Goal: Complete application form: Complete application form

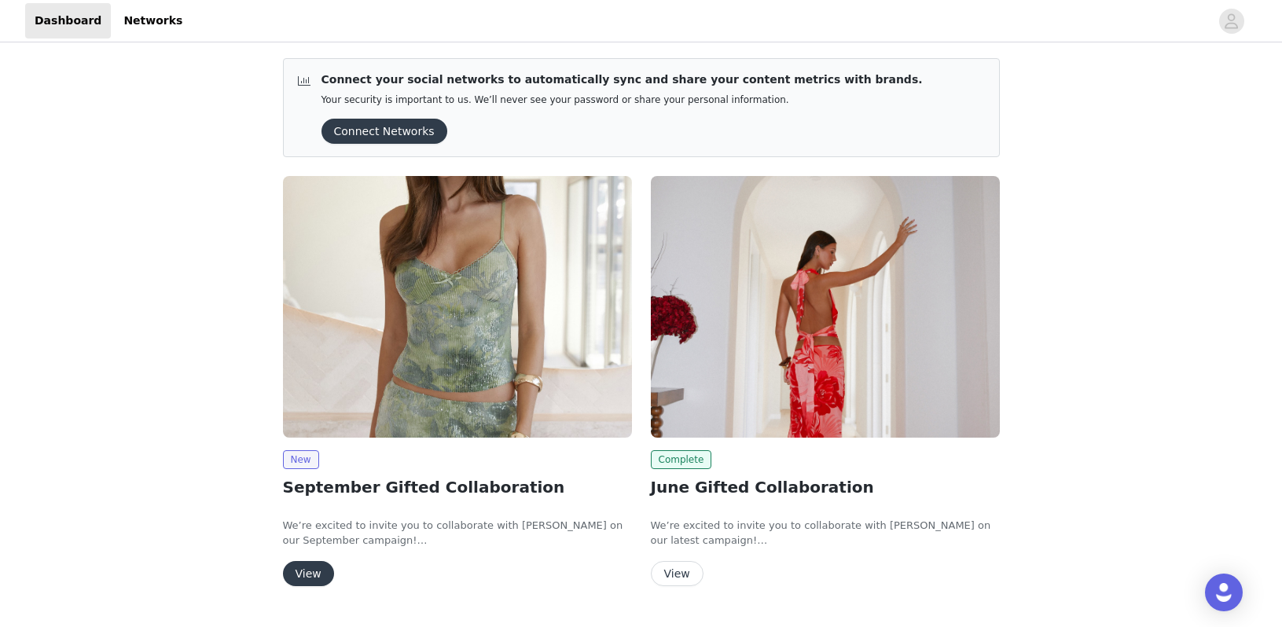
click at [317, 567] on button "View" at bounding box center [308, 573] width 51 height 25
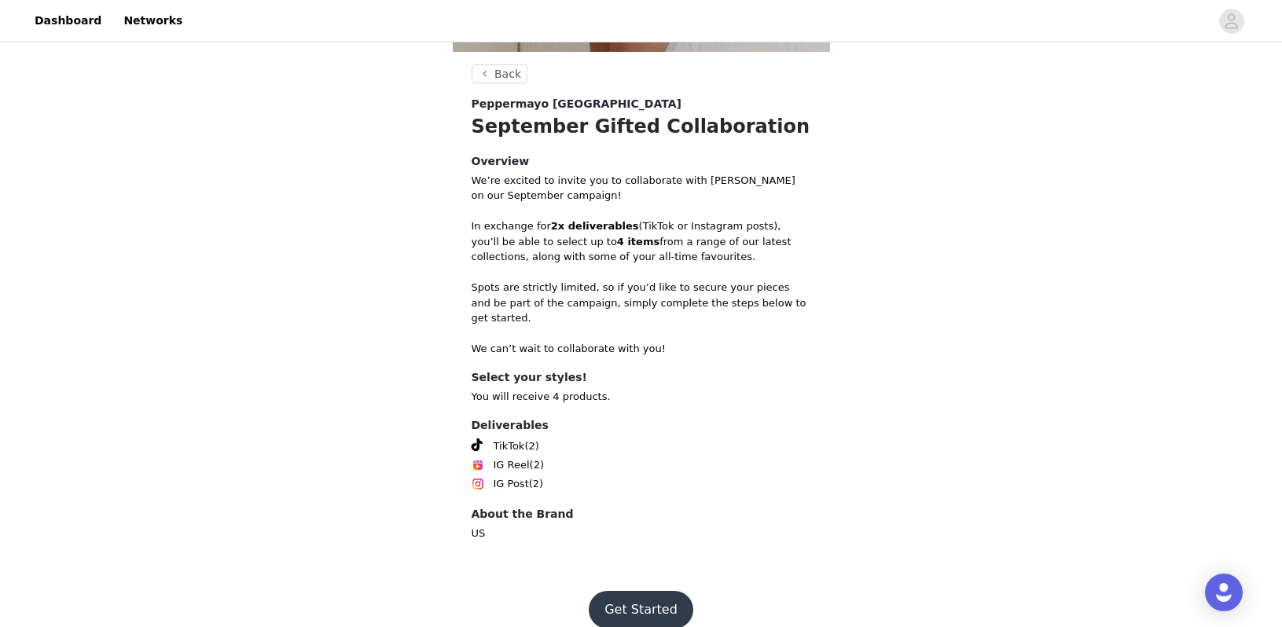
click at [639, 591] on button "Get Started" at bounding box center [641, 610] width 105 height 38
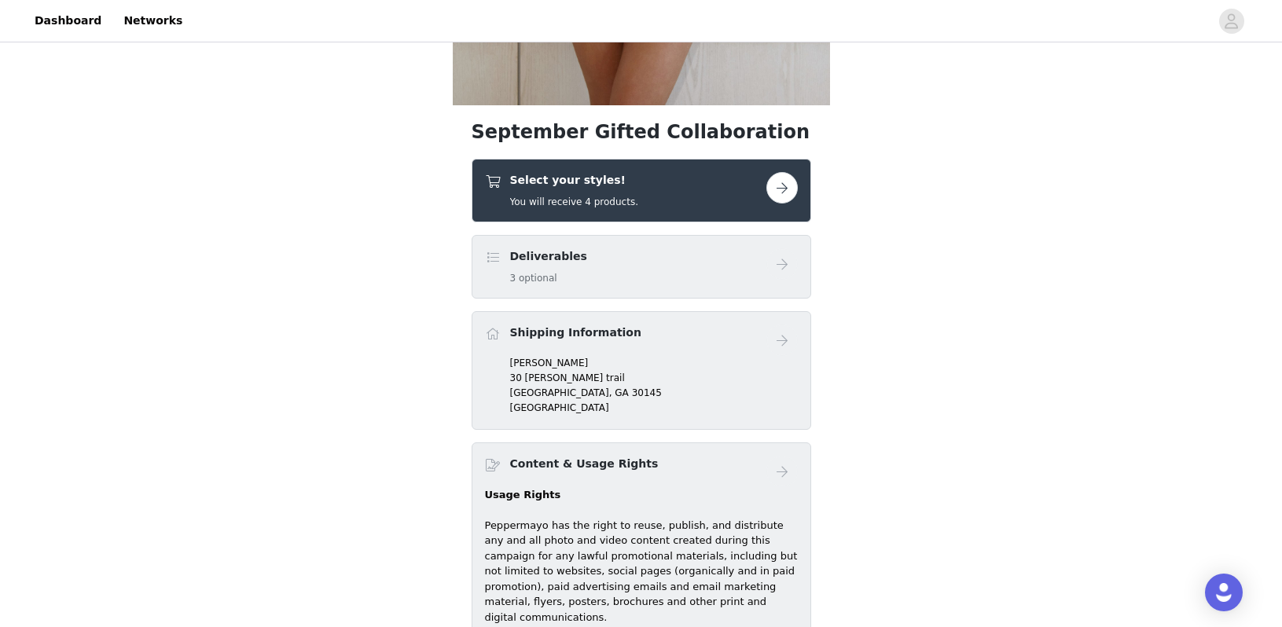
scroll to position [512, 0]
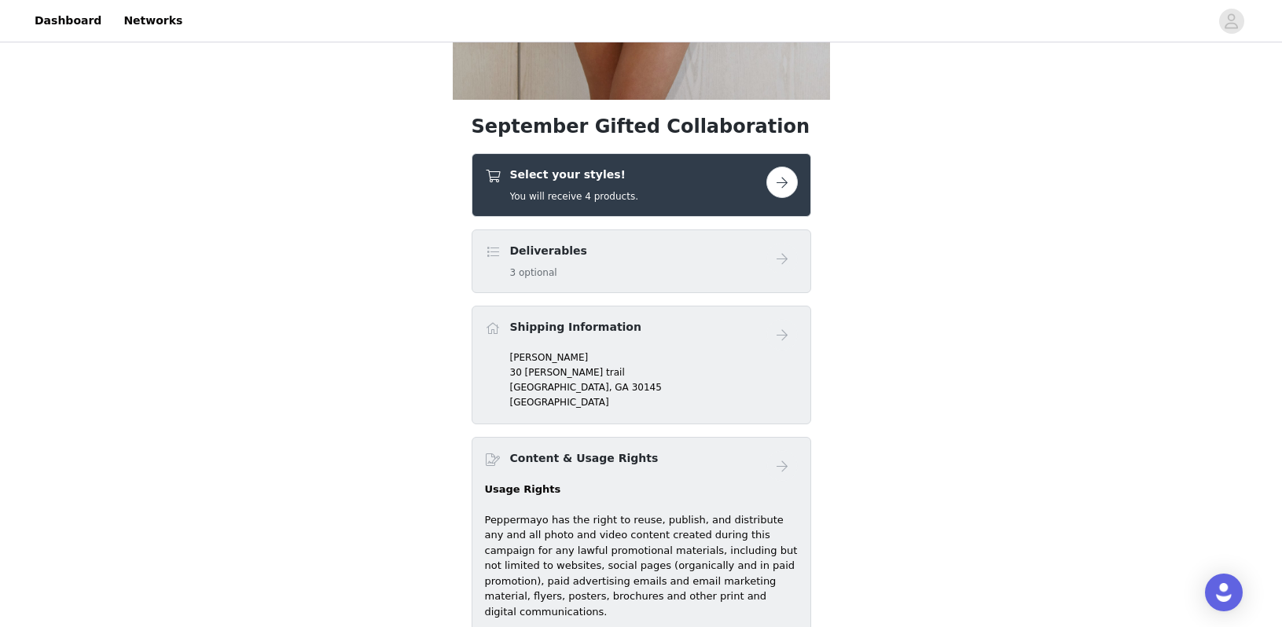
click at [782, 177] on button "button" at bounding box center [781, 182] width 31 height 31
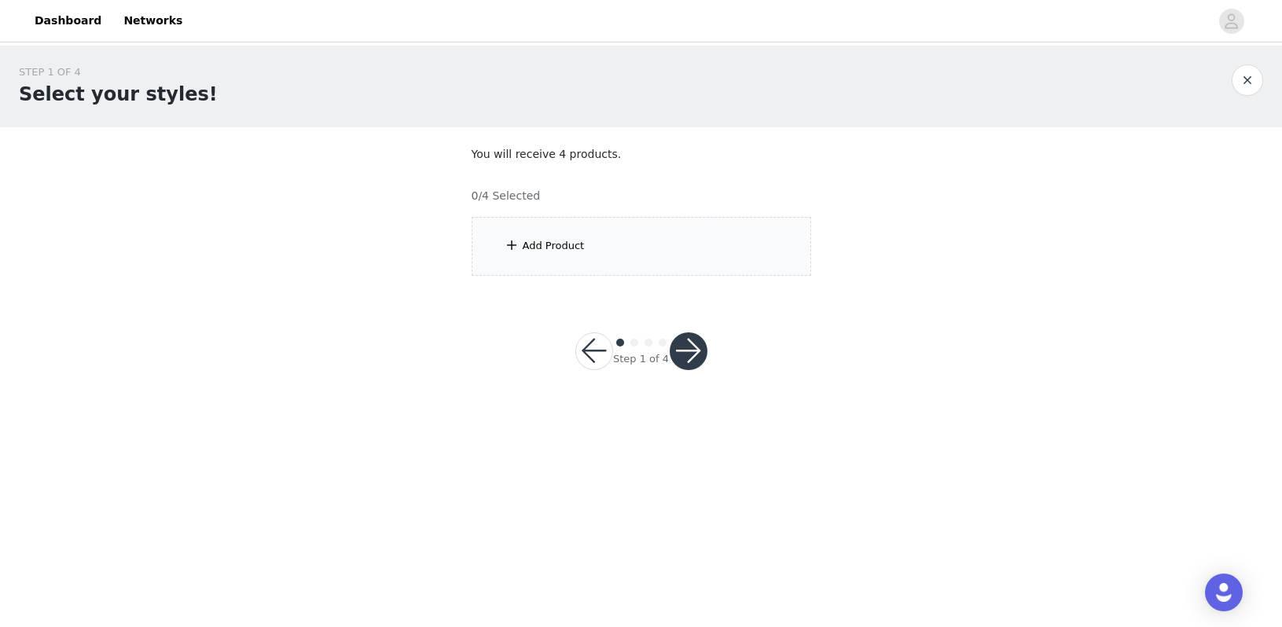
click at [663, 275] on section "You will receive 4 products. 0/4 Selected Add Product" at bounding box center [641, 210] width 377 height 167
click at [655, 251] on div "Add Product" at bounding box center [642, 246] width 340 height 59
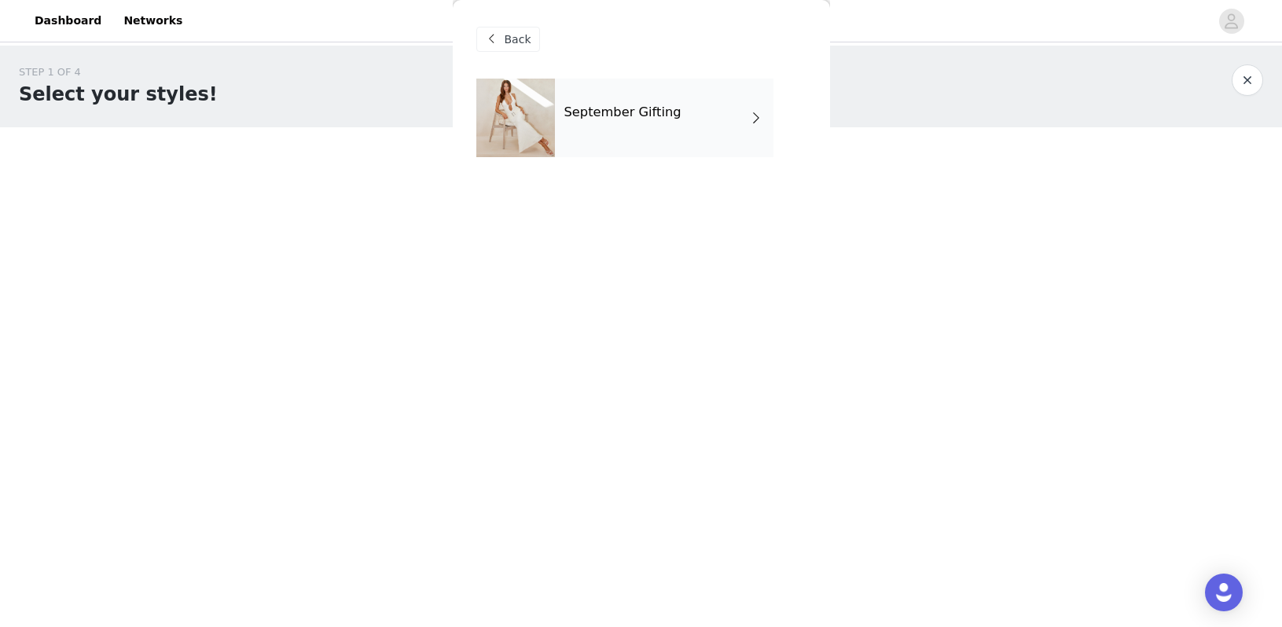
click at [640, 134] on div "September Gifting" at bounding box center [664, 118] width 218 height 79
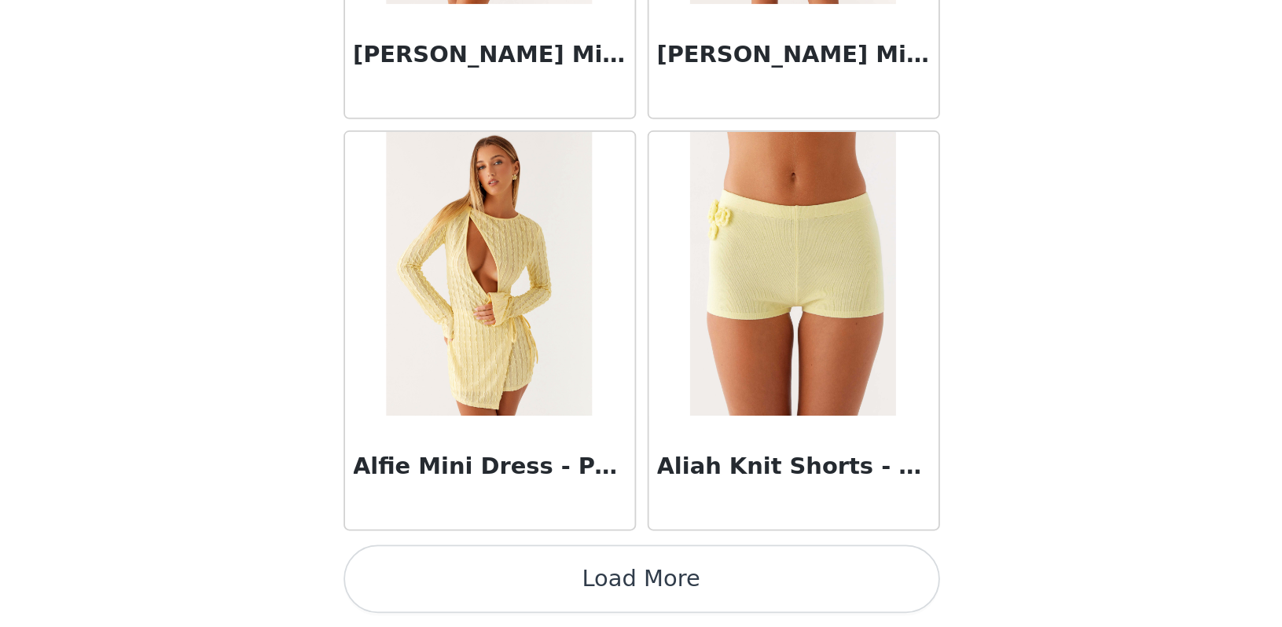
click at [476, 582] on button "Load More" at bounding box center [641, 601] width 330 height 38
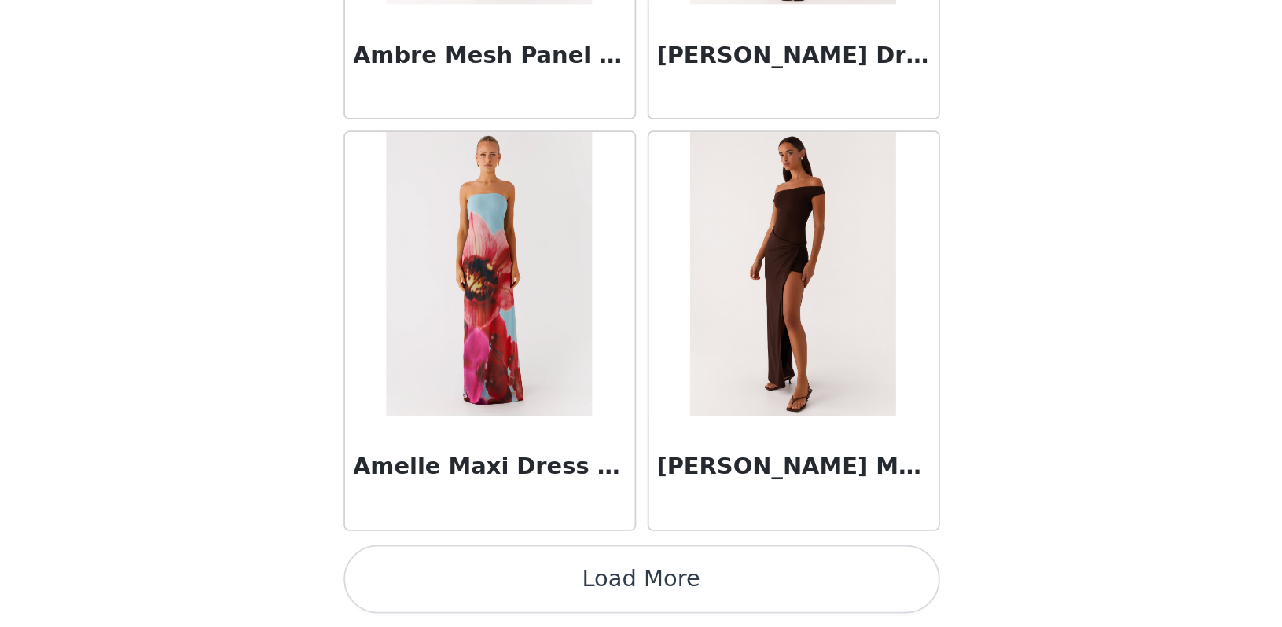
click at [476, 582] on button "Load More" at bounding box center [641, 601] width 330 height 38
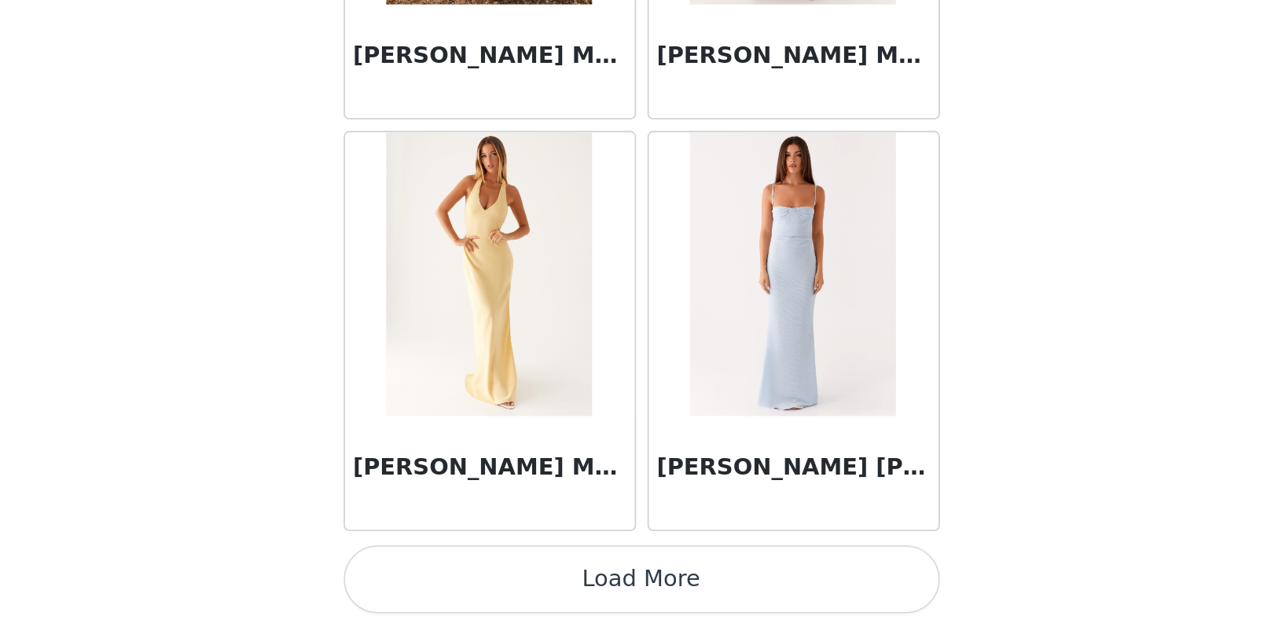
click at [476, 582] on button "Load More" at bounding box center [641, 601] width 330 height 38
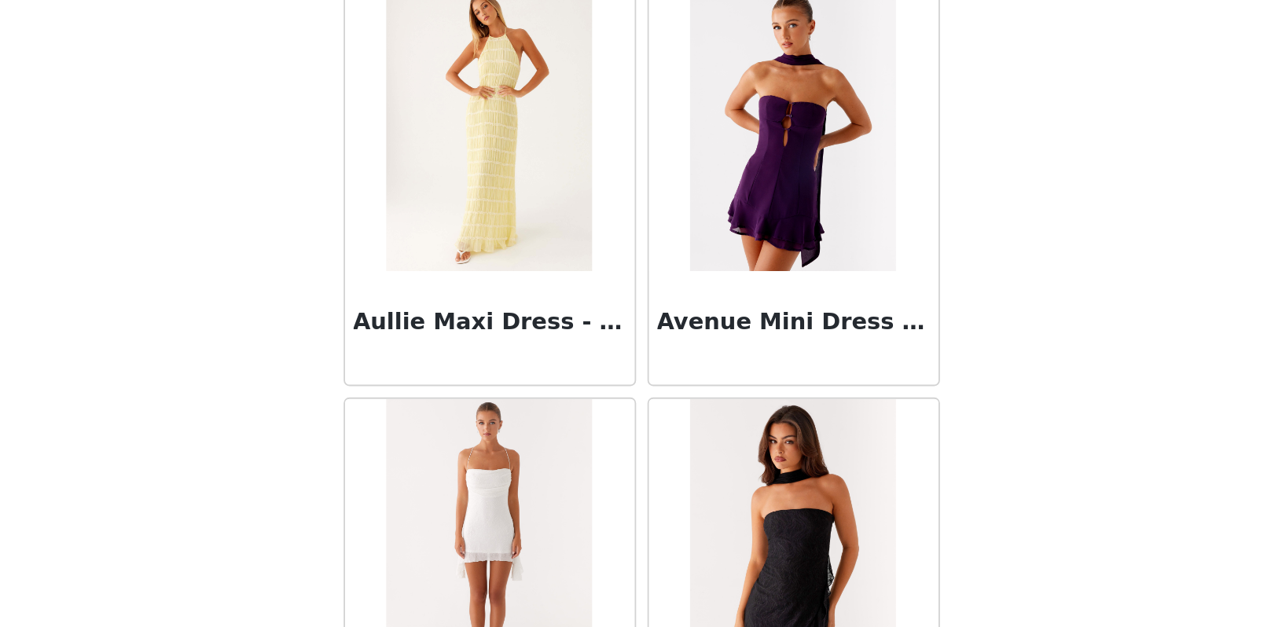
scroll to position [8472, 0]
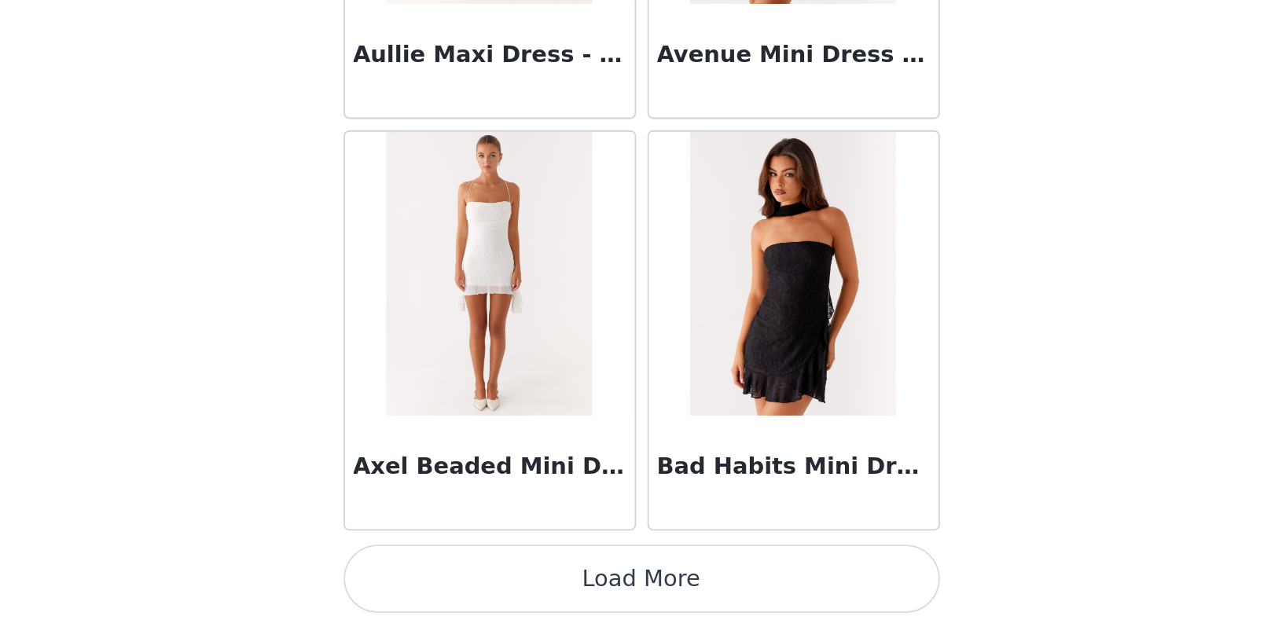
click at [476, 582] on button "Load More" at bounding box center [641, 601] width 330 height 38
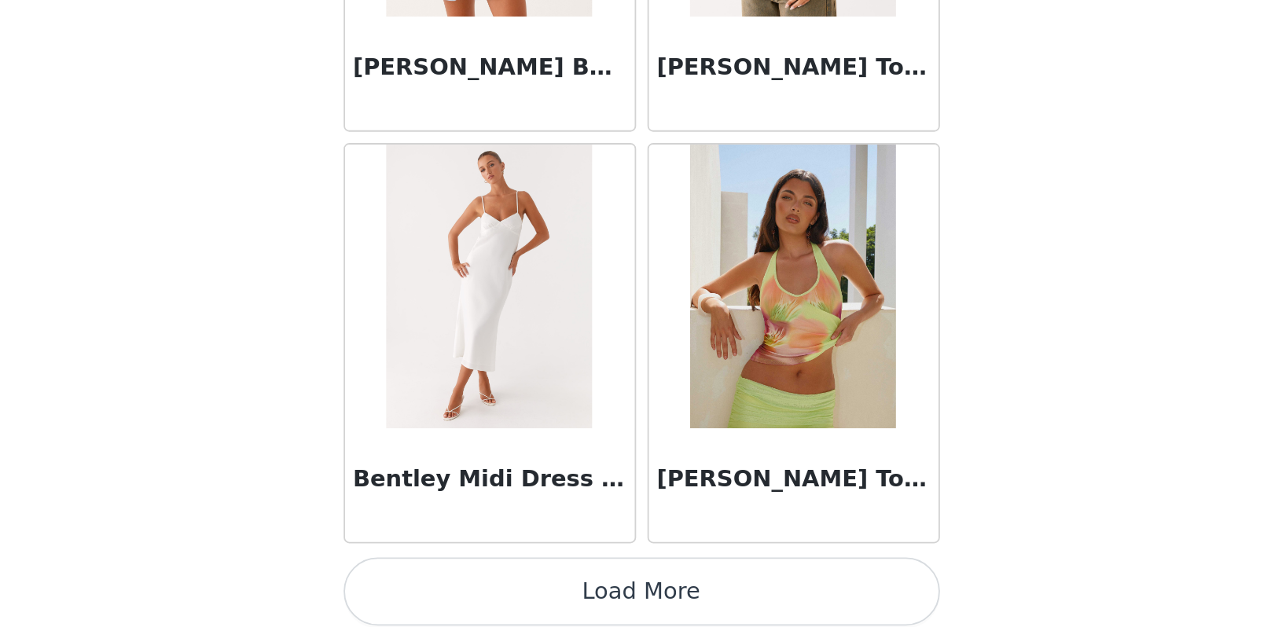
scroll to position [10885, 0]
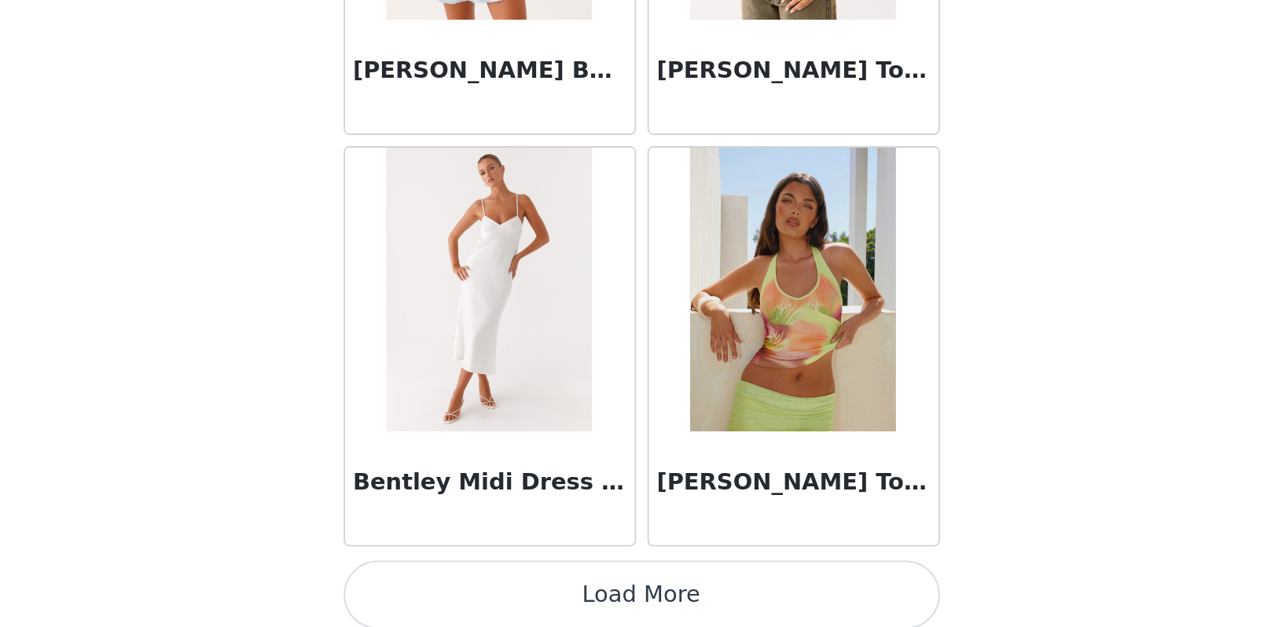
click at [476, 590] on button "Load More" at bounding box center [641, 609] width 330 height 38
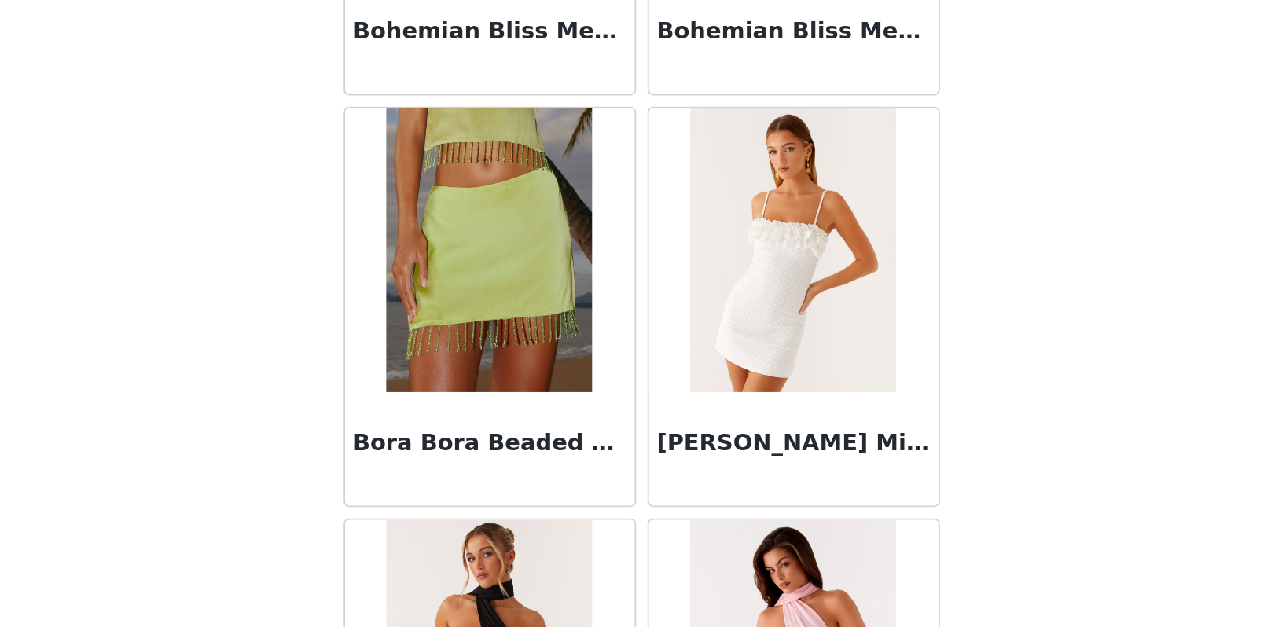
scroll to position [12506, 0]
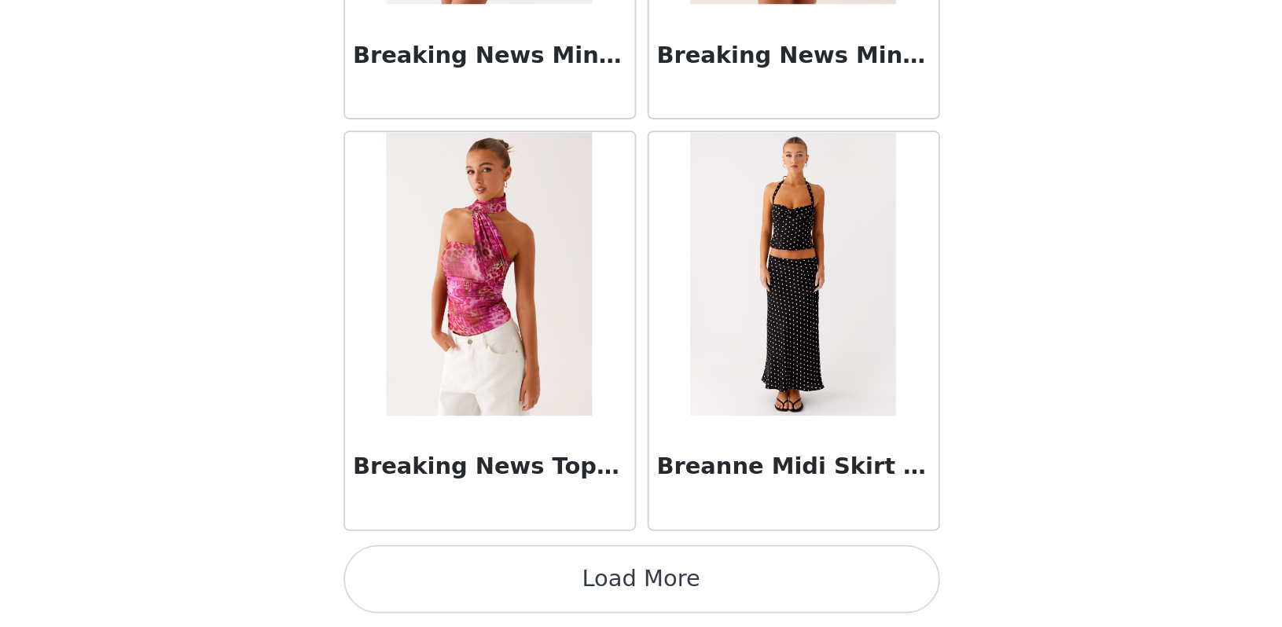
click at [476, 582] on button "Load More" at bounding box center [641, 601] width 330 height 38
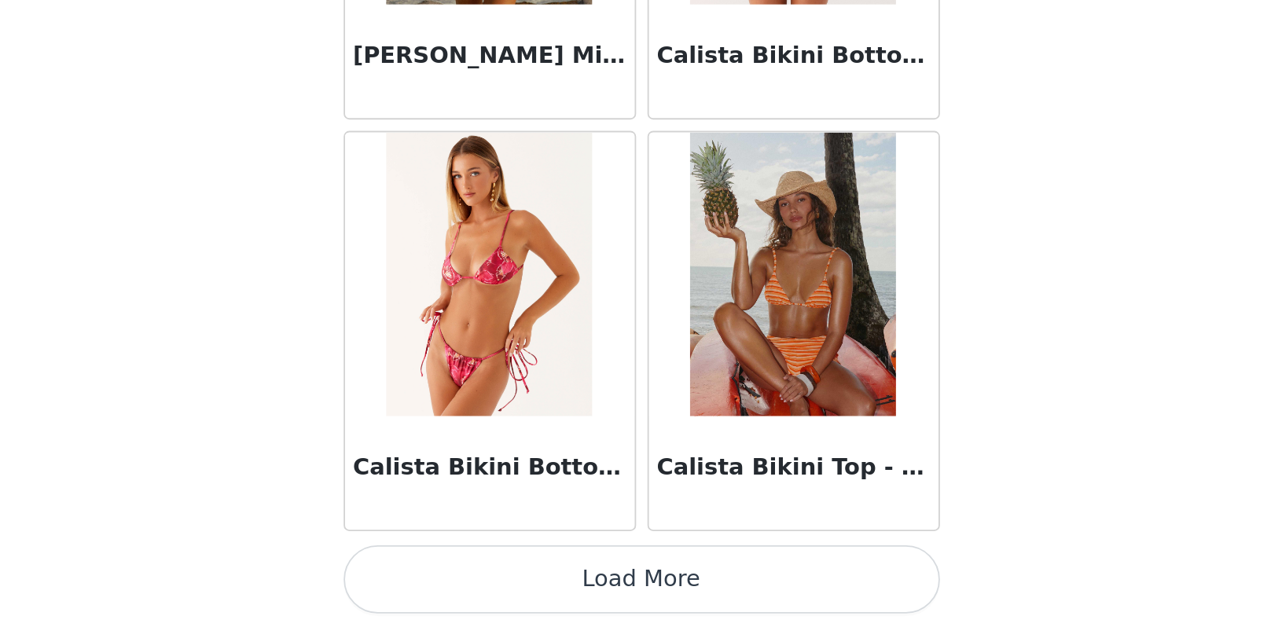
click at [476, 582] on button "Load More" at bounding box center [641, 601] width 330 height 38
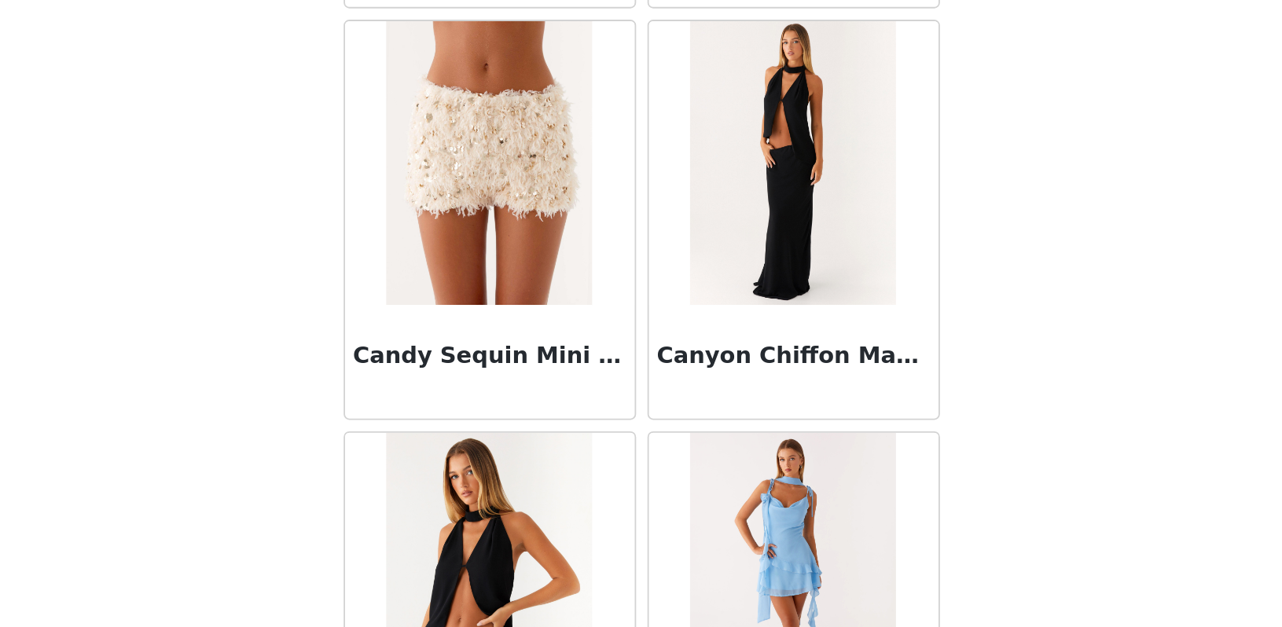
scroll to position [16203, 0]
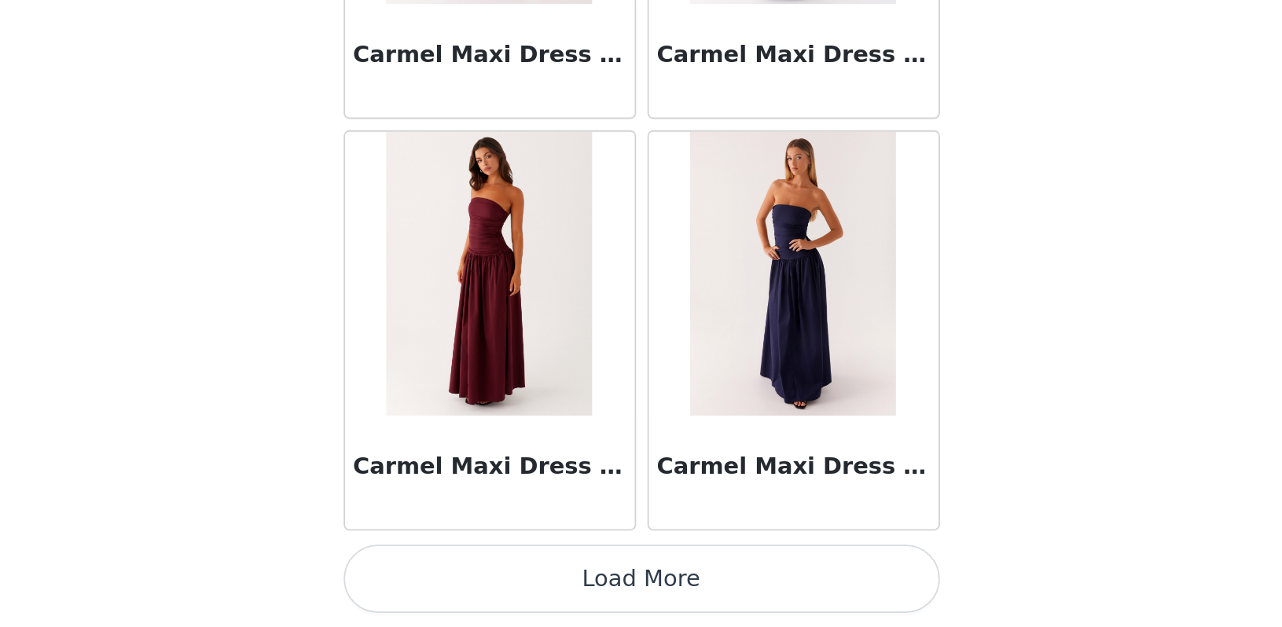
click at [476, 582] on button "Load More" at bounding box center [641, 601] width 330 height 38
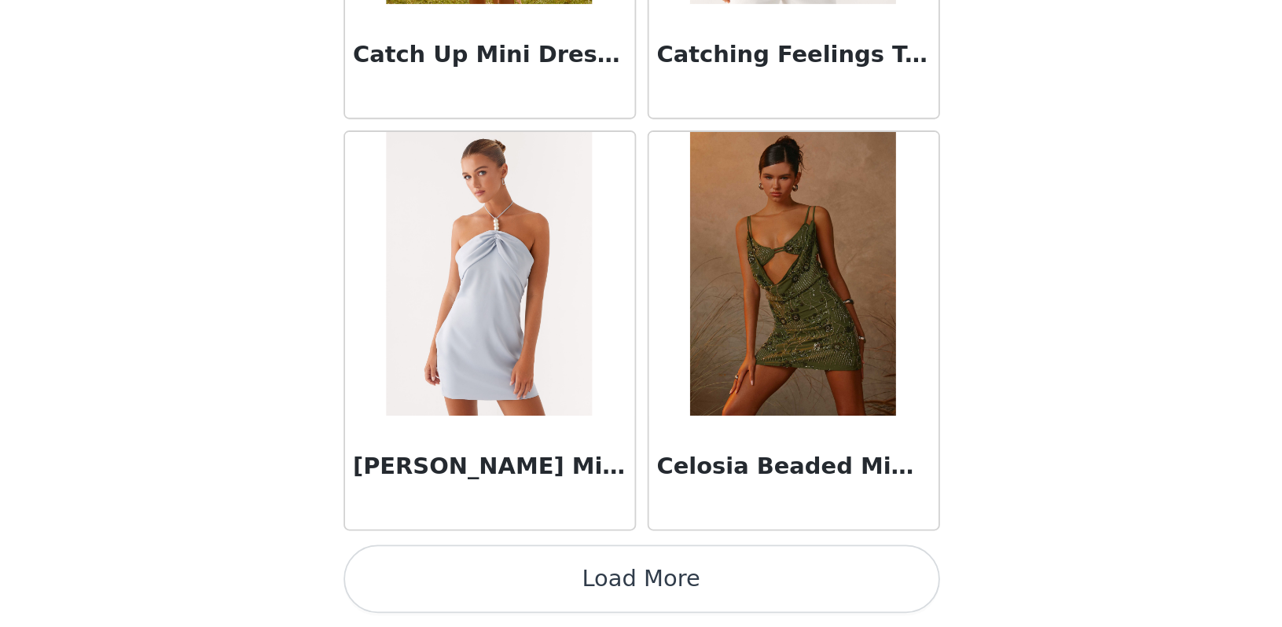
click at [476, 582] on button "Load More" at bounding box center [641, 601] width 330 height 38
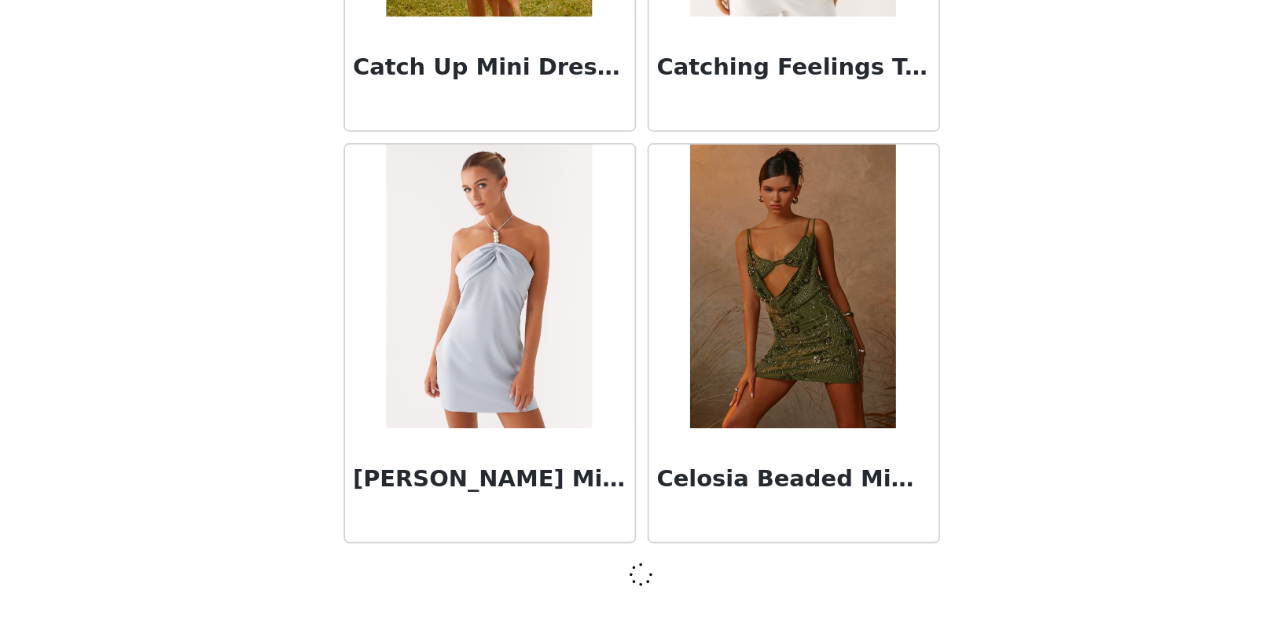
scroll to position [20003, 0]
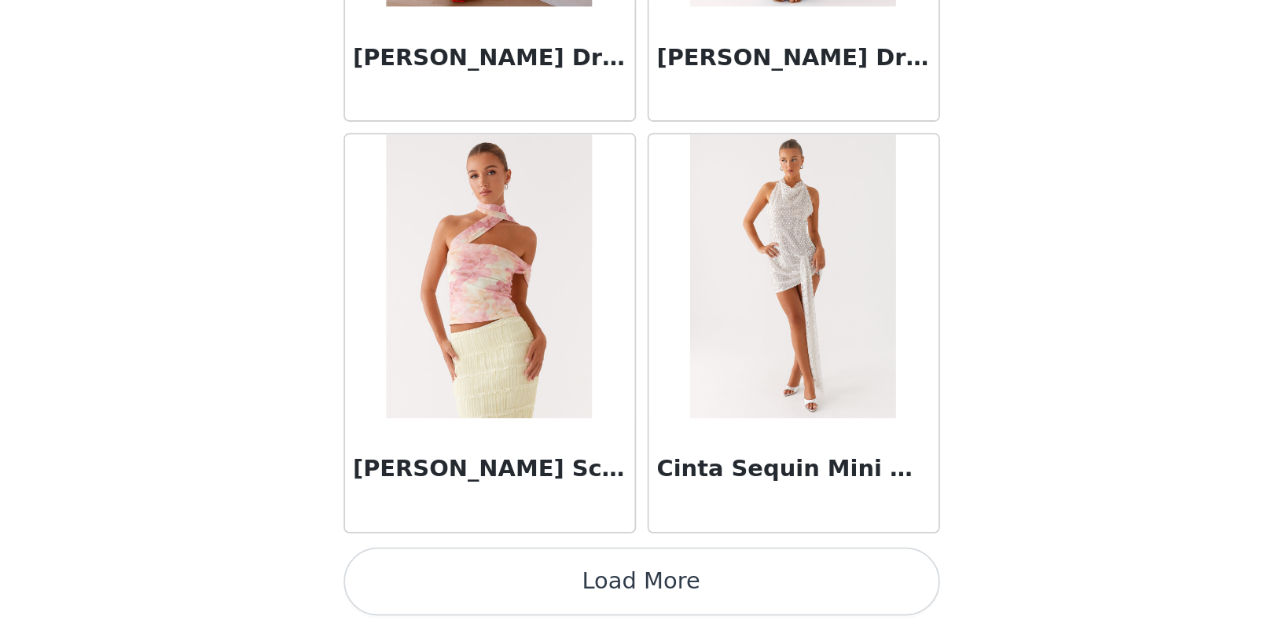
click at [476, 583] on button "Load More" at bounding box center [641, 602] width 330 height 38
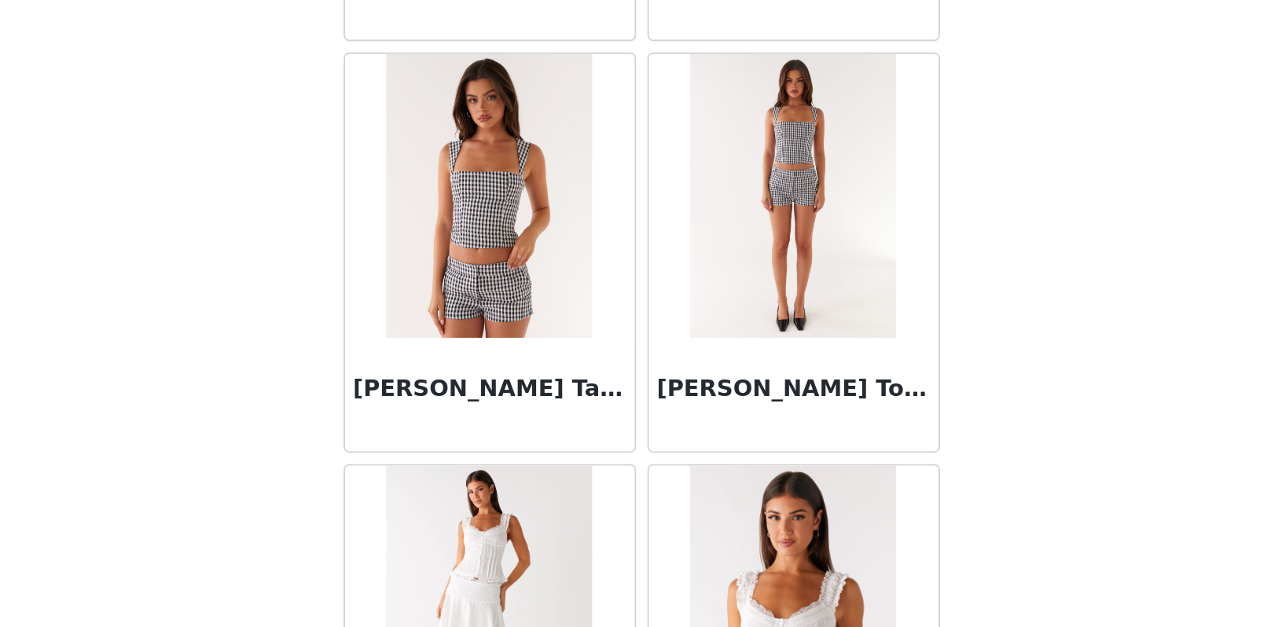
scroll to position [23019, 0]
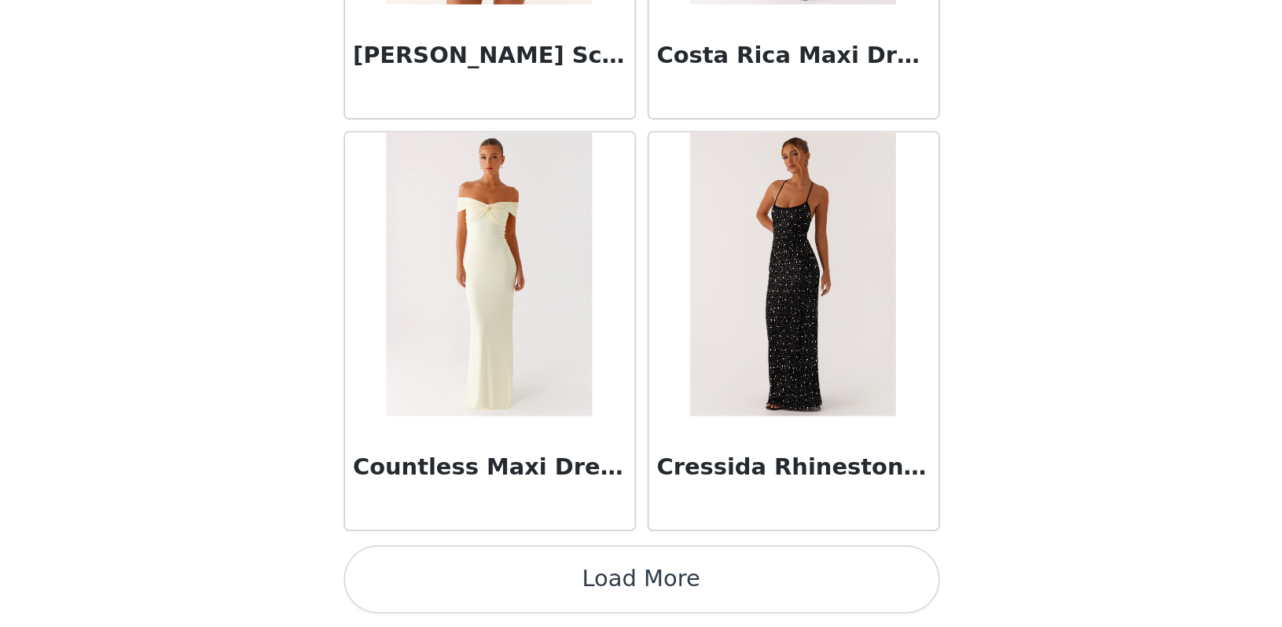
click at [476, 582] on button "Load More" at bounding box center [641, 601] width 330 height 38
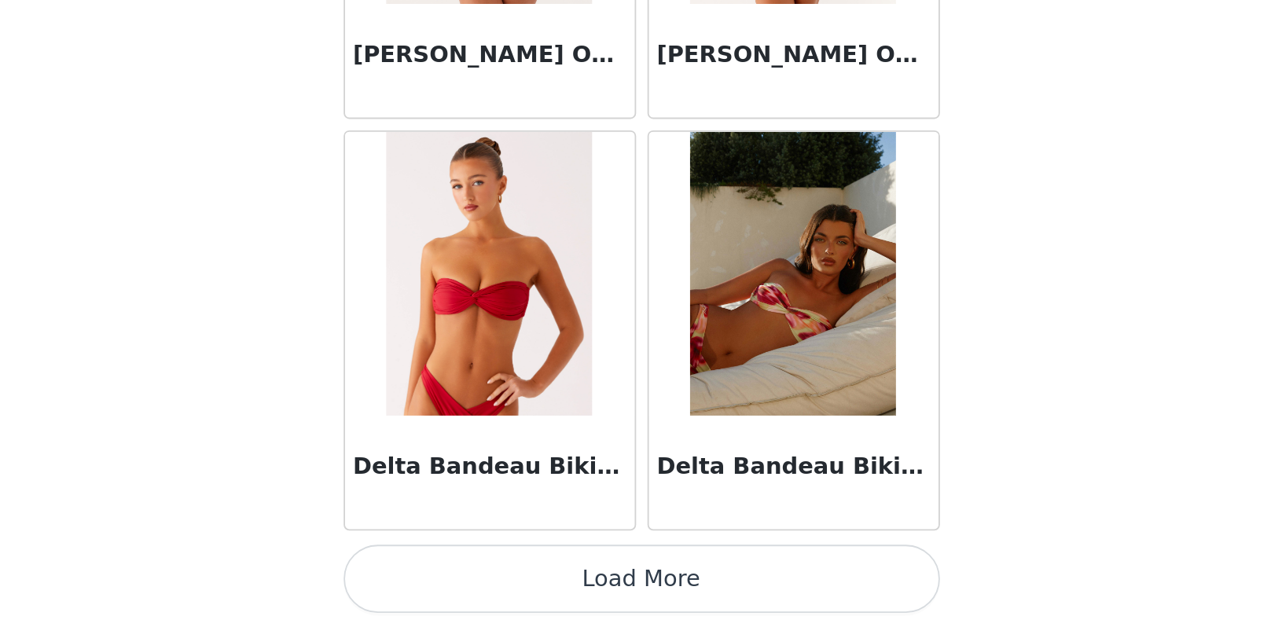
click at [476, 582] on button "Load More" at bounding box center [641, 601] width 330 height 38
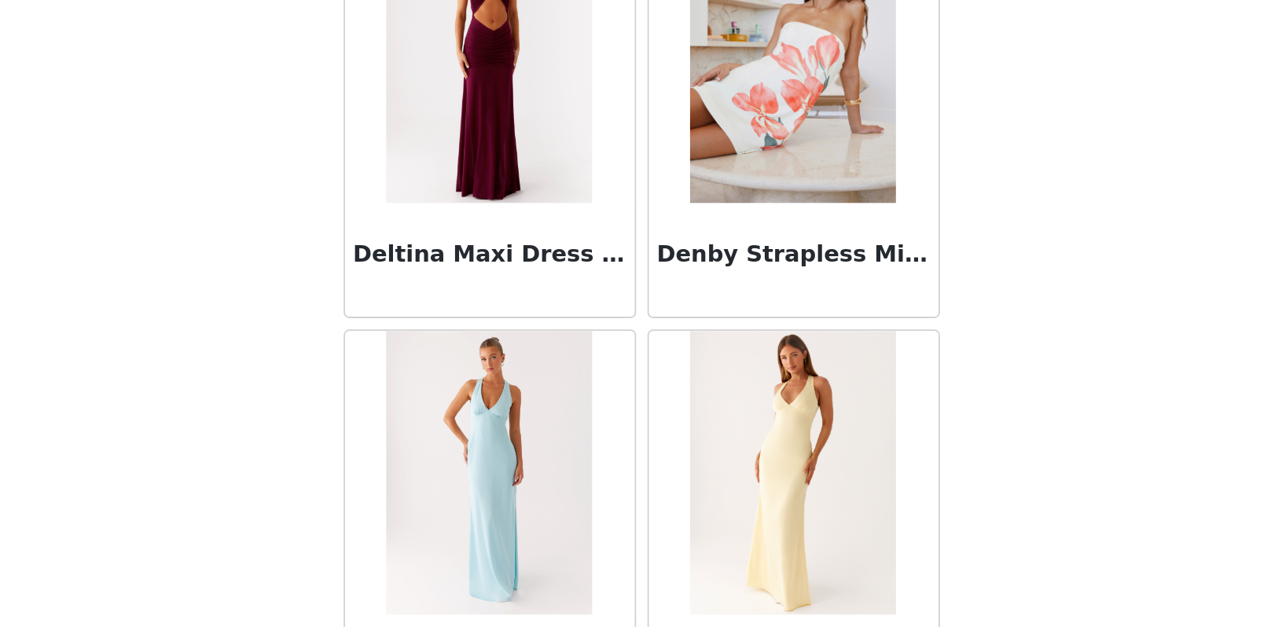
scroll to position [27422, 0]
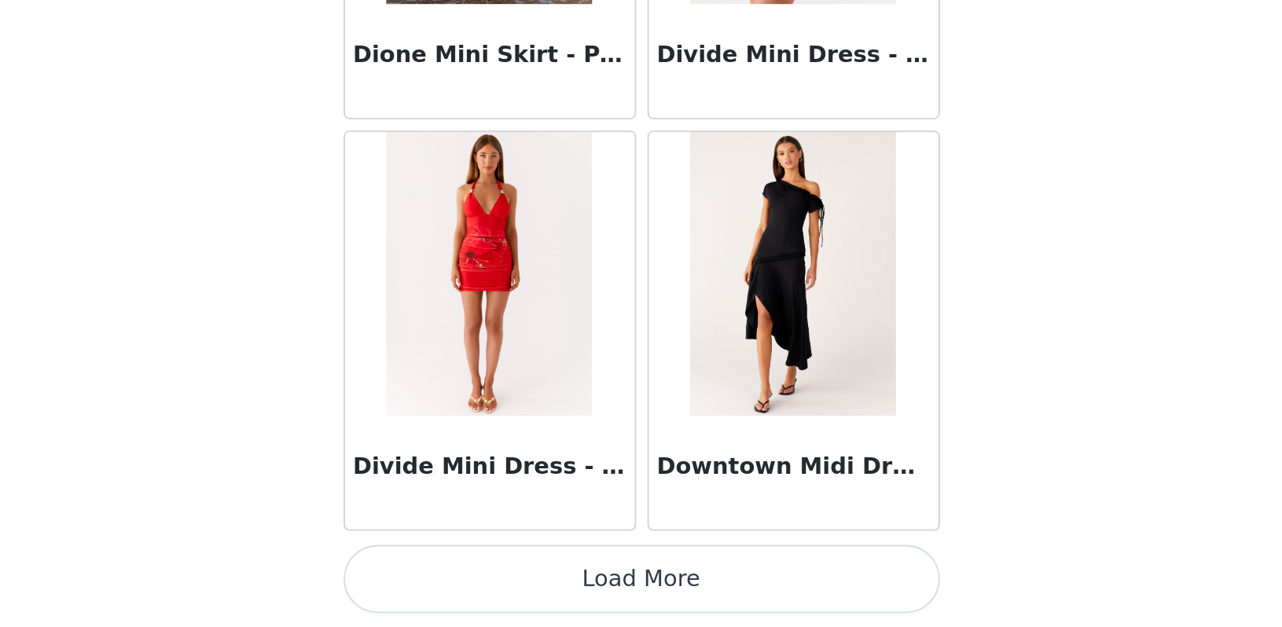
click at [476, 582] on button "Load More" at bounding box center [641, 601] width 330 height 38
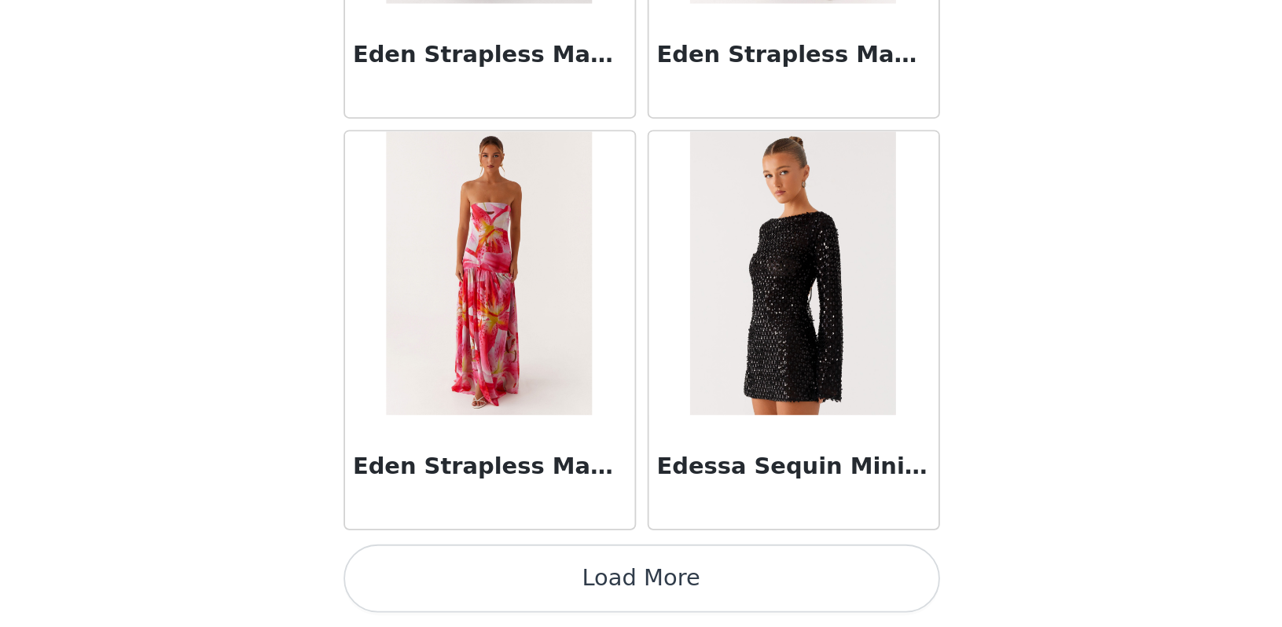
scroll to position [0, 0]
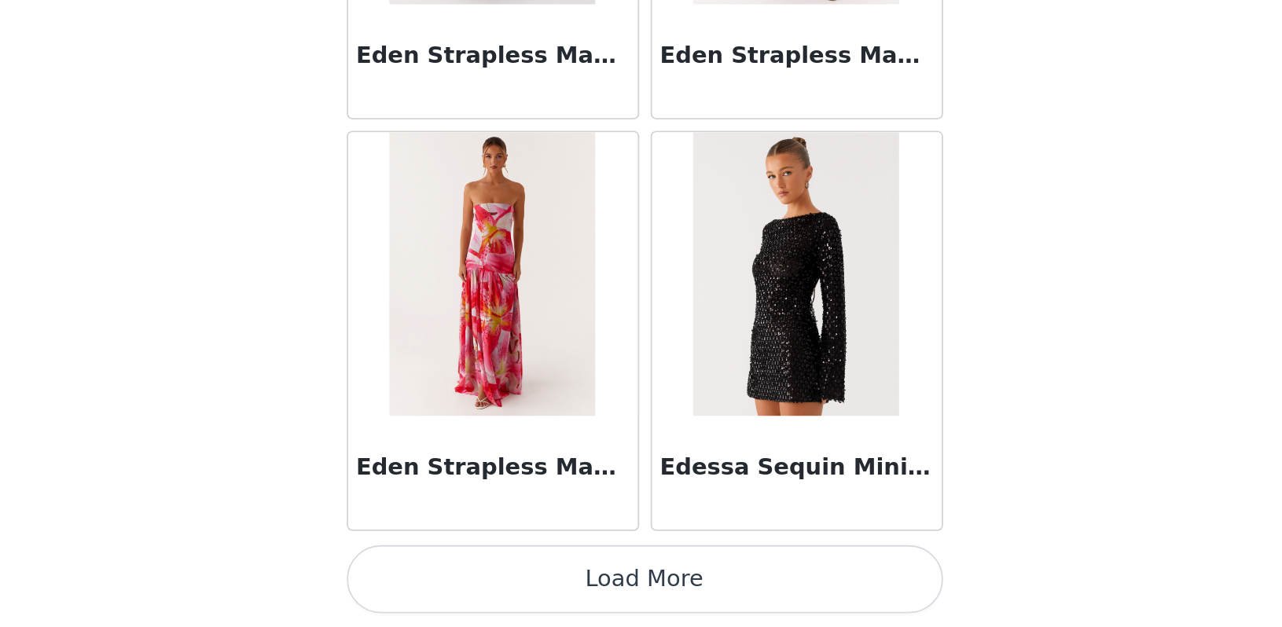
click at [476, 582] on button "Load More" at bounding box center [641, 601] width 330 height 38
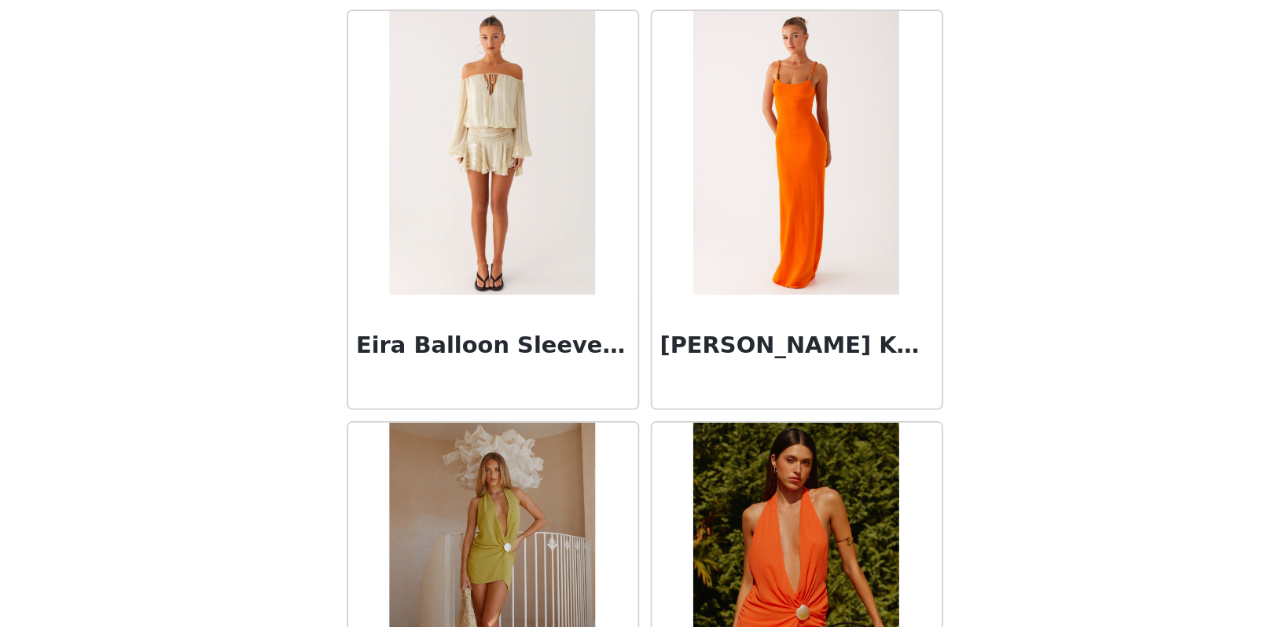
scroll to position [31711, 0]
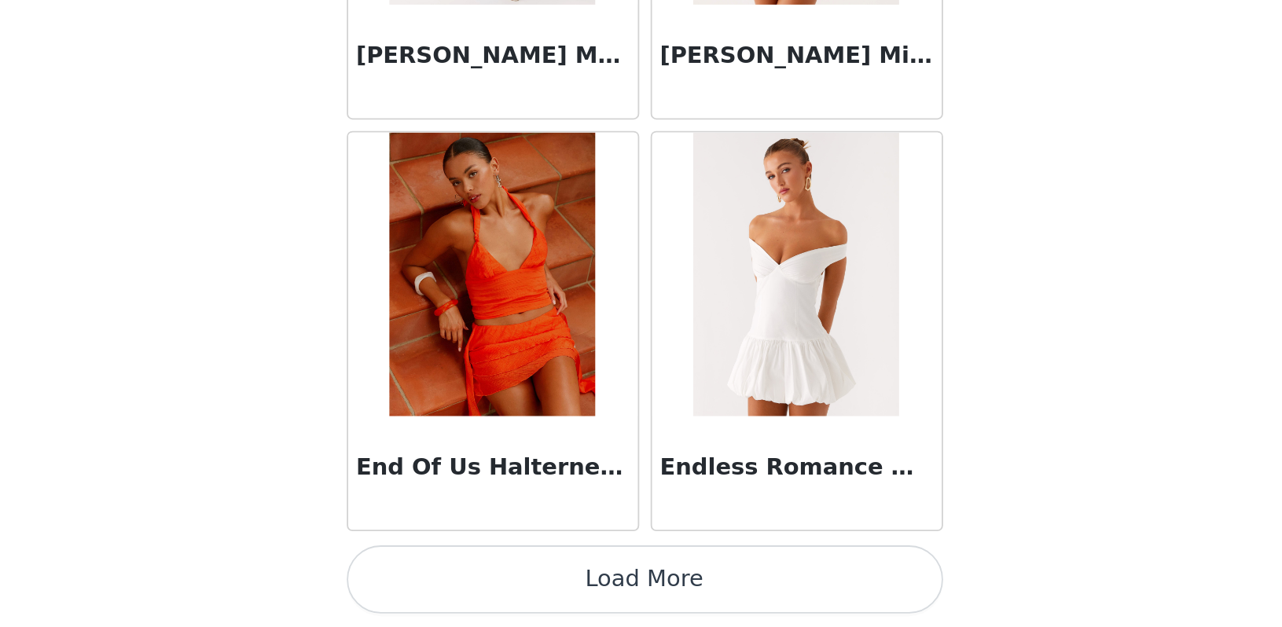
click at [476, 582] on button "Load More" at bounding box center [641, 601] width 330 height 38
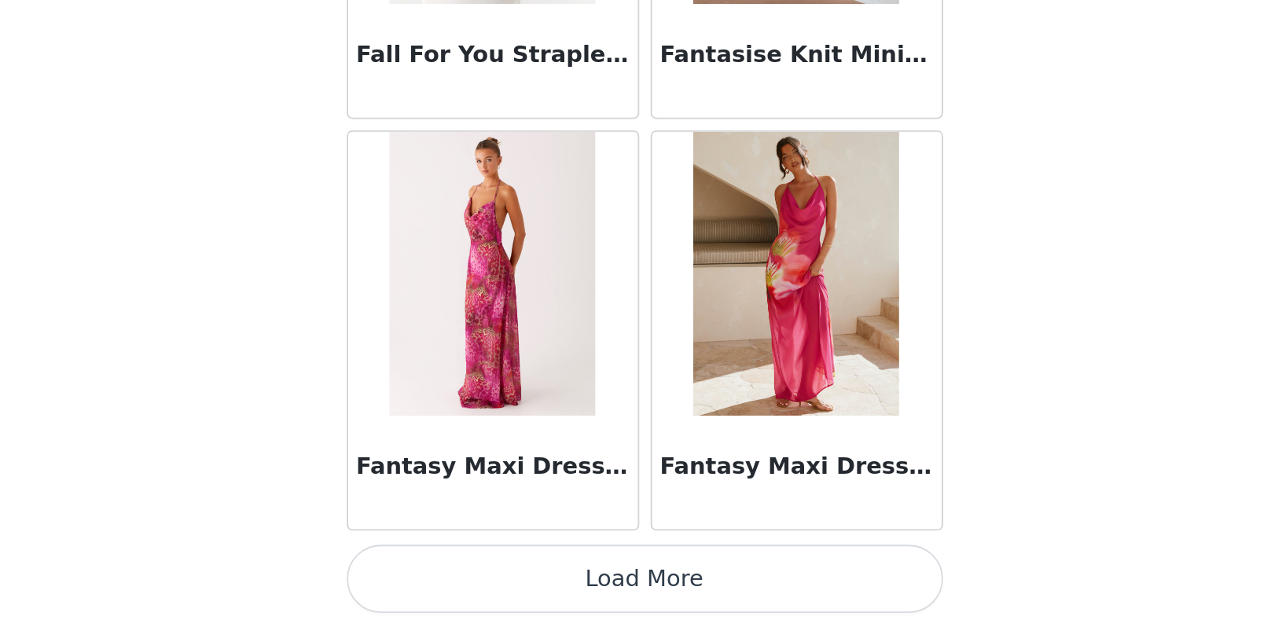
scroll to position [0, 0]
click at [476, 582] on button "Load More" at bounding box center [641, 601] width 330 height 38
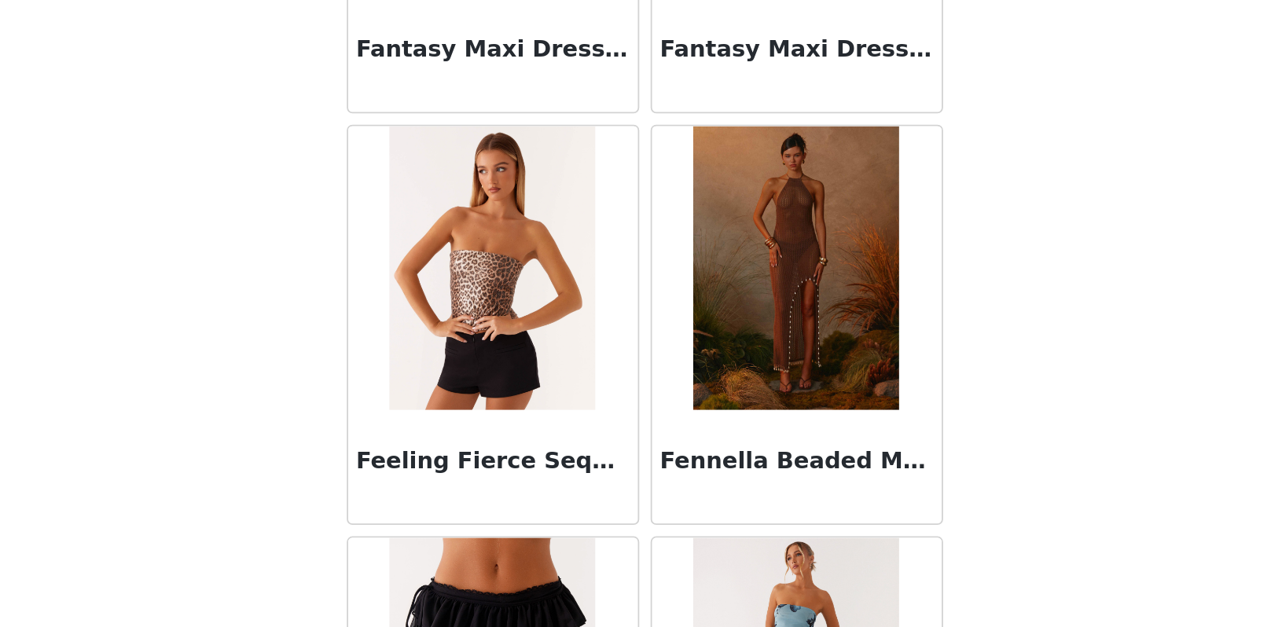
scroll to position [36193, 0]
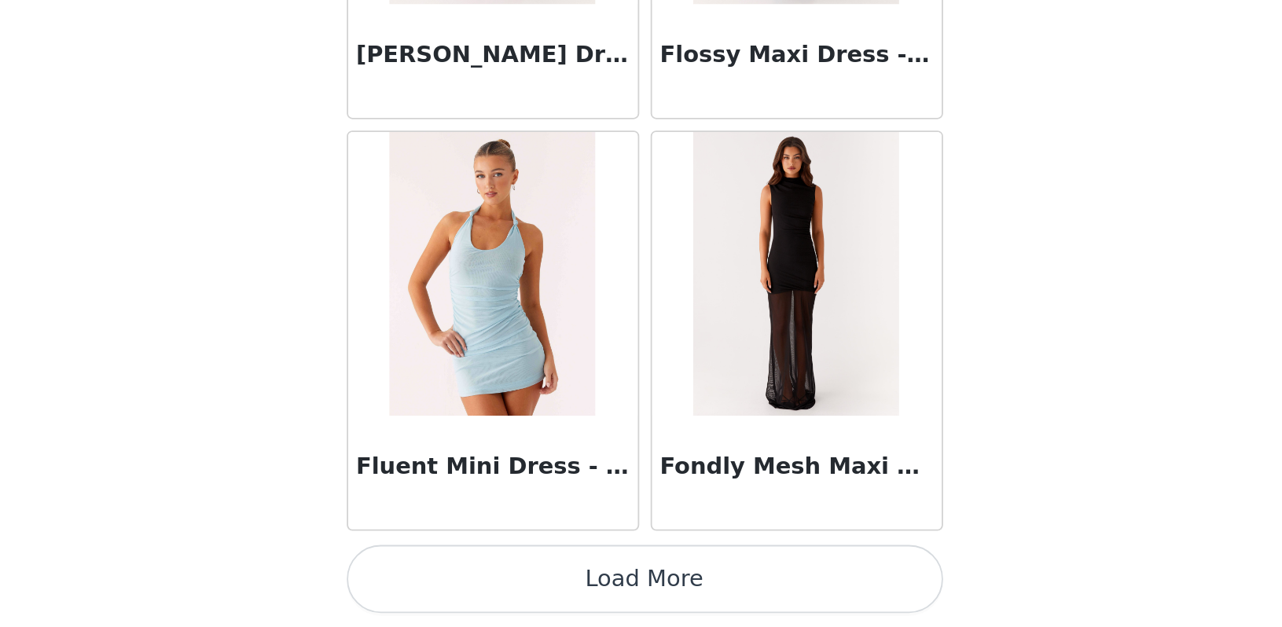
click at [476, 582] on button "Load More" at bounding box center [641, 601] width 330 height 38
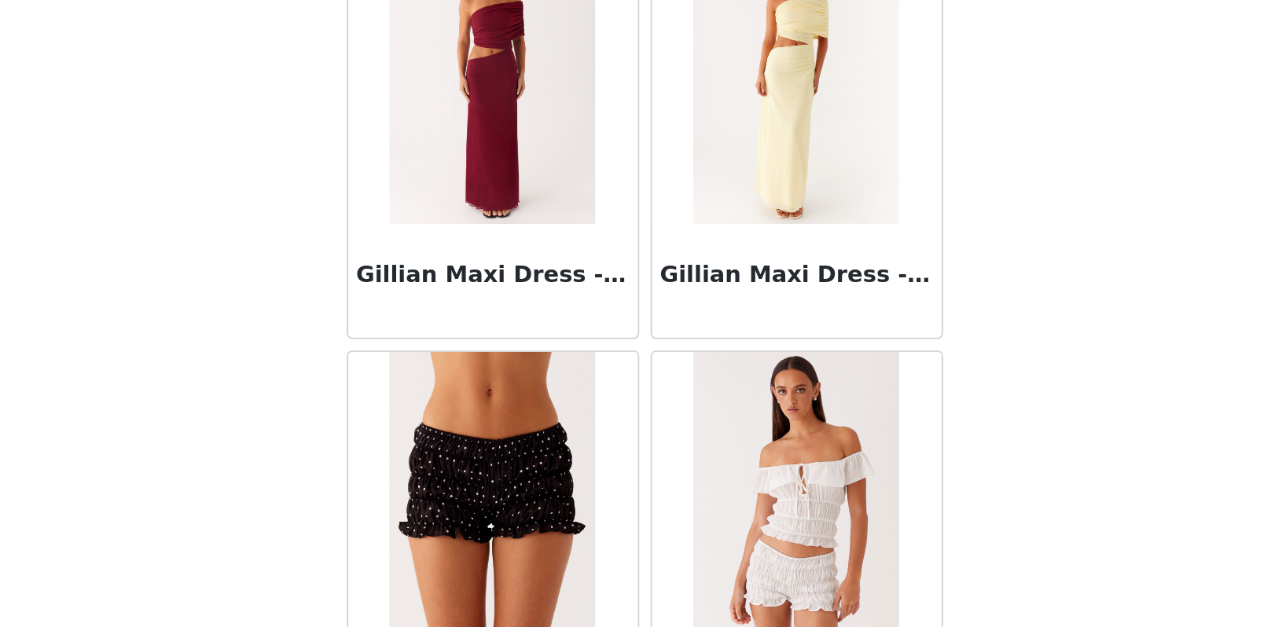
scroll to position [39717, 0]
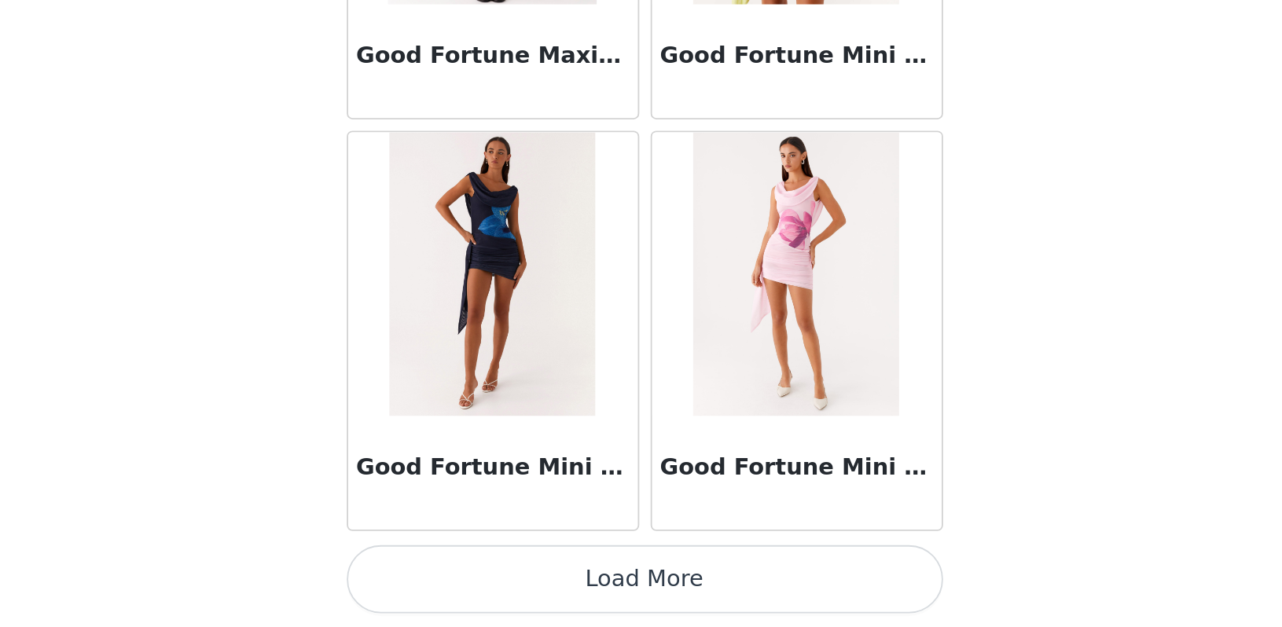
click at [476, 582] on button "Load More" at bounding box center [641, 601] width 330 height 38
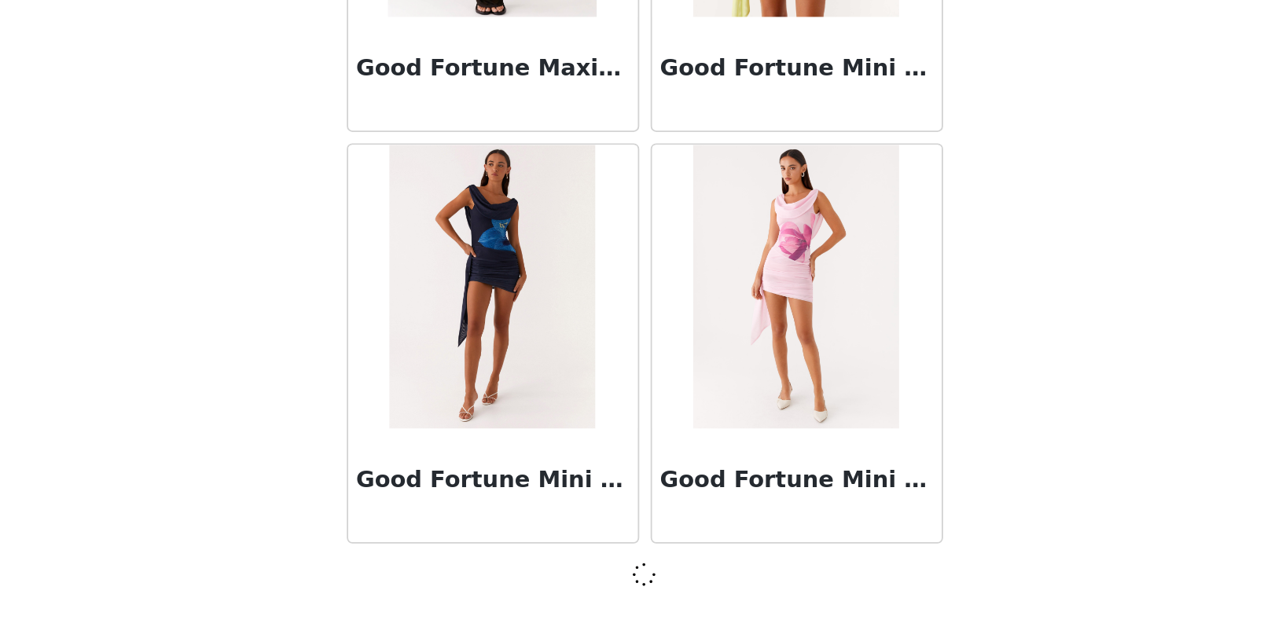
scroll to position [40515, 0]
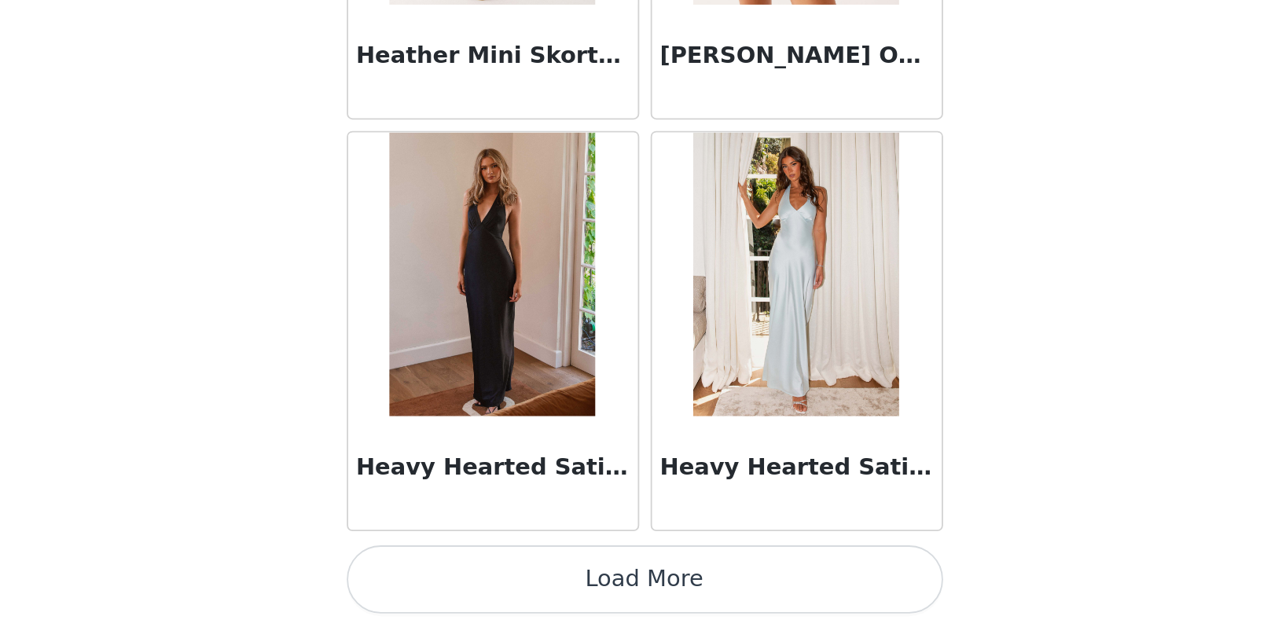
click at [476, 582] on button "Load More" at bounding box center [641, 601] width 330 height 38
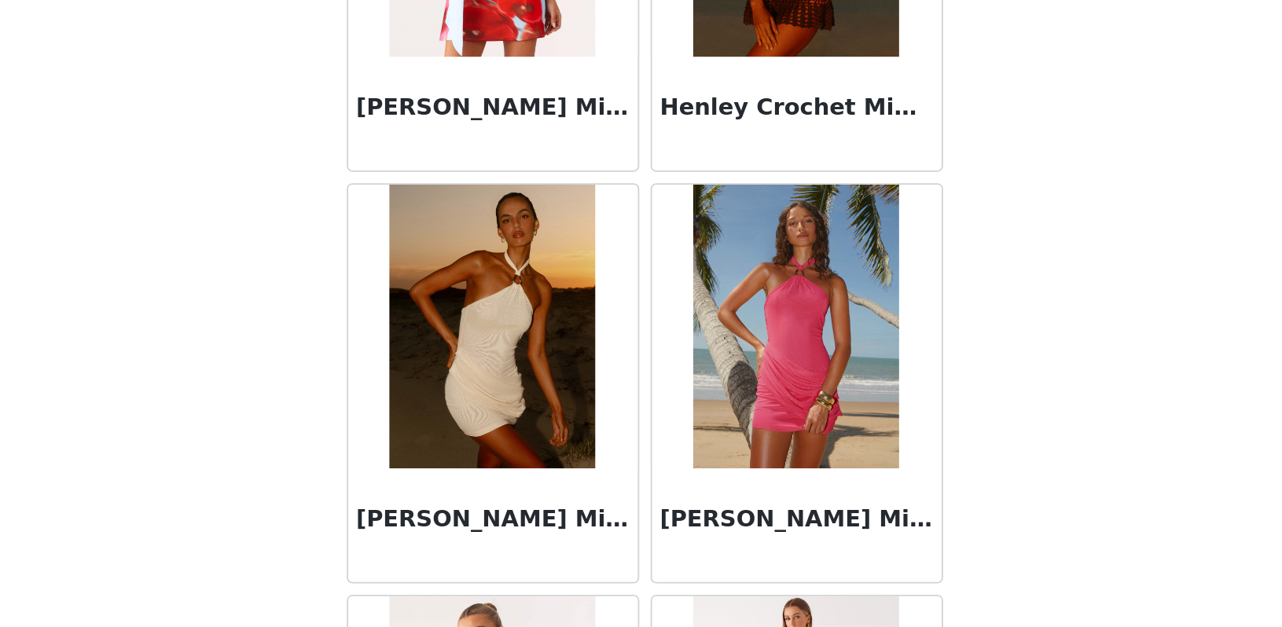
scroll to position [44257, 0]
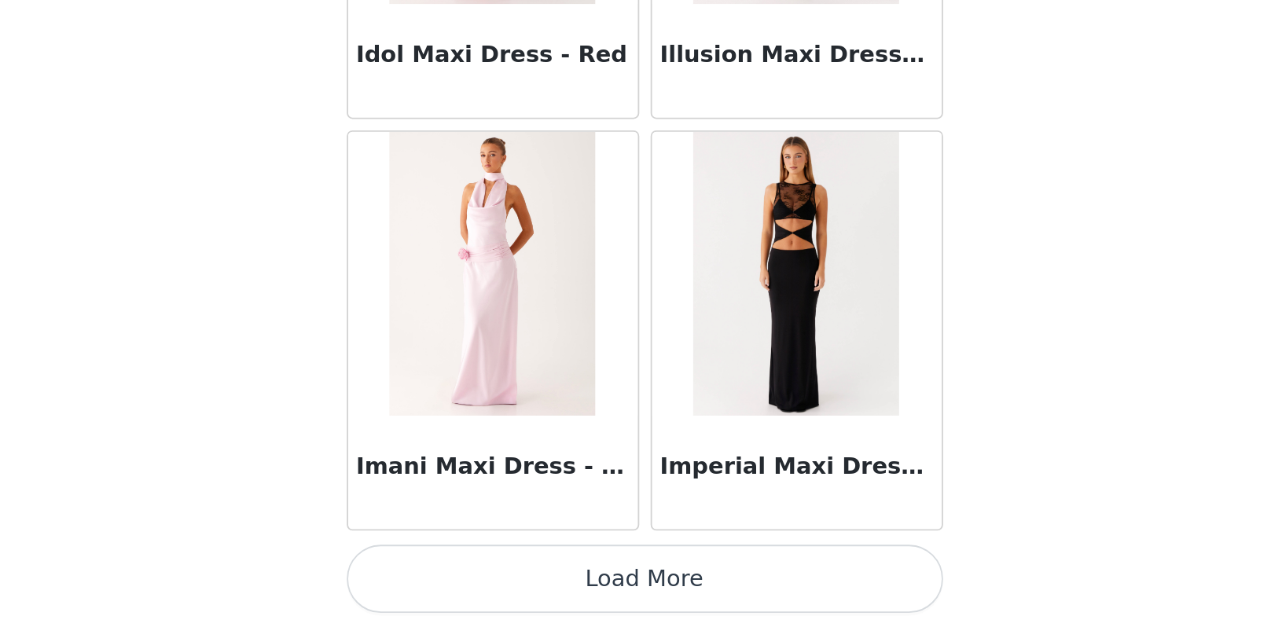
click at [476, 582] on button "Load More" at bounding box center [641, 601] width 330 height 38
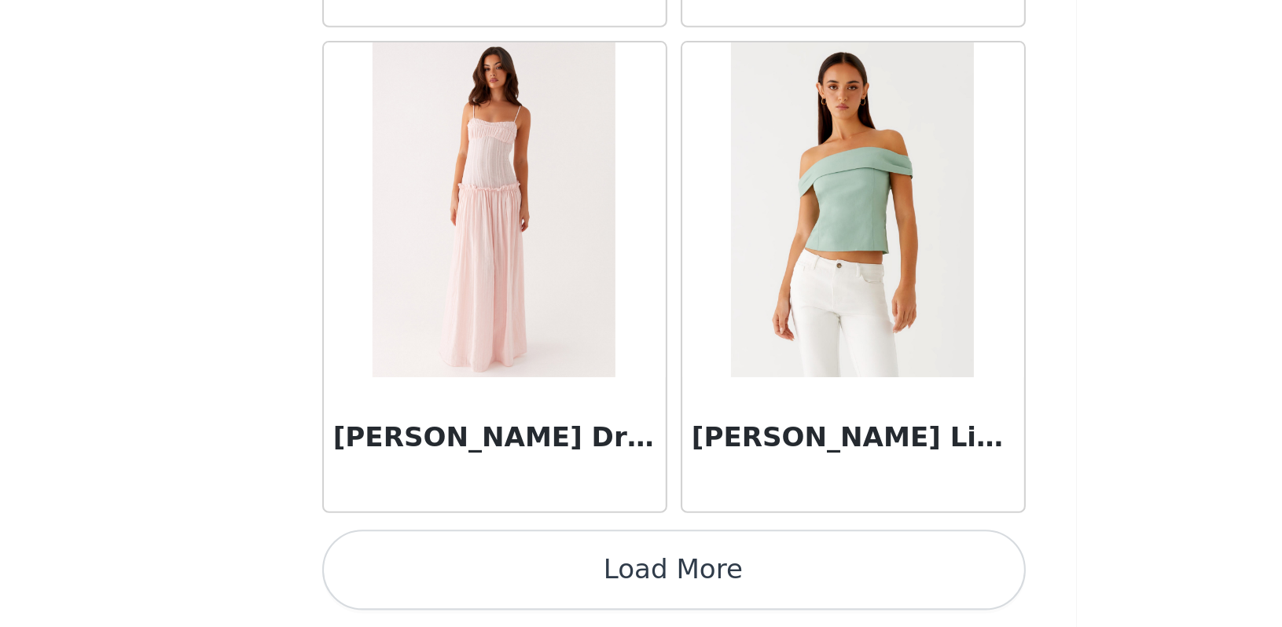
scroll to position [0, 0]
click at [476, 582] on button "Load More" at bounding box center [641, 601] width 330 height 38
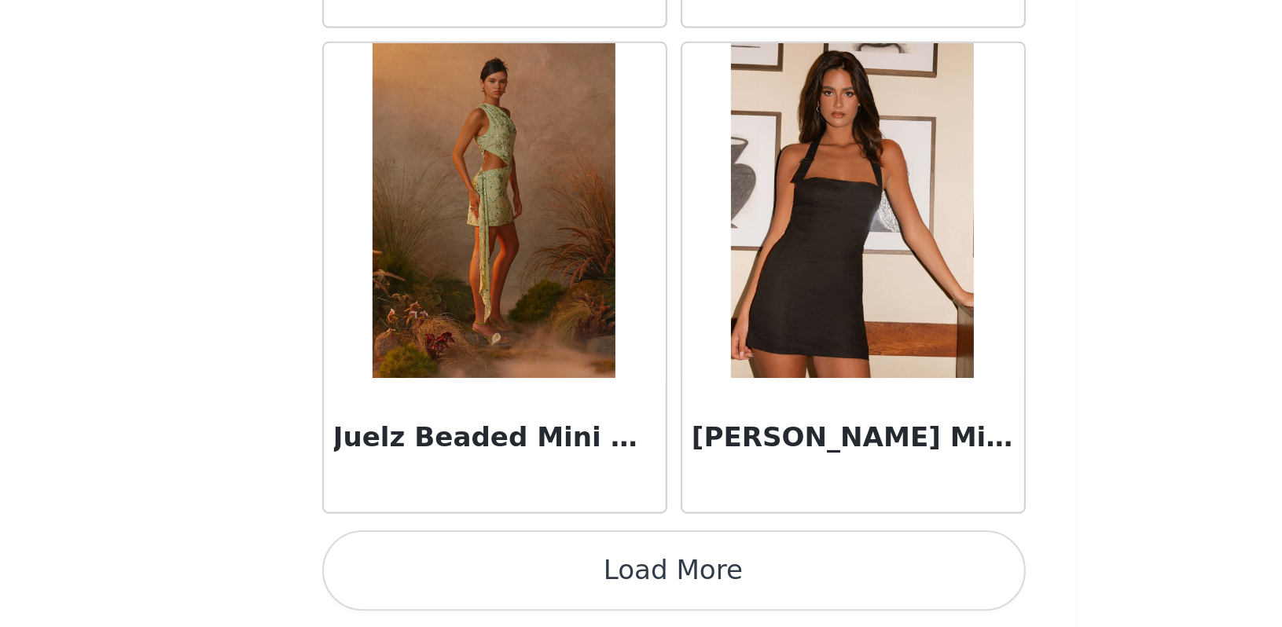
scroll to position [49638, 0]
click at [476, 582] on button "Load More" at bounding box center [641, 601] width 330 height 38
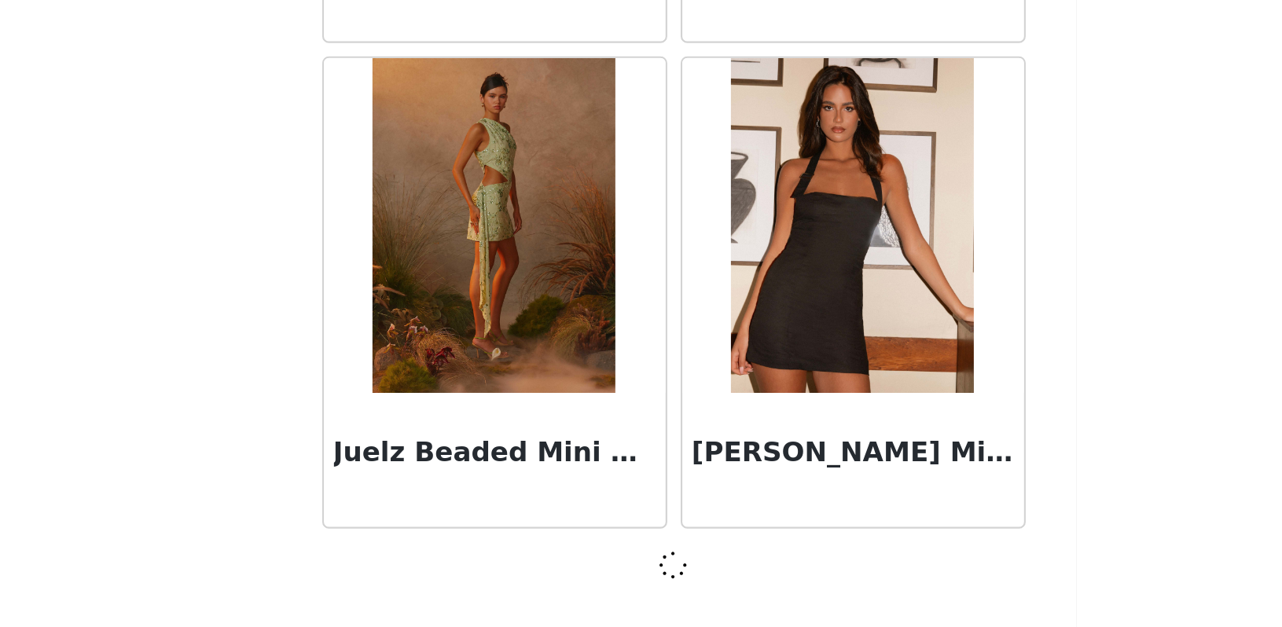
scroll to position [49631, 0]
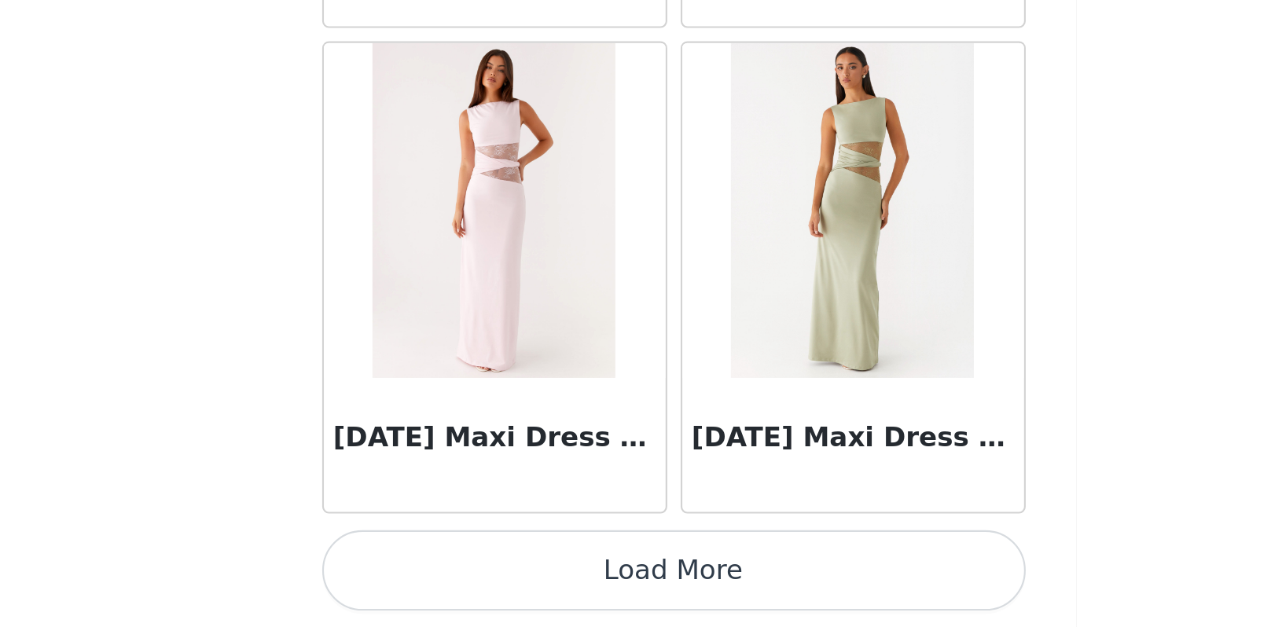
click at [476, 582] on button "Load More" at bounding box center [641, 601] width 330 height 38
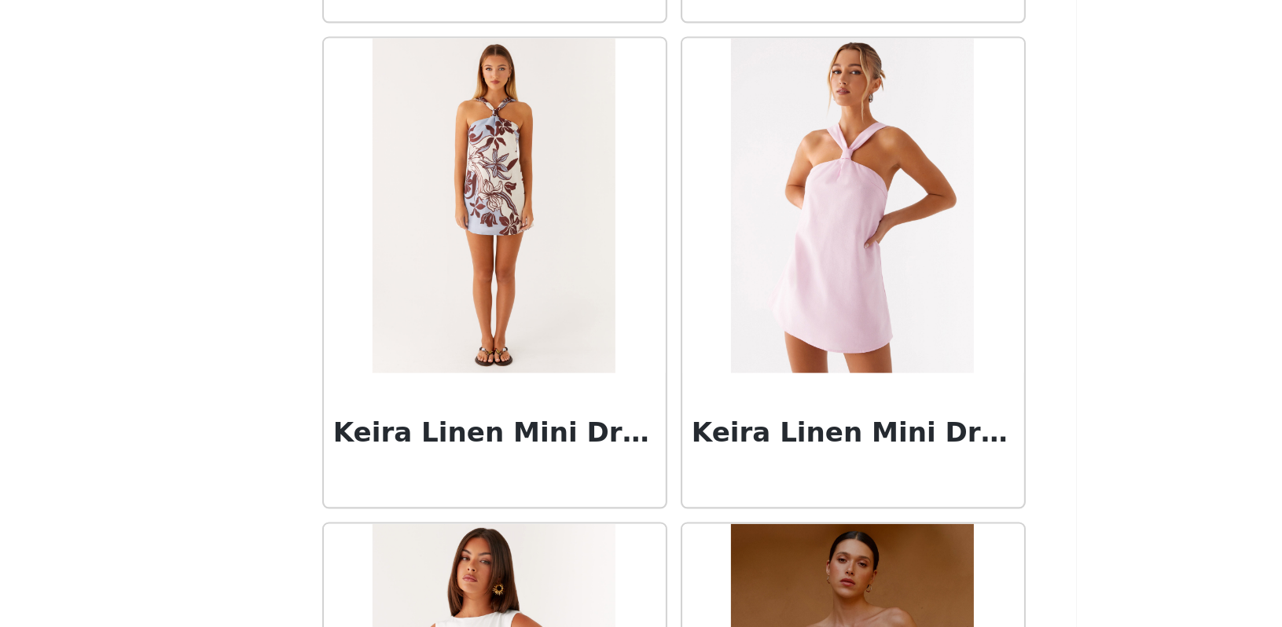
scroll to position [53294, 0]
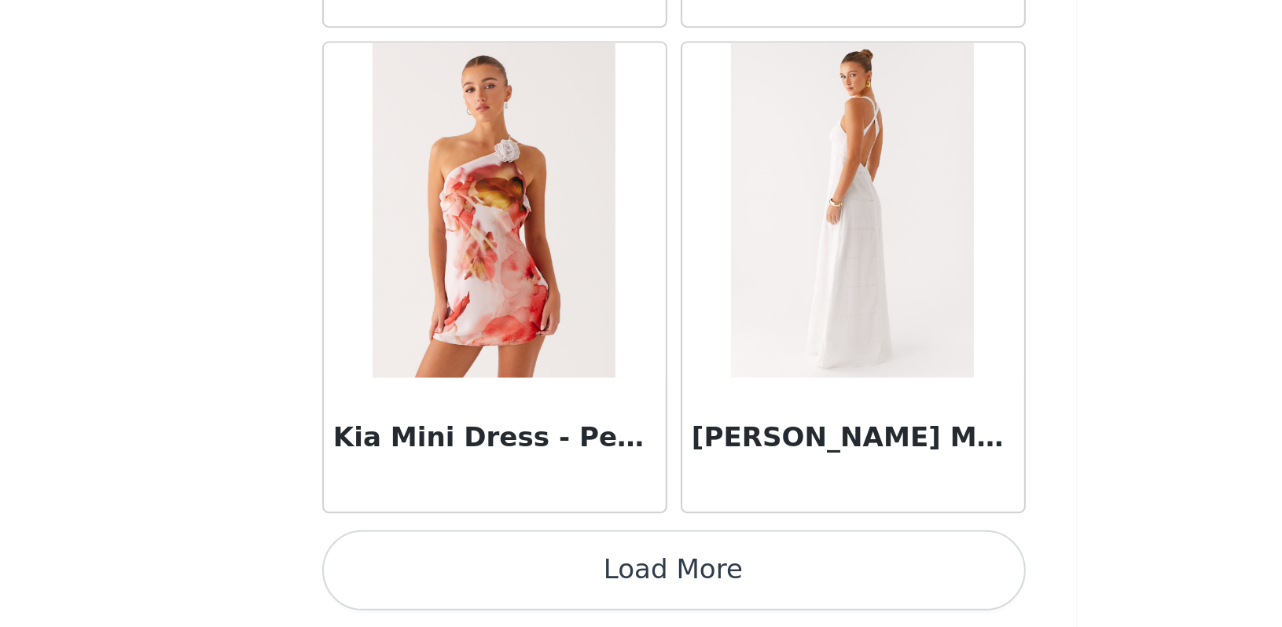
click at [476, 582] on button "Load More" at bounding box center [641, 601] width 330 height 38
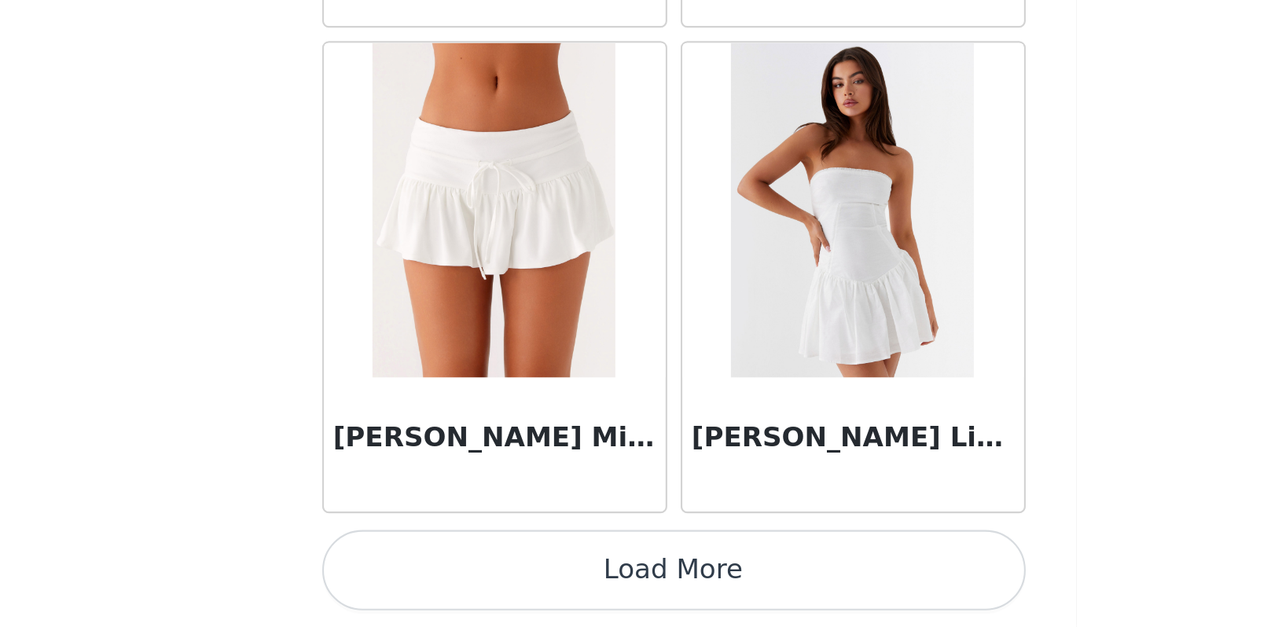
click at [476, 582] on button "Load More" at bounding box center [641, 601] width 330 height 38
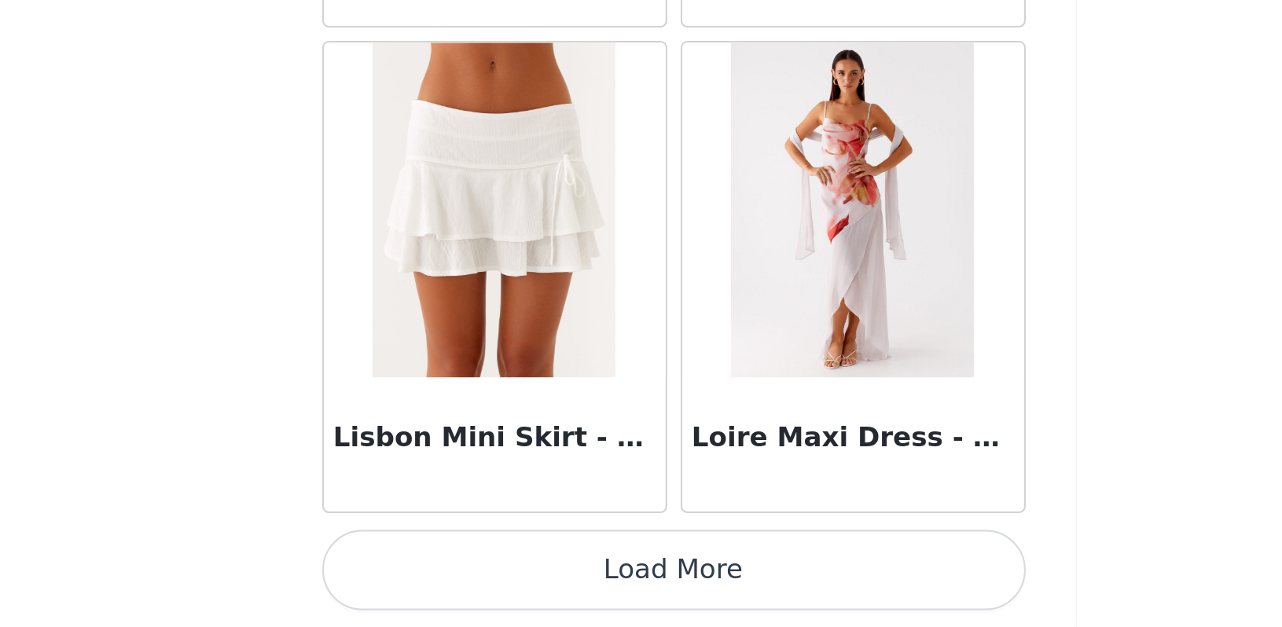
scroll to position [0, 0]
click at [476, 582] on button "Load More" at bounding box center [641, 601] width 330 height 38
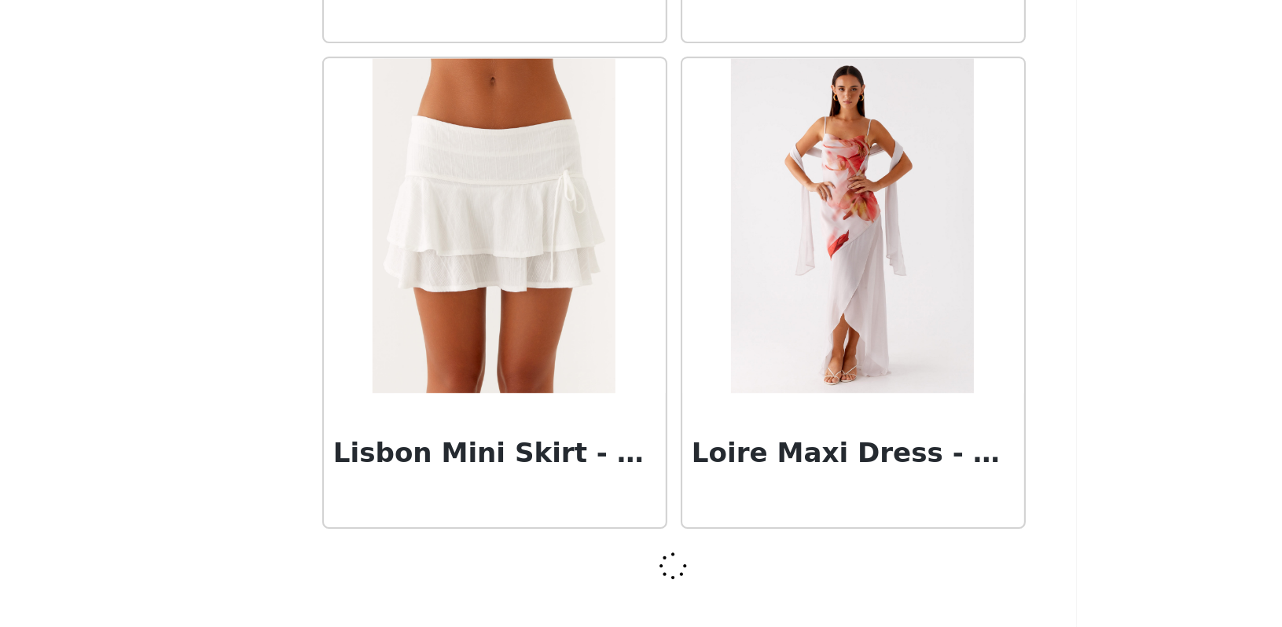
scroll to position [58747, 0]
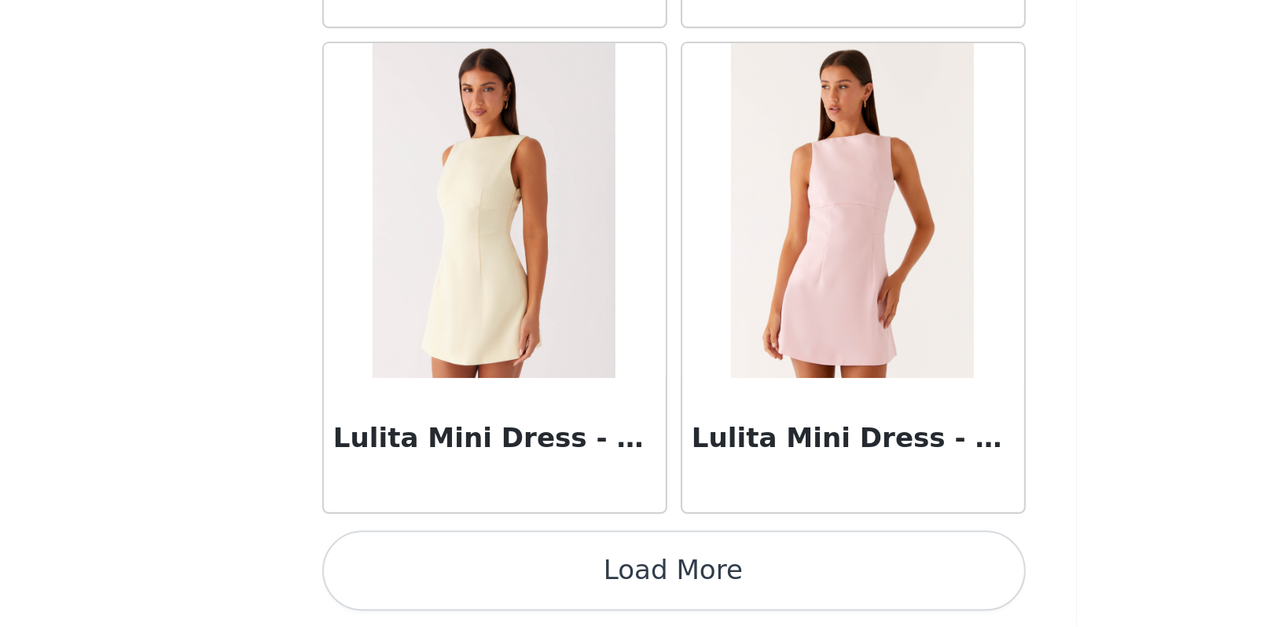
click at [476, 582] on button "Load More" at bounding box center [641, 601] width 330 height 38
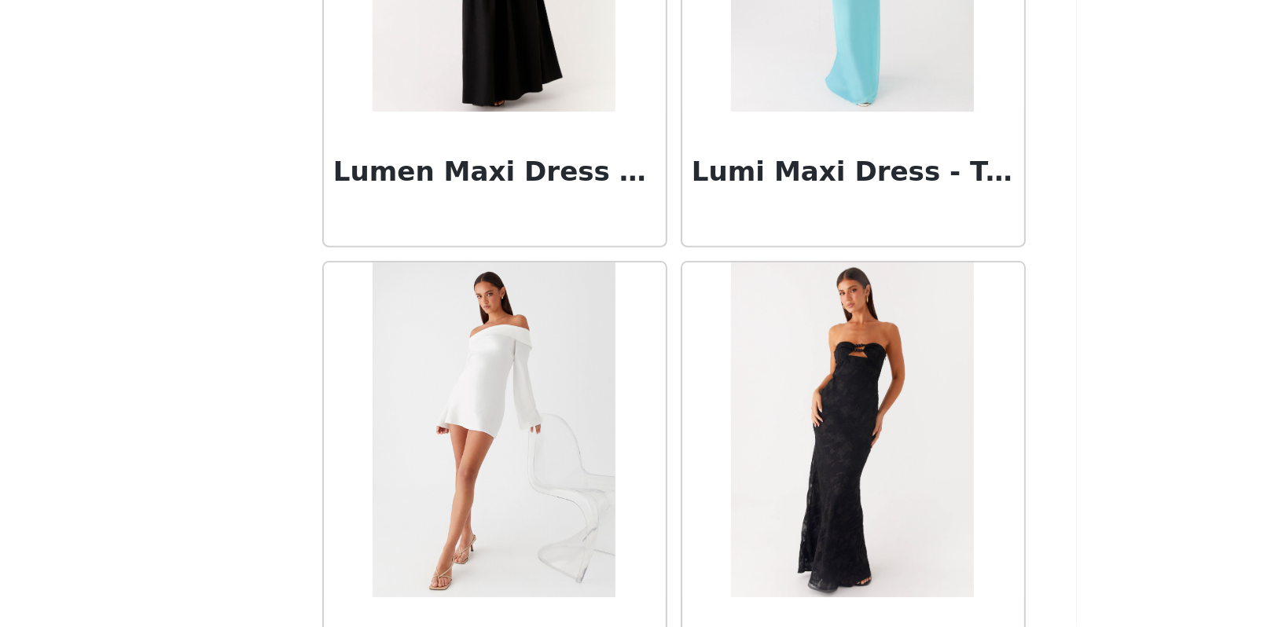
scroll to position [61620, 0]
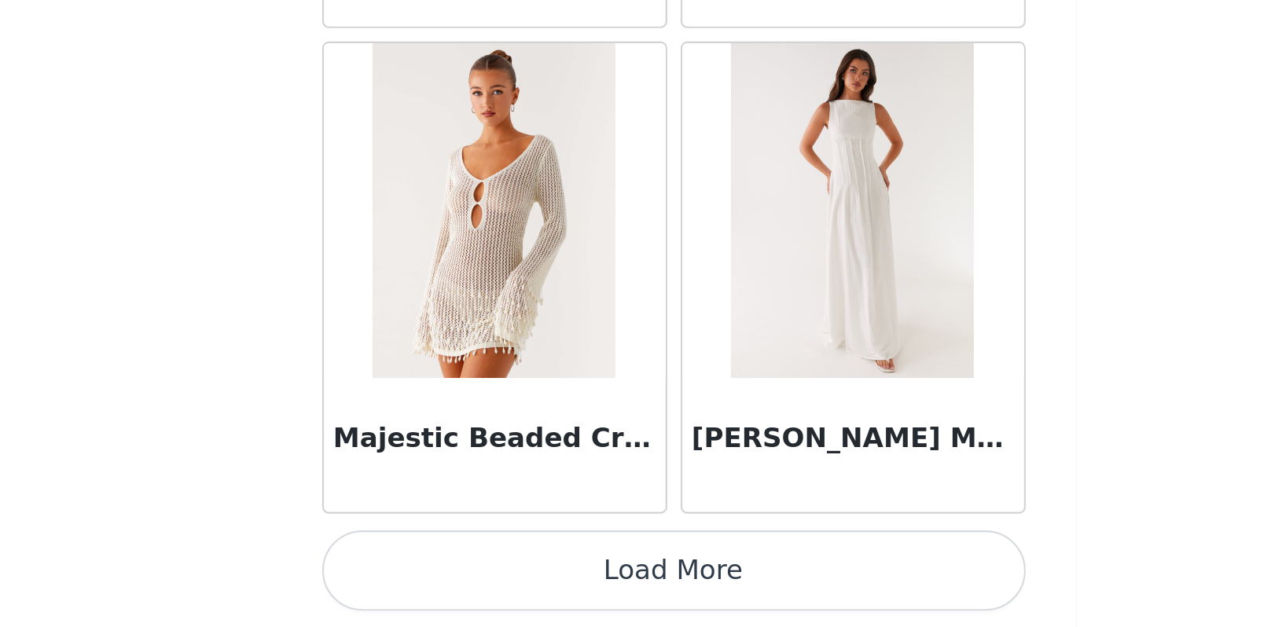
click at [476, 582] on button "Load More" at bounding box center [641, 601] width 330 height 38
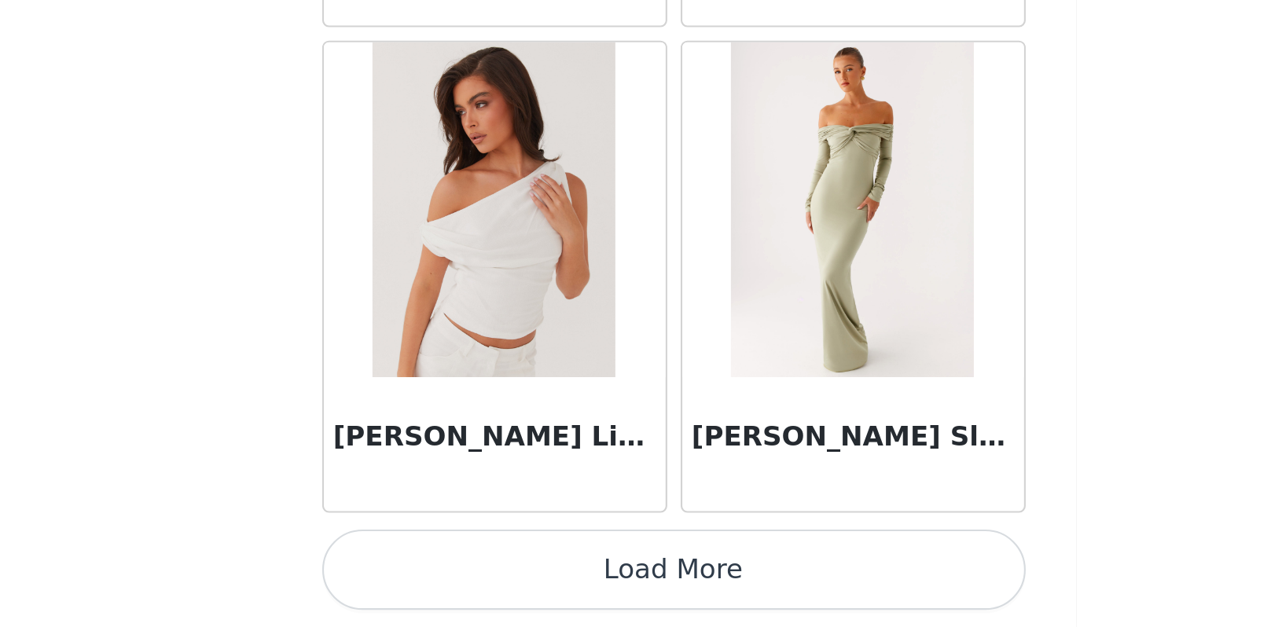
scroll to position [2, 0]
click at [476, 582] on button "Load More" at bounding box center [641, 601] width 330 height 38
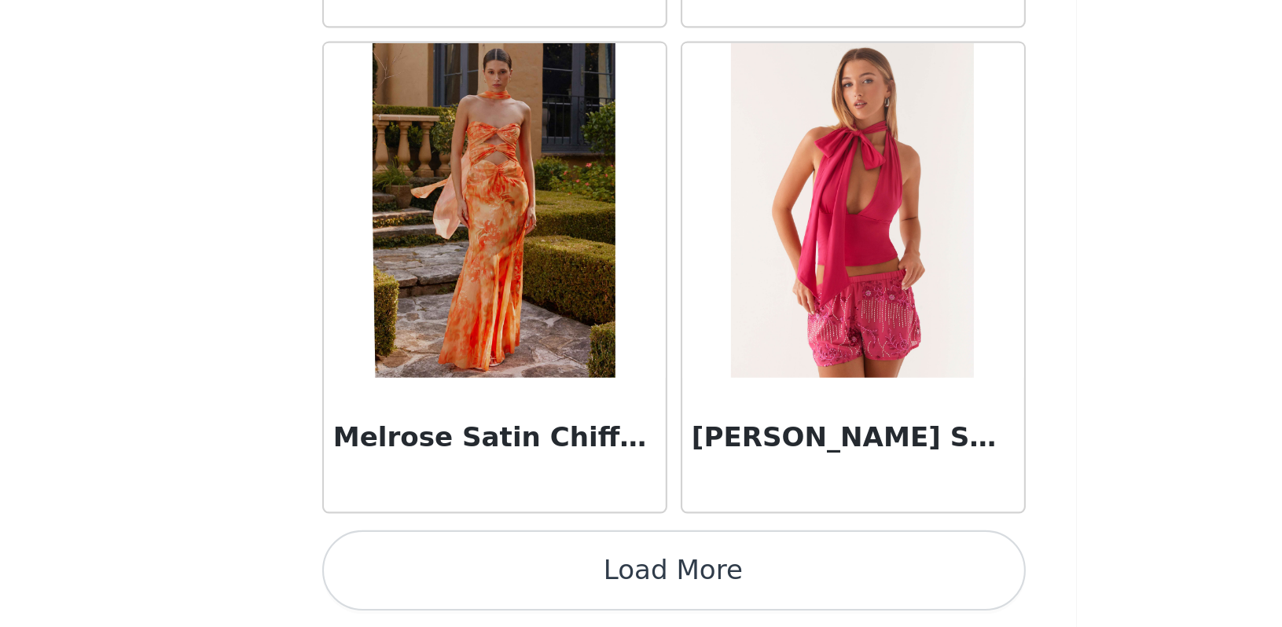
click at [476, 582] on button "Load More" at bounding box center [641, 601] width 330 height 38
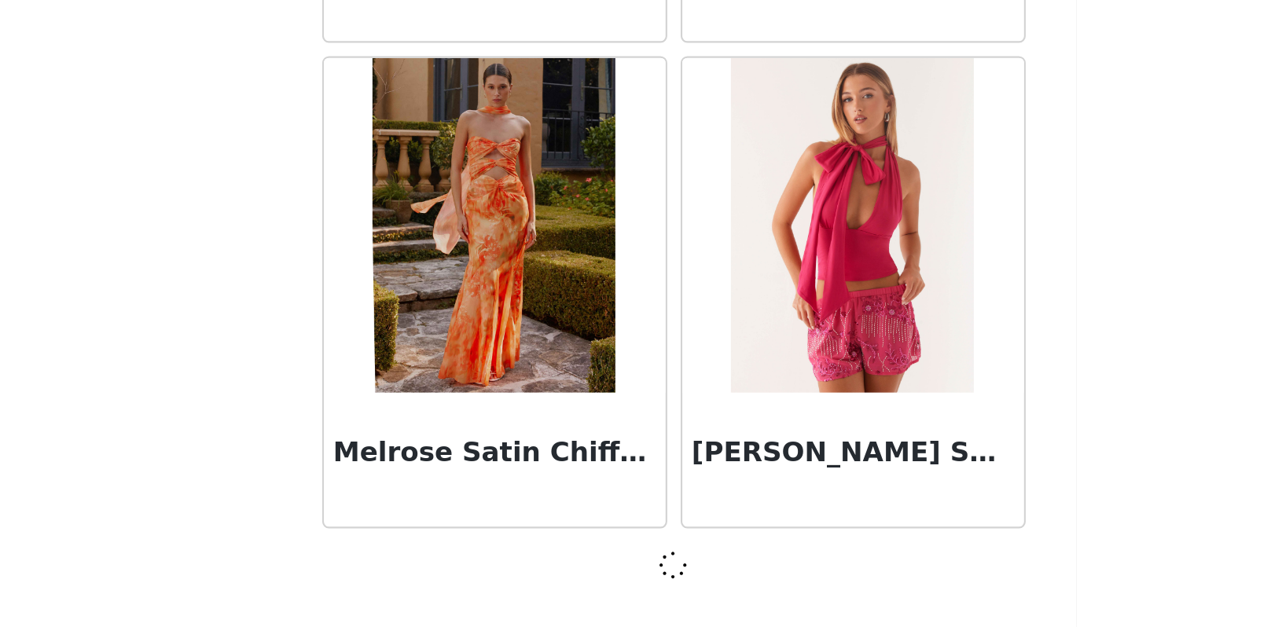
scroll to position [67864, 0]
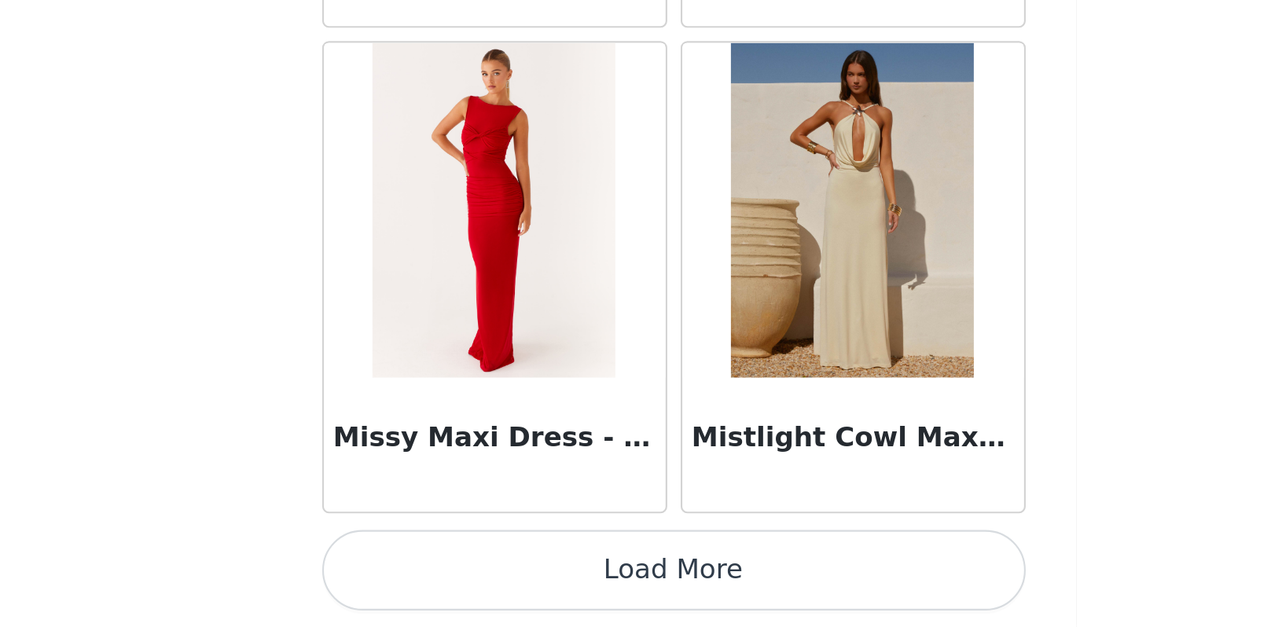
click at [476, 582] on button "Load More" at bounding box center [641, 601] width 330 height 38
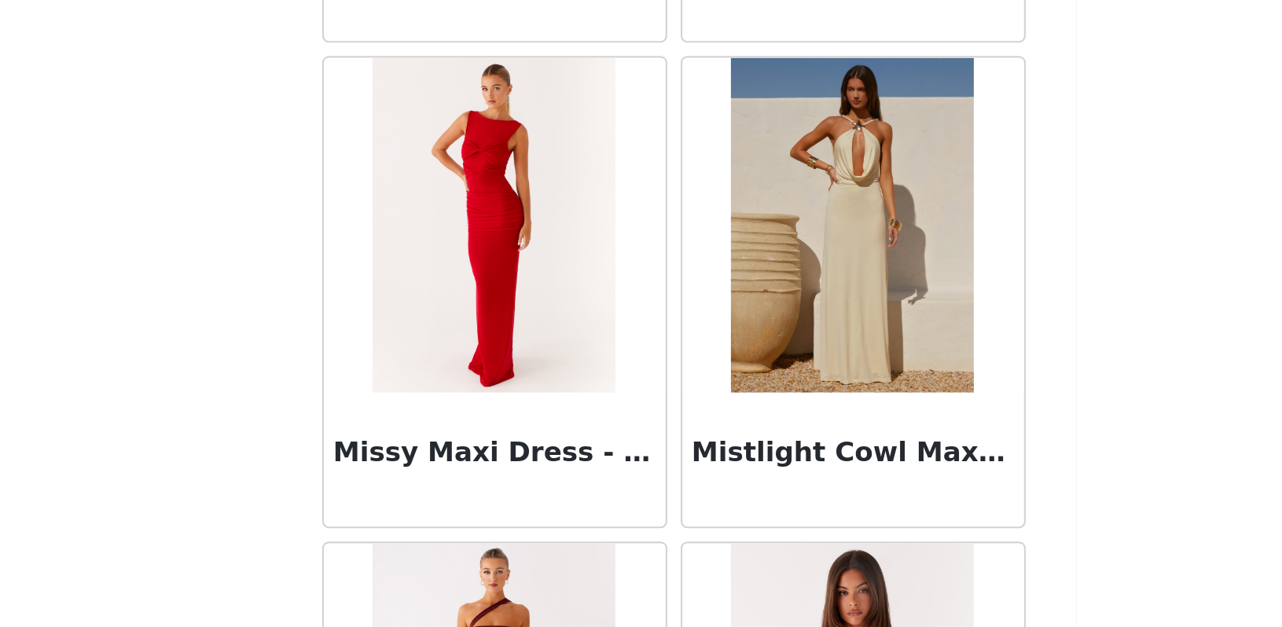
scroll to position [0, 0]
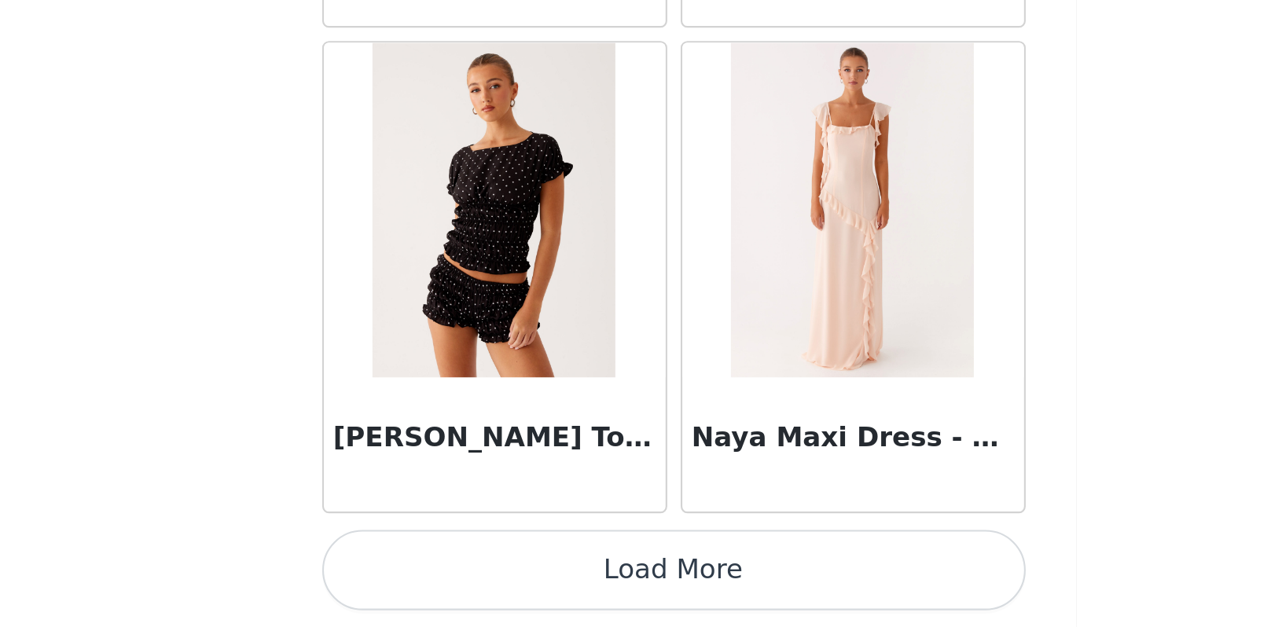
click at [476, 582] on button "Load More" at bounding box center [641, 601] width 330 height 38
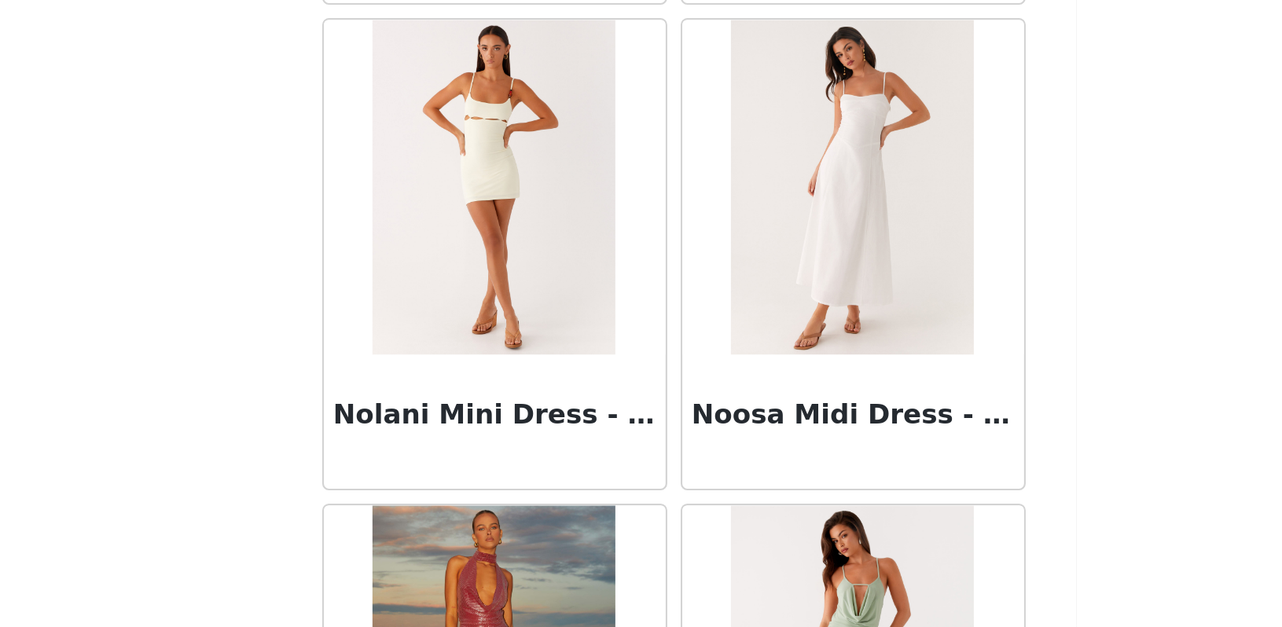
scroll to position [74038, 0]
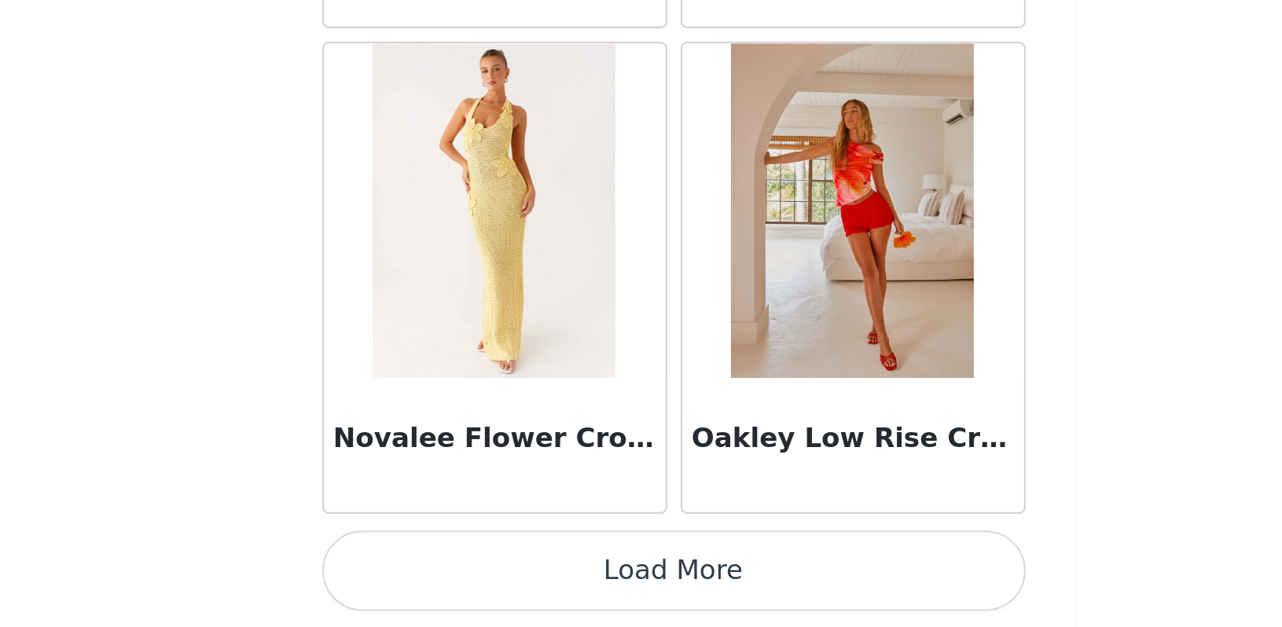
click at [476, 582] on button "Load More" at bounding box center [641, 601] width 330 height 38
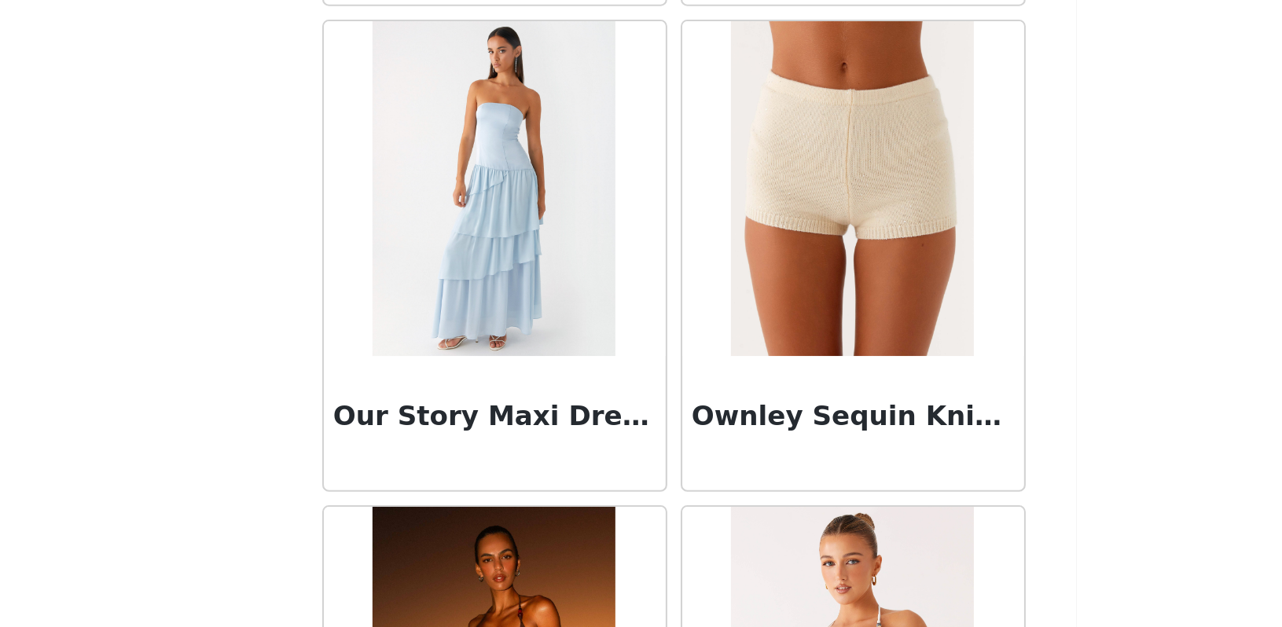
scroll to position [76777, 0]
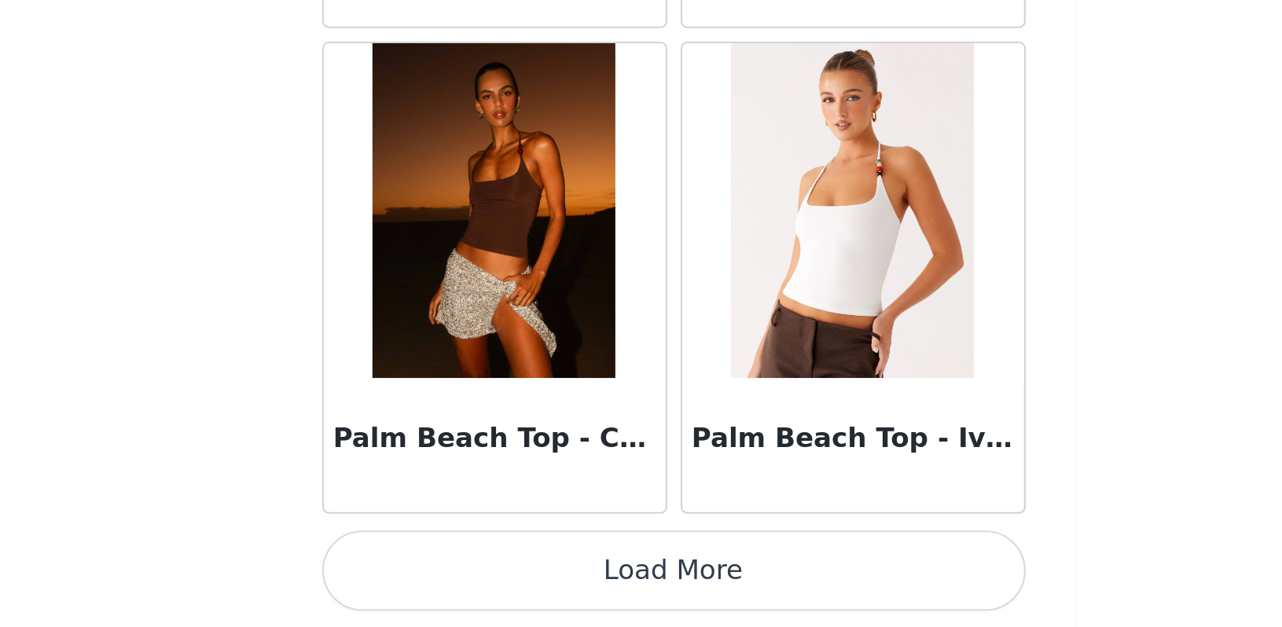
click at [476, 582] on button "Load More" at bounding box center [641, 601] width 330 height 38
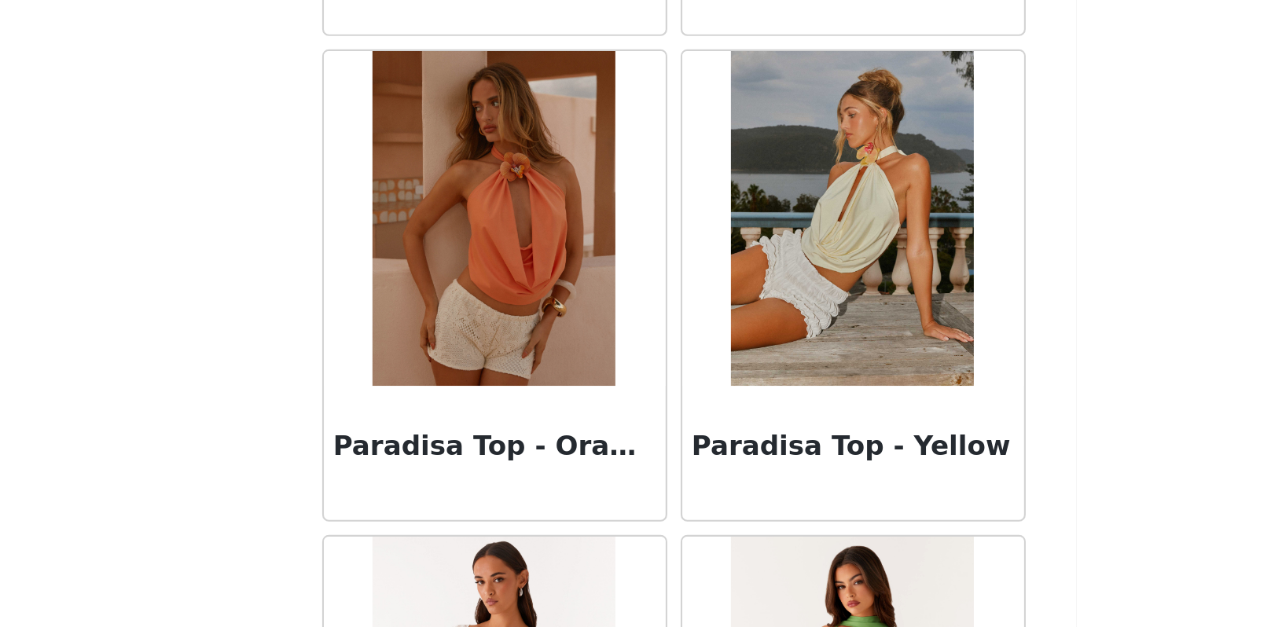
scroll to position [77672, 0]
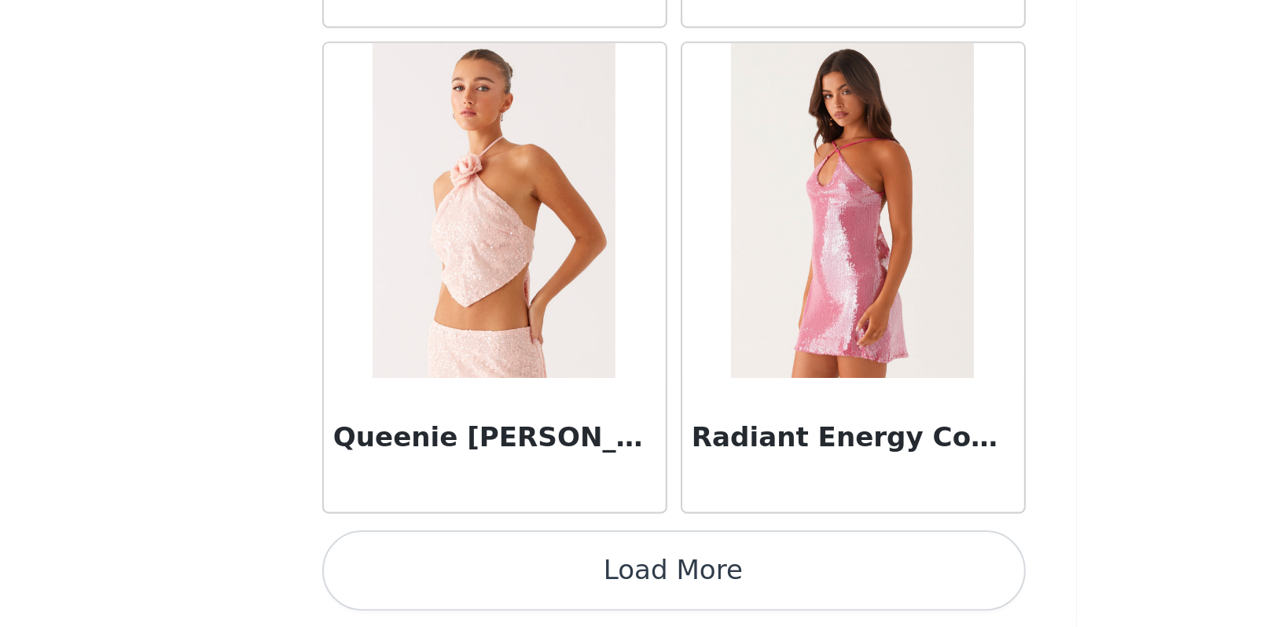
click at [476, 582] on button "Load More" at bounding box center [641, 601] width 330 height 38
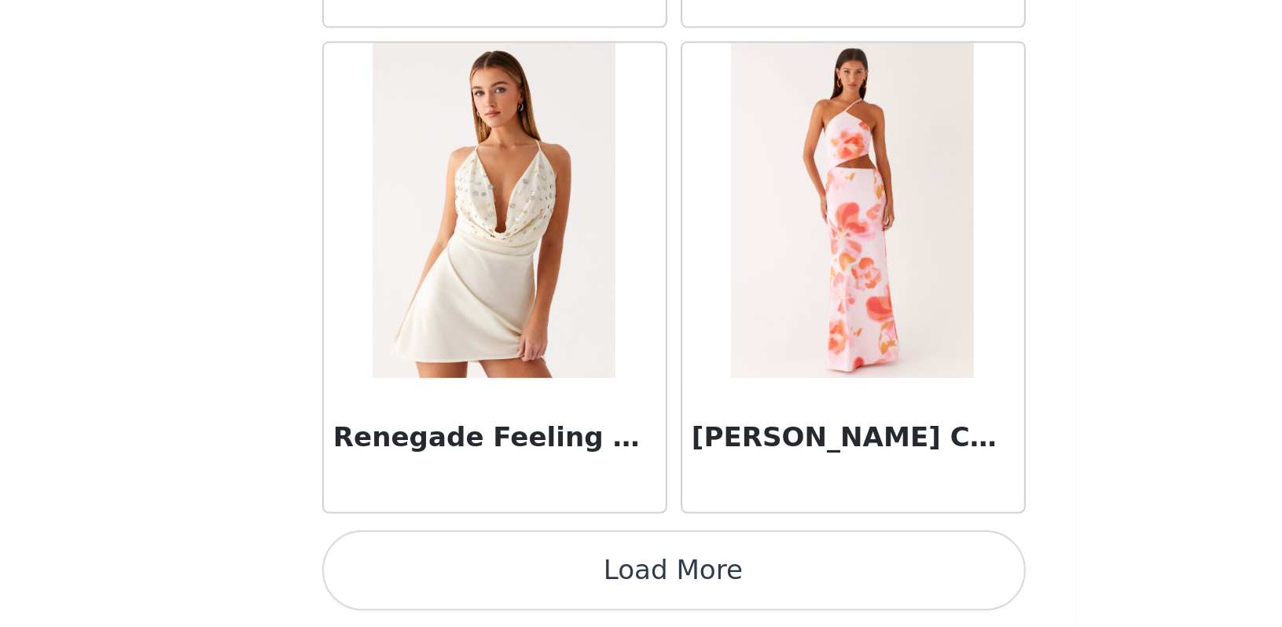
click at [476, 582] on button "Load More" at bounding box center [641, 601] width 330 height 38
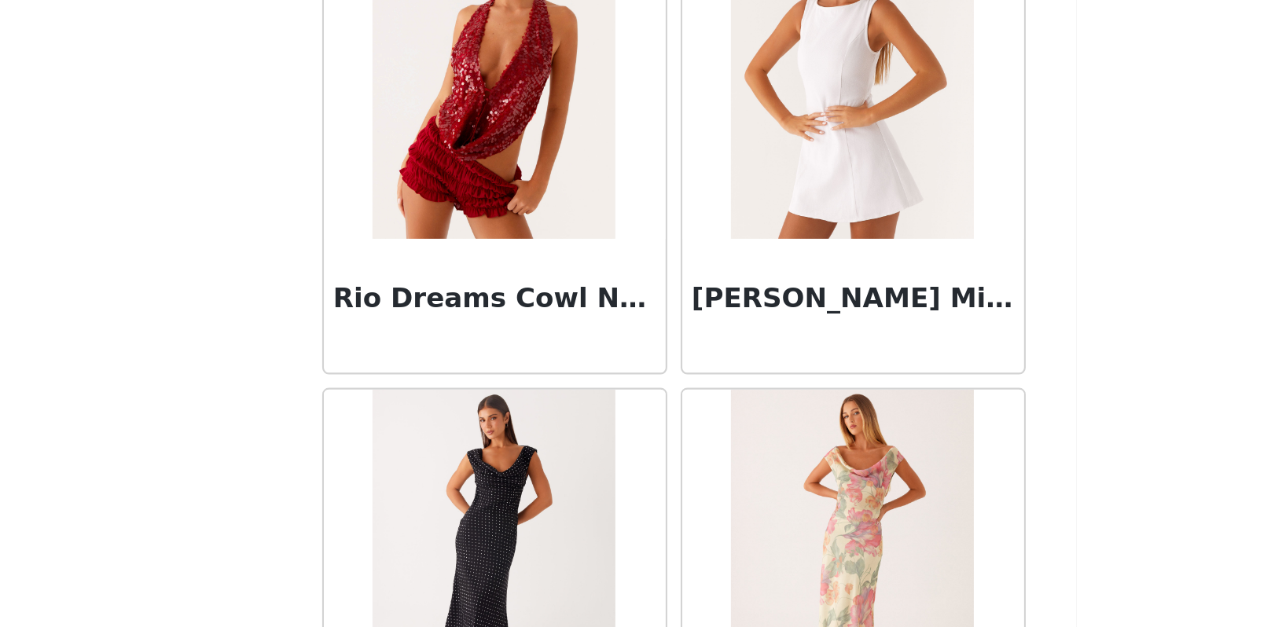
scroll to position [82087, 0]
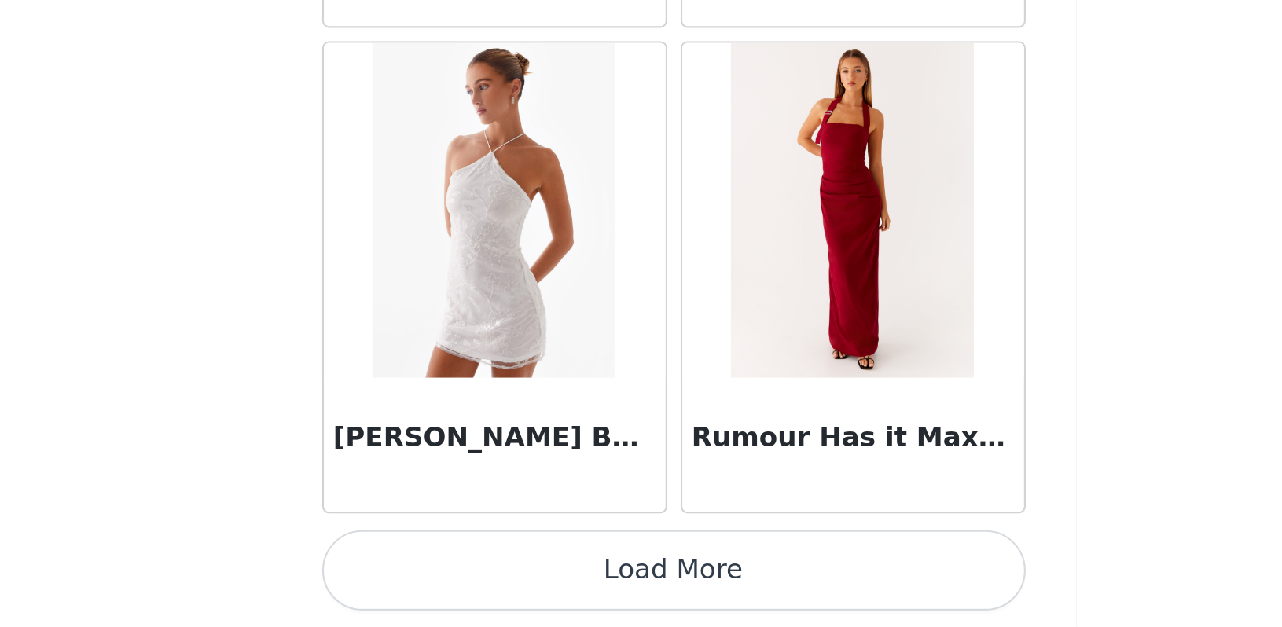
click at [476, 582] on button "Load More" at bounding box center [641, 601] width 330 height 38
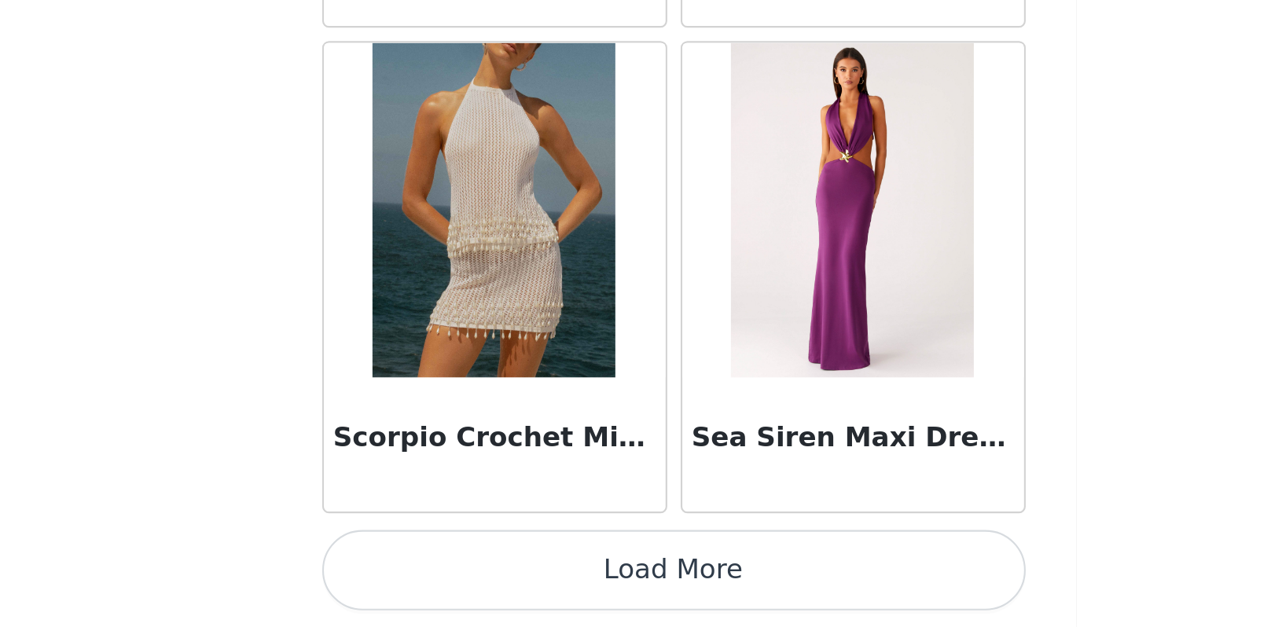
scroll to position [86103, 0]
click at [476, 582] on button "Load More" at bounding box center [641, 601] width 330 height 38
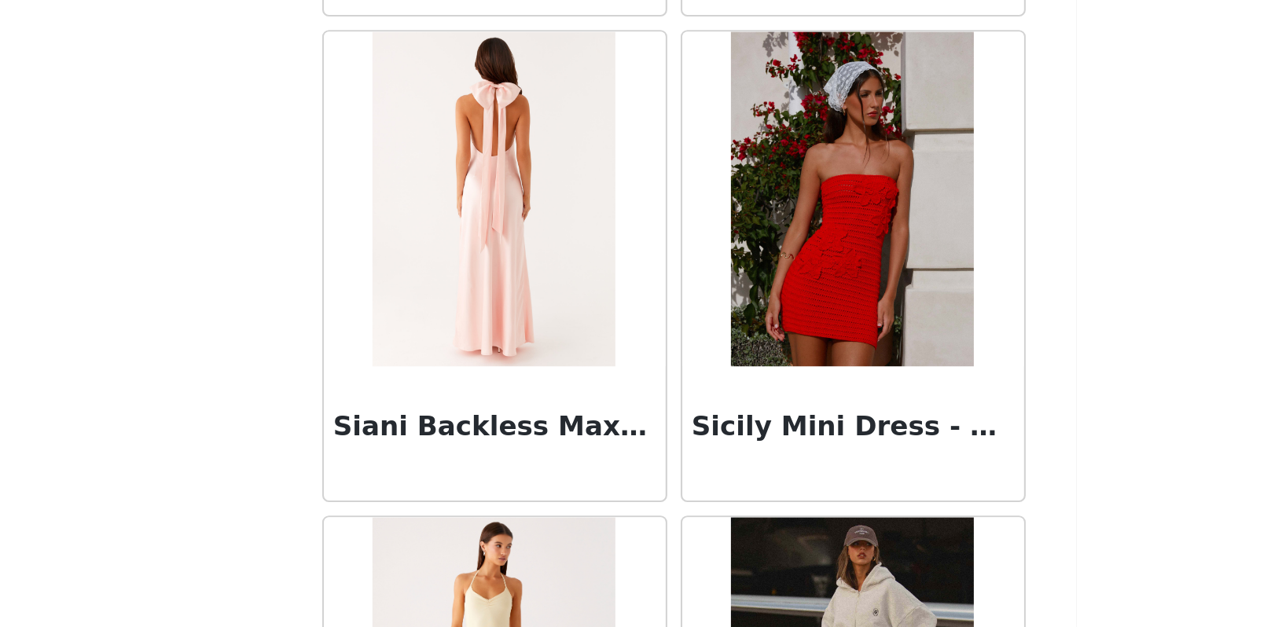
scroll to position [87931, 0]
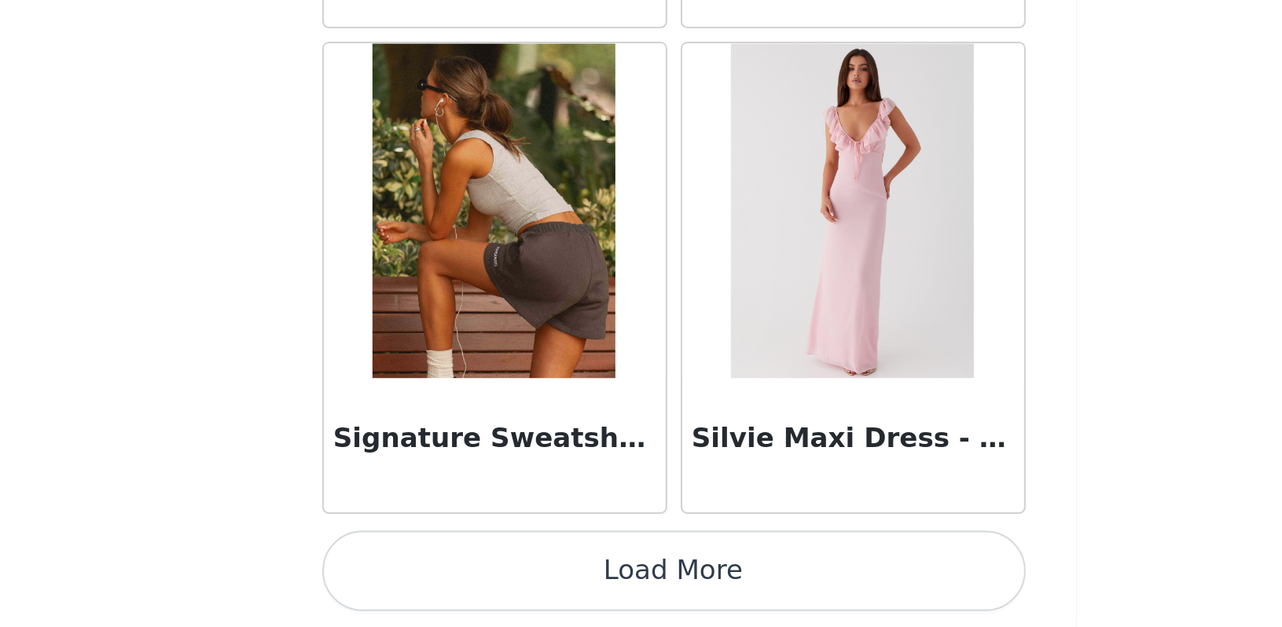
click at [476, 582] on button "Load More" at bounding box center [641, 601] width 330 height 38
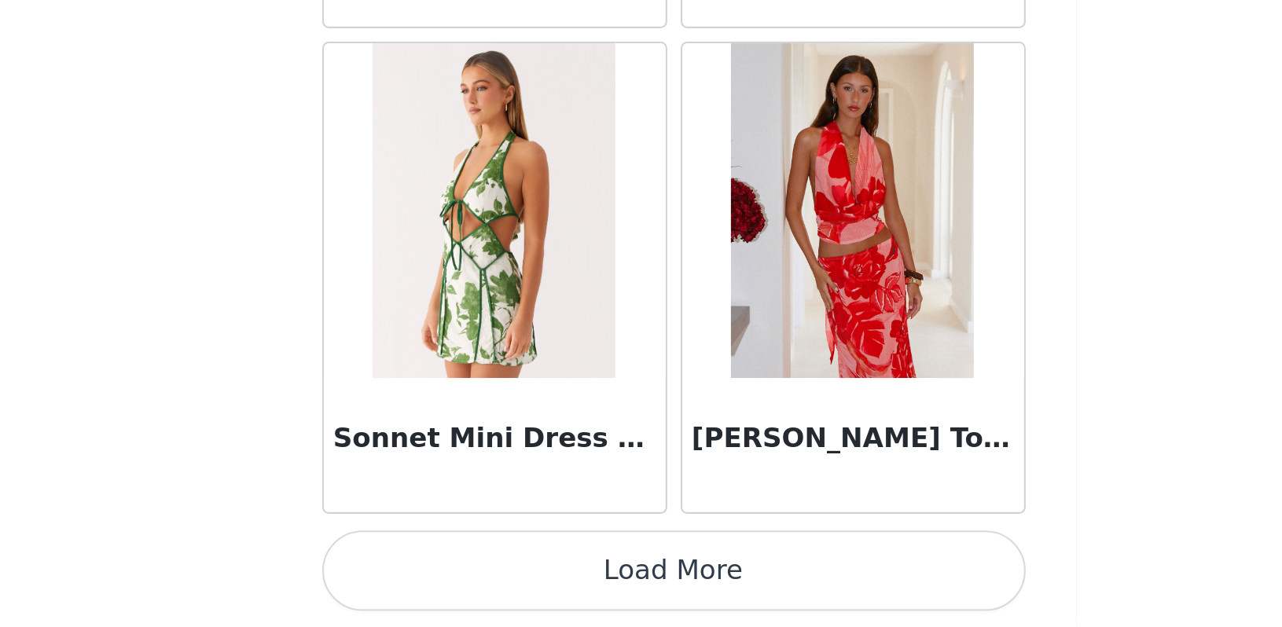
scroll to position [2, 0]
click at [476, 582] on button "Load More" at bounding box center [641, 601] width 330 height 38
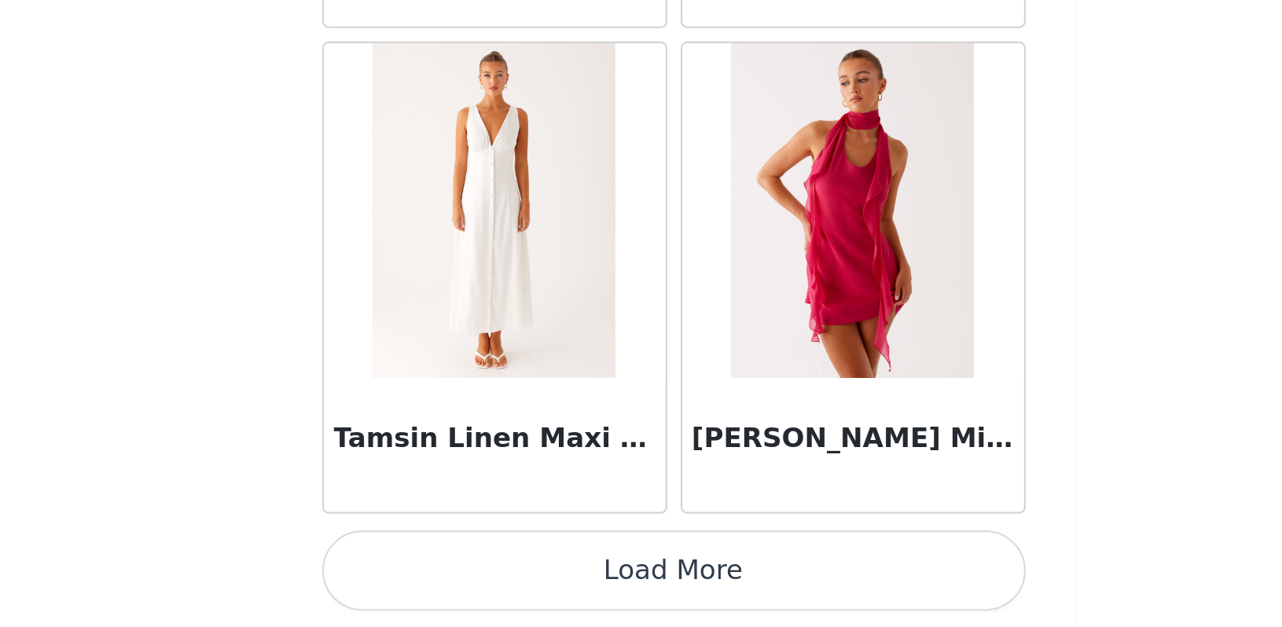
click at [476, 582] on button "Load More" at bounding box center [641, 601] width 330 height 38
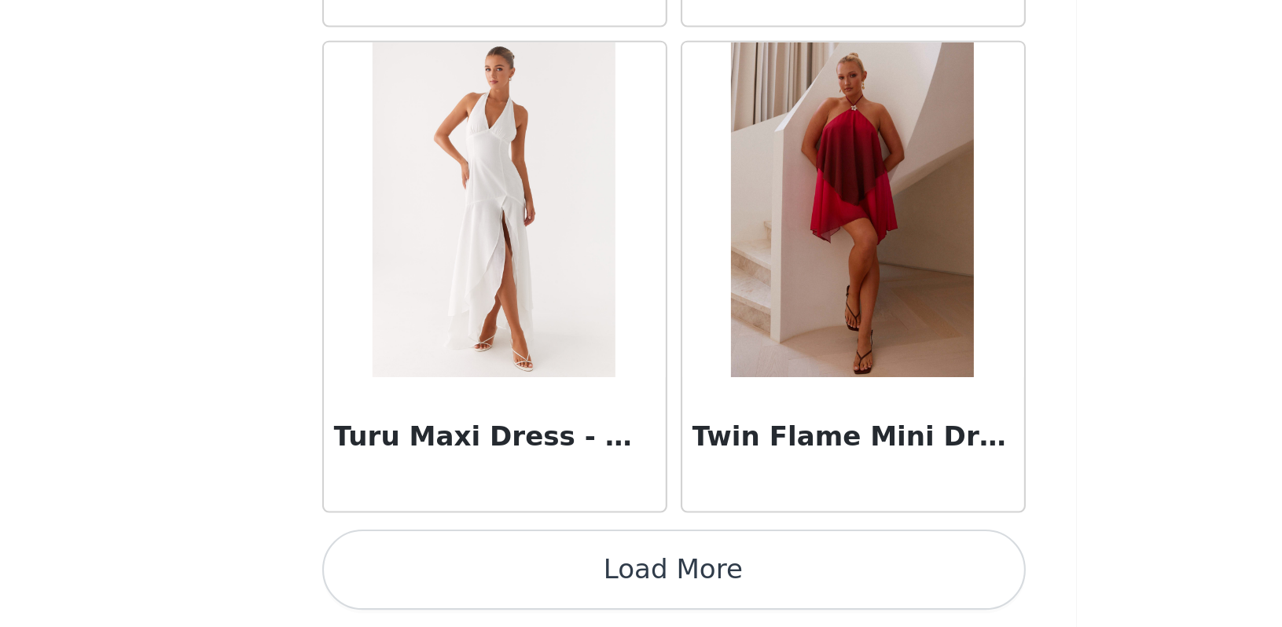
scroll to position [0, 0]
click at [476, 582] on button "Load More" at bounding box center [641, 601] width 330 height 38
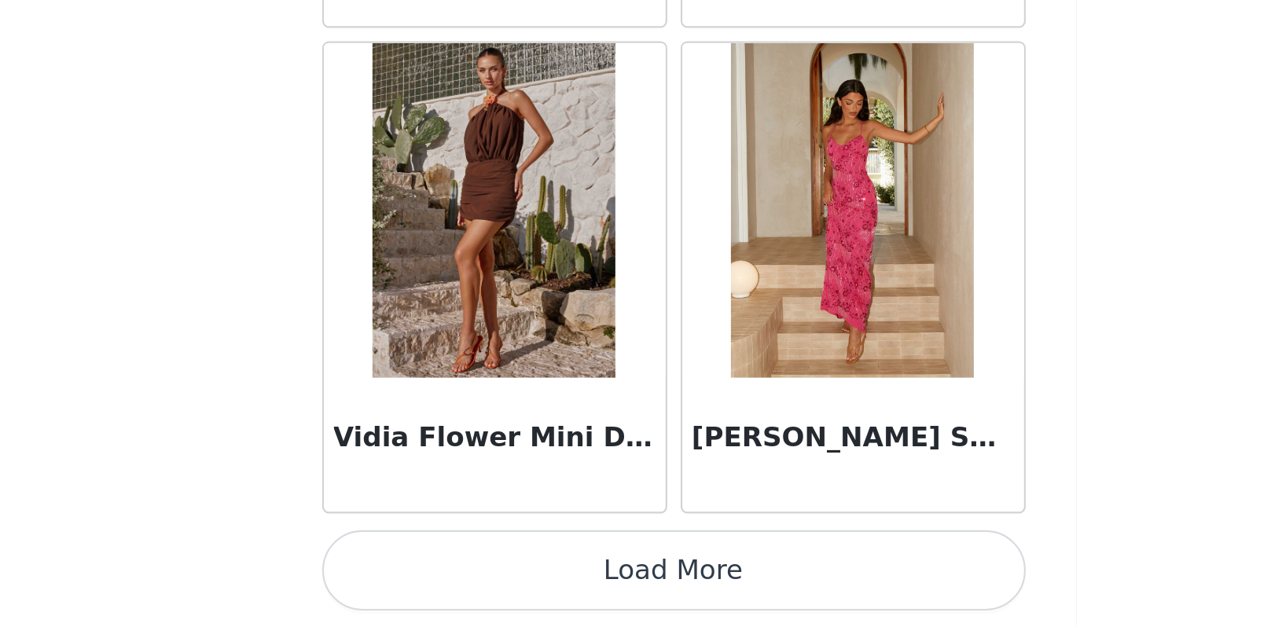
click at [476, 582] on button "Load More" at bounding box center [641, 601] width 330 height 38
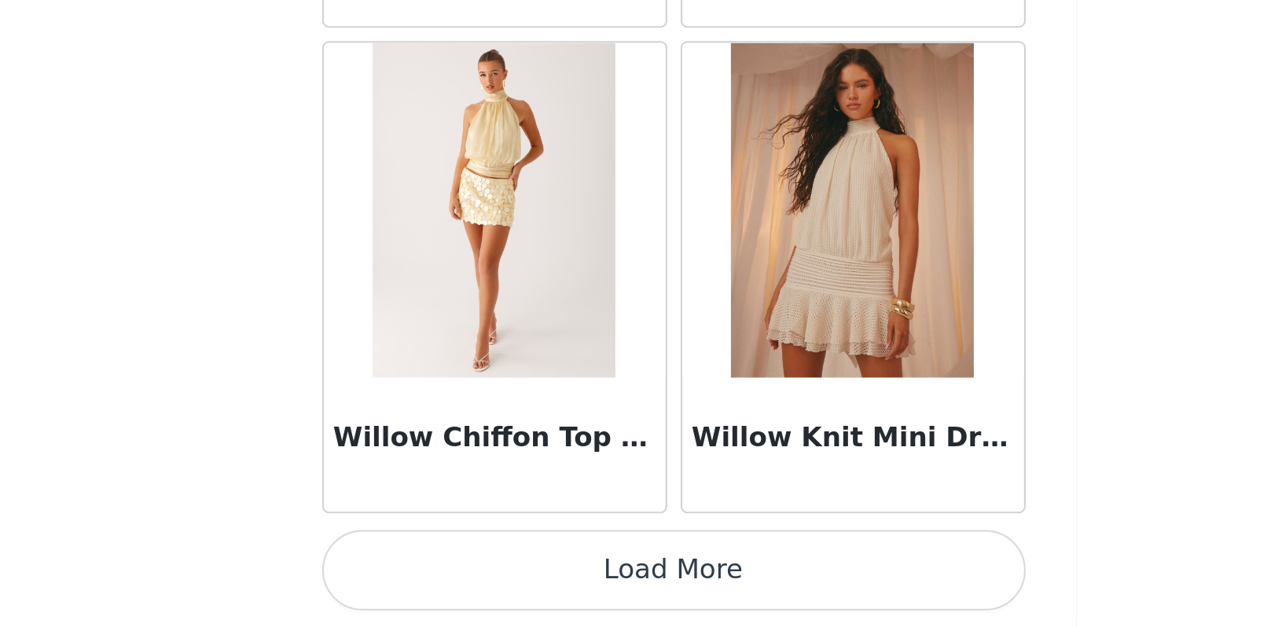
click at [476, 582] on button "Load More" at bounding box center [641, 601] width 330 height 38
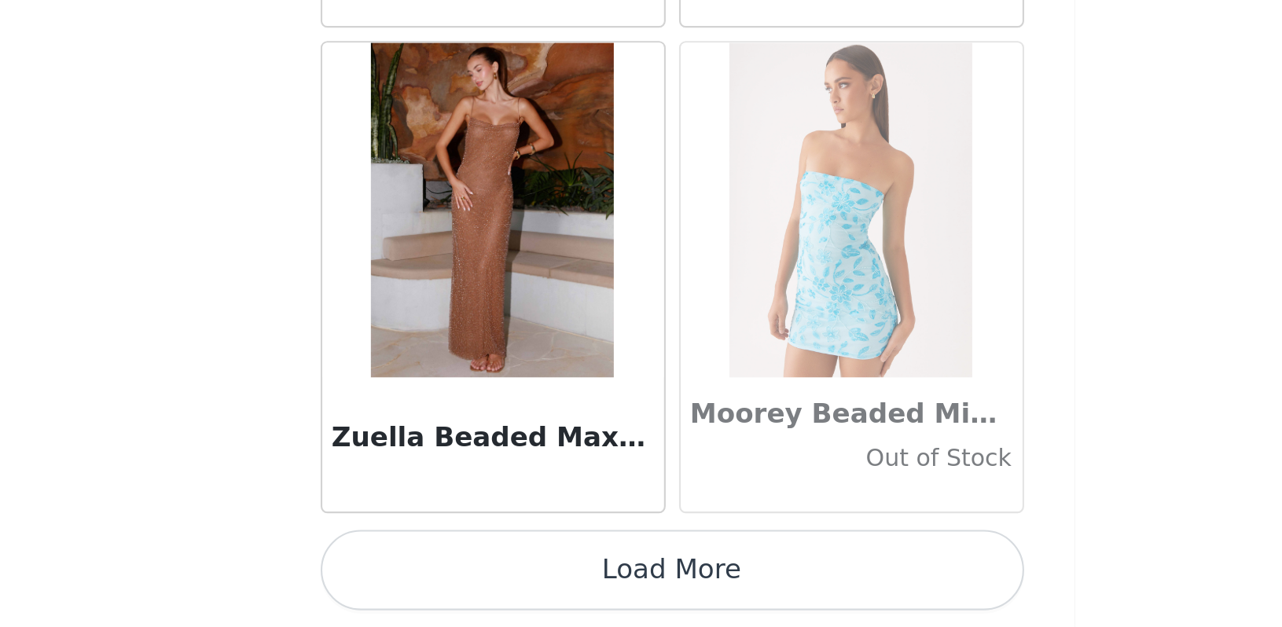
scroll to position [2, 0]
click at [476, 582] on button "Load More" at bounding box center [641, 601] width 330 height 38
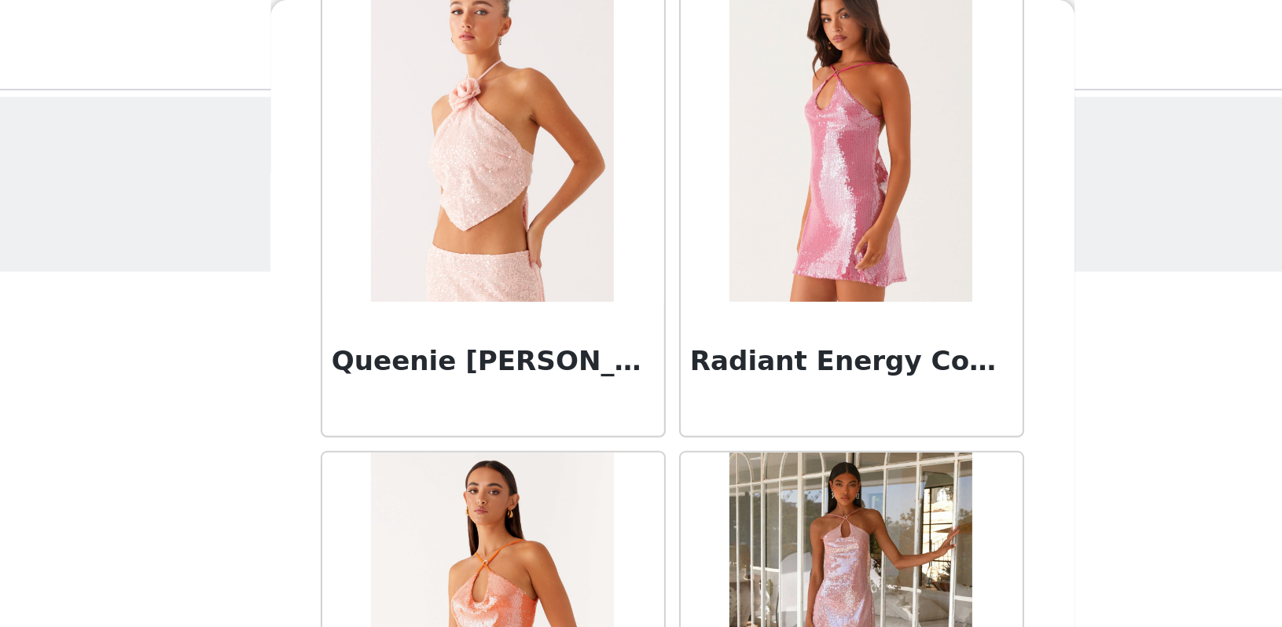
scroll to position [79635, 0]
click at [668, 121] on img at bounding box center [725, 62] width 114 height 157
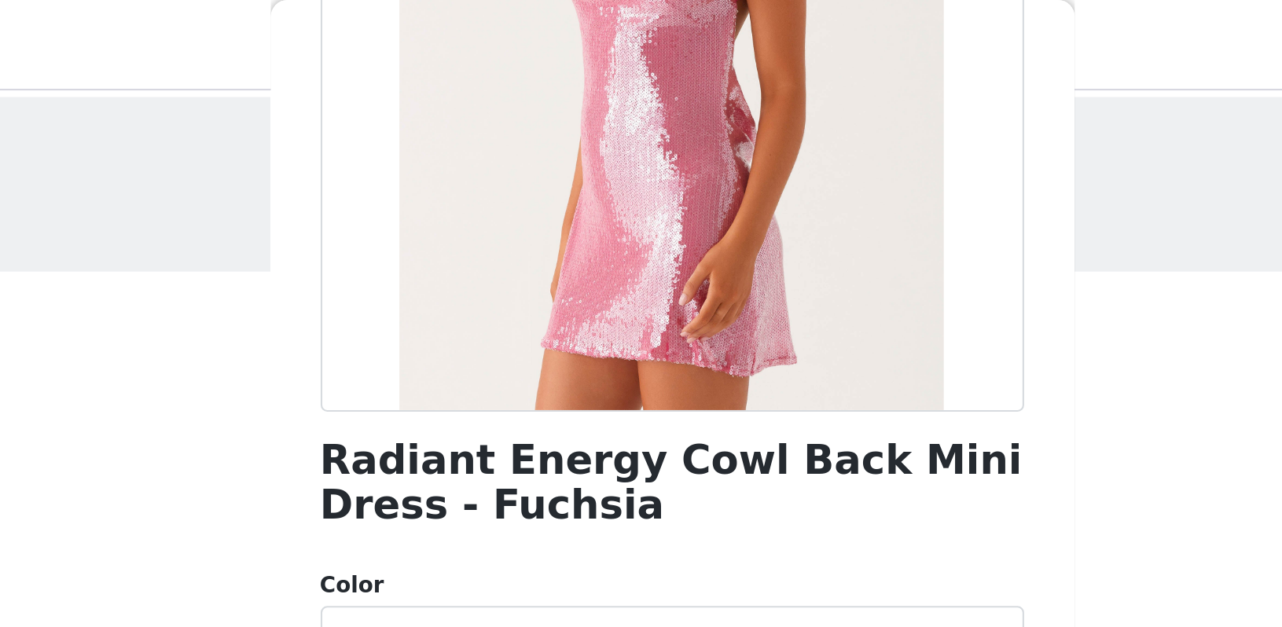
scroll to position [238, 0]
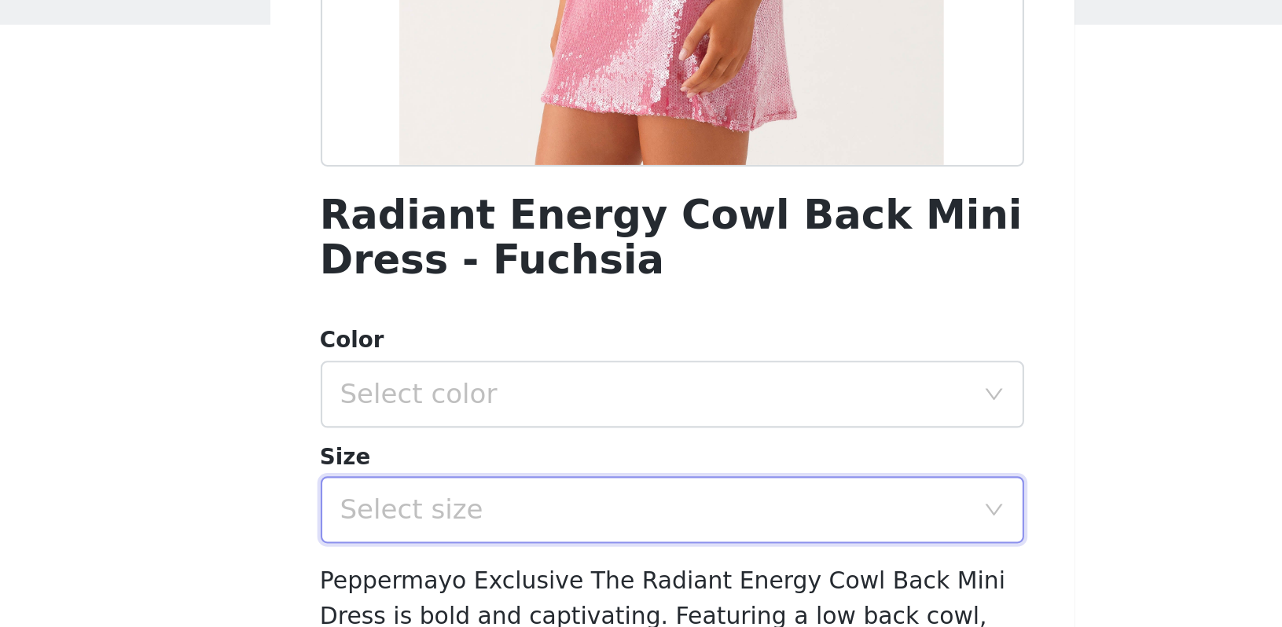
click at [486, 340] on div "Select size" at bounding box center [636, 355] width 301 height 30
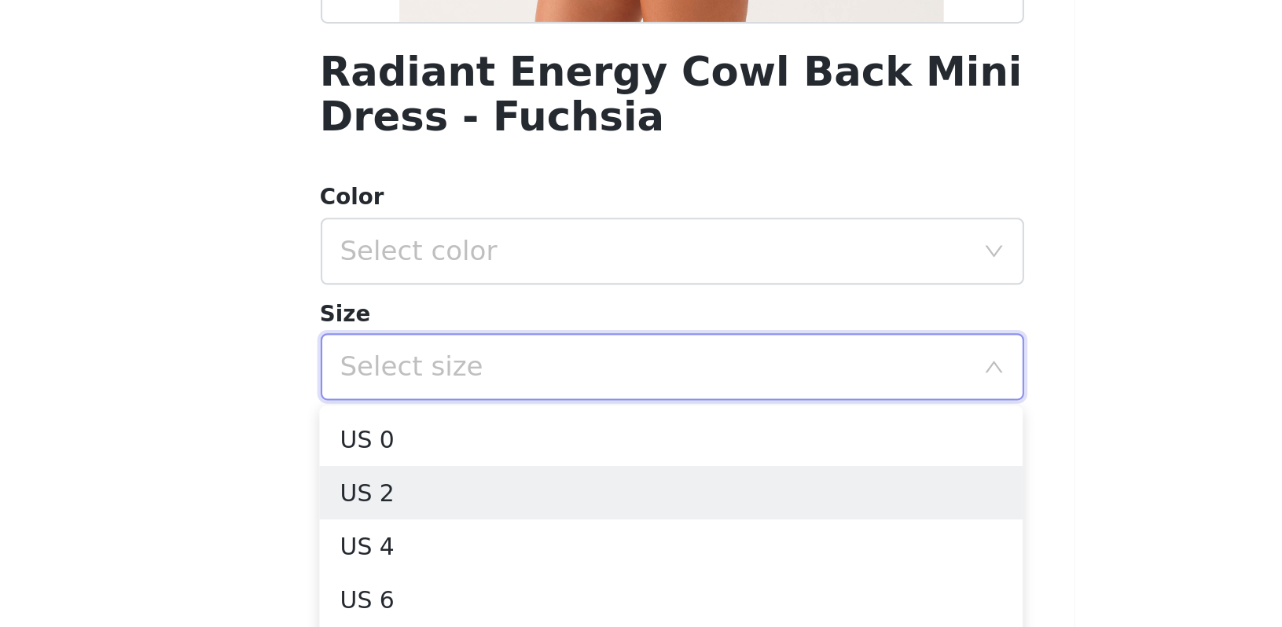
scroll to position [0, 0]
click at [105, 238] on body "Dashboard Networks STEP 1 OF 4 Select your styles! You will receive 4 products.…" at bounding box center [641, 313] width 1282 height 627
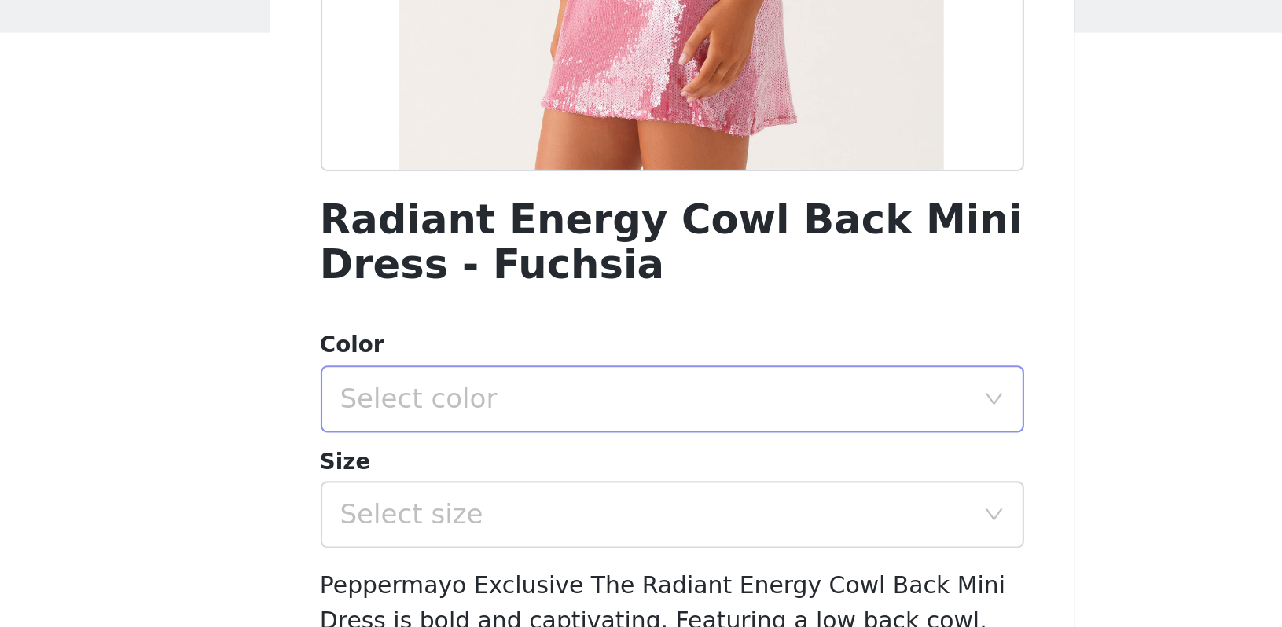
scroll to position [238, 0]
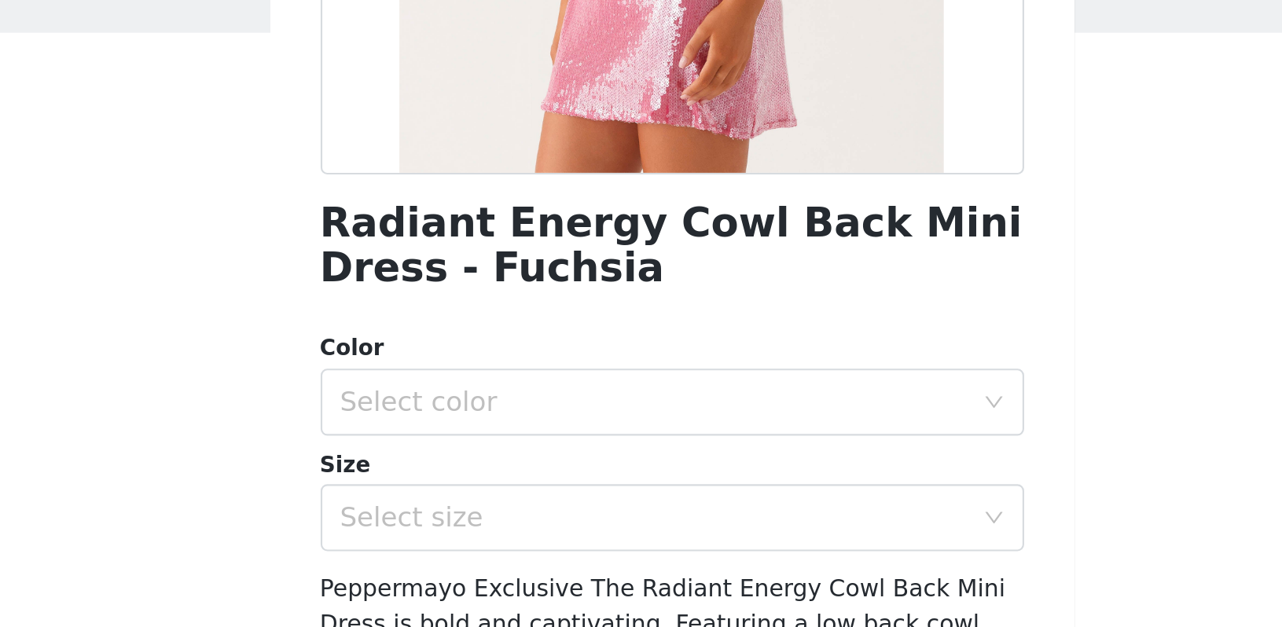
click at [476, 259] on div "Radiant Energy Cowl Back Mini Dress - Fuchsia Color Select color Size Select si…" at bounding box center [641, 242] width 330 height 804
click at [486, 347] on div "Select size" at bounding box center [633, 355] width 294 height 16
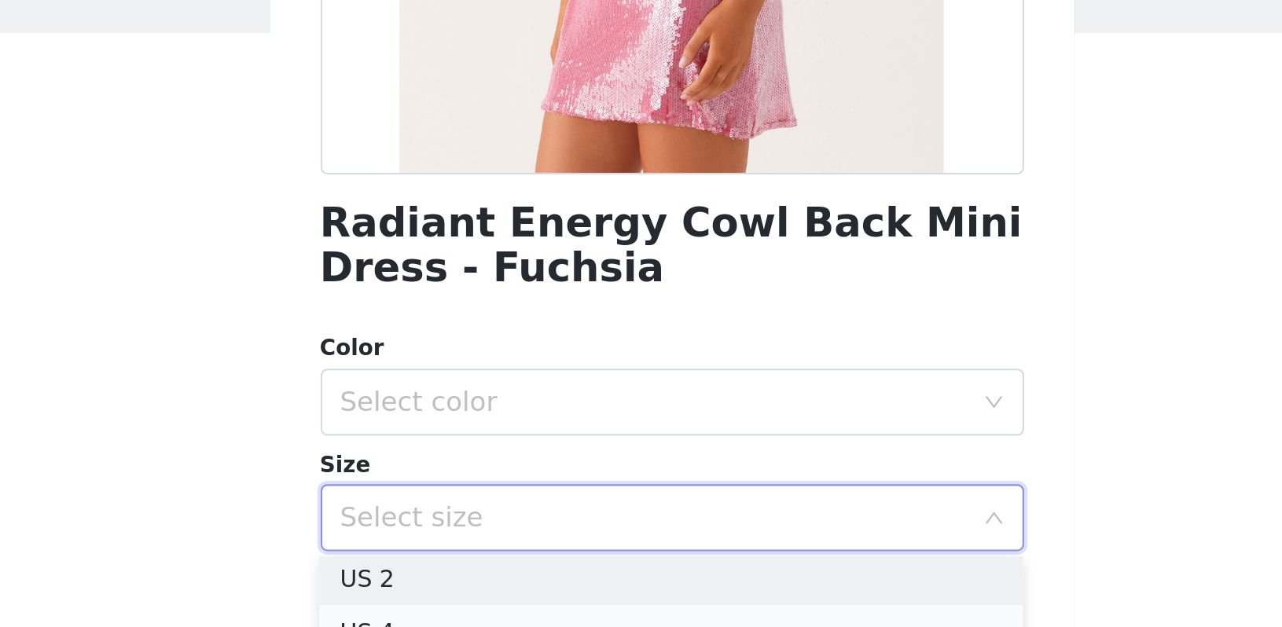
scroll to position [28, 0]
click at [475, 373] on li "US 2" at bounding box center [640, 385] width 330 height 25
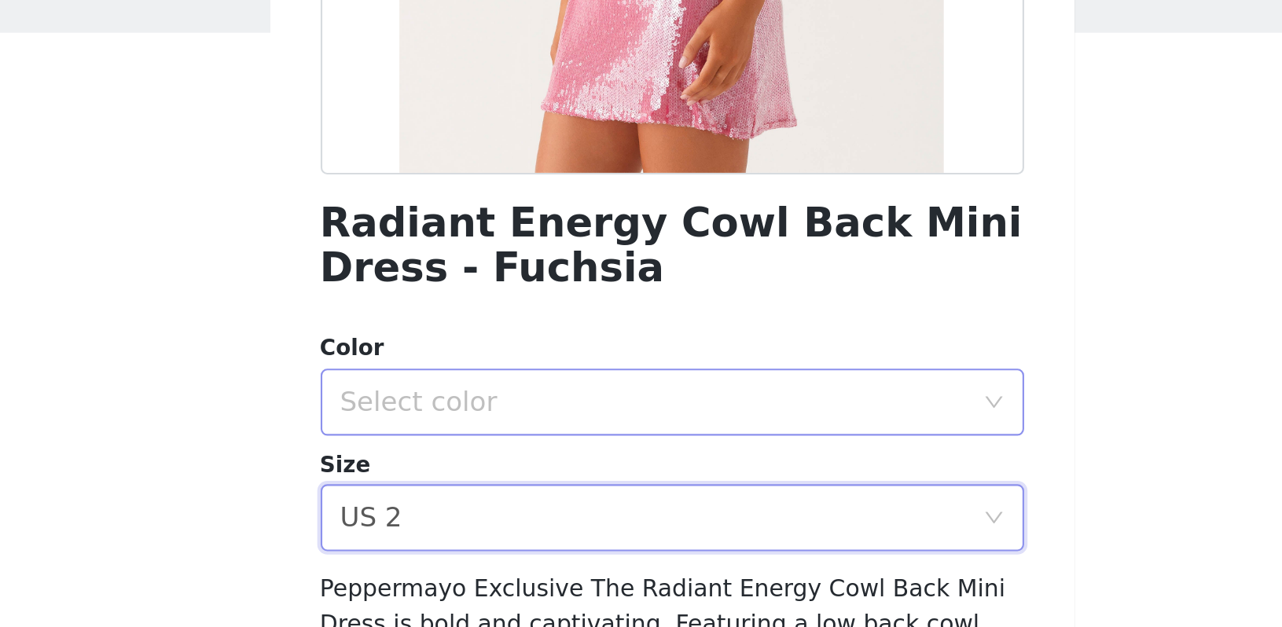
click at [486, 293] on div "Select color" at bounding box center [633, 301] width 294 height 16
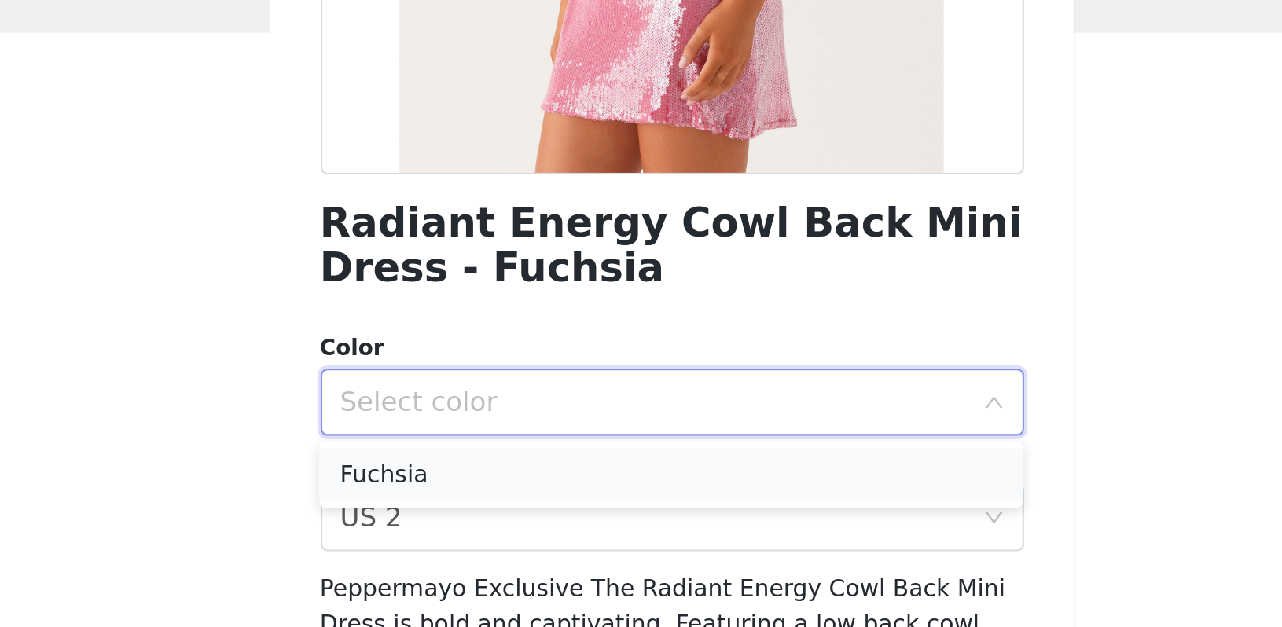
click at [475, 322] on li "Fuchsia" at bounding box center [640, 334] width 330 height 25
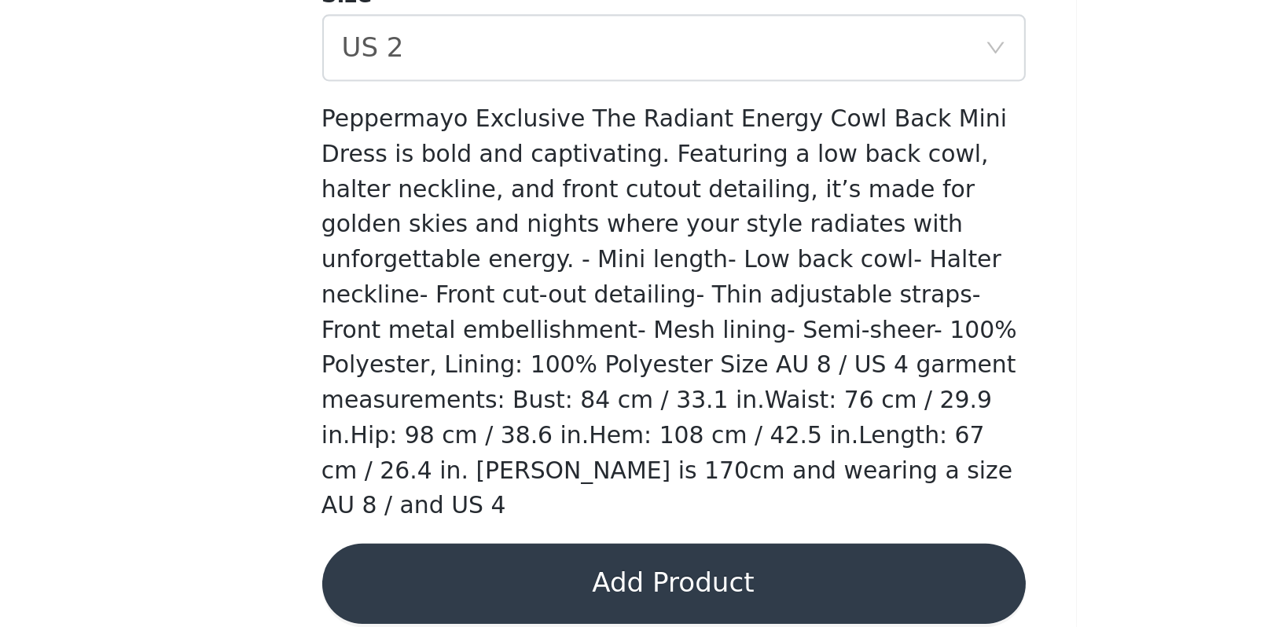
scroll to position [0, 0]
click at [476, 588] on button "Add Product" at bounding box center [641, 607] width 330 height 38
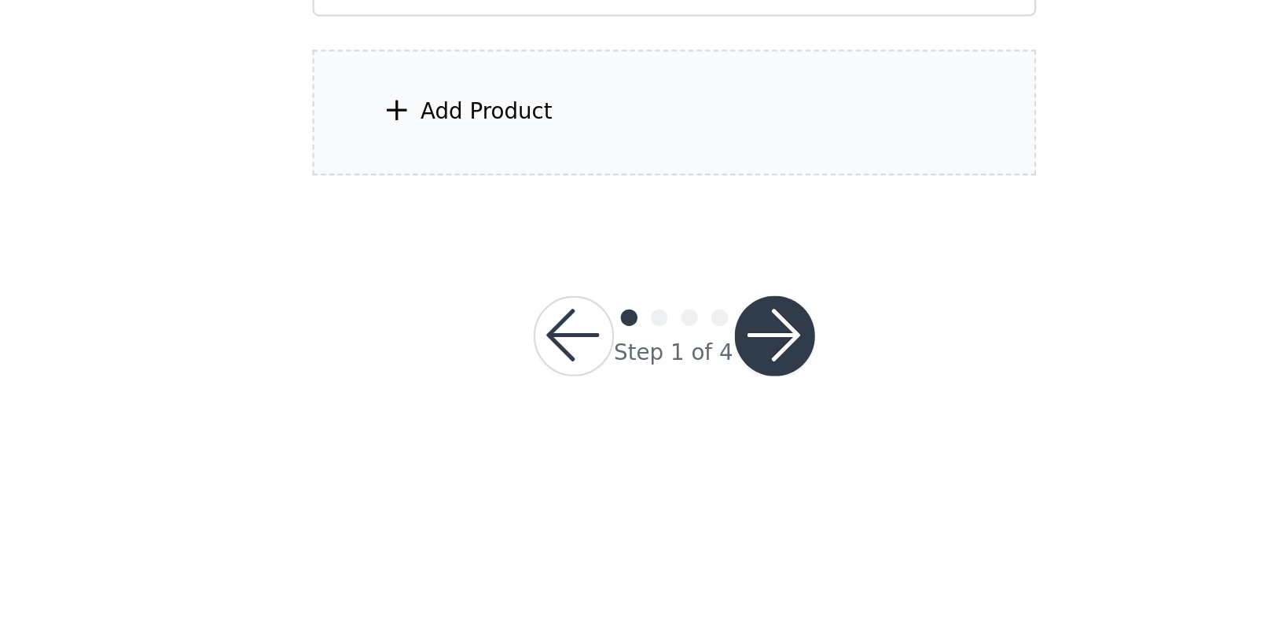
click at [472, 356] on div "Add Product" at bounding box center [642, 385] width 340 height 59
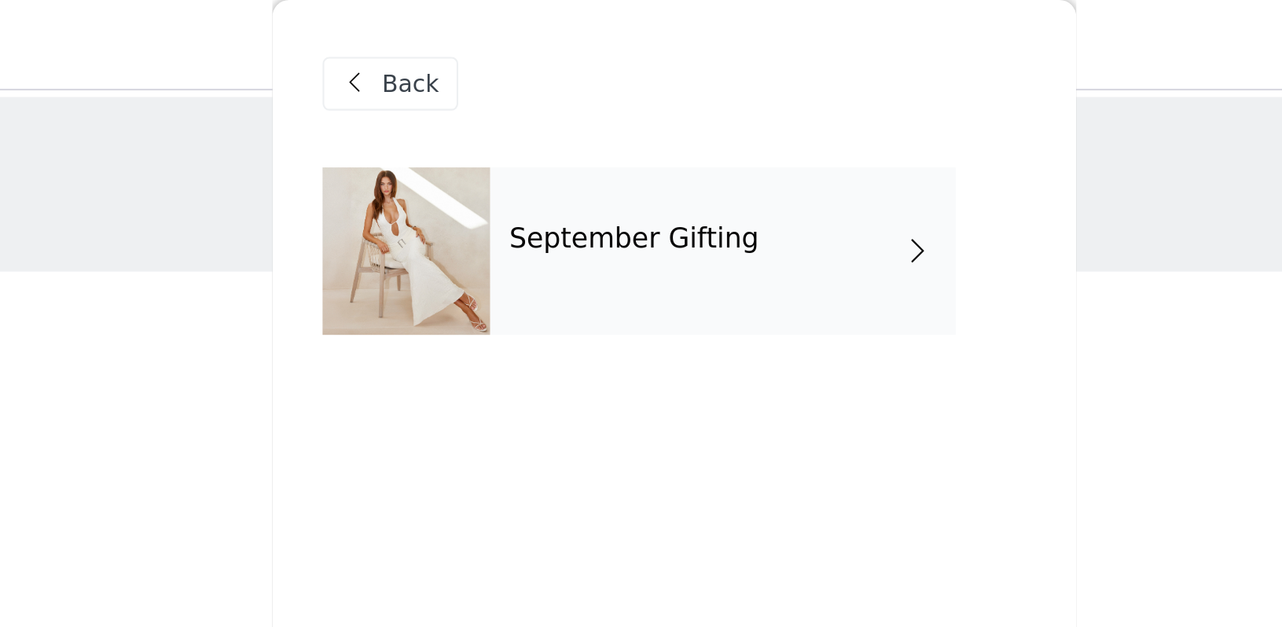
scroll to position [-1, 0]
click at [555, 125] on div "September Gifting" at bounding box center [664, 118] width 218 height 79
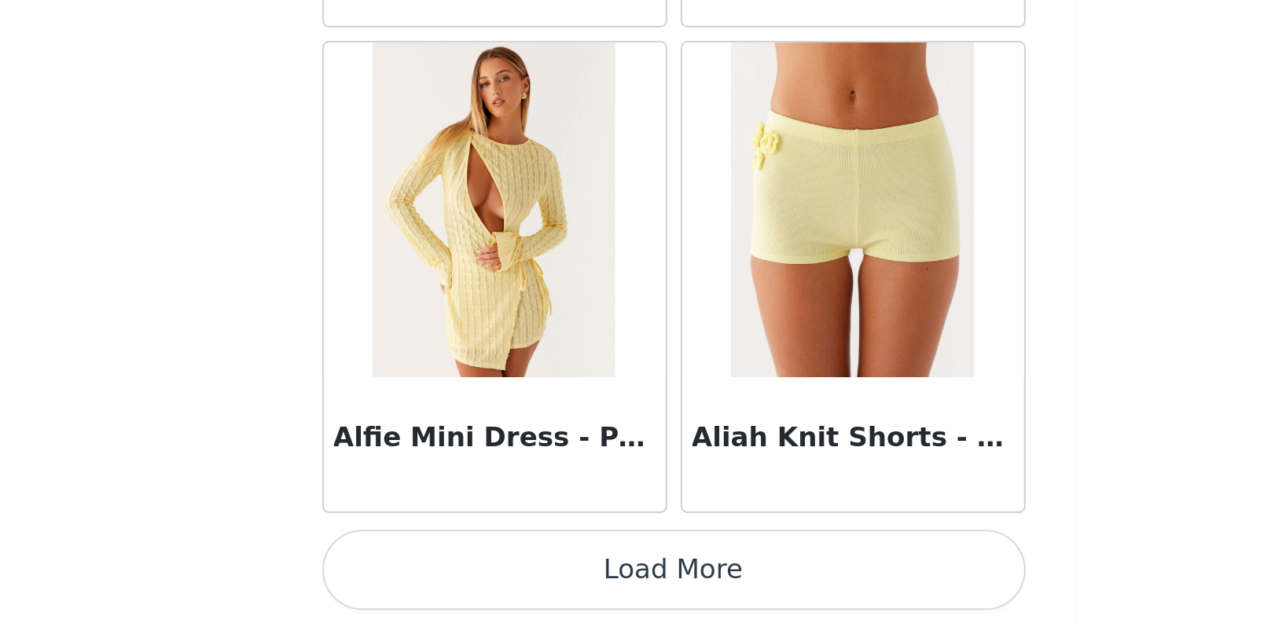
scroll to position [0, 0]
click at [476, 582] on button "Load More" at bounding box center [641, 601] width 330 height 38
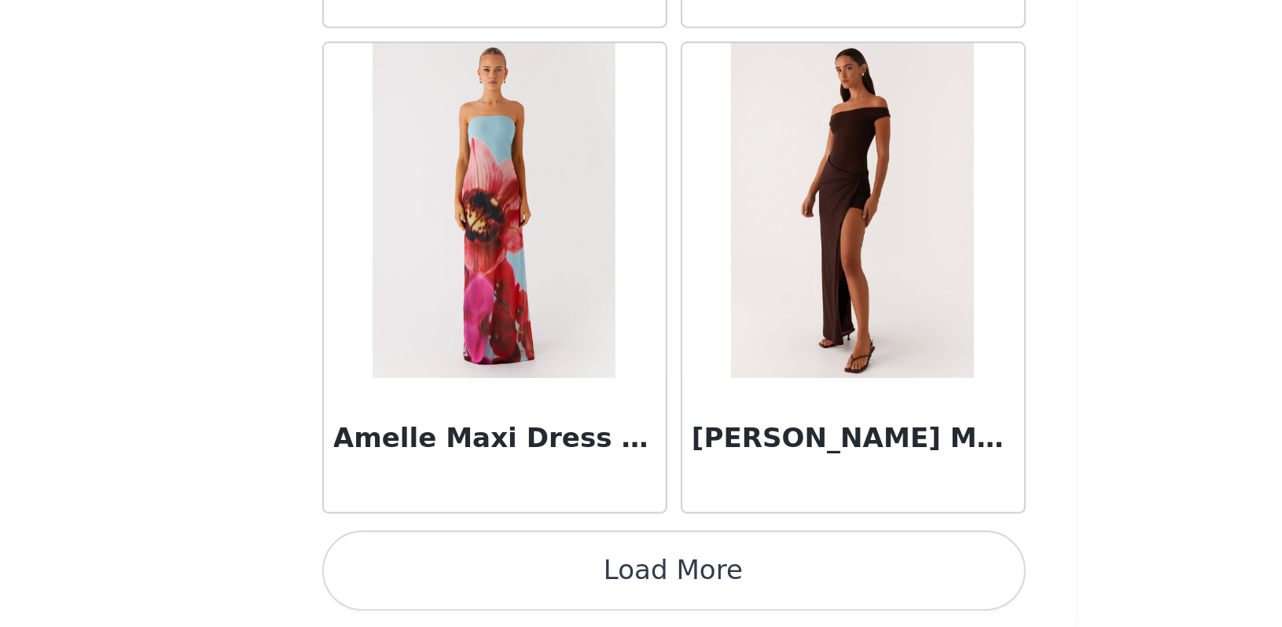
scroll to position [4057, 0]
click at [476, 582] on button "Load More" at bounding box center [641, 601] width 330 height 38
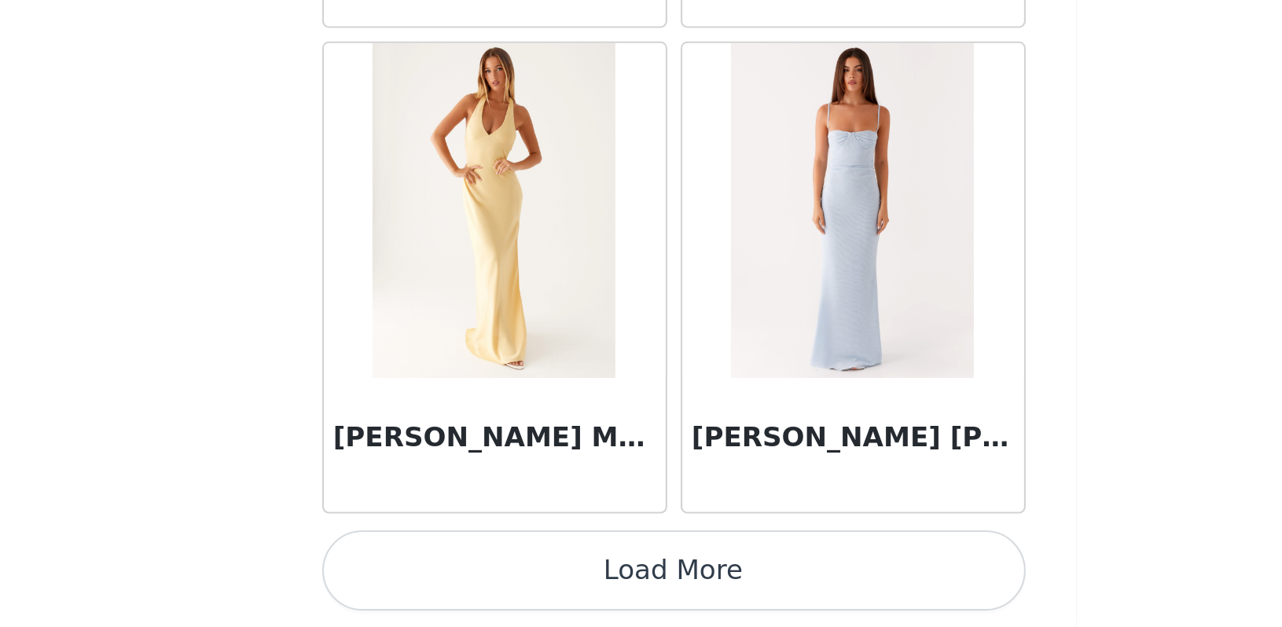
scroll to position [6329, 0]
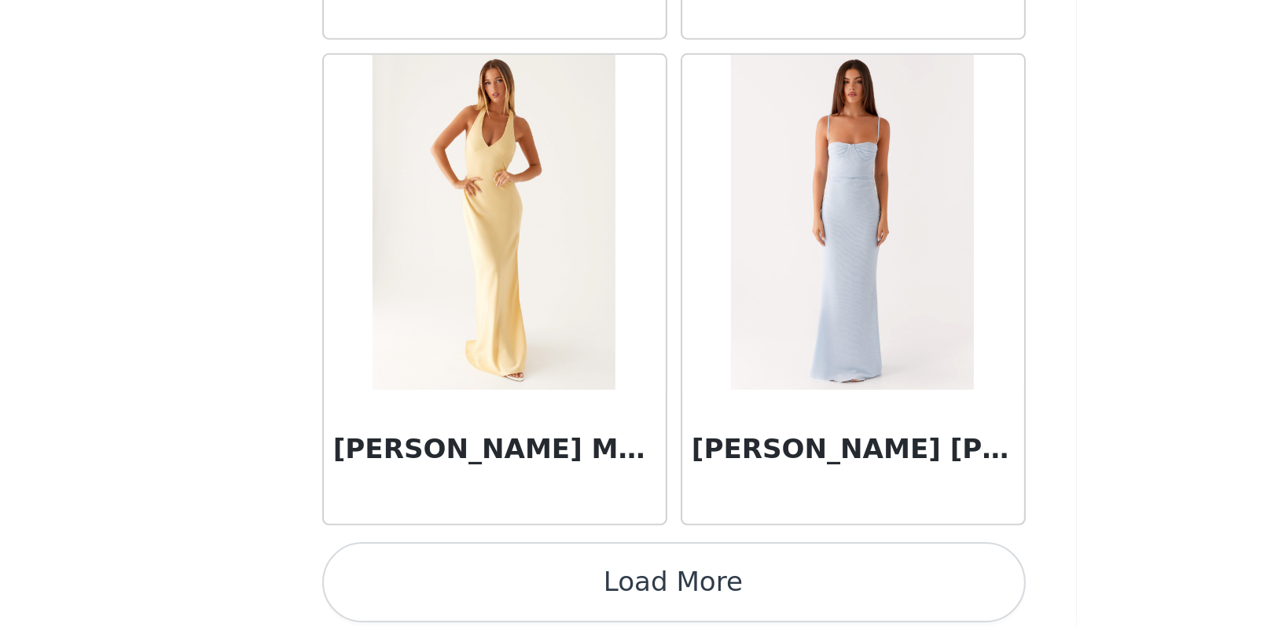
click at [476, 587] on button "Load More" at bounding box center [641, 606] width 330 height 38
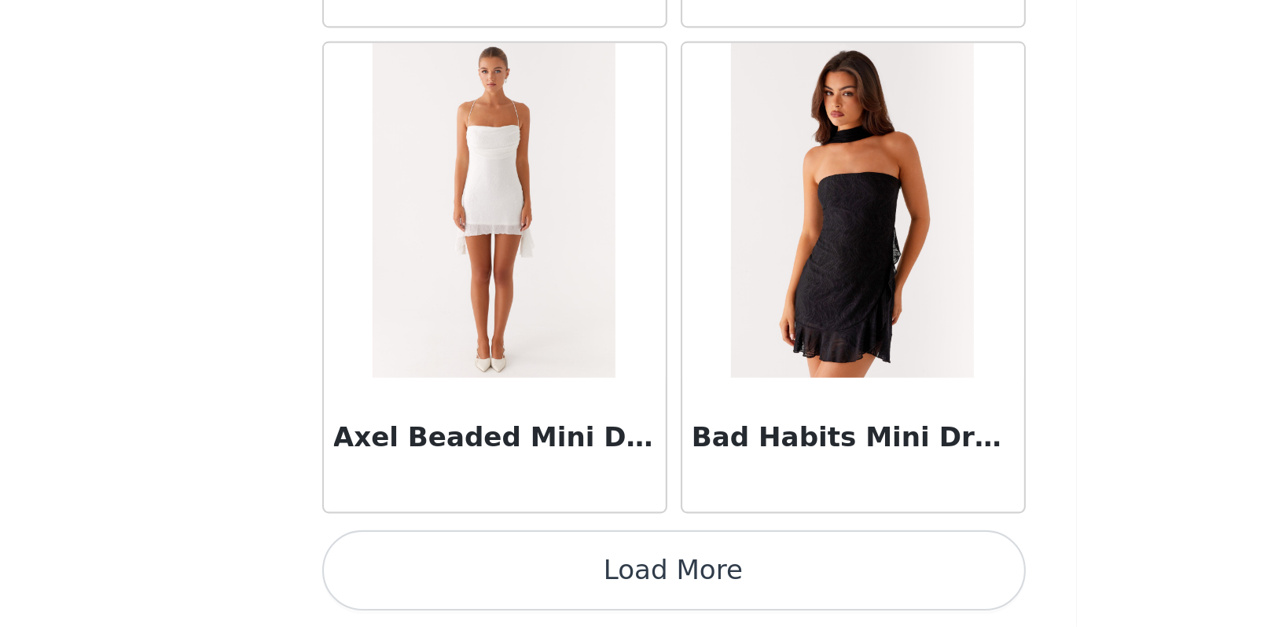
scroll to position [8606, 0]
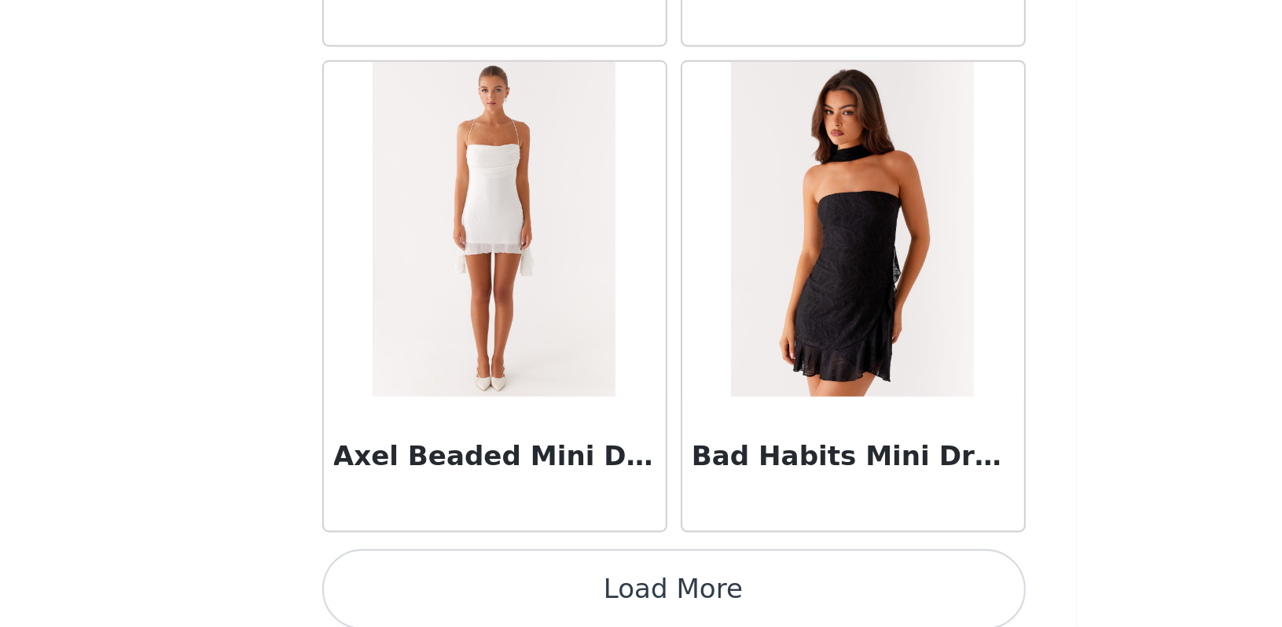
click at [476, 590] on button "Load More" at bounding box center [641, 609] width 330 height 38
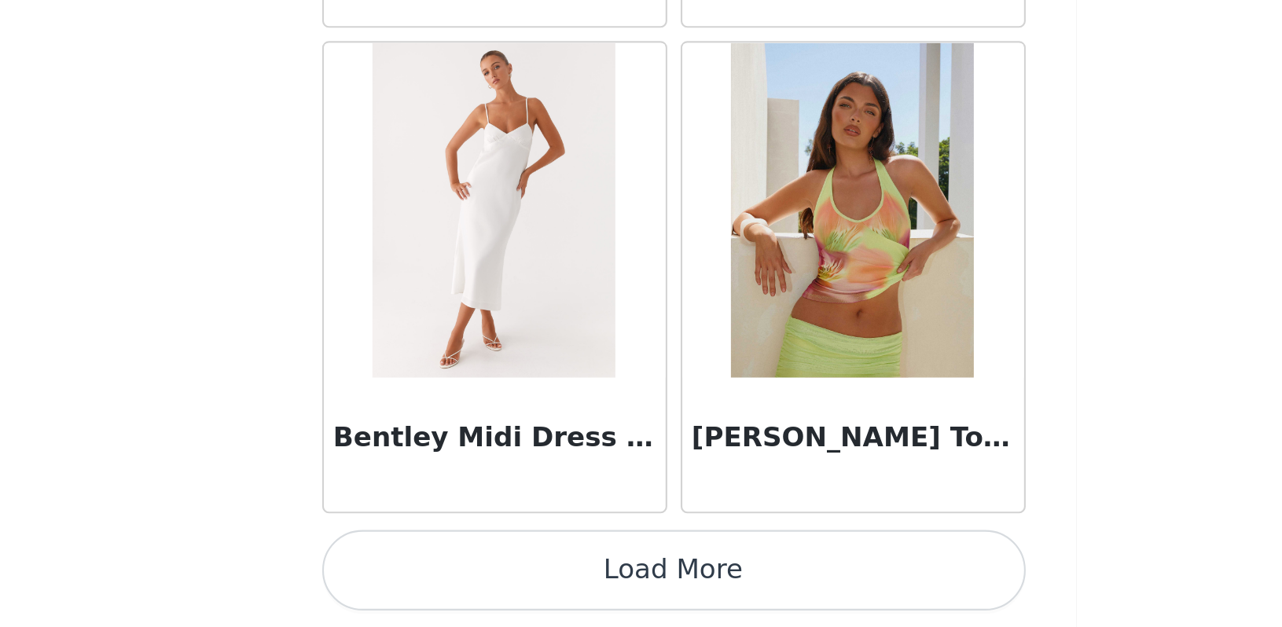
scroll to position [0, 0]
click at [476, 582] on button "Load More" at bounding box center [641, 601] width 330 height 38
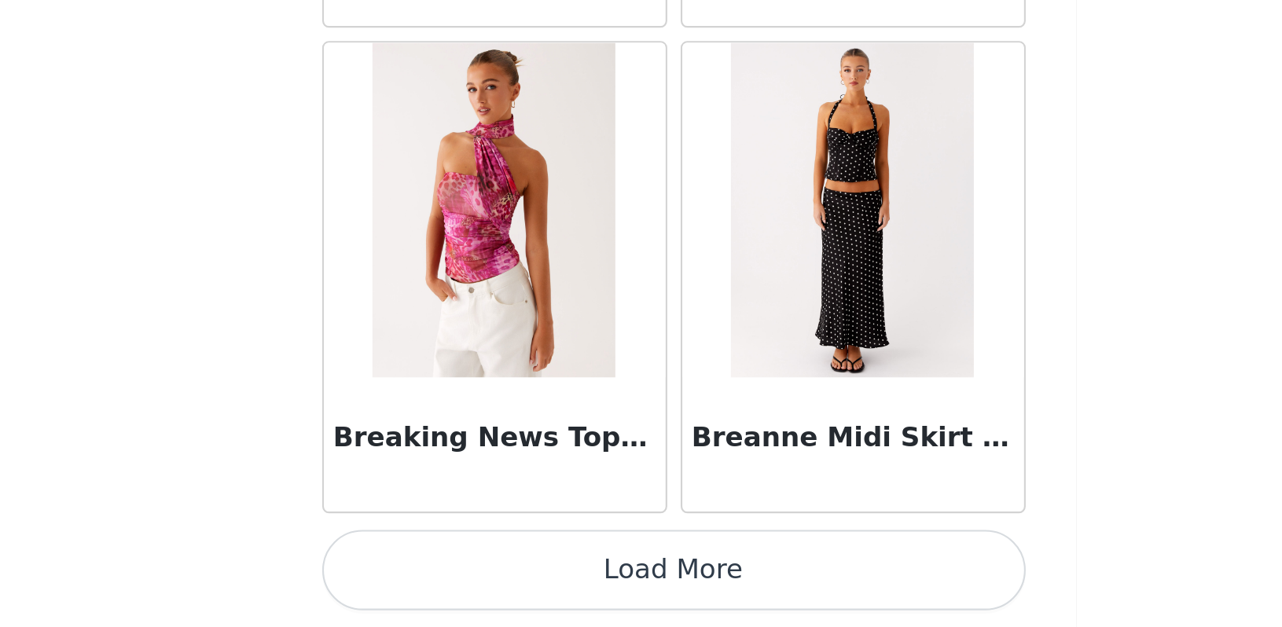
click at [476, 582] on button "Load More" at bounding box center [641, 601] width 330 height 38
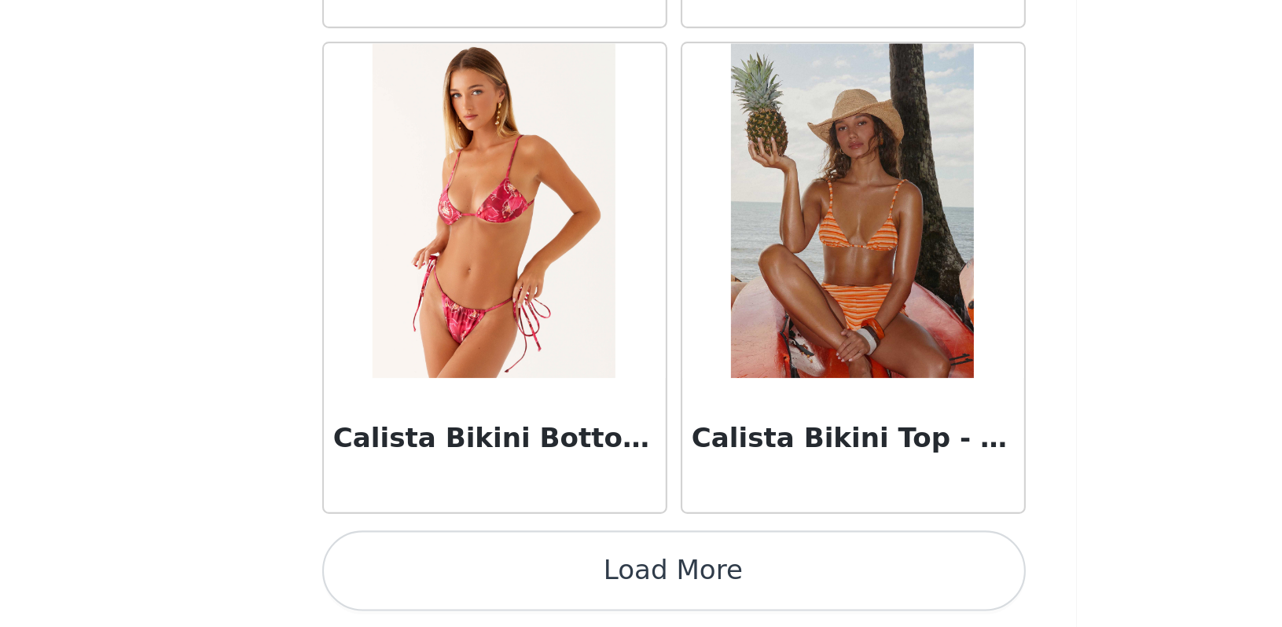
click at [476, 582] on button "Load More" at bounding box center [641, 601] width 330 height 38
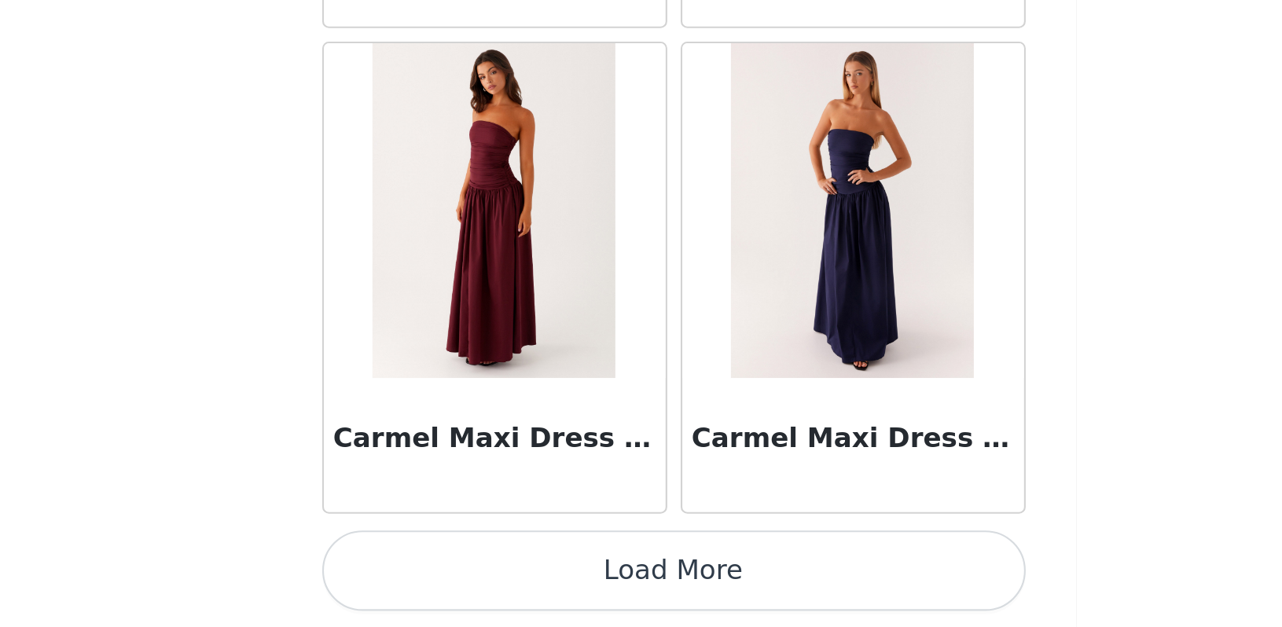
click at [476, 582] on button "Load More" at bounding box center [641, 601] width 330 height 38
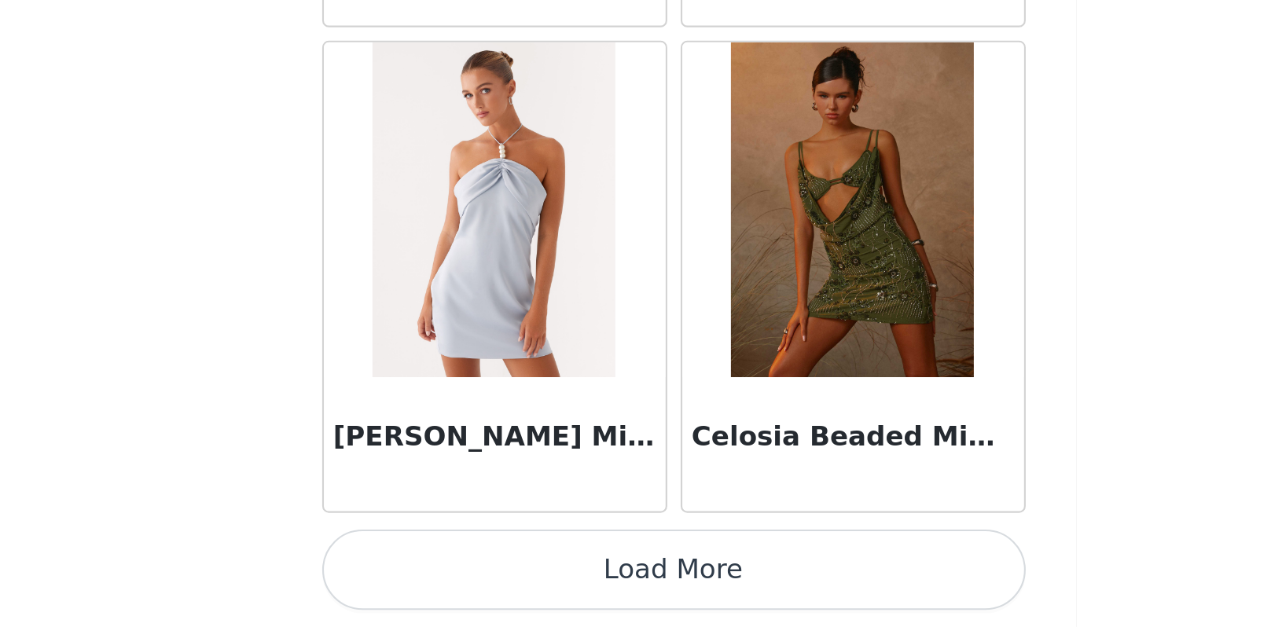
scroll to position [2, 0]
click at [476, 582] on button "Load More" at bounding box center [641, 601] width 330 height 38
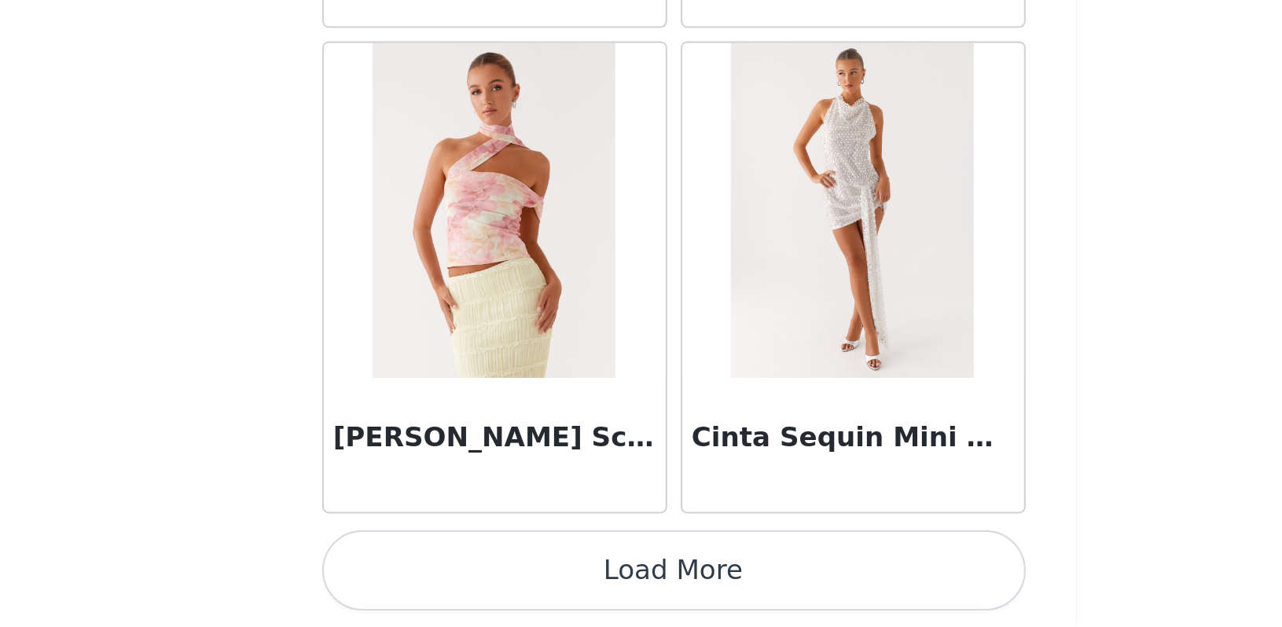
click at [476, 582] on button "Load More" at bounding box center [641, 601] width 330 height 38
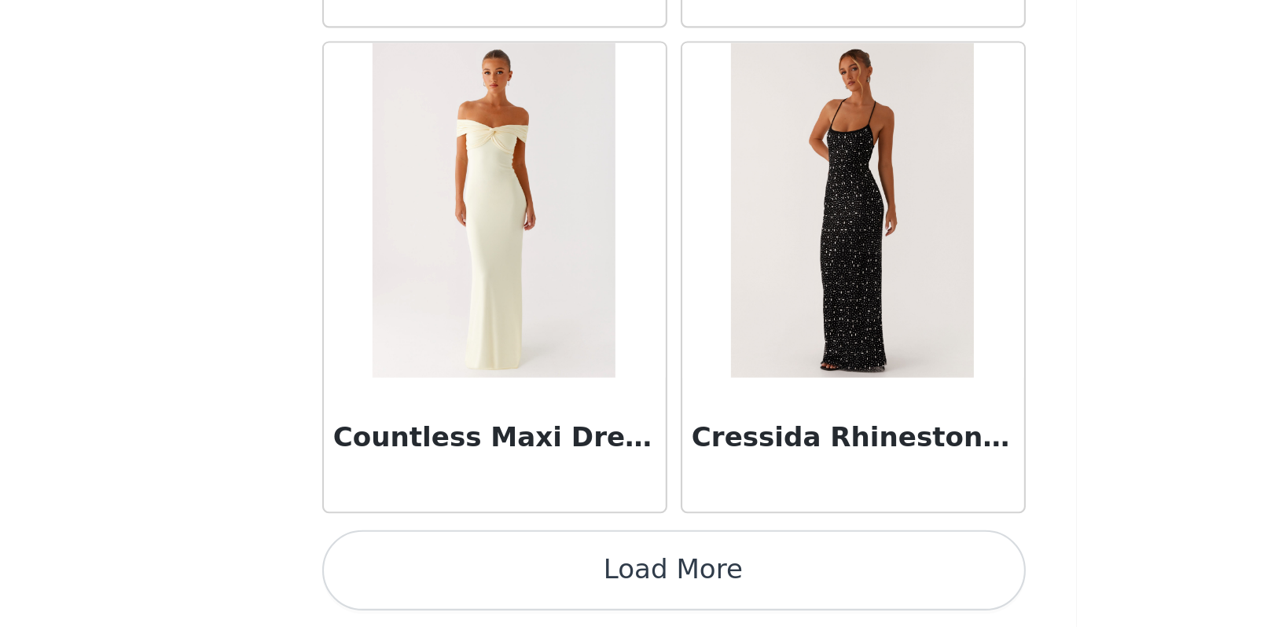
click at [476, 582] on button "Load More" at bounding box center [641, 601] width 330 height 38
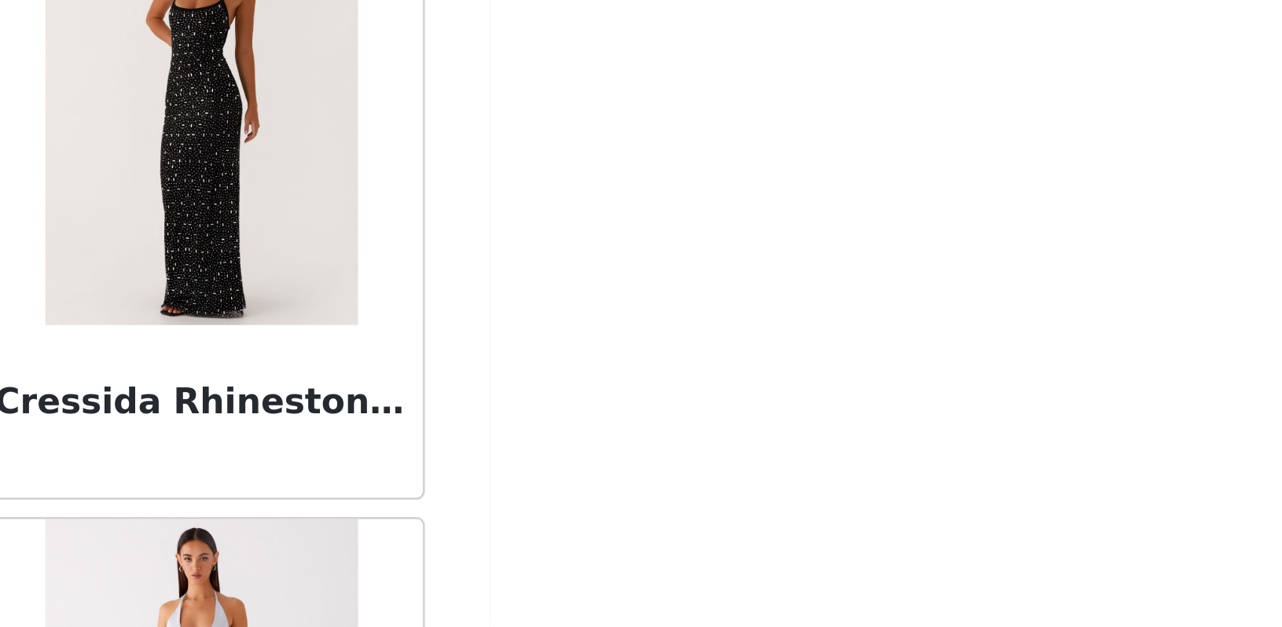
scroll to position [0, 0]
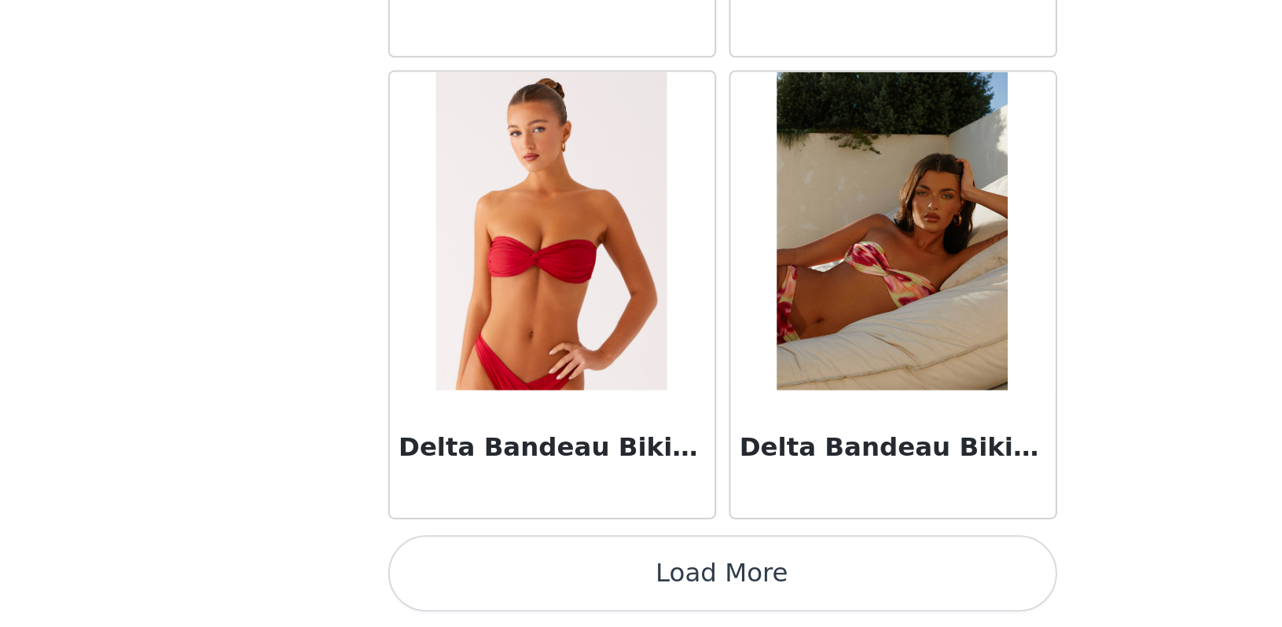
click at [476, 582] on button "Load More" at bounding box center [641, 601] width 330 height 38
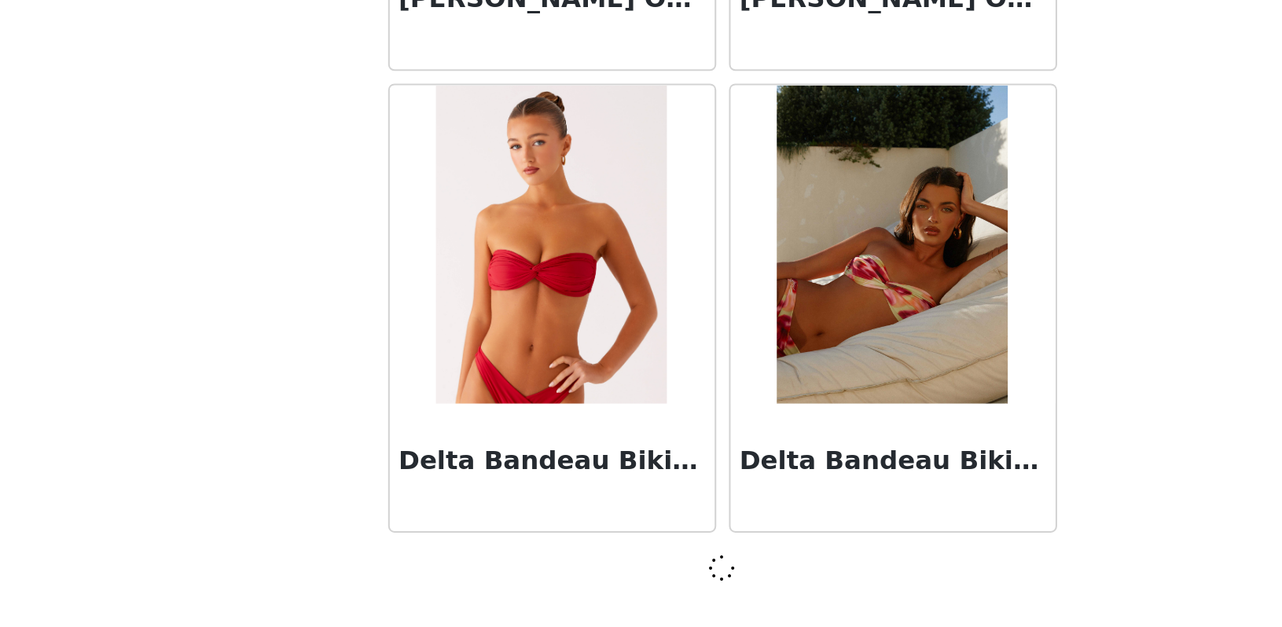
scroll to position [8, 0]
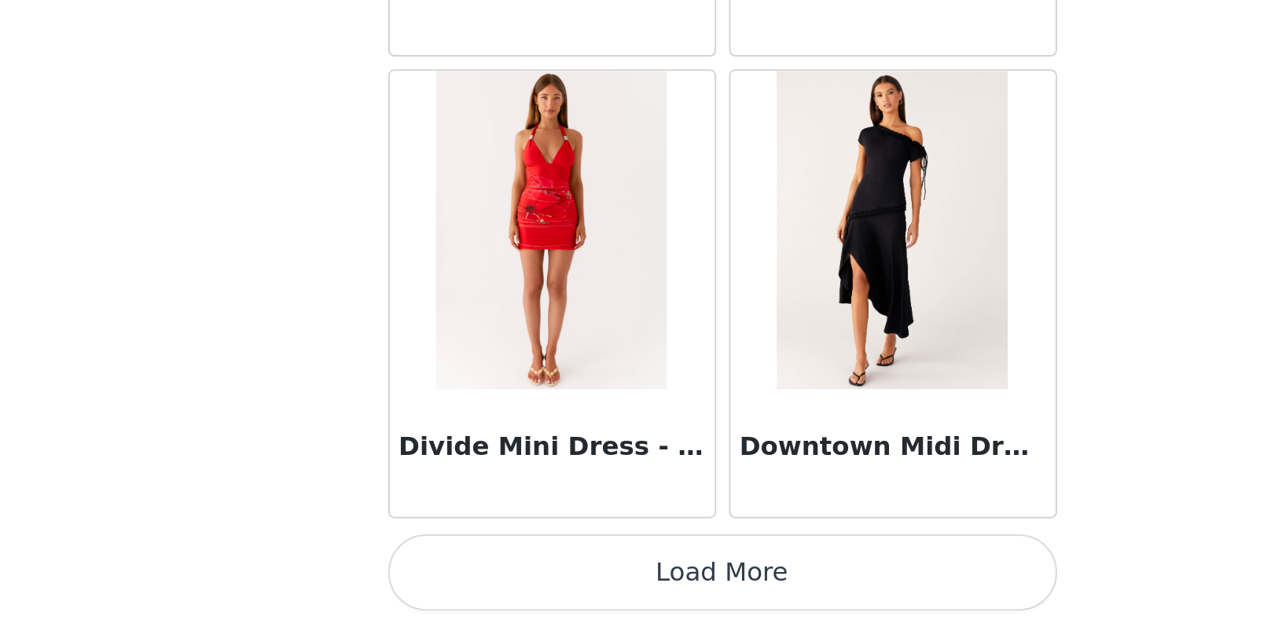
click at [476, 582] on button "Load More" at bounding box center [641, 601] width 330 height 38
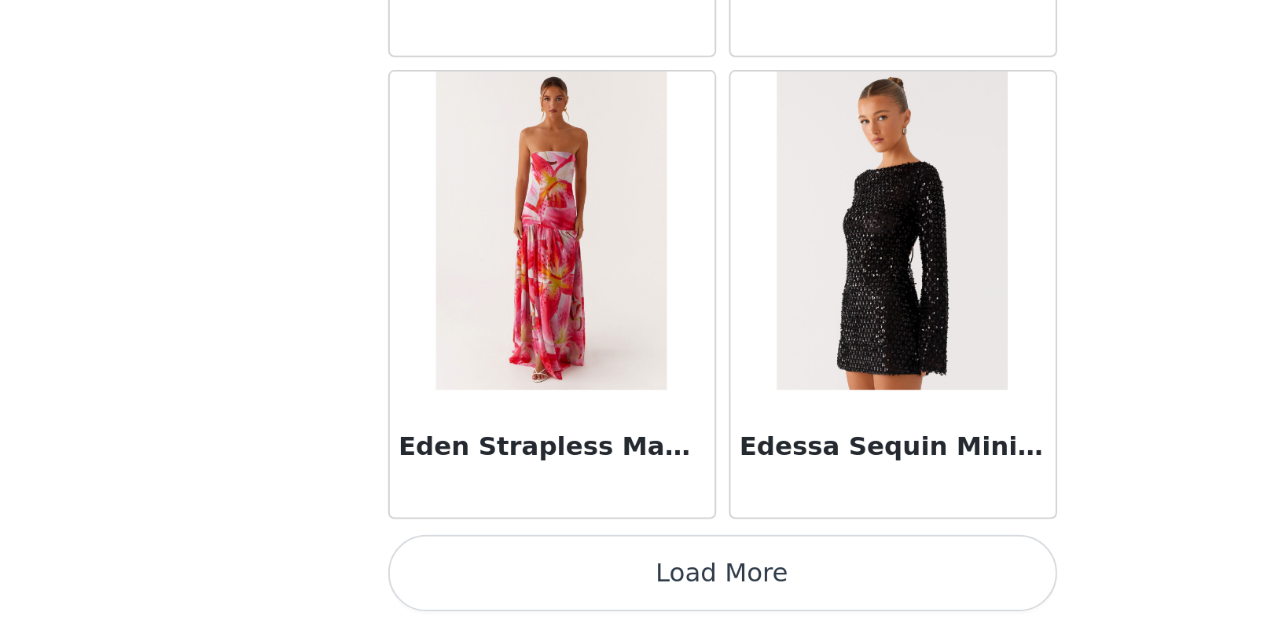
click at [476, 582] on button "Load More" at bounding box center [641, 601] width 330 height 38
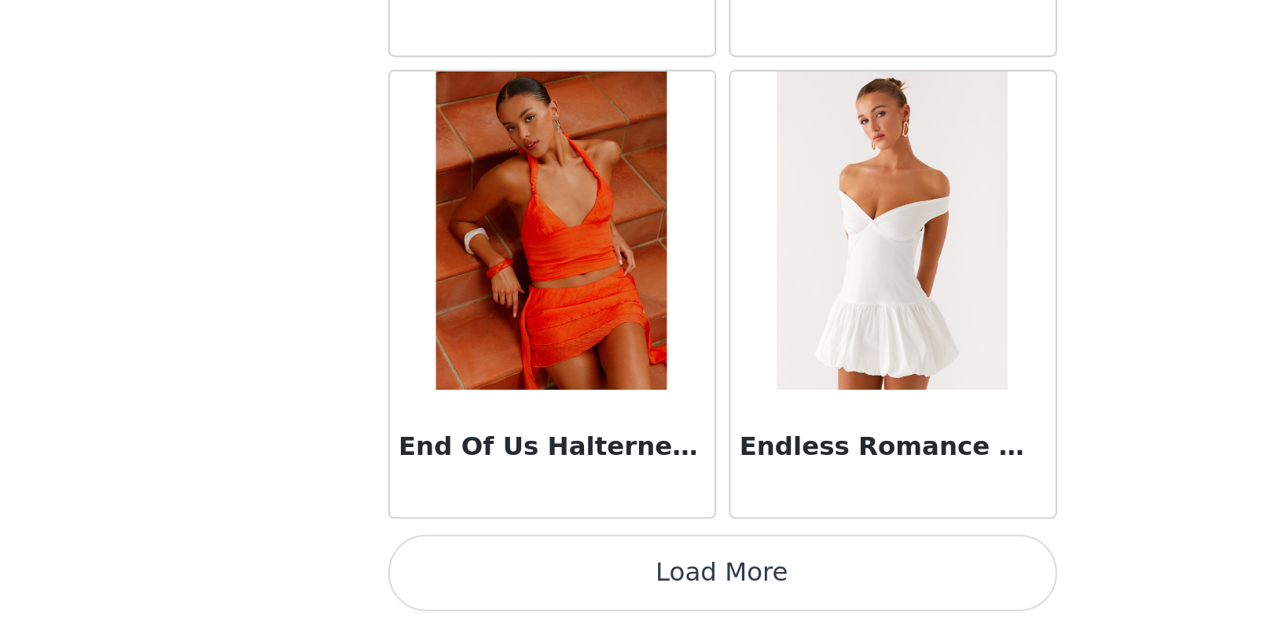
scroll to position [2, 0]
click at [476, 582] on button "Load More" at bounding box center [641, 601] width 330 height 38
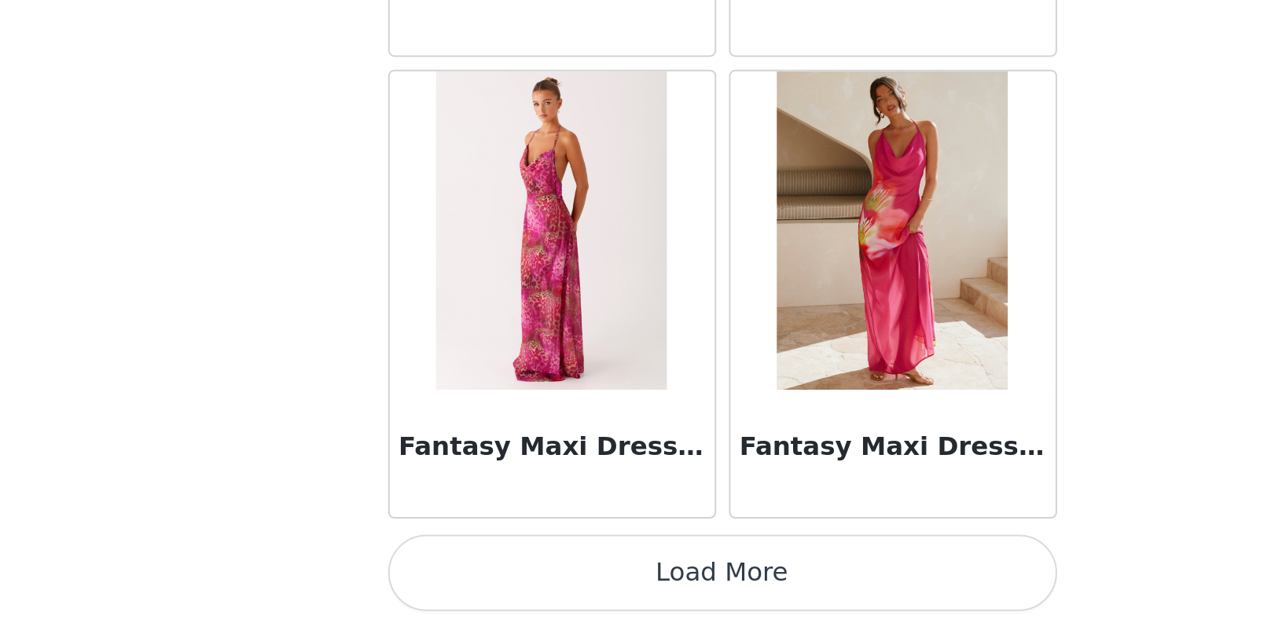
scroll to position [35964, 0]
click at [476, 582] on button "Load More" at bounding box center [641, 601] width 330 height 38
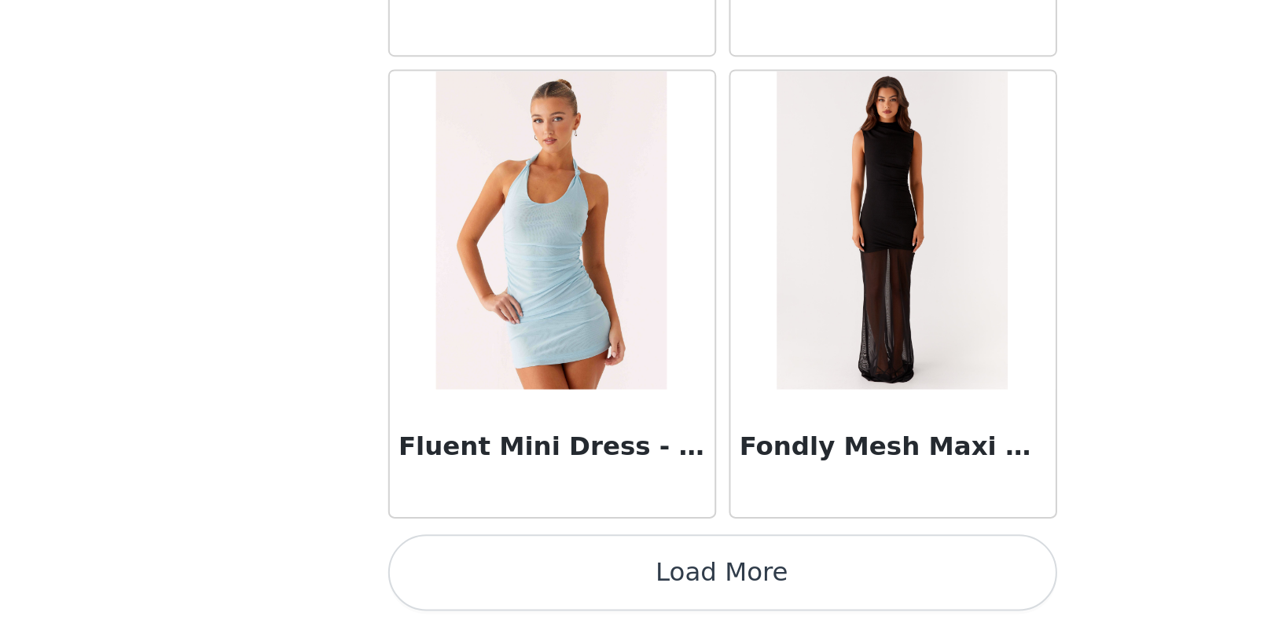
scroll to position [38243, 0]
click at [476, 582] on button "Load More" at bounding box center [641, 601] width 330 height 38
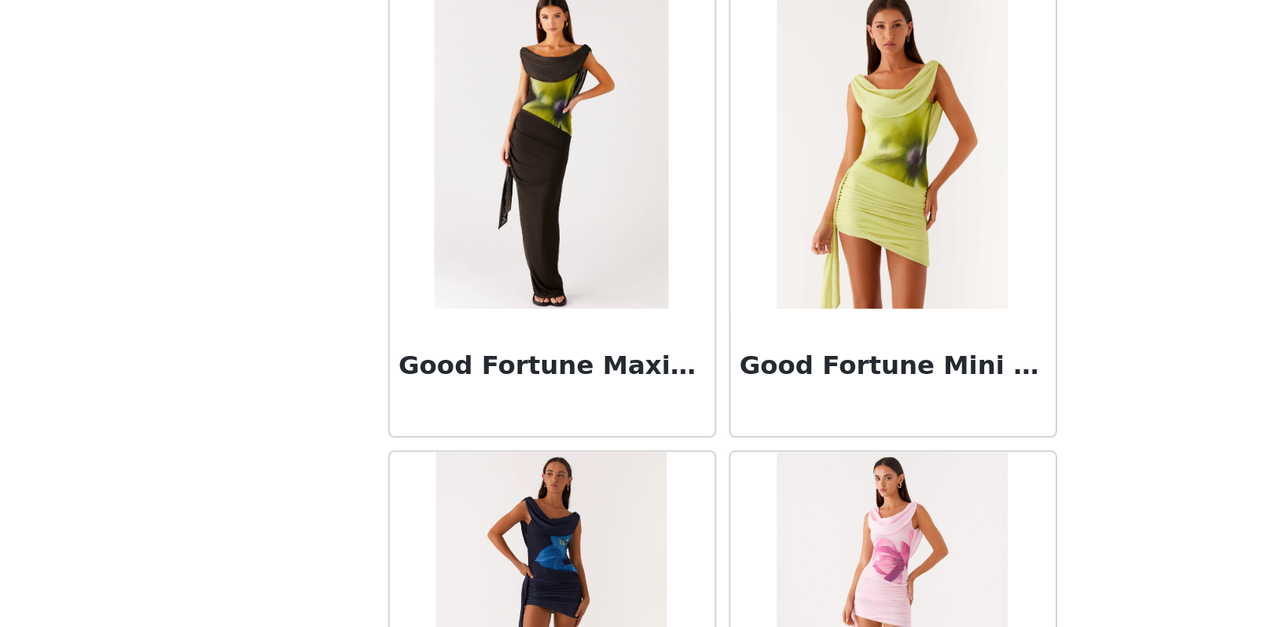
scroll to position [40522, 0]
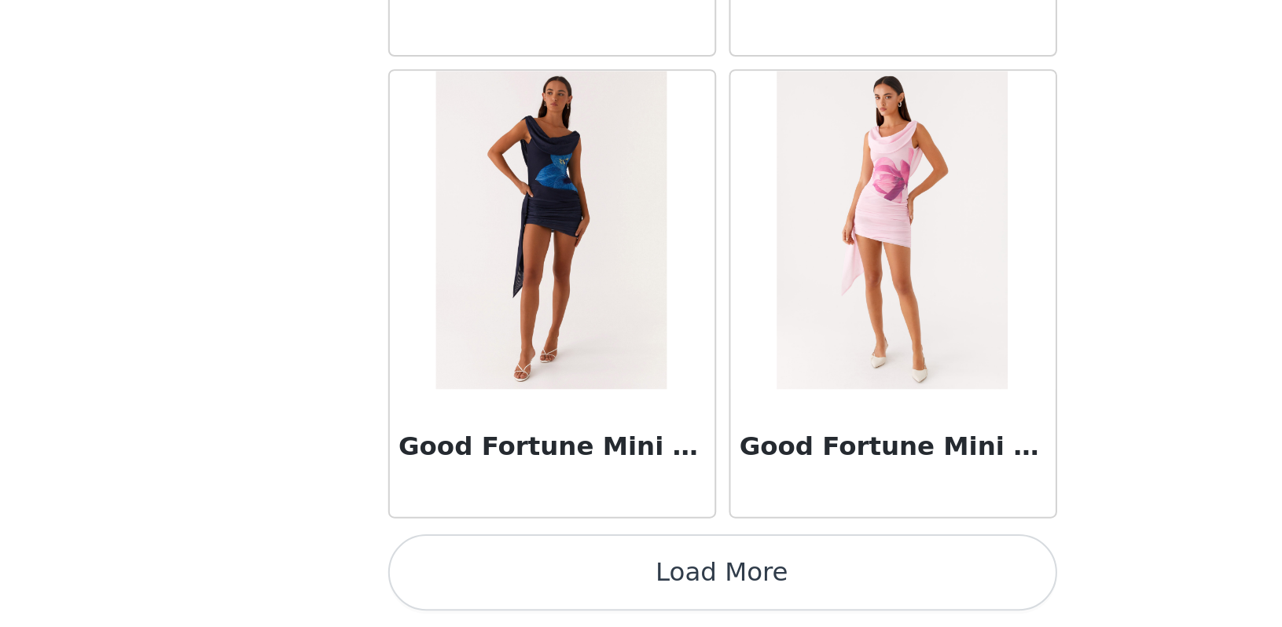
click at [476, 582] on button "Load More" at bounding box center [641, 601] width 330 height 38
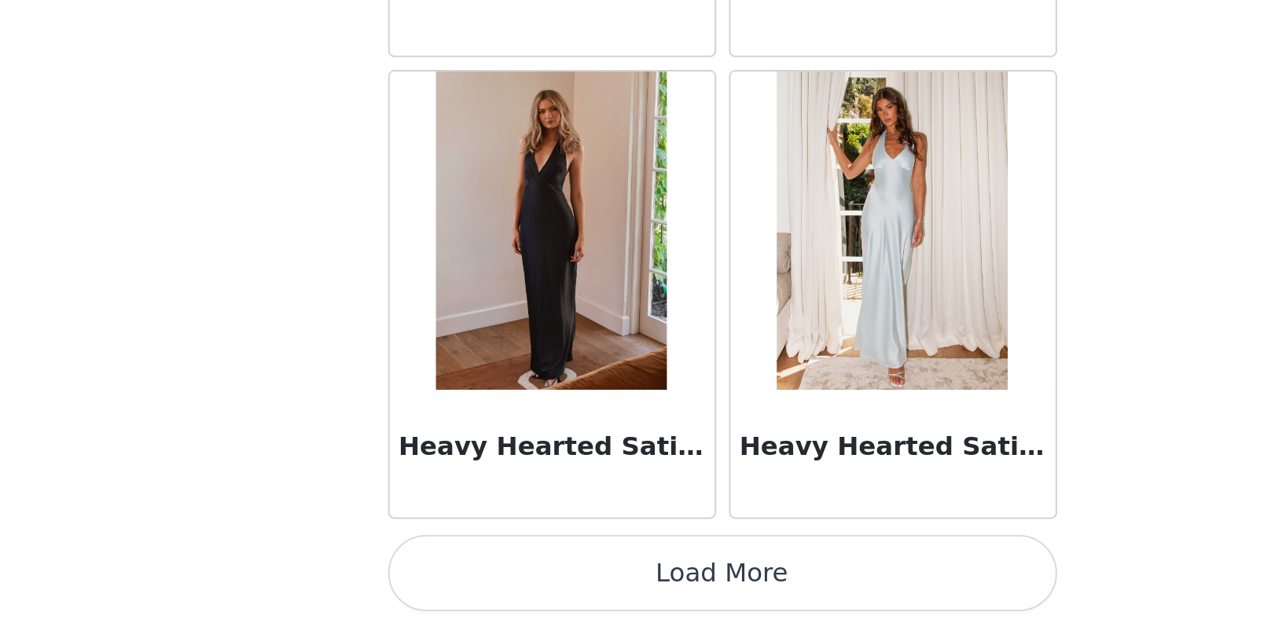
click at [476, 582] on button "Load More" at bounding box center [641, 601] width 330 height 38
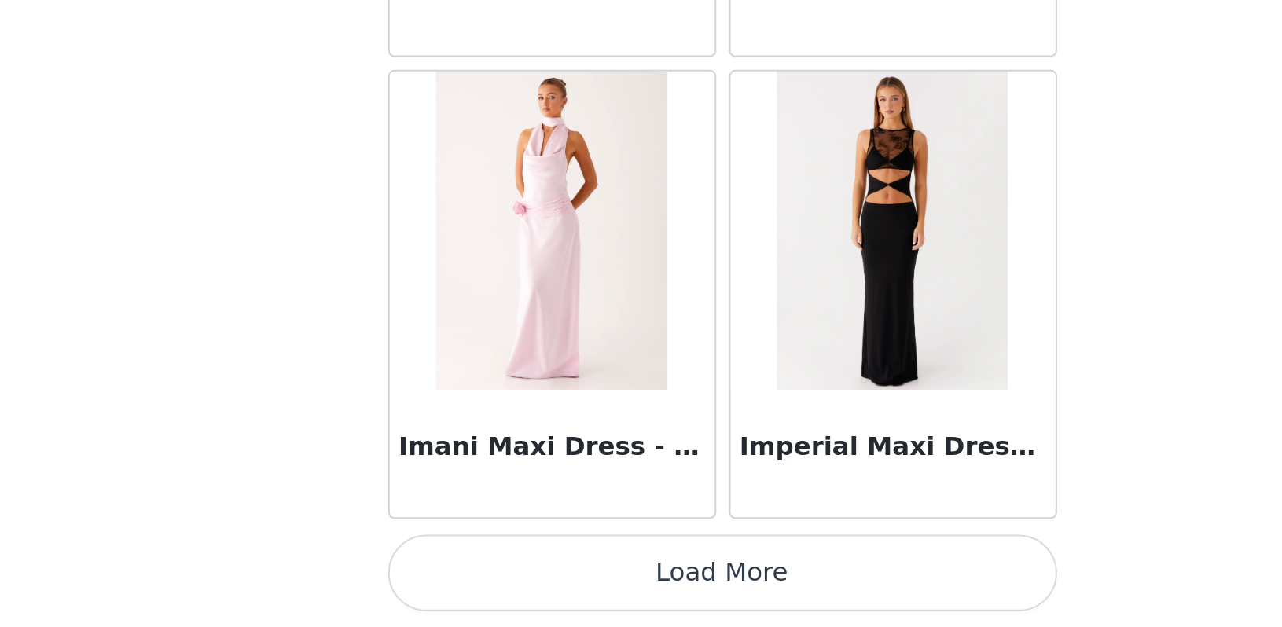
click at [476, 582] on button "Load More" at bounding box center [641, 601] width 330 height 38
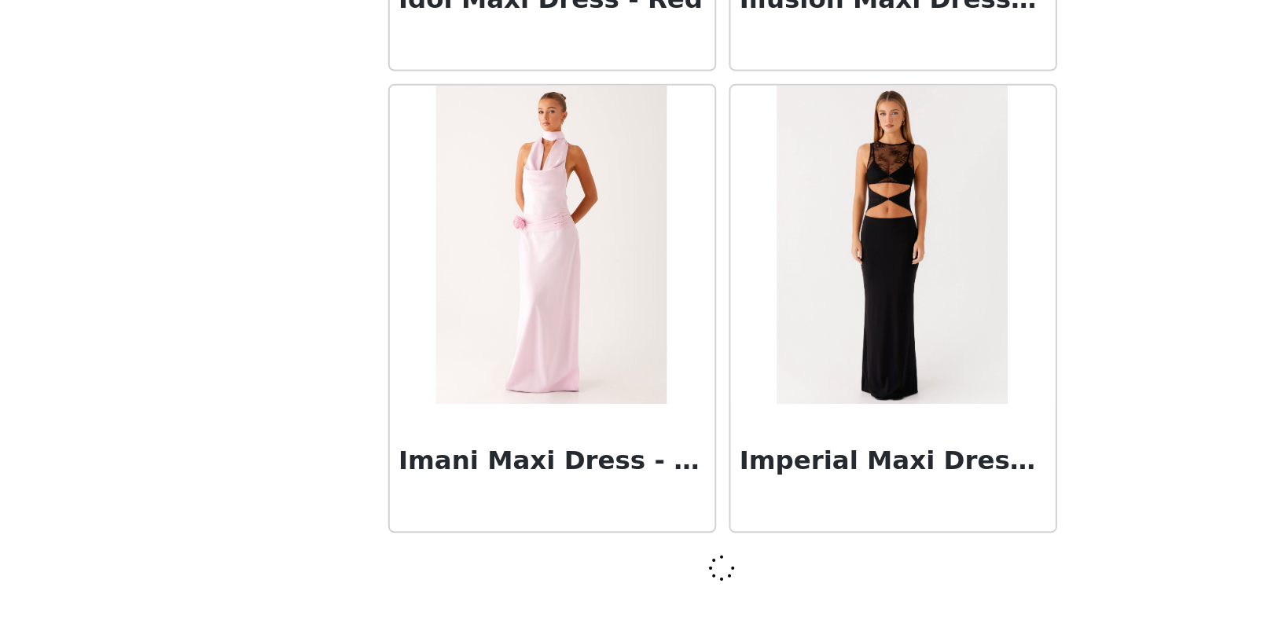
scroll to position [45073, 0]
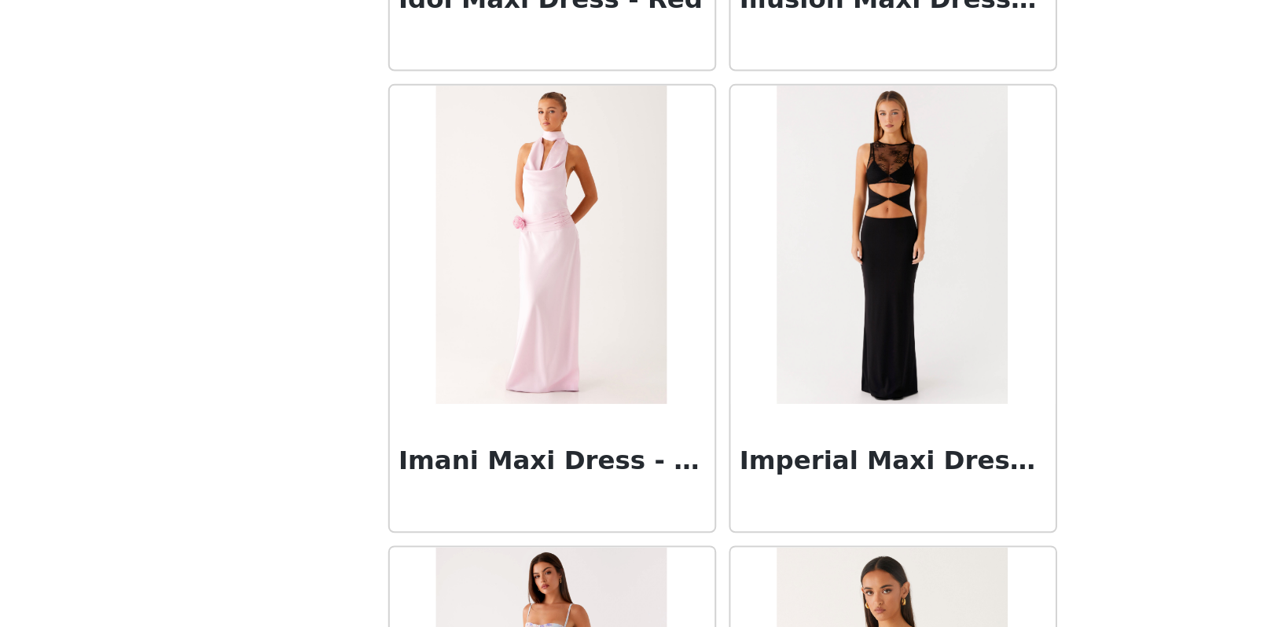
click at [500, 360] on img at bounding box center [557, 438] width 114 height 157
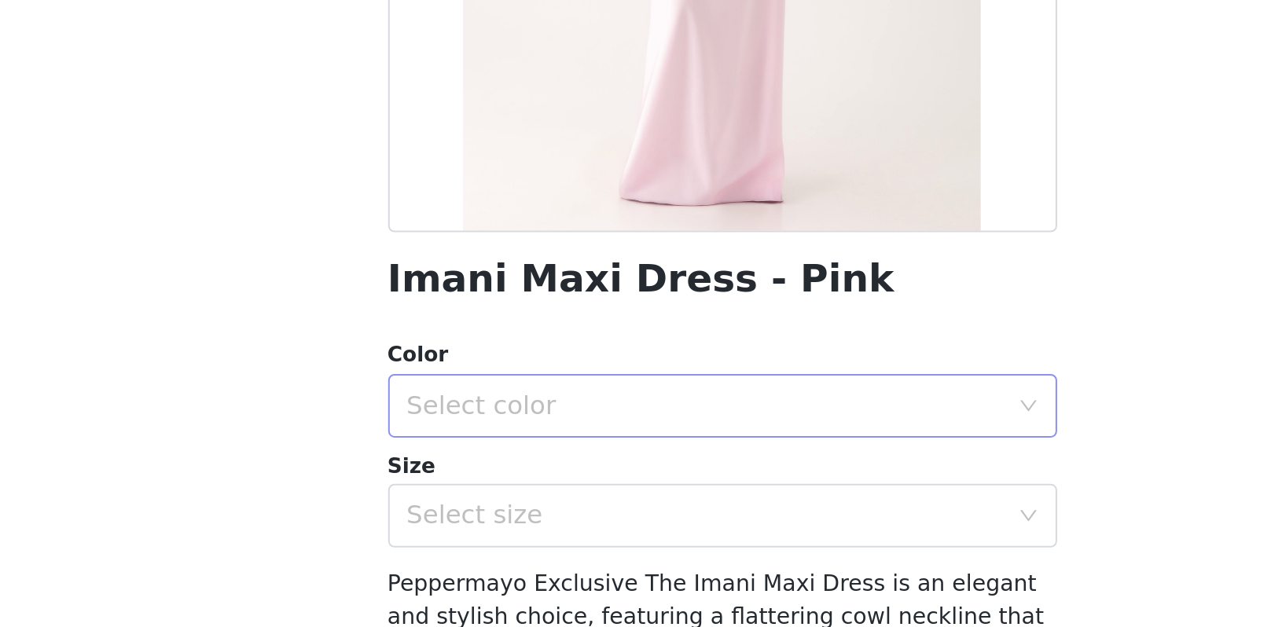
scroll to position [0, 0]
click at [486, 510] on div "Select color" at bounding box center [633, 518] width 294 height 16
click at [475, 539] on li "Pink" at bounding box center [640, 551] width 330 height 25
click at [486, 564] on div "Select size" at bounding box center [633, 572] width 294 height 16
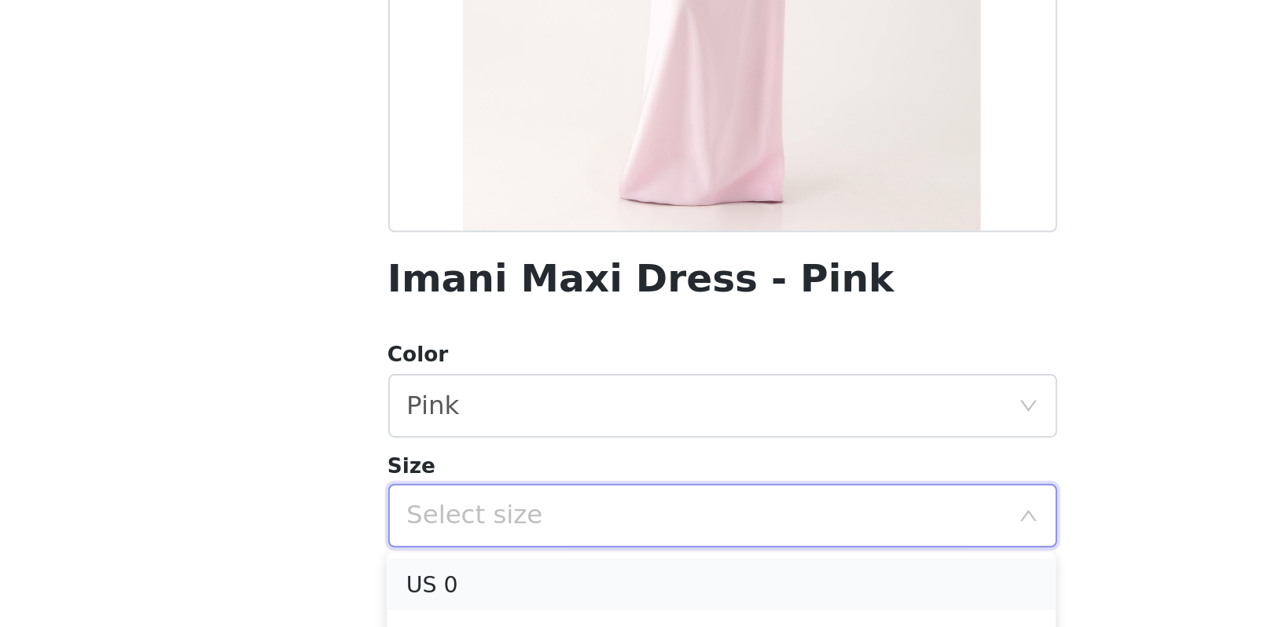
click at [475, 593] on li "US 0" at bounding box center [640, 605] width 330 height 25
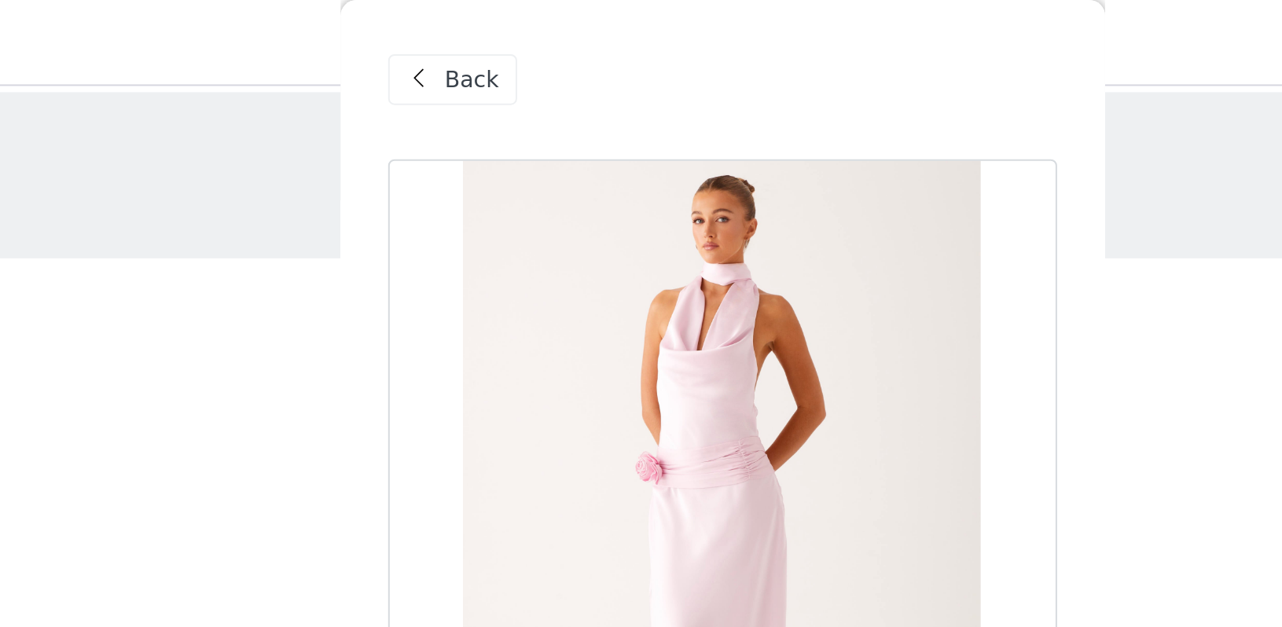
scroll to position [-1, 0]
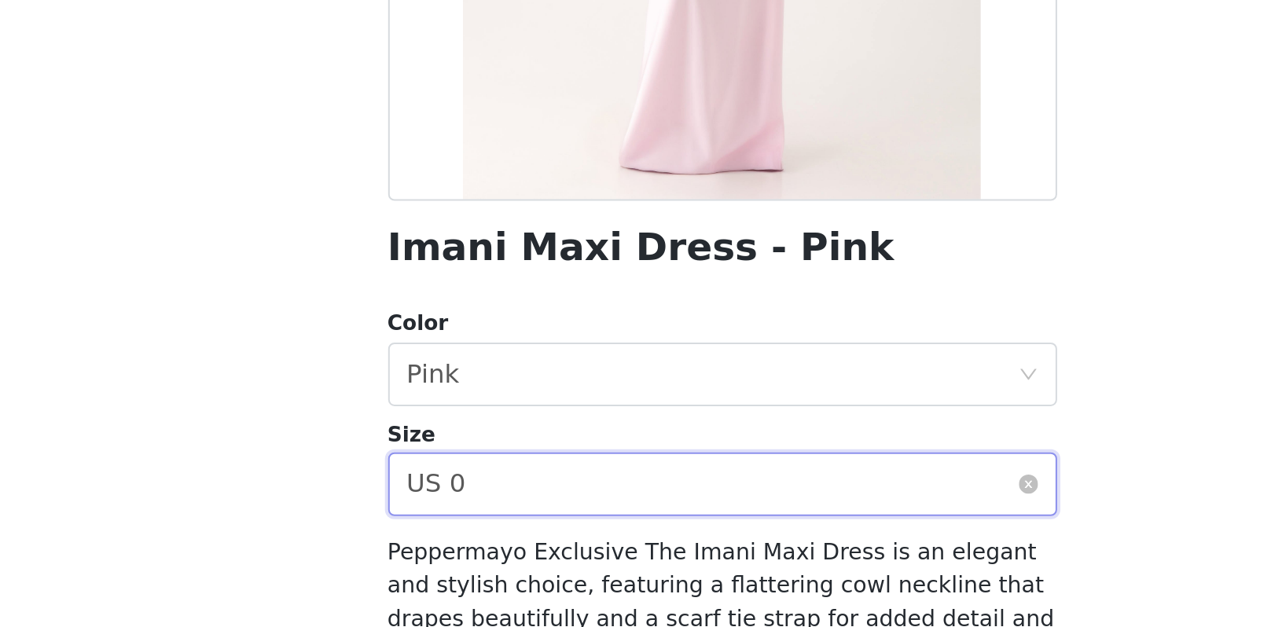
click at [486, 357] on div "Select size US 0" at bounding box center [636, 372] width 301 height 30
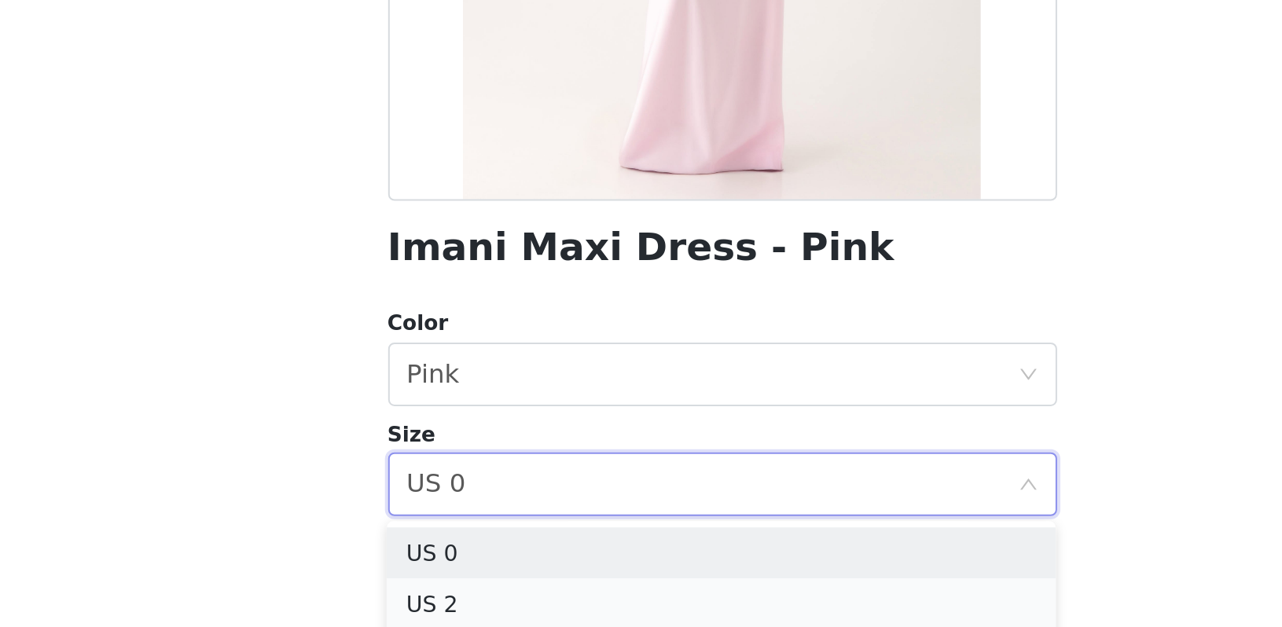
click at [475, 418] on li "US 2" at bounding box center [640, 430] width 330 height 25
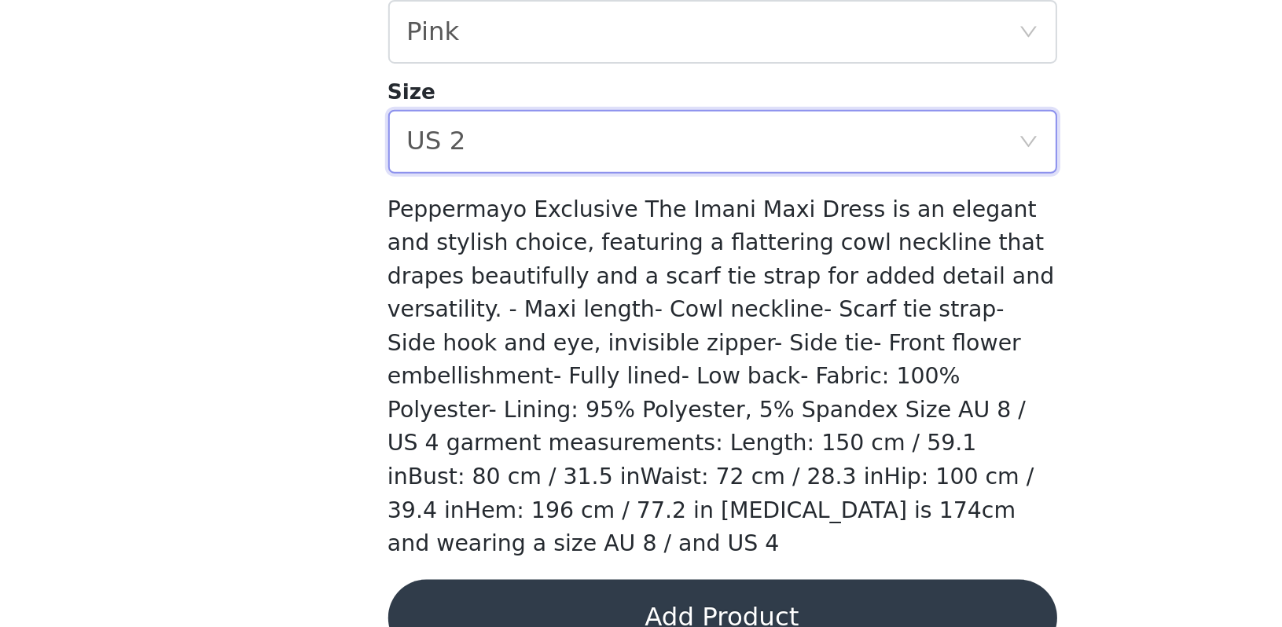
scroll to position [194, 0]
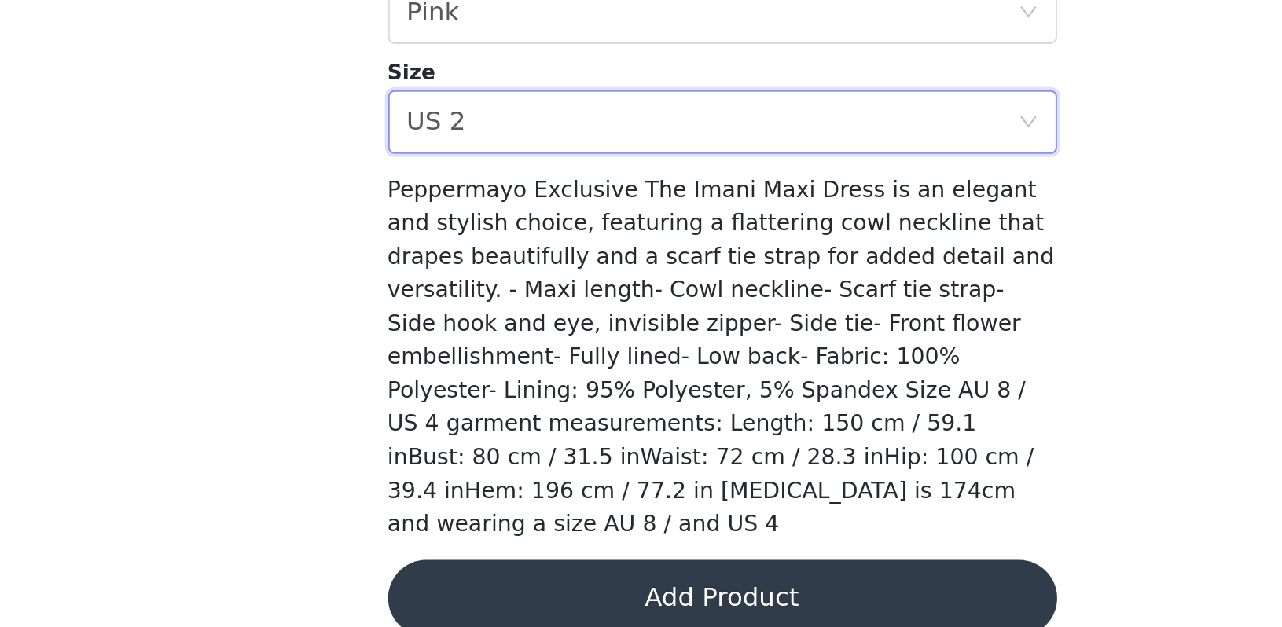
click at [476, 594] on button "Add Product" at bounding box center [641, 613] width 330 height 38
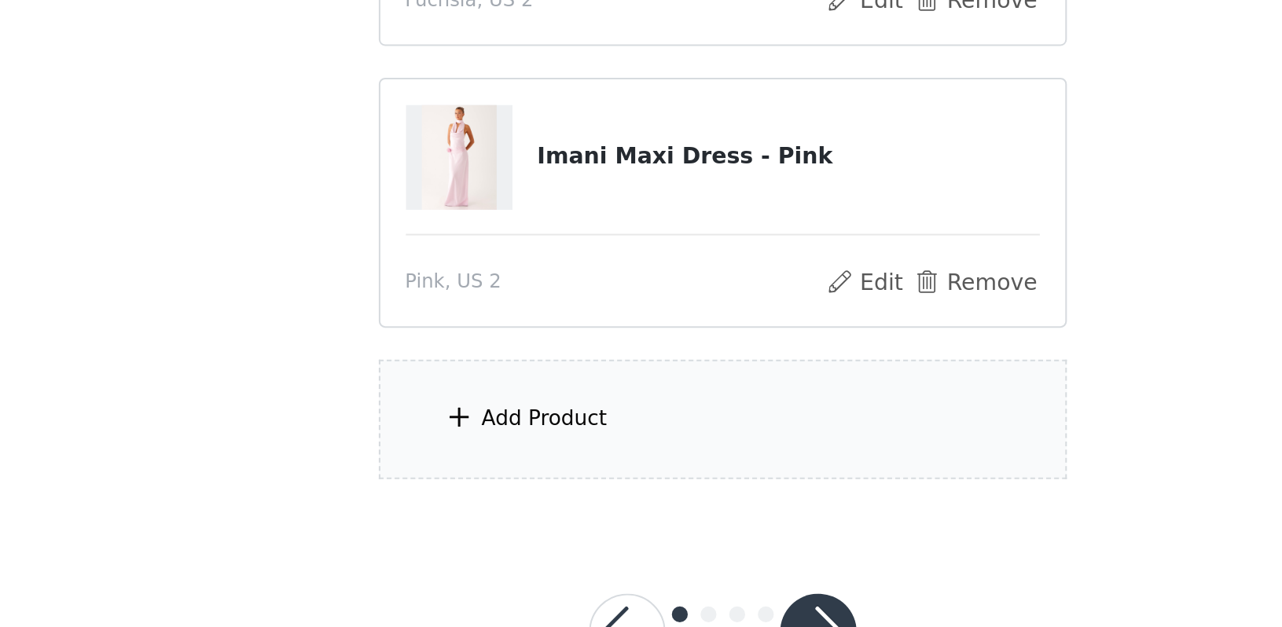
click at [523, 516] on div "Add Product" at bounding box center [554, 524] width 62 height 16
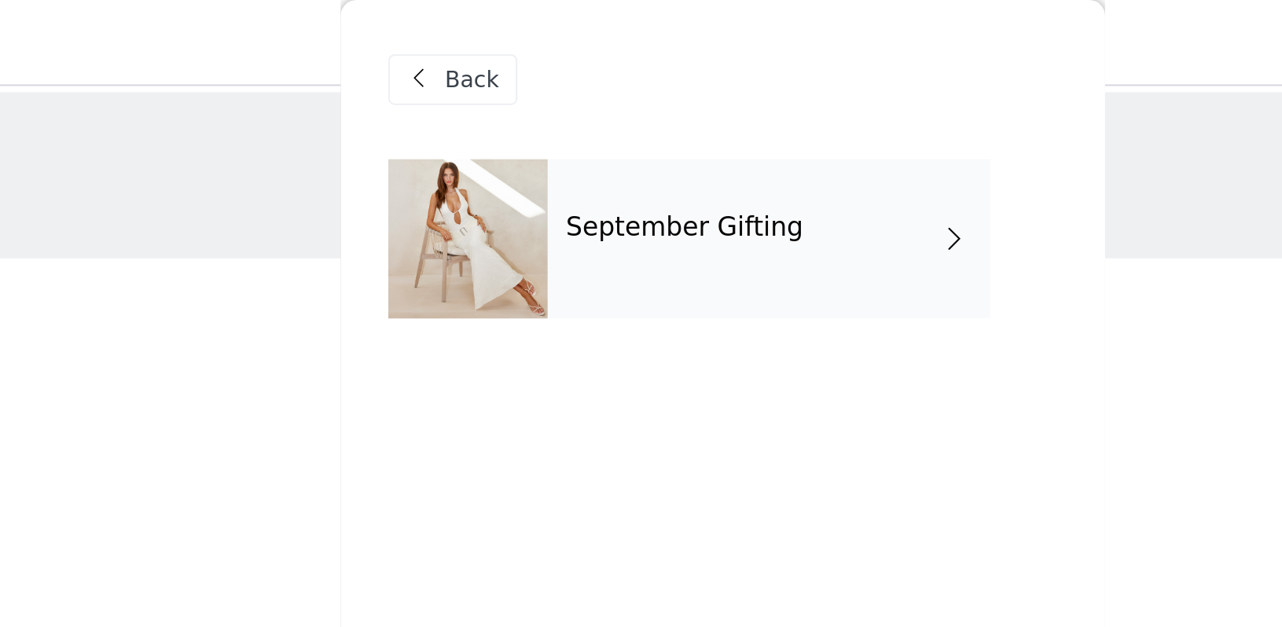
scroll to position [-1, 0]
click at [555, 130] on div "September Gifting" at bounding box center [664, 118] width 218 height 79
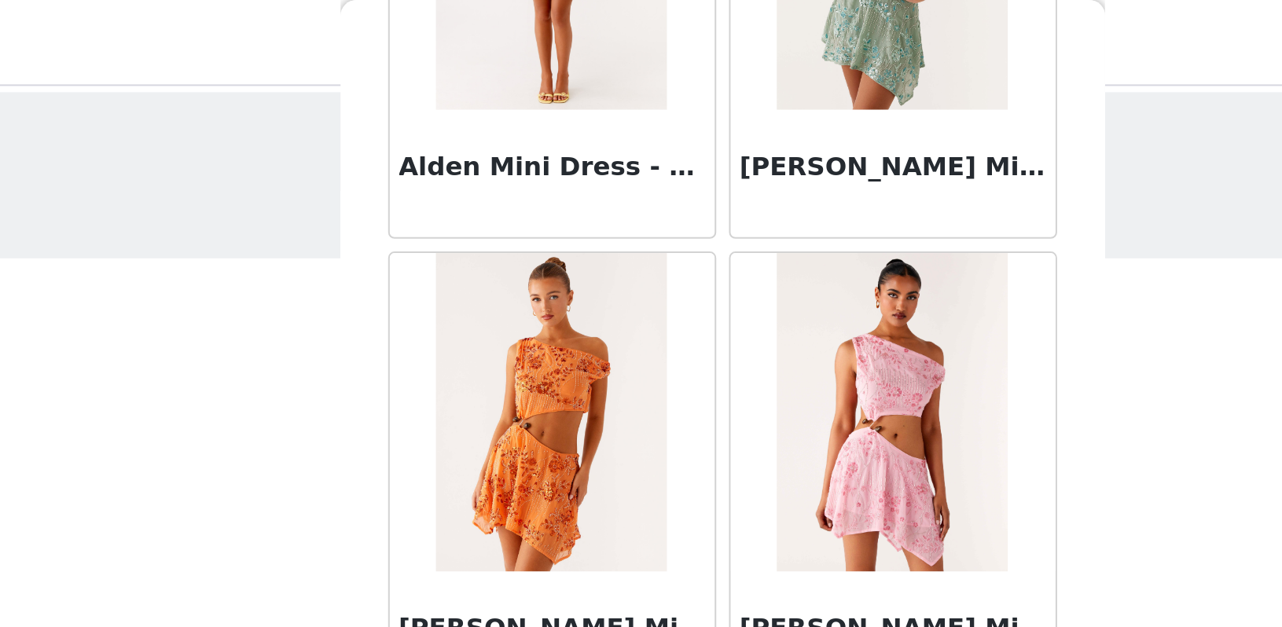
scroll to position [1778, 0]
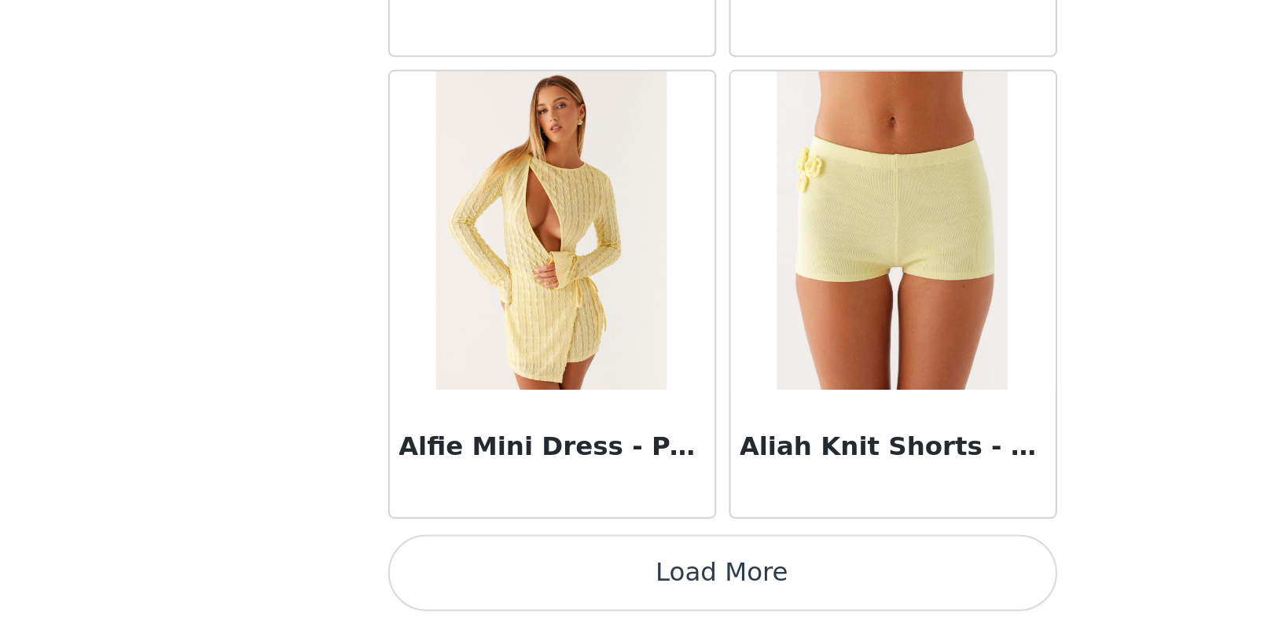
click at [476, 582] on button "Load More" at bounding box center [641, 601] width 330 height 38
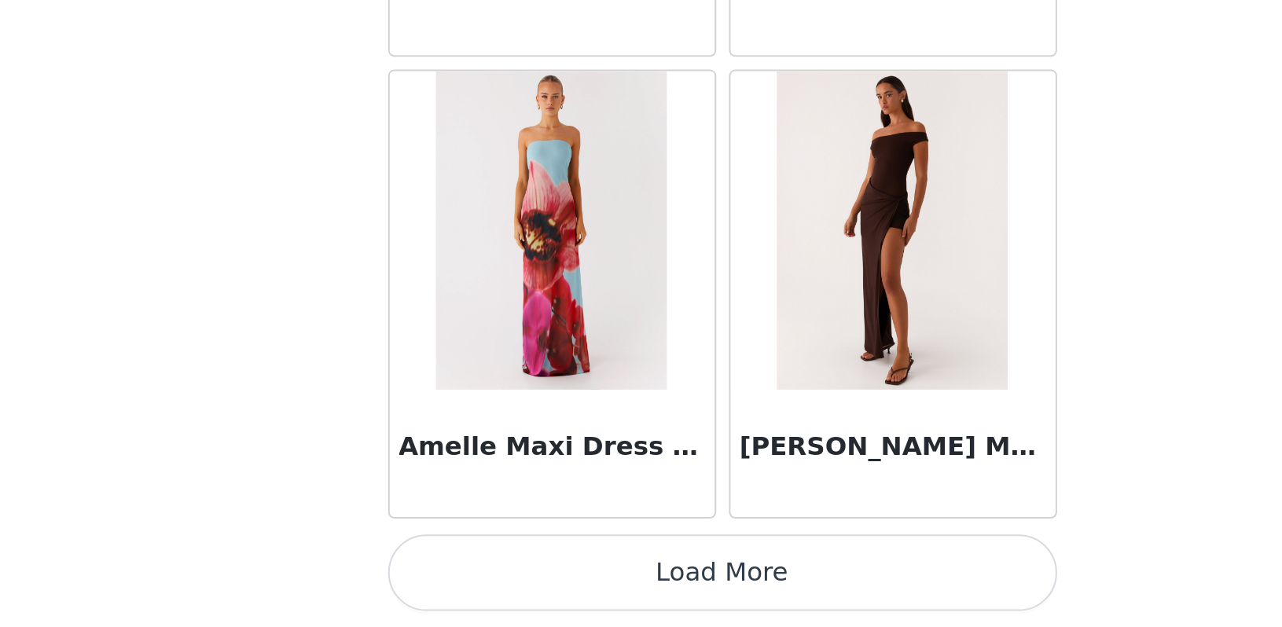
scroll to position [4057, 0]
click at [476, 582] on button "Load More" at bounding box center [641, 601] width 330 height 38
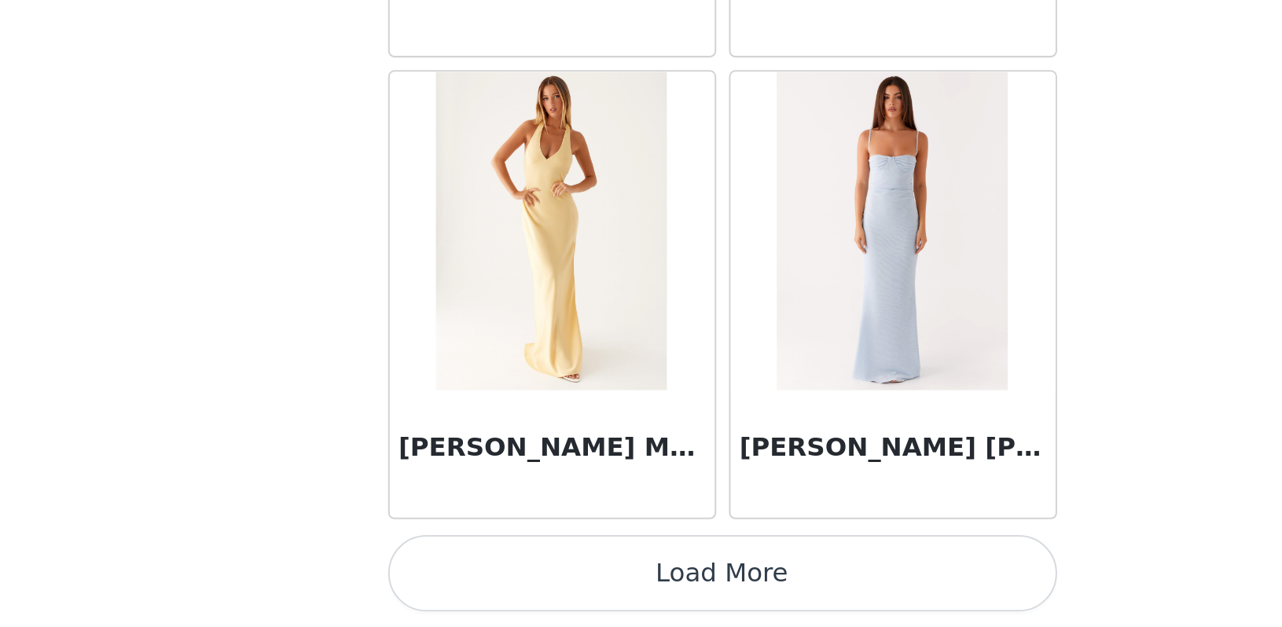
click at [476, 582] on button "Load More" at bounding box center [641, 601] width 330 height 38
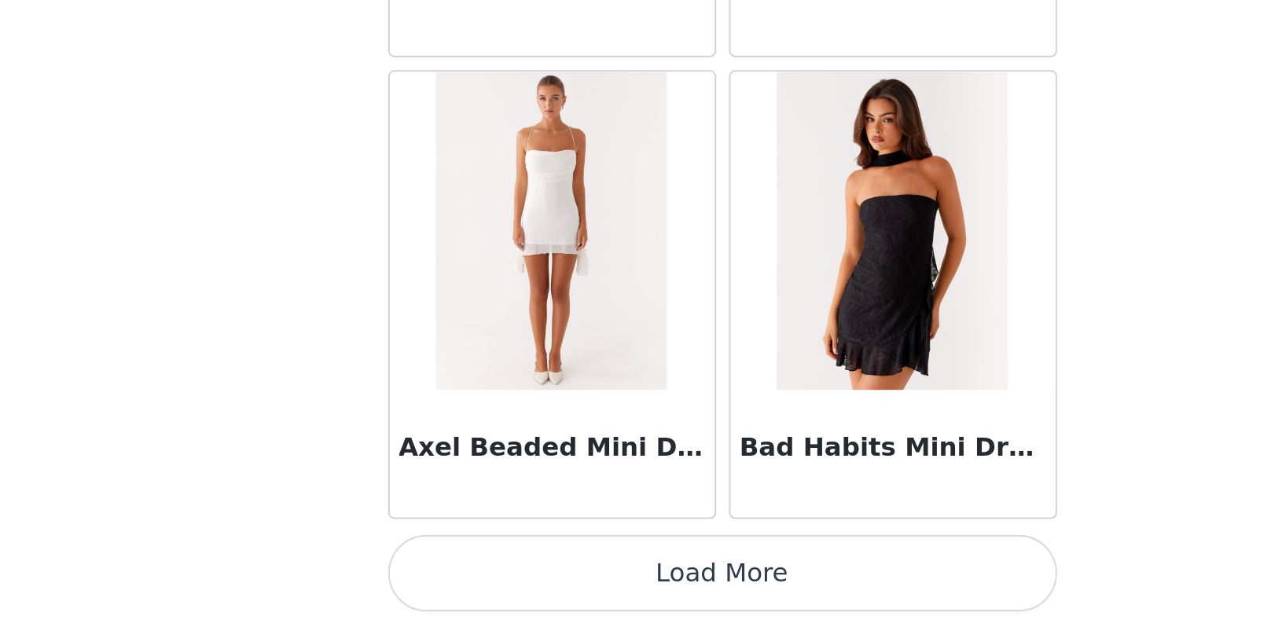
click at [476, 582] on button "Load More" at bounding box center [641, 601] width 330 height 38
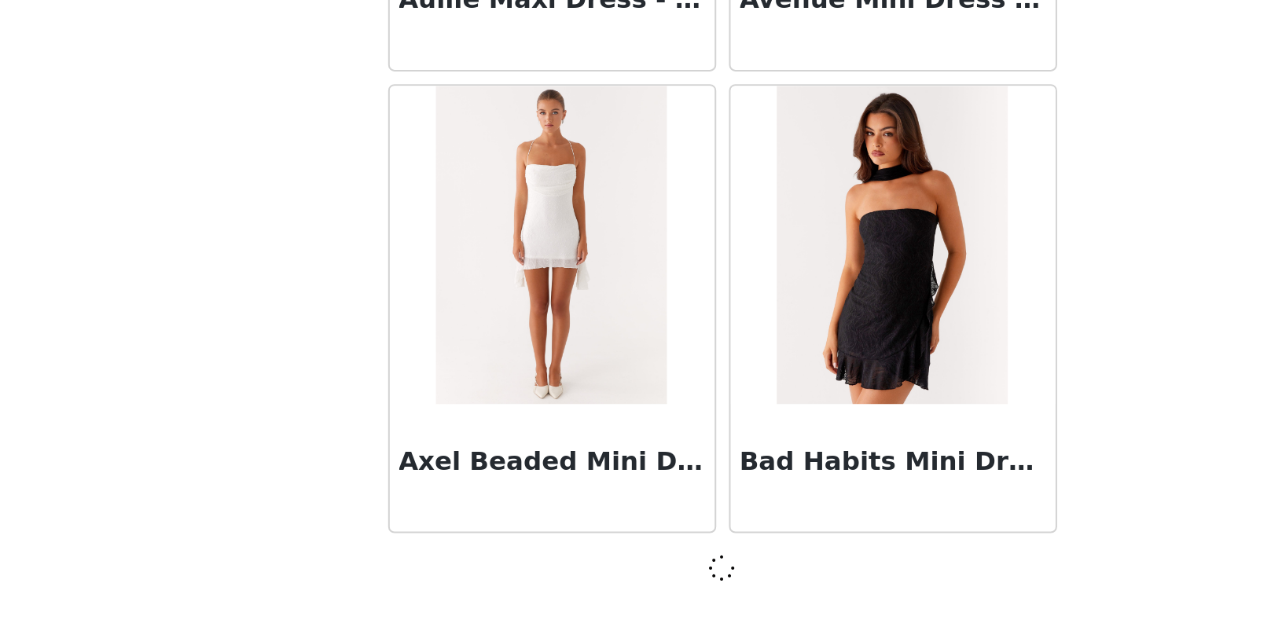
scroll to position [8608, 0]
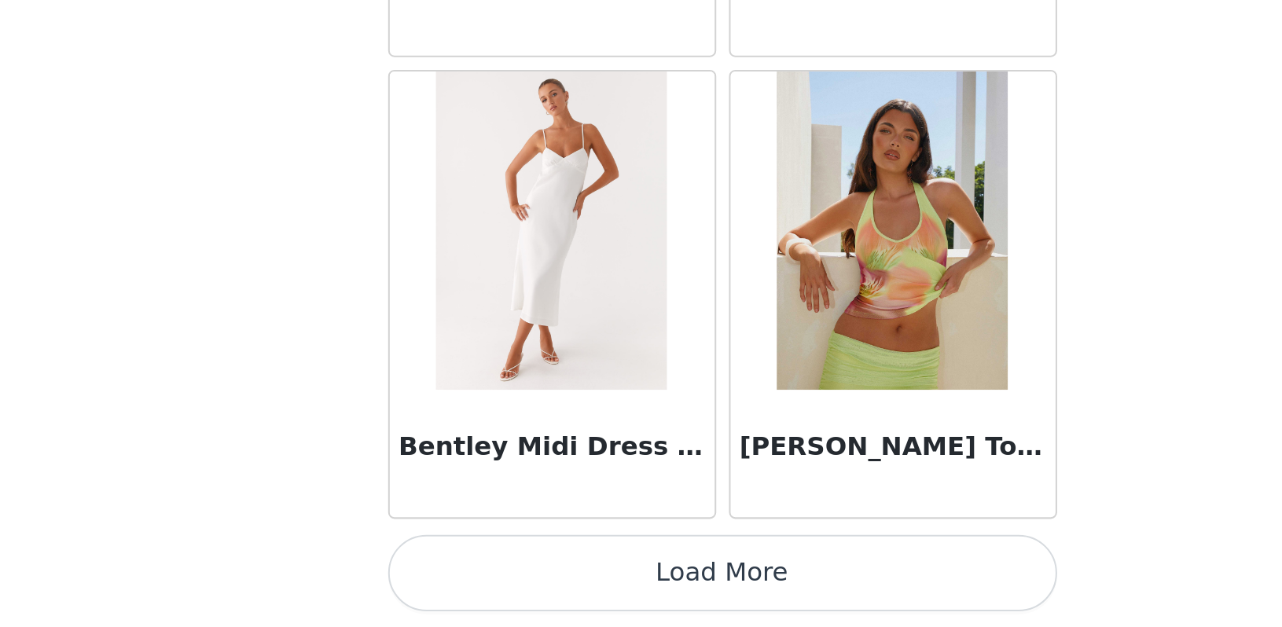
click at [476, 582] on button "Load More" at bounding box center [641, 601] width 330 height 38
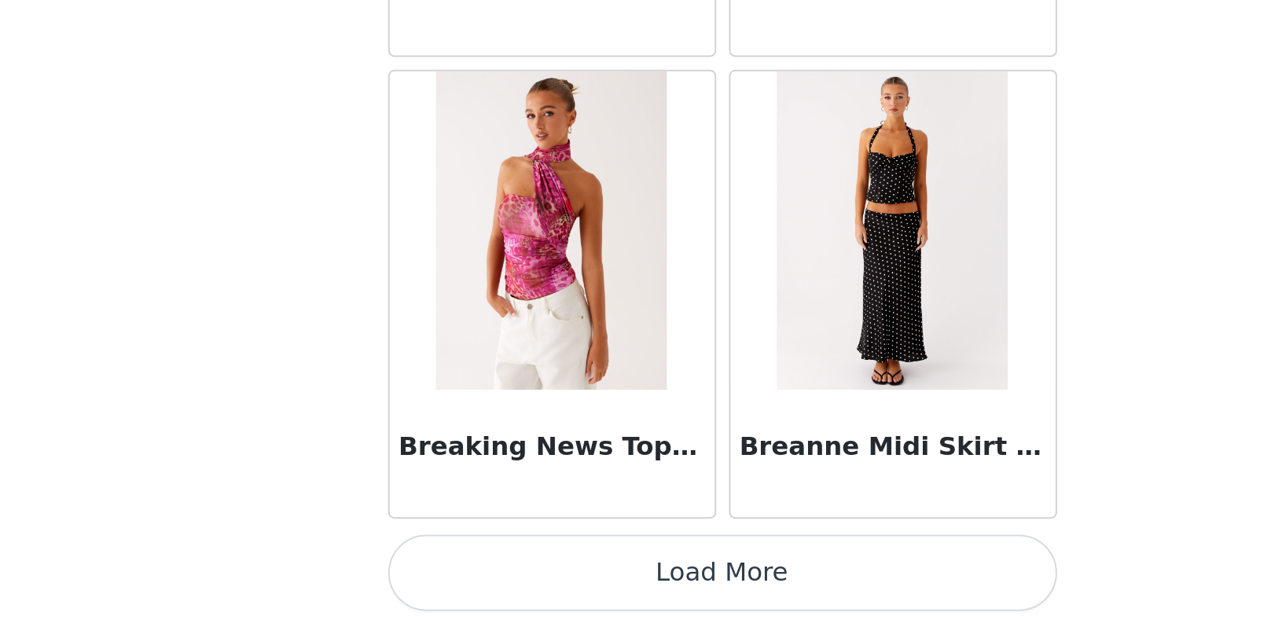
click at [476, 582] on button "Load More" at bounding box center [641, 601] width 330 height 38
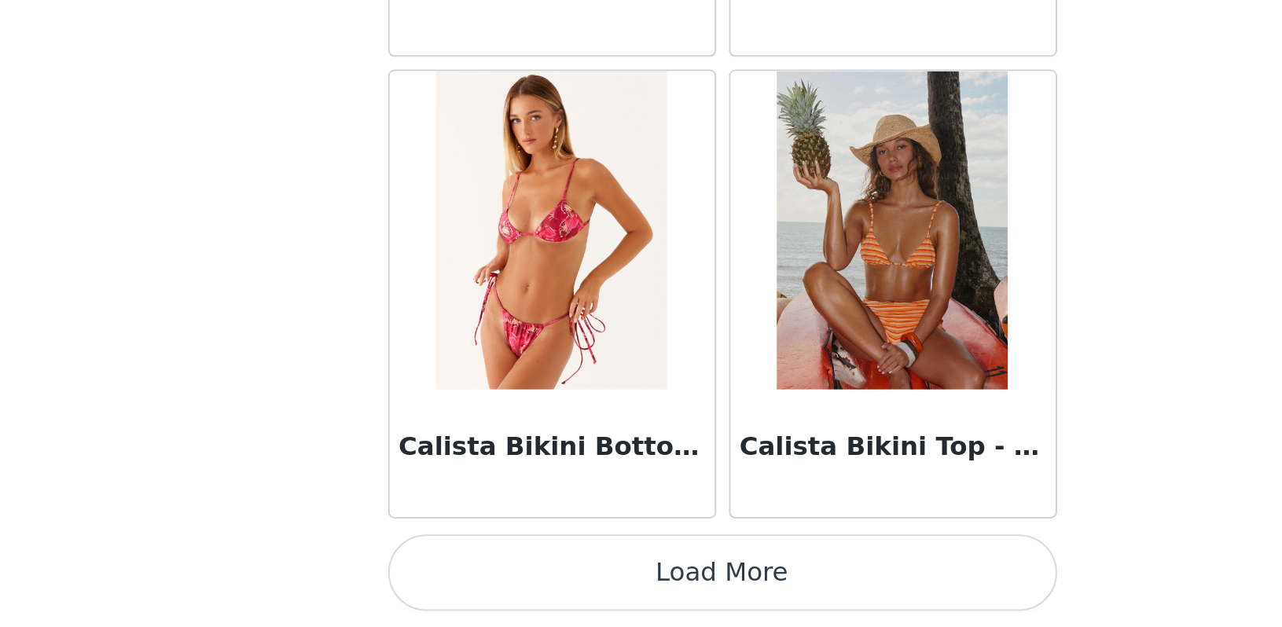
click at [476, 582] on button "Load More" at bounding box center [641, 601] width 330 height 38
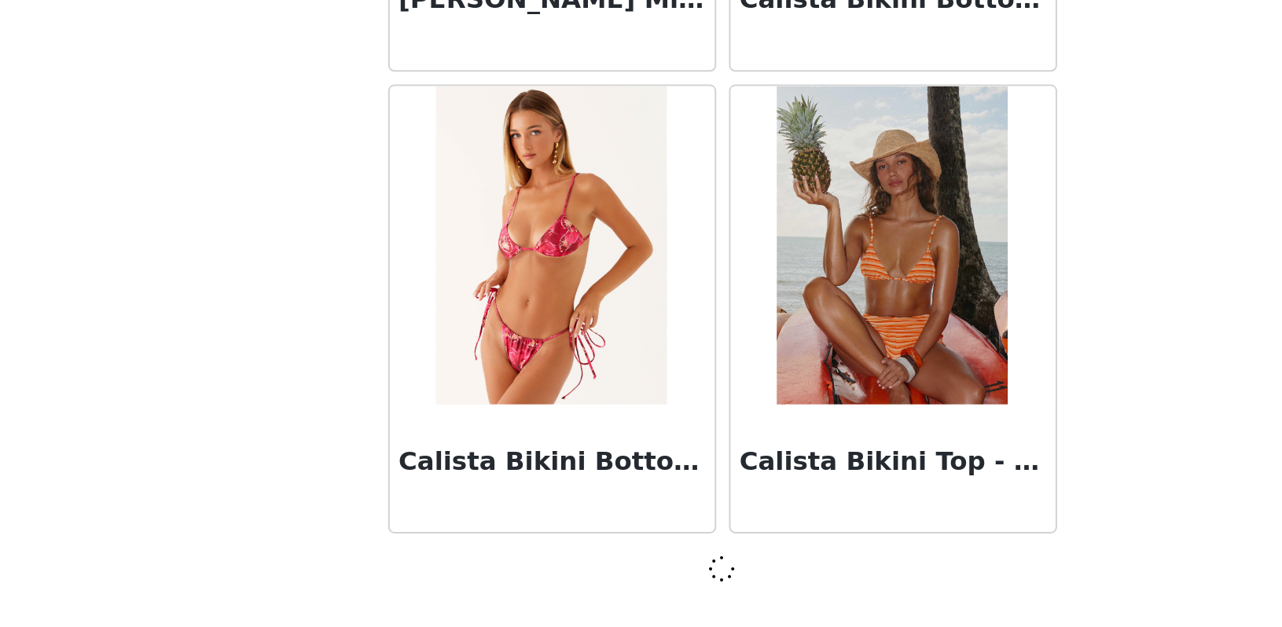
scroll to position [15452, 0]
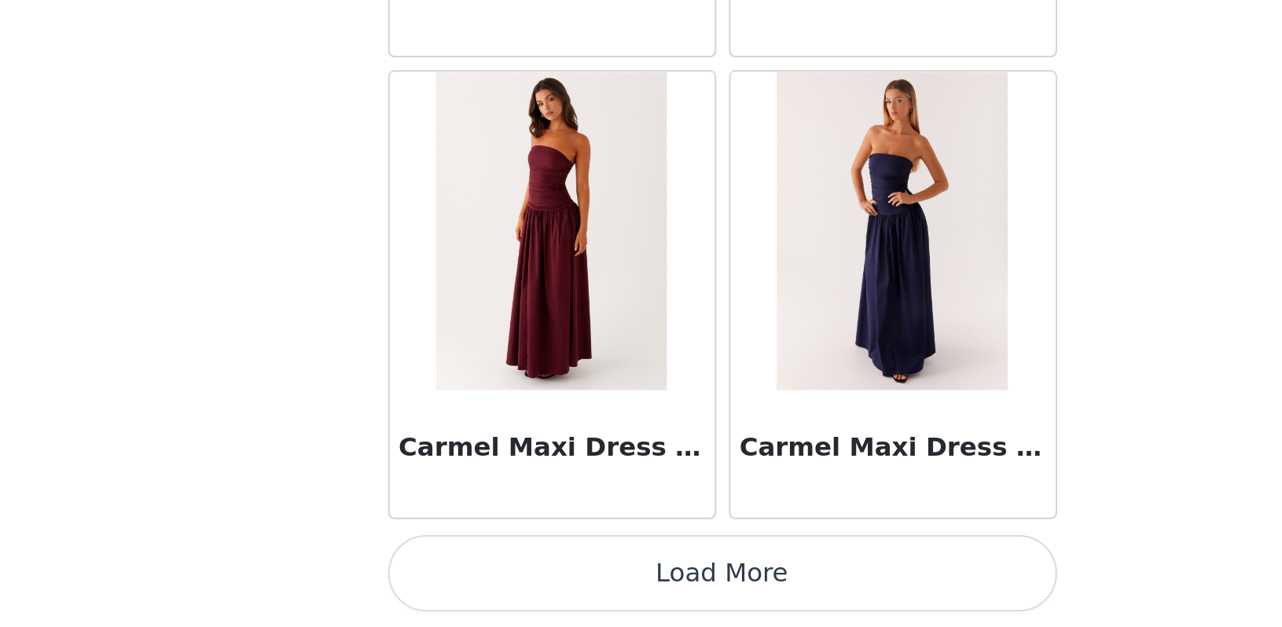
click at [476, 582] on button "Load More" at bounding box center [641, 601] width 330 height 38
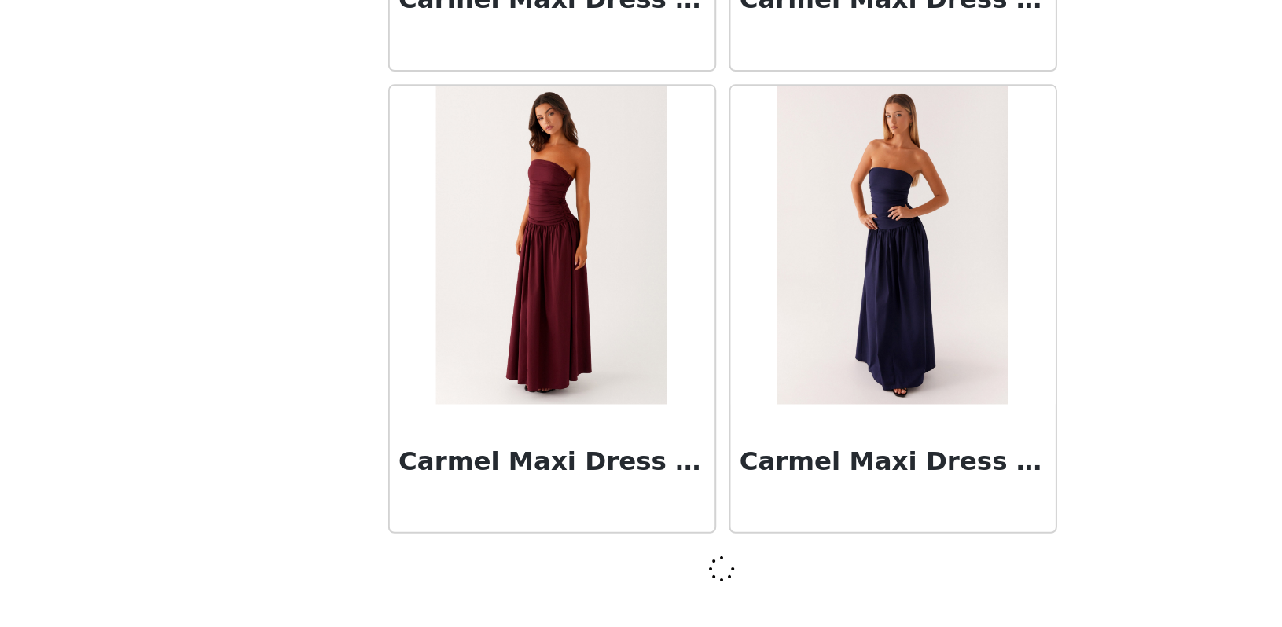
scroll to position [17724, 0]
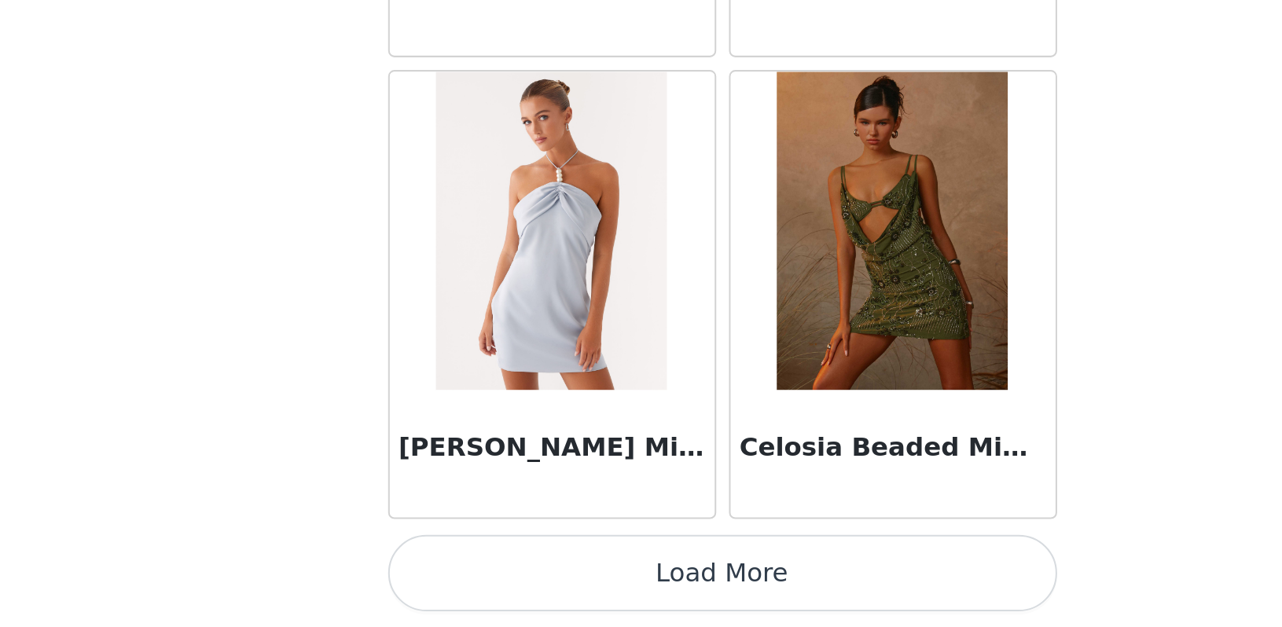
click at [476, 582] on button "Load More" at bounding box center [641, 601] width 330 height 38
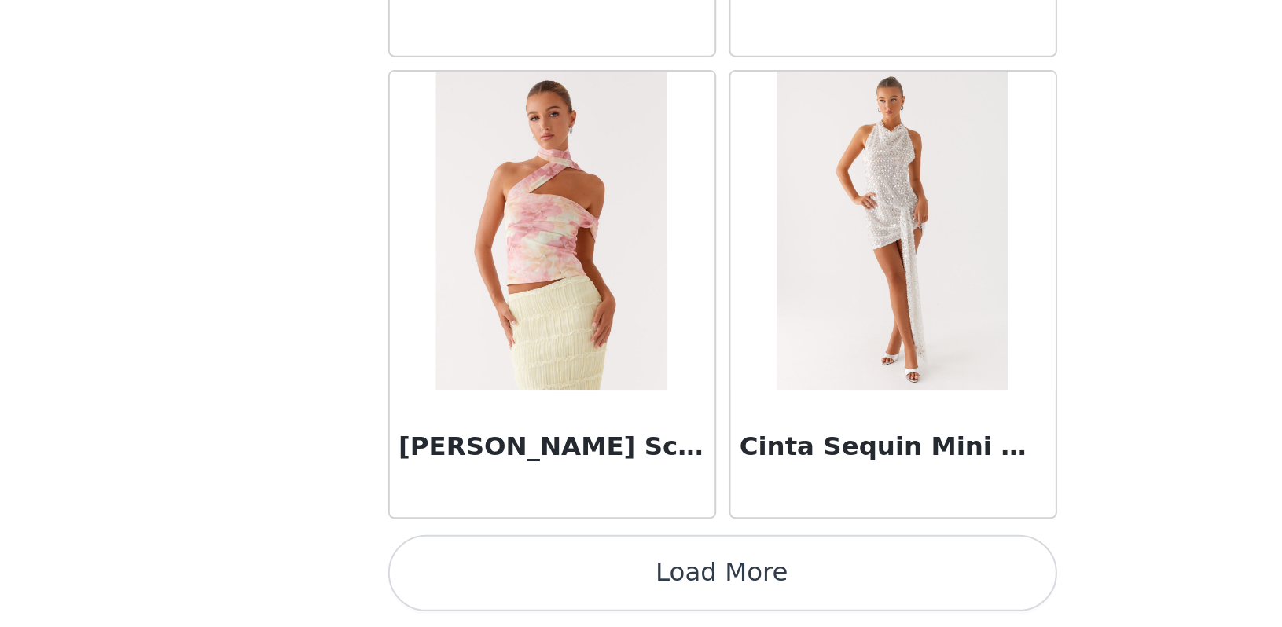
click at [476, 582] on button "Load More" at bounding box center [641, 601] width 330 height 38
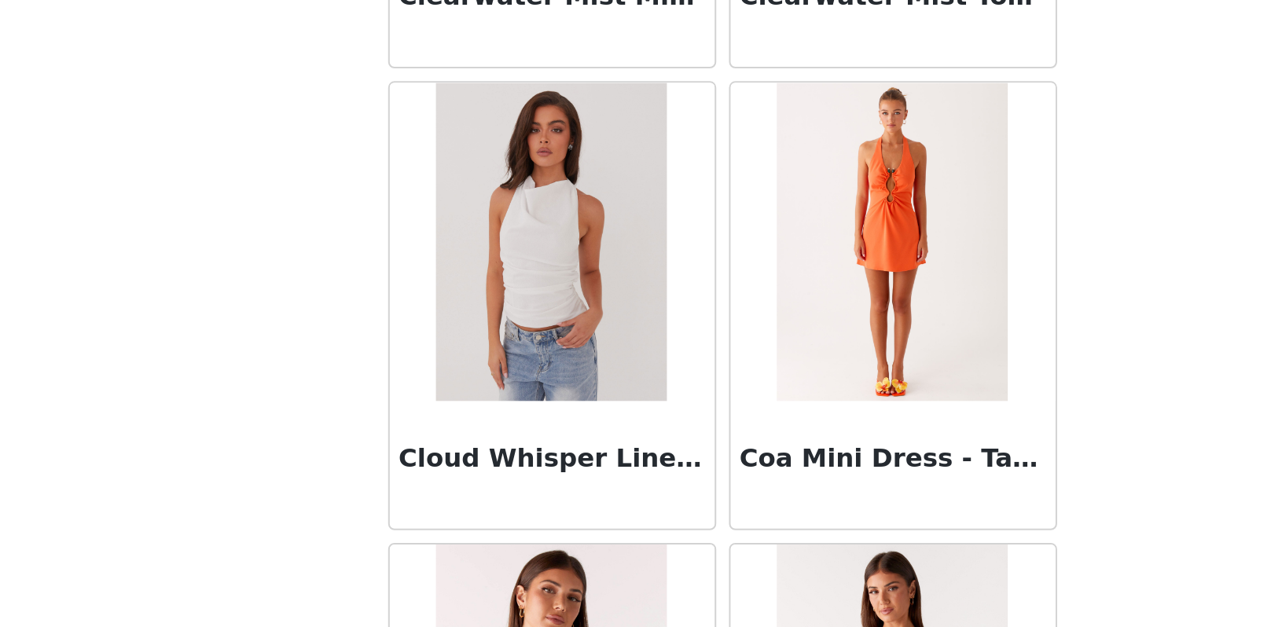
scroll to position [58, 0]
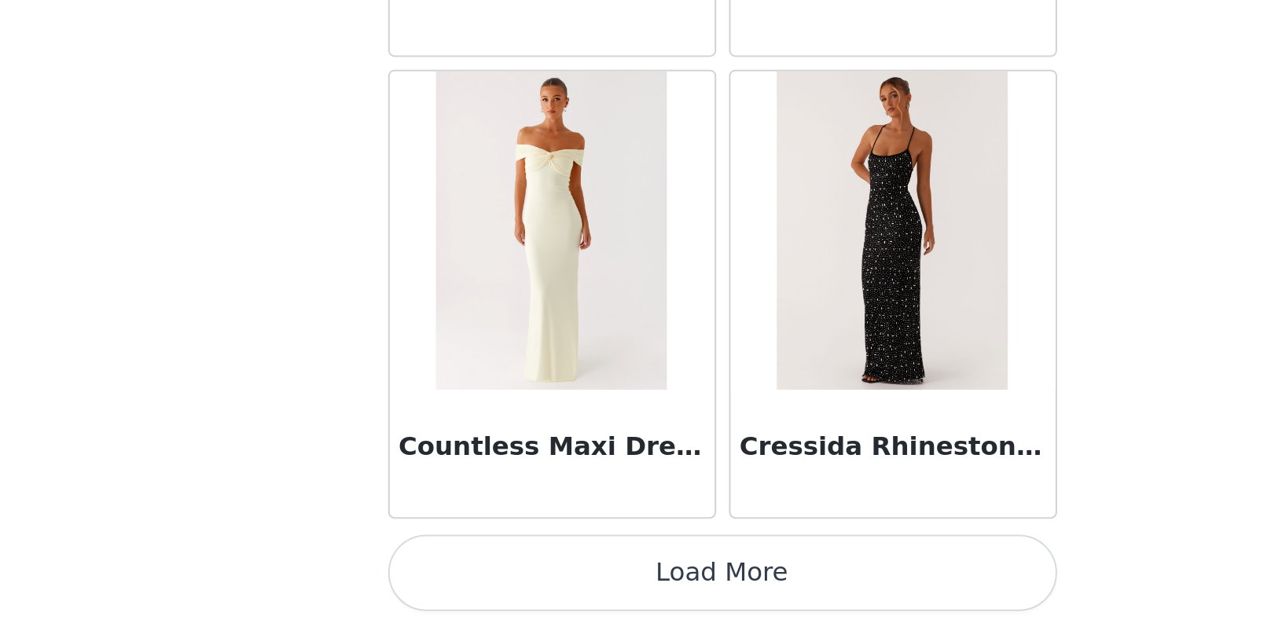
click at [476, 582] on button "Load More" at bounding box center [641, 601] width 330 height 38
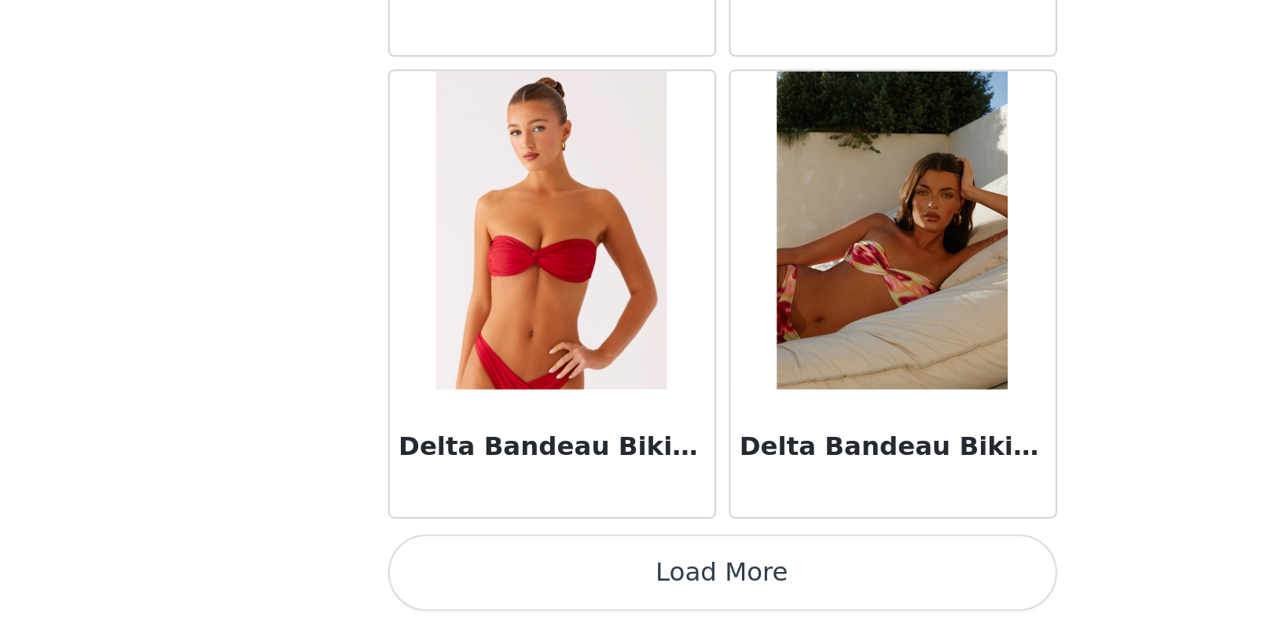
click at [476, 582] on button "Load More" at bounding box center [641, 601] width 330 height 38
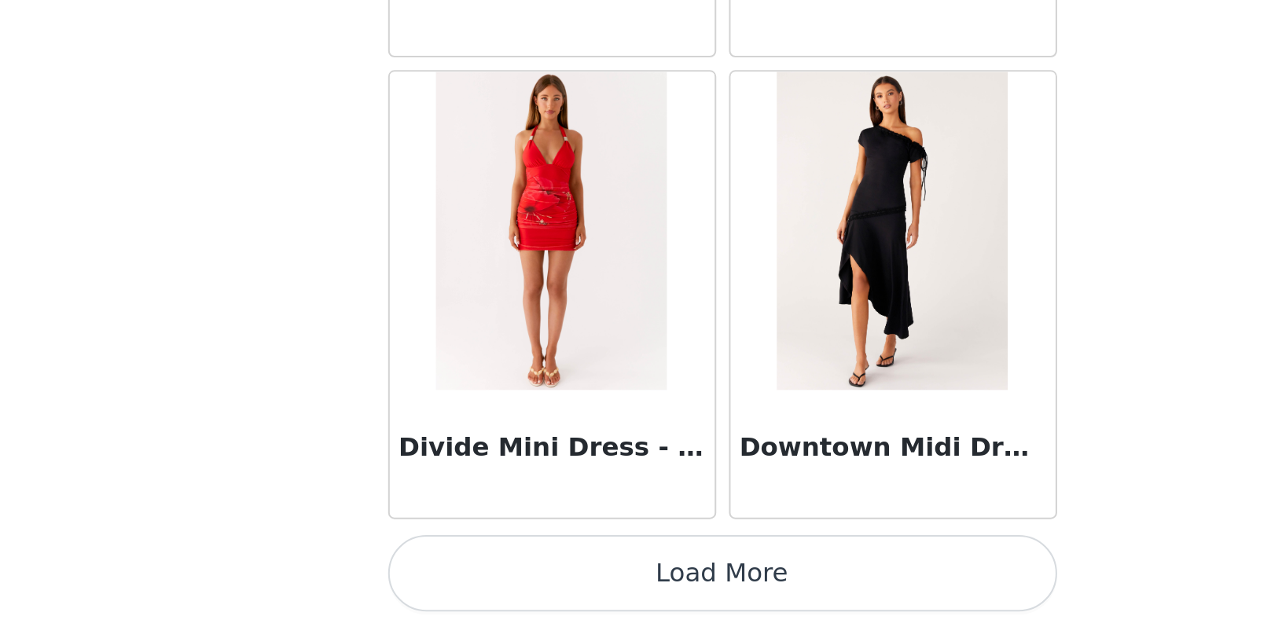
click at [476, 582] on button "Load More" at bounding box center [641, 601] width 330 height 38
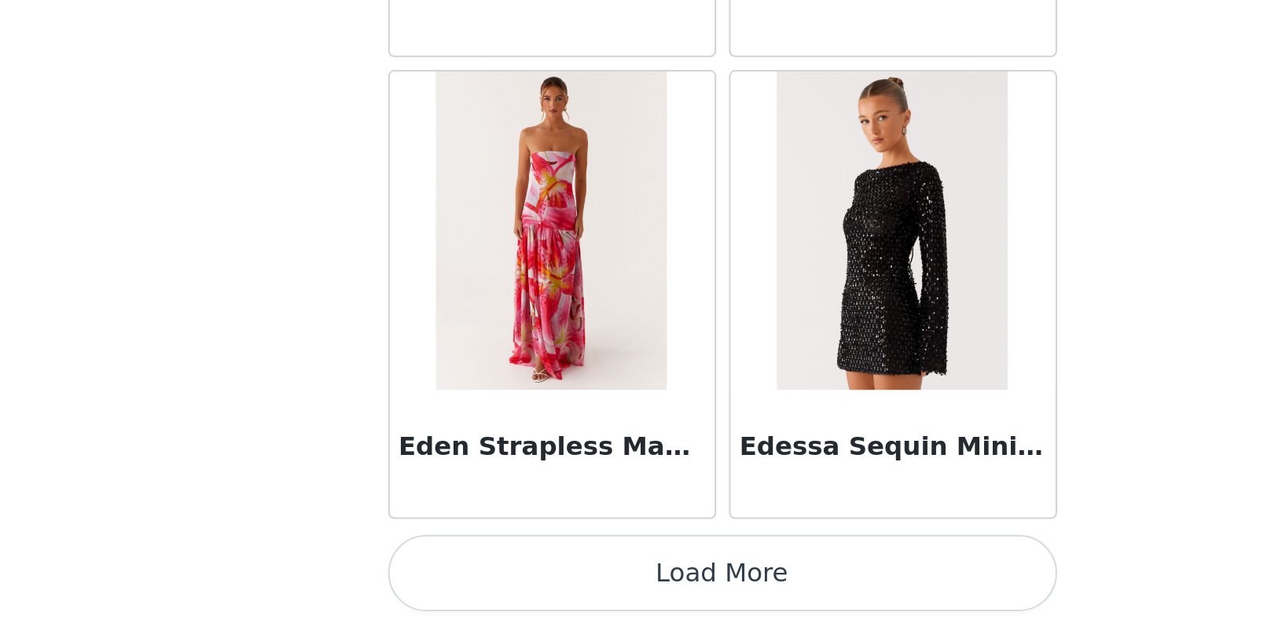
click at [476, 582] on button "Load More" at bounding box center [641, 601] width 330 height 38
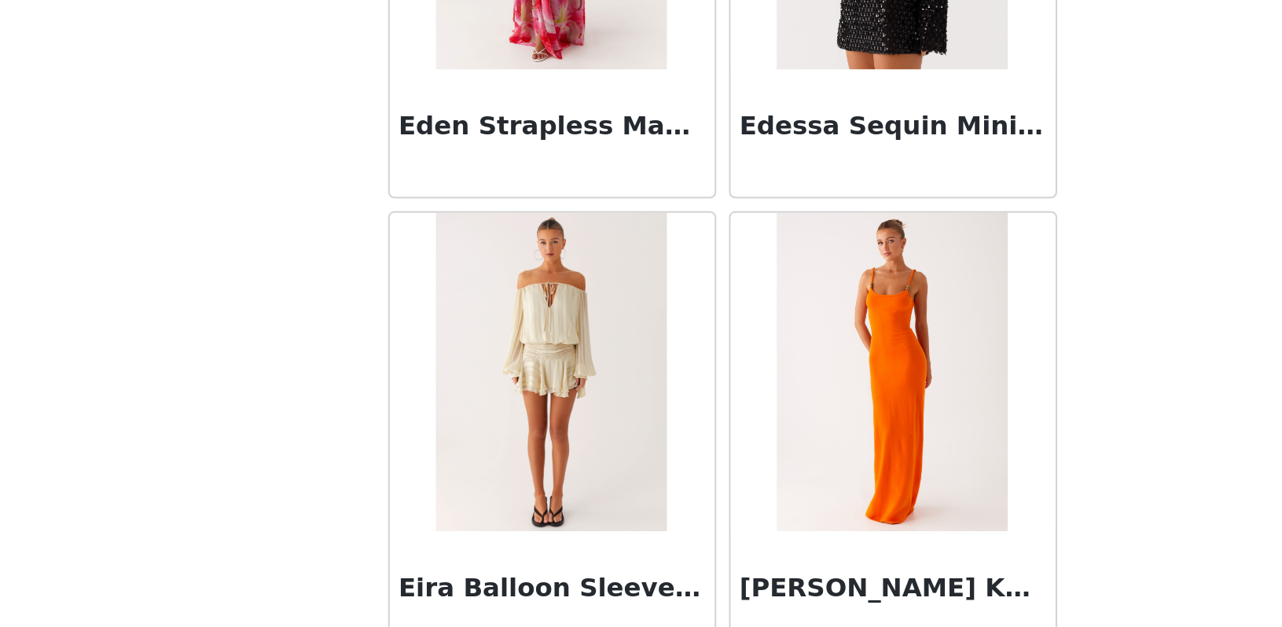
scroll to position [58, 0]
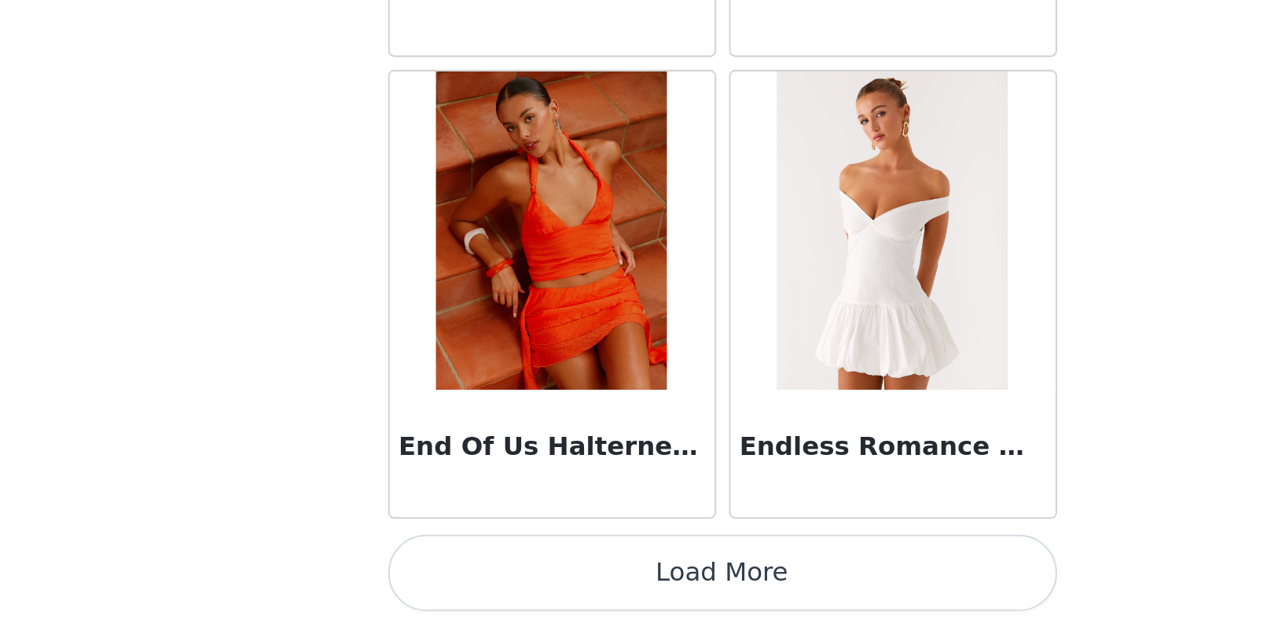
click at [476, 582] on button "Load More" at bounding box center [641, 601] width 330 height 38
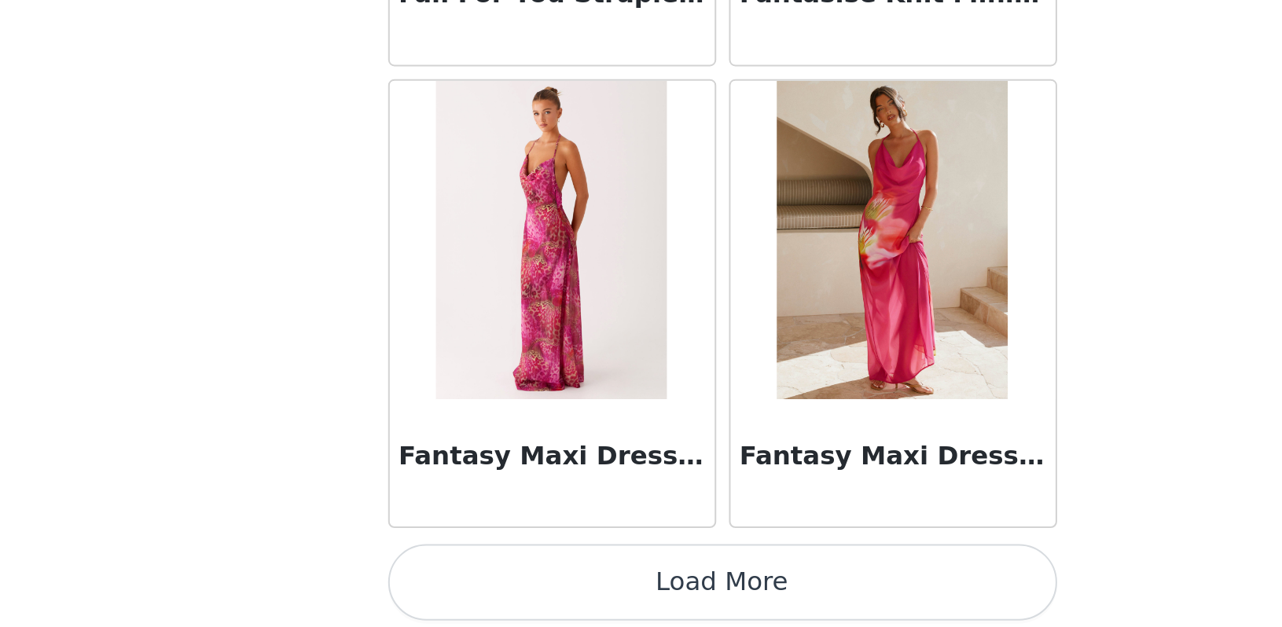
click at [476, 586] on button "Load More" at bounding box center [641, 605] width 330 height 38
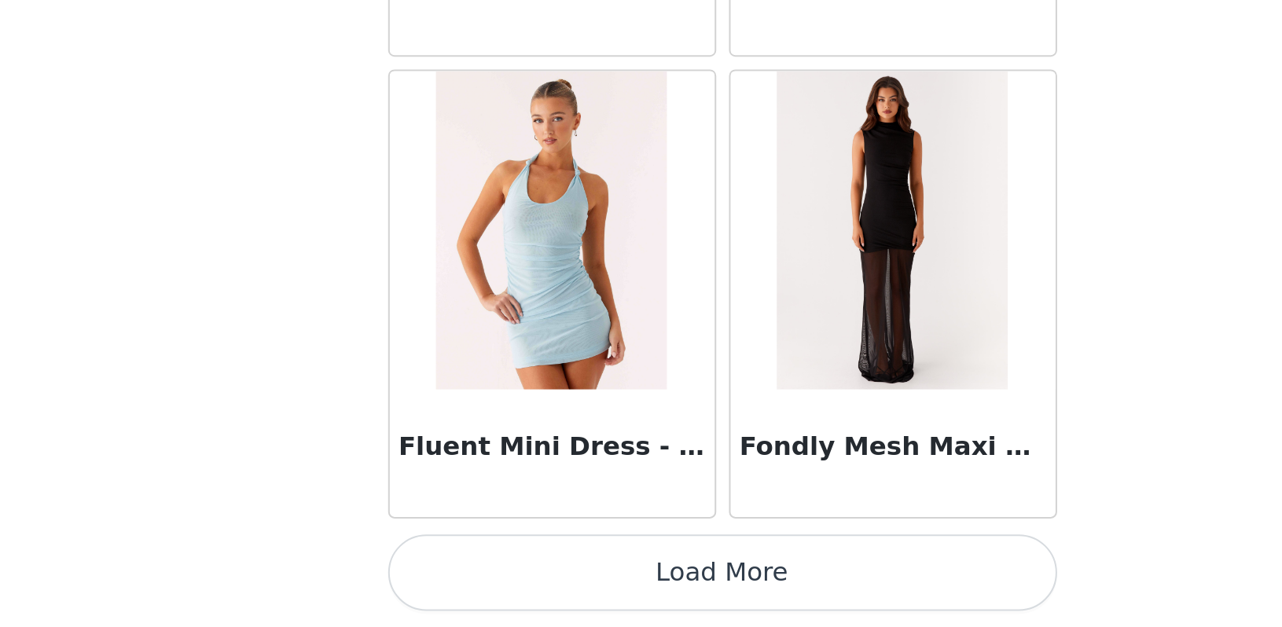
click at [476, 582] on button "Load More" at bounding box center [641, 601] width 330 height 38
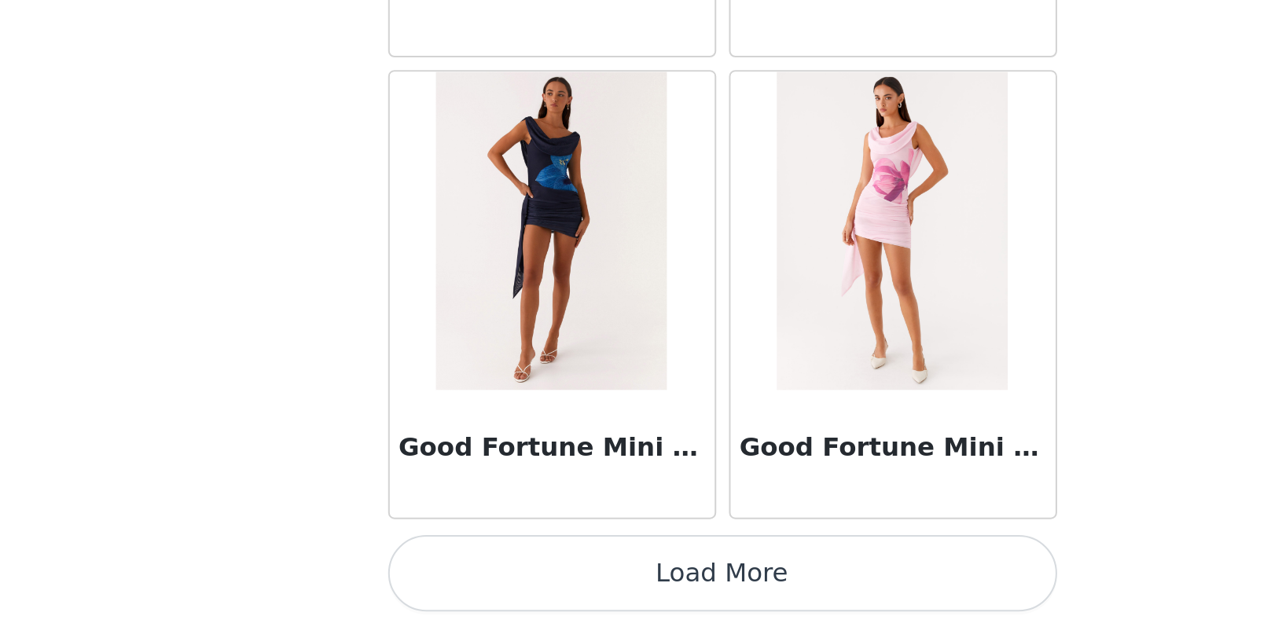
click at [476, 582] on button "Load More" at bounding box center [641, 601] width 330 height 38
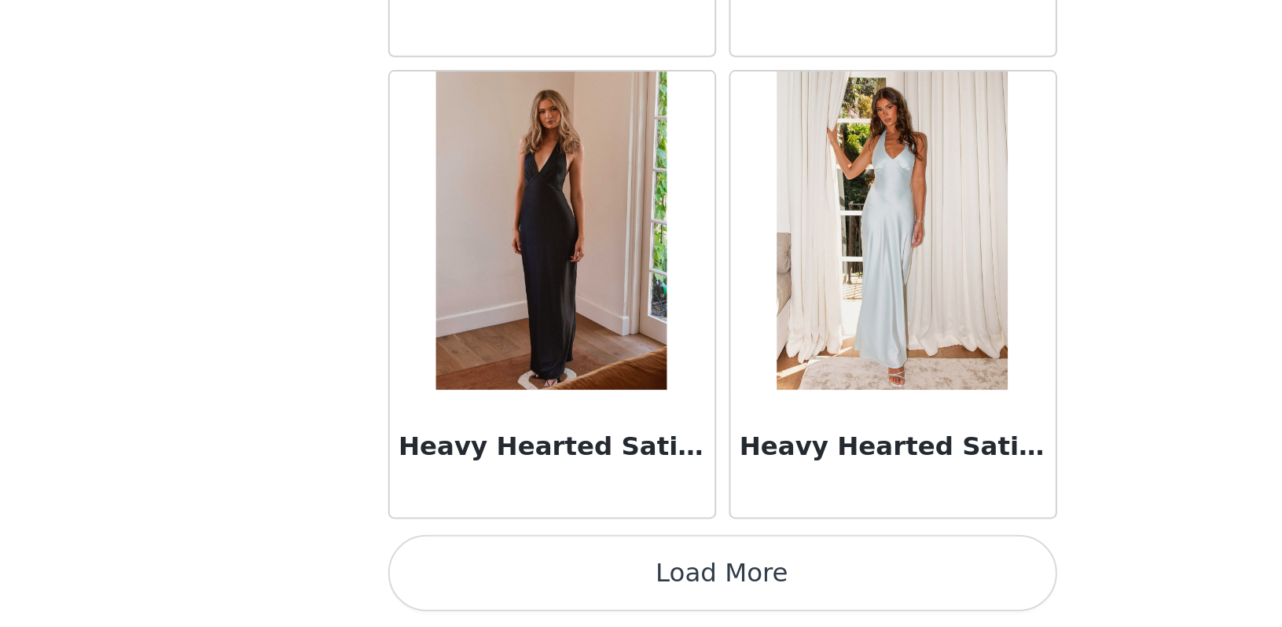
click at [476, 582] on button "Load More" at bounding box center [641, 601] width 330 height 38
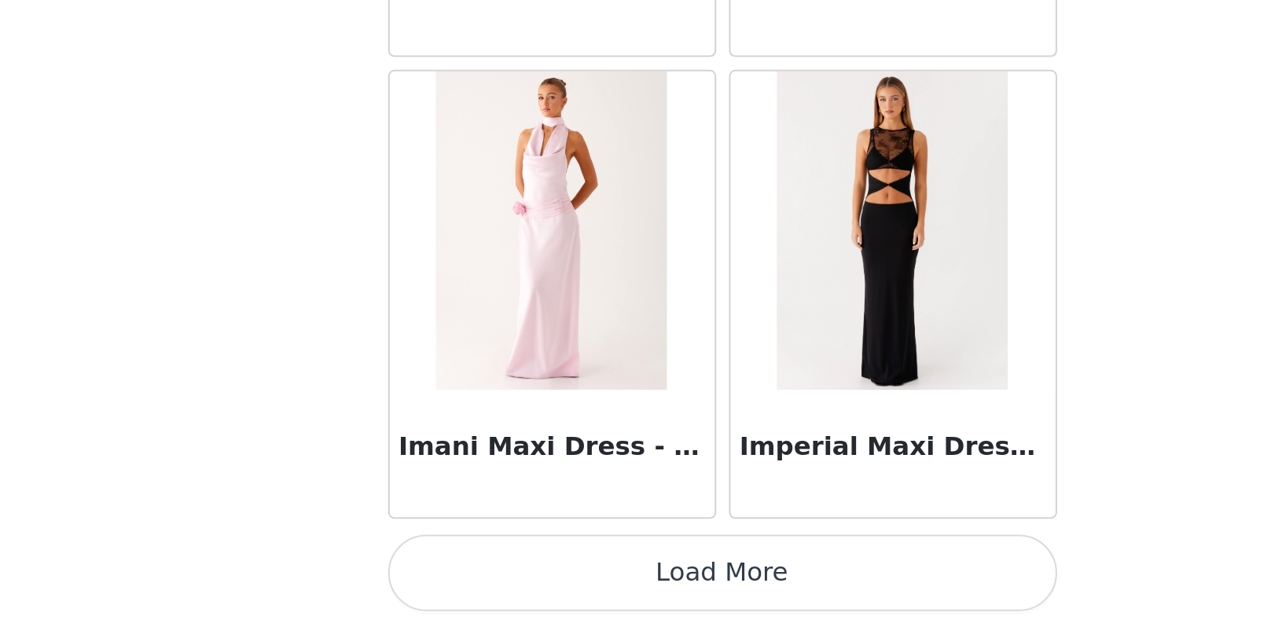
click at [476, 582] on button "Load More" at bounding box center [641, 601] width 330 height 38
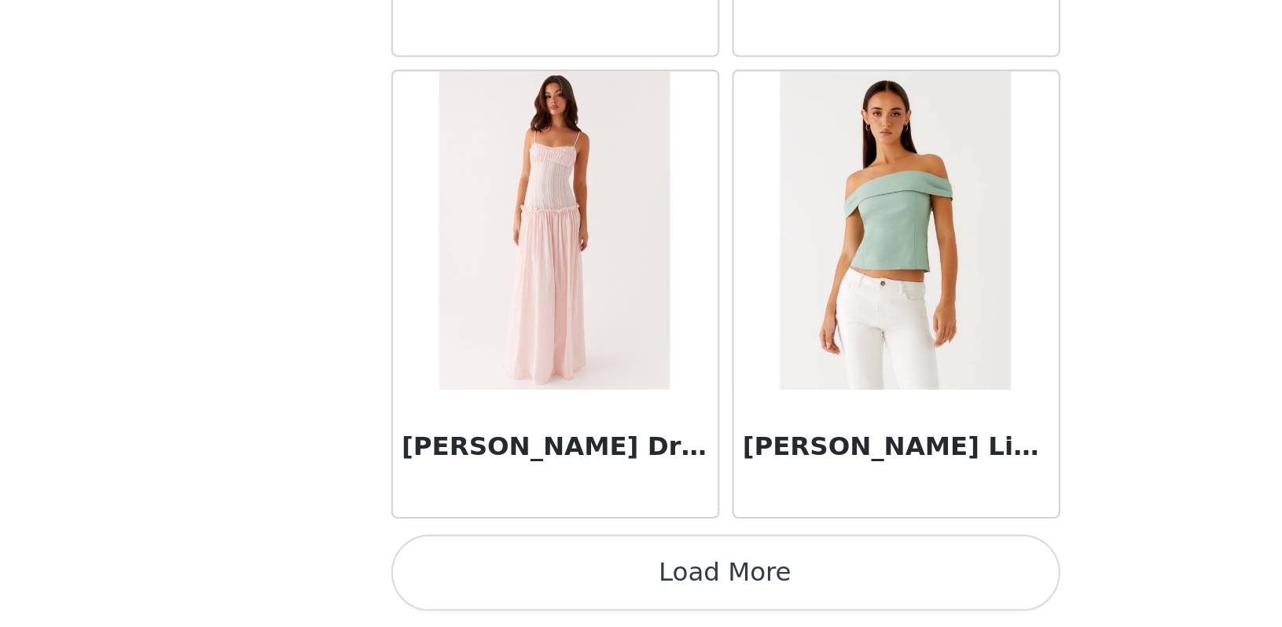
click at [476, 582] on button "Load More" at bounding box center [641, 601] width 330 height 38
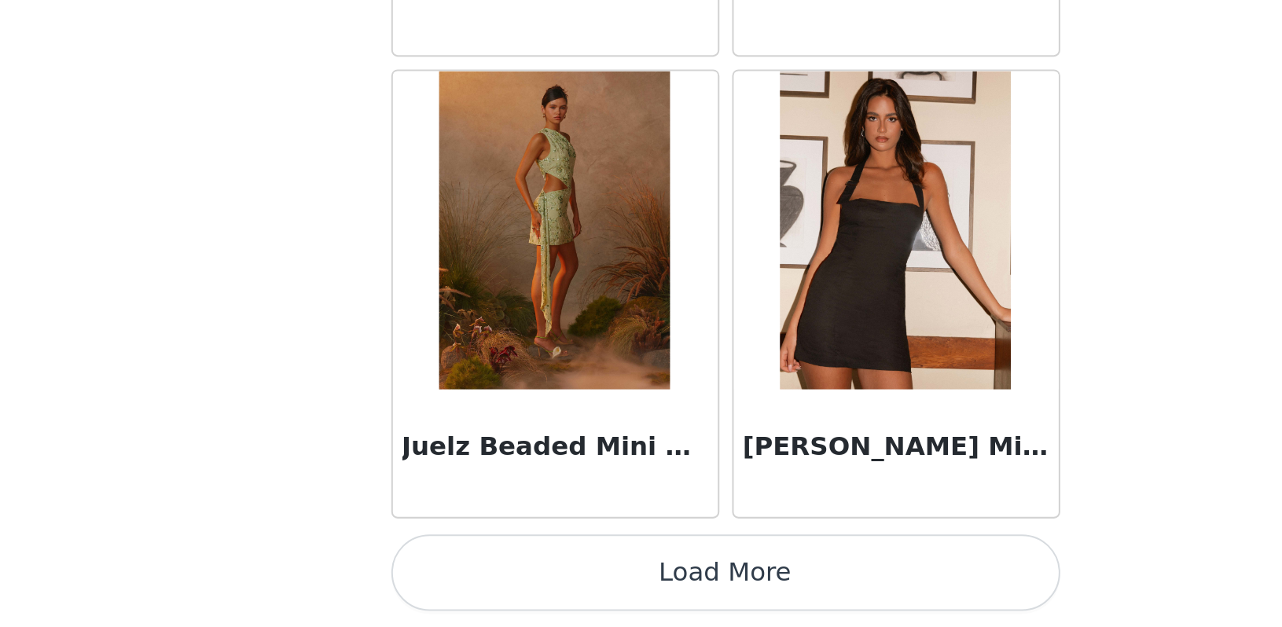
click at [476, 582] on button "Load More" at bounding box center [641, 601] width 330 height 38
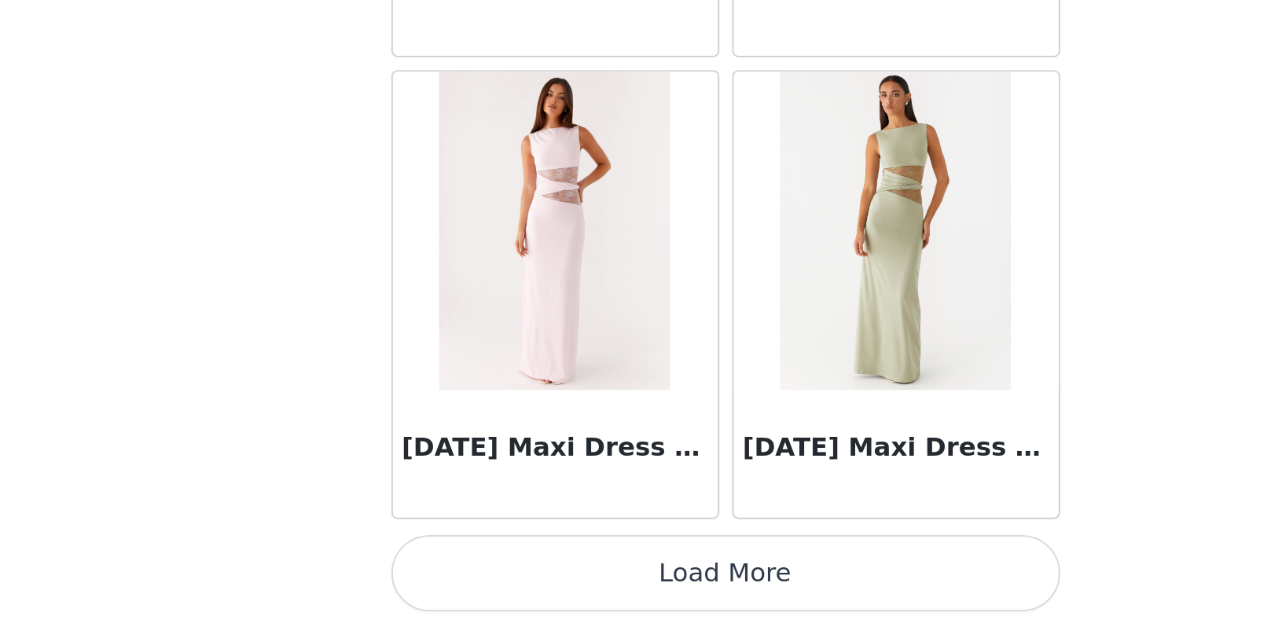
click at [476, 582] on button "Load More" at bounding box center [641, 601] width 330 height 38
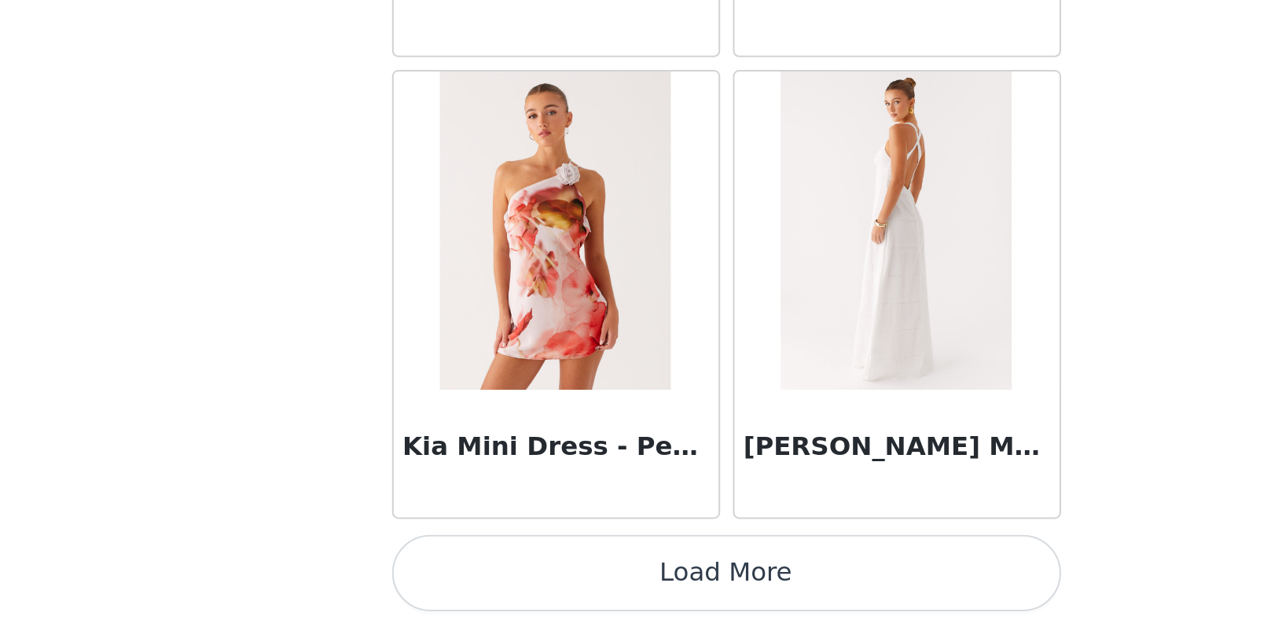
click at [476, 582] on button "Load More" at bounding box center [641, 601] width 330 height 38
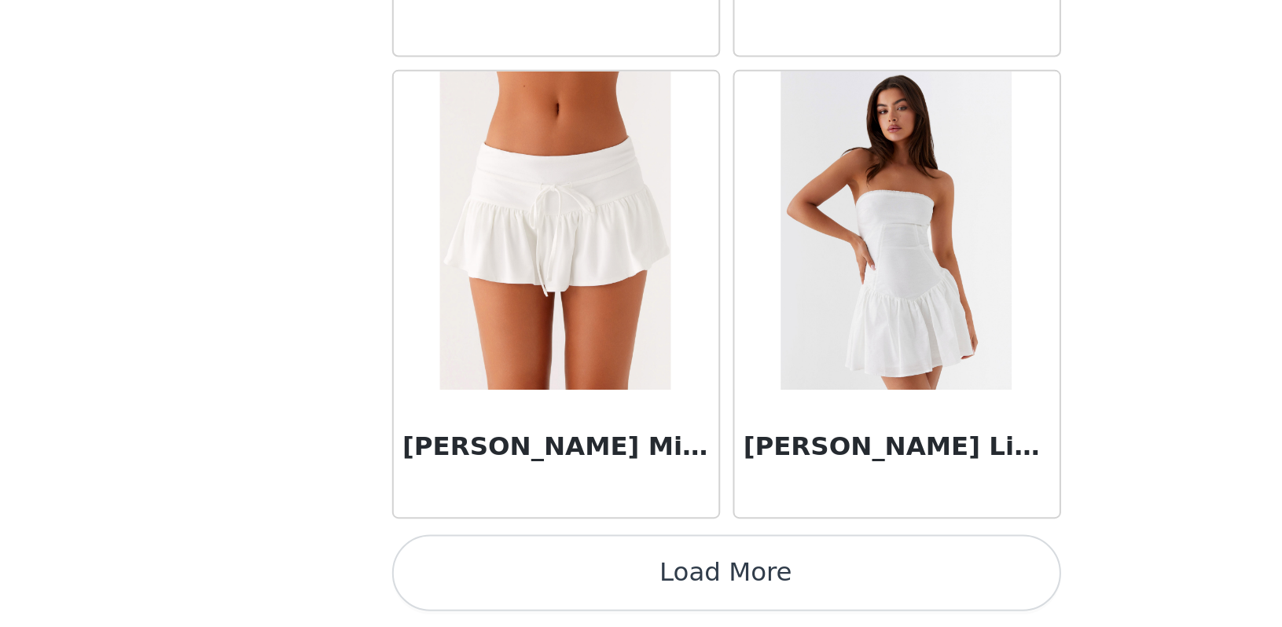
scroll to position [56475, 0]
click at [476, 582] on button "Load More" at bounding box center [641, 601] width 330 height 38
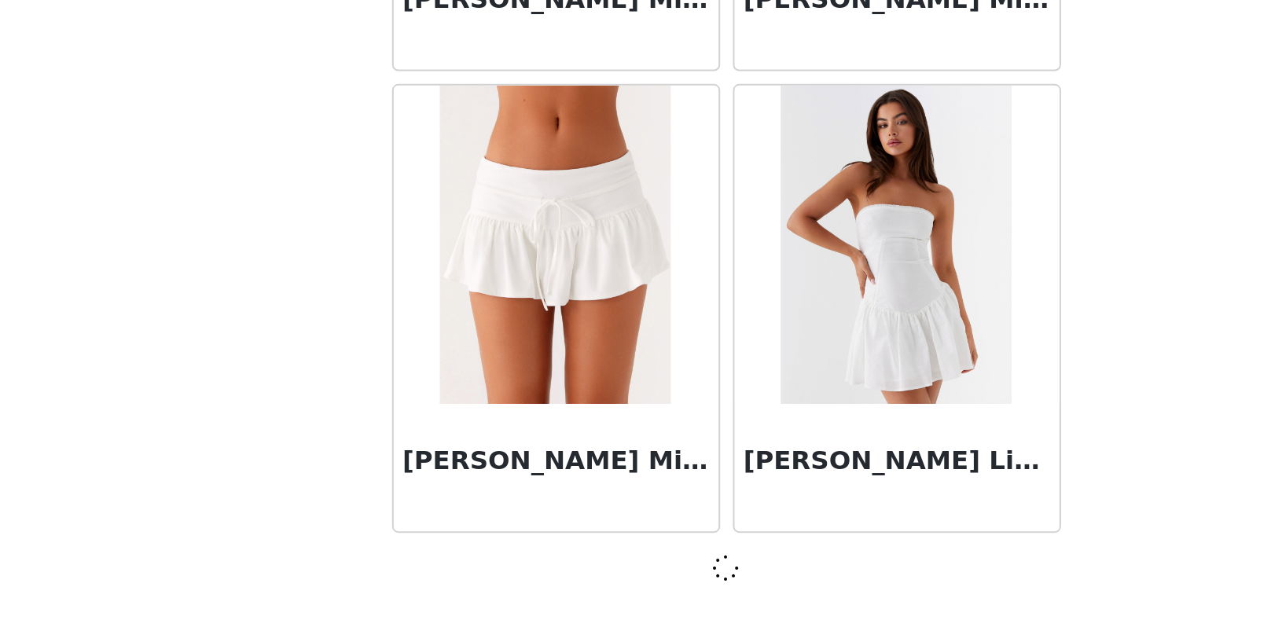
scroll to position [58, 0]
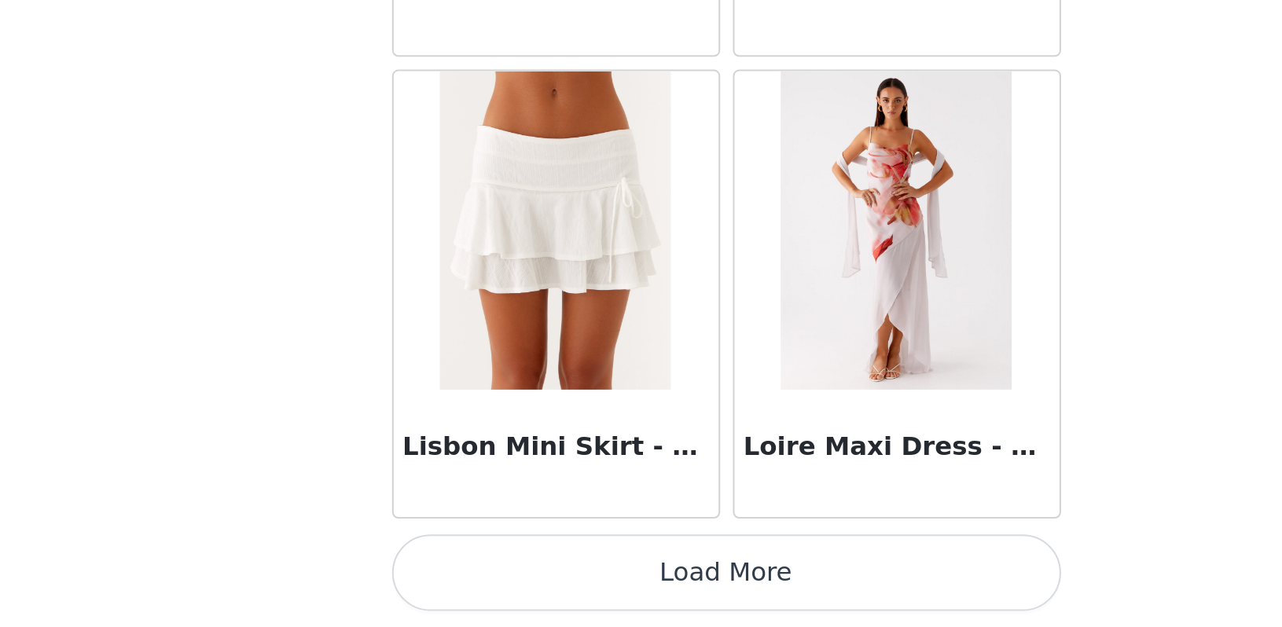
click at [476, 582] on button "Load More" at bounding box center [641, 601] width 330 height 38
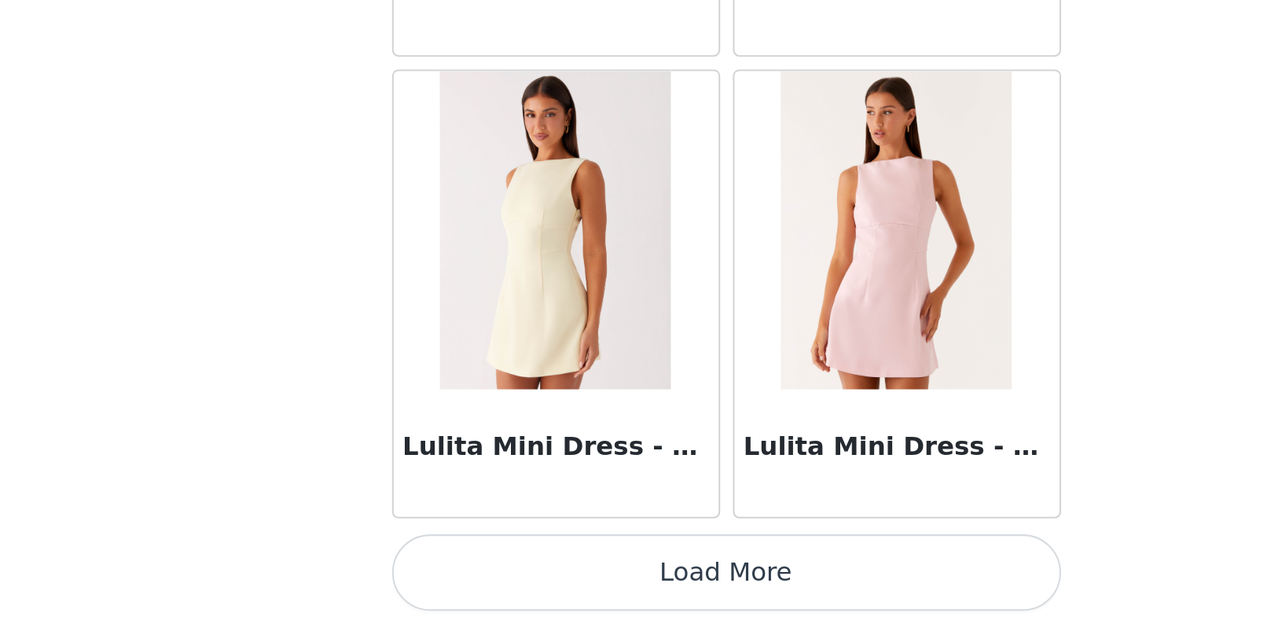
scroll to position [61034, 0]
click at [476, 582] on button "Load More" at bounding box center [641, 601] width 330 height 38
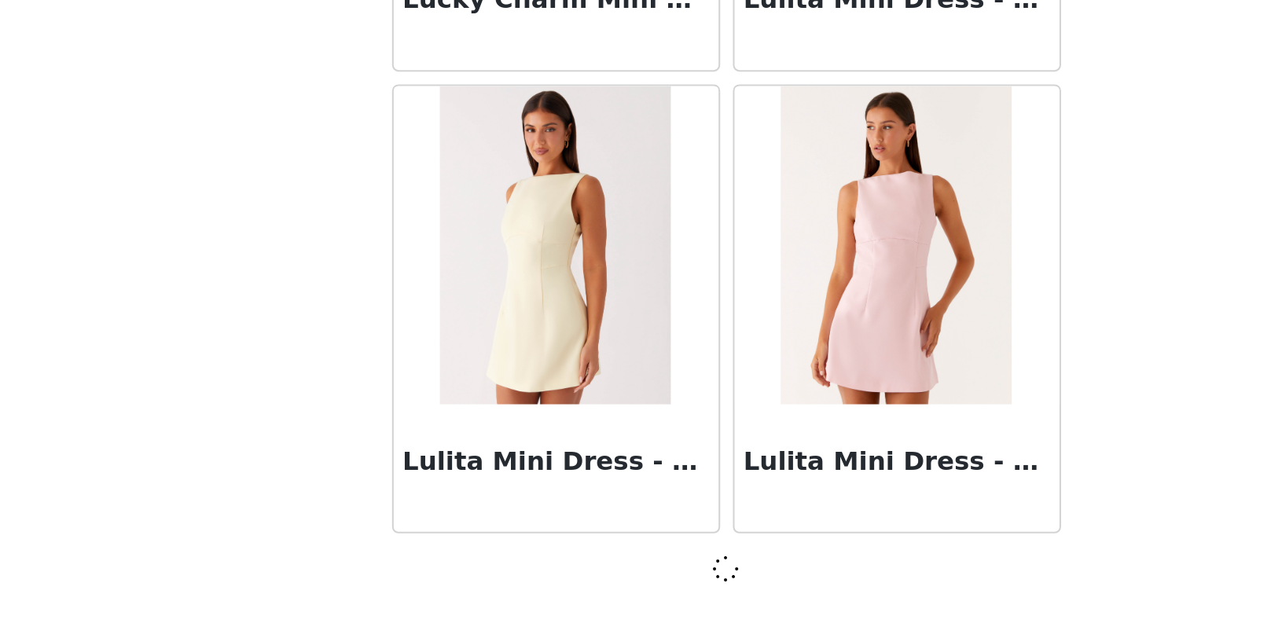
scroll to position [58, 0]
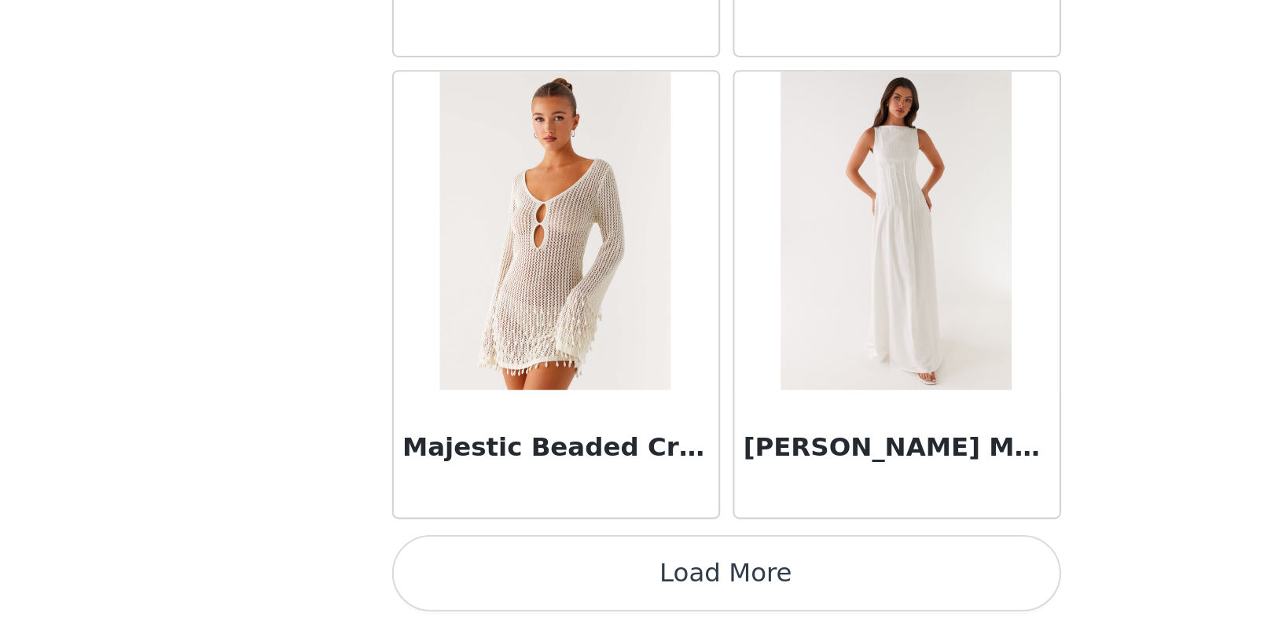
click at [476, 582] on button "Load More" at bounding box center [641, 601] width 330 height 38
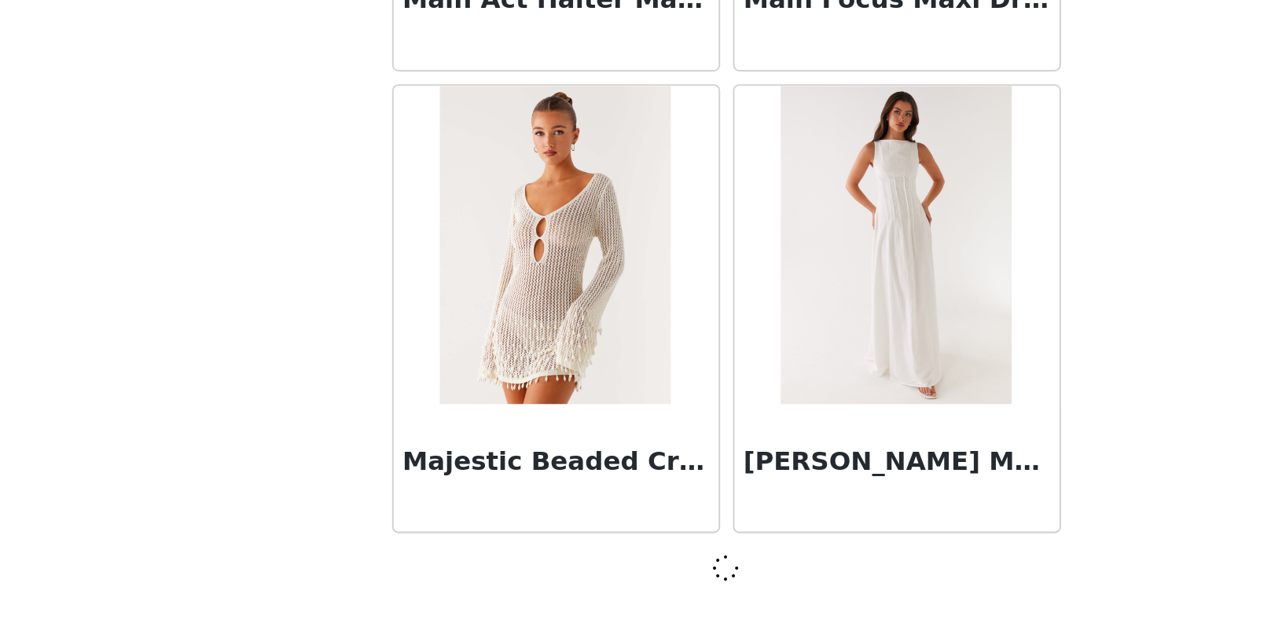
scroll to position [63306, 0]
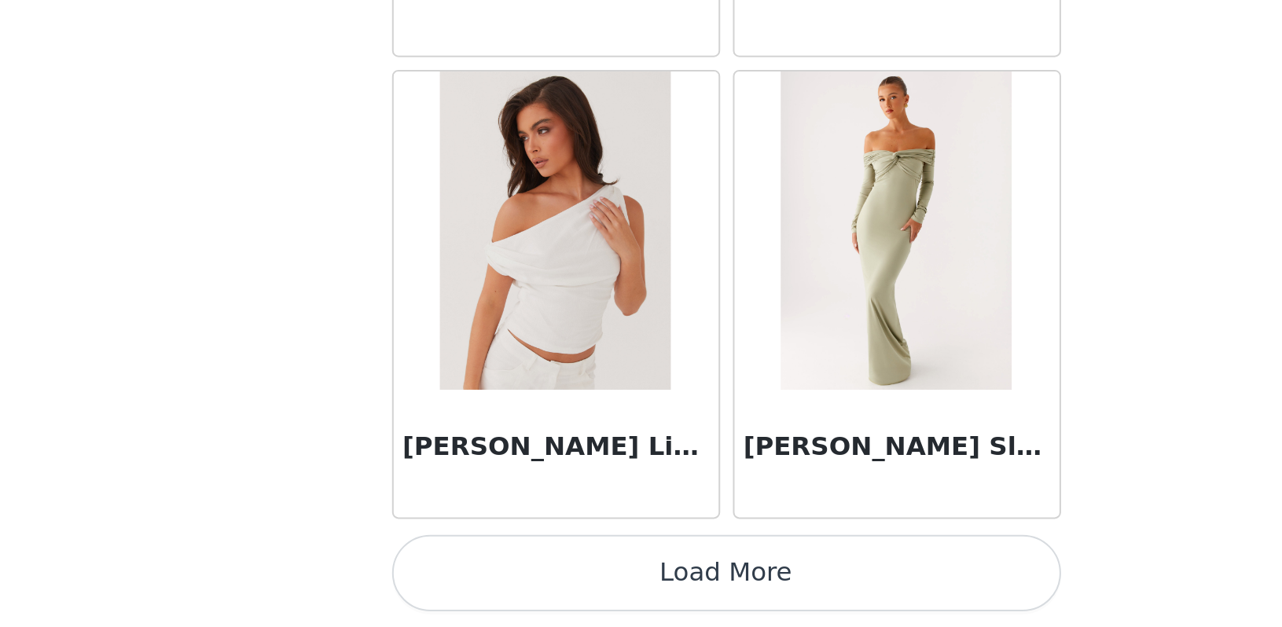
click at [476, 582] on button "Load More" at bounding box center [641, 601] width 330 height 38
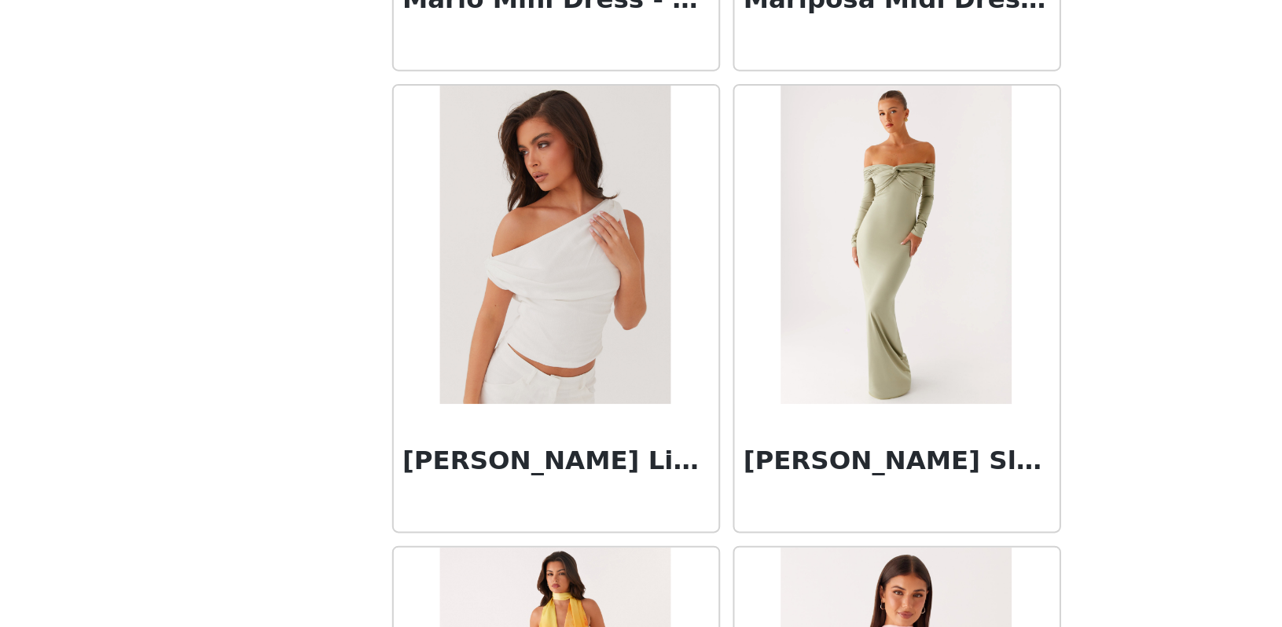
scroll to position [58, 0]
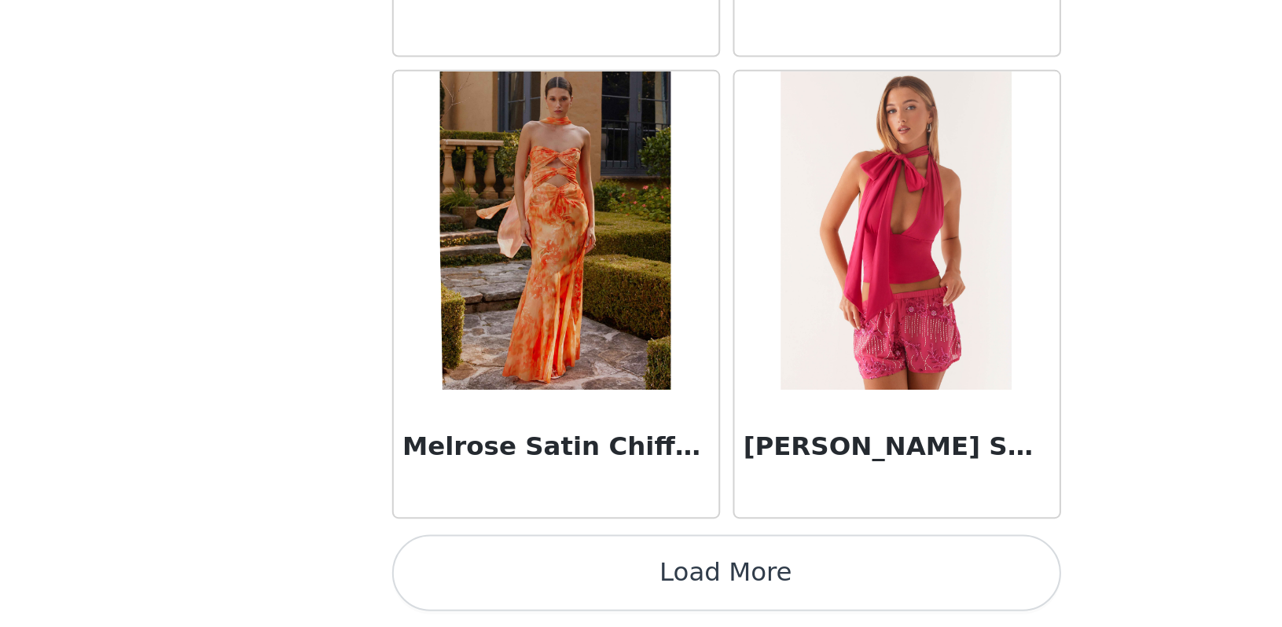
click at [476, 582] on button "Load More" at bounding box center [641, 601] width 330 height 38
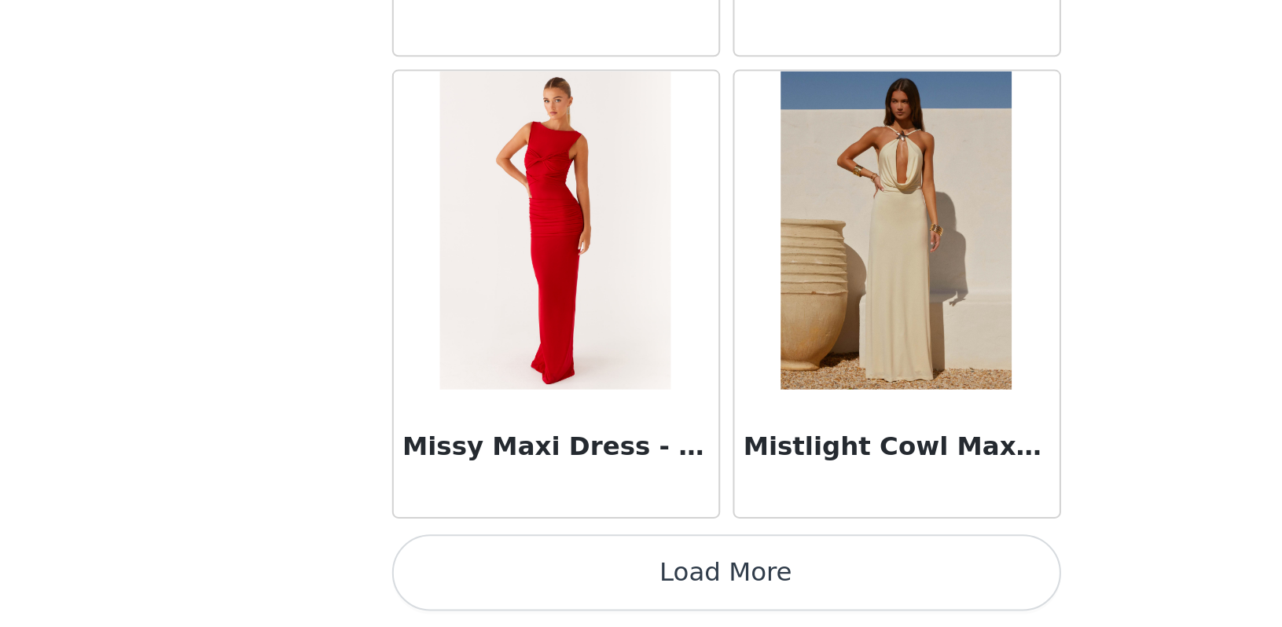
scroll to position [70150, 0]
click at [476, 582] on button "Load More" at bounding box center [641, 601] width 330 height 38
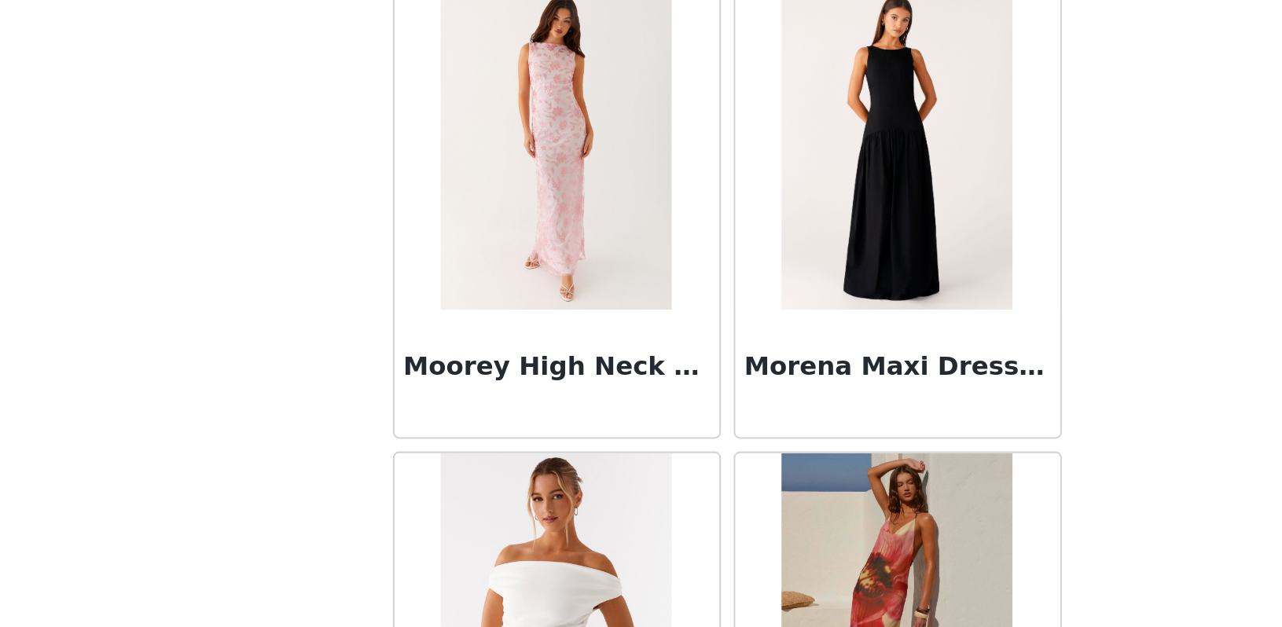
scroll to position [58, 0]
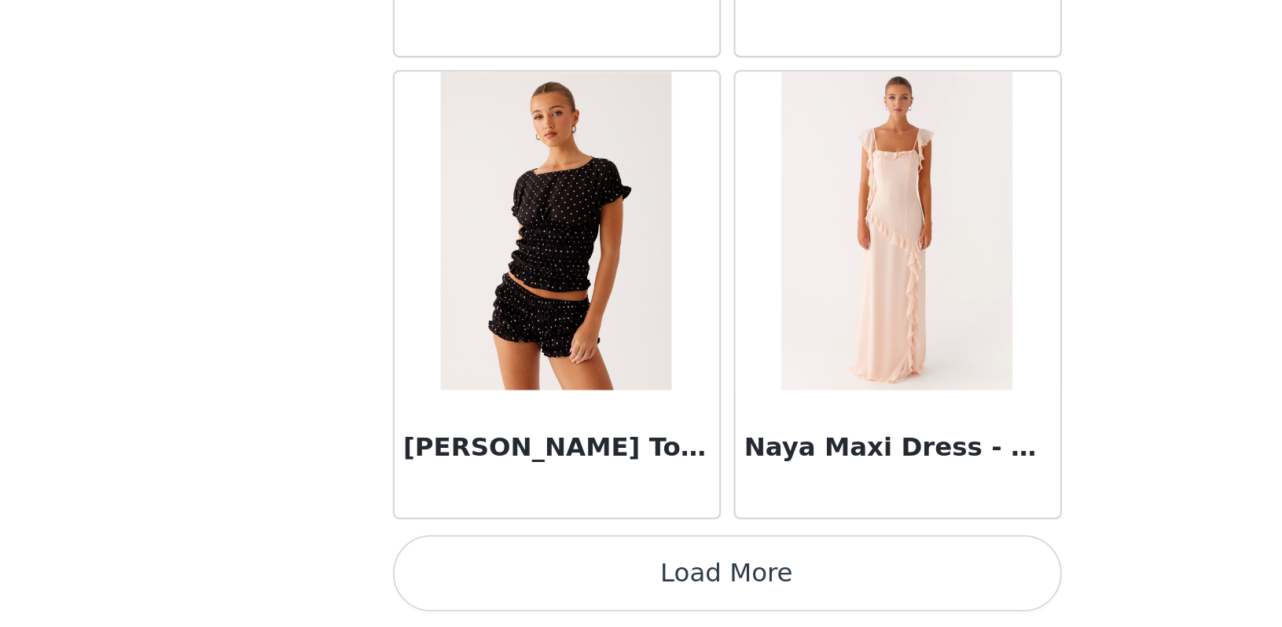
click at [476, 582] on button "Load More" at bounding box center [641, 601] width 330 height 38
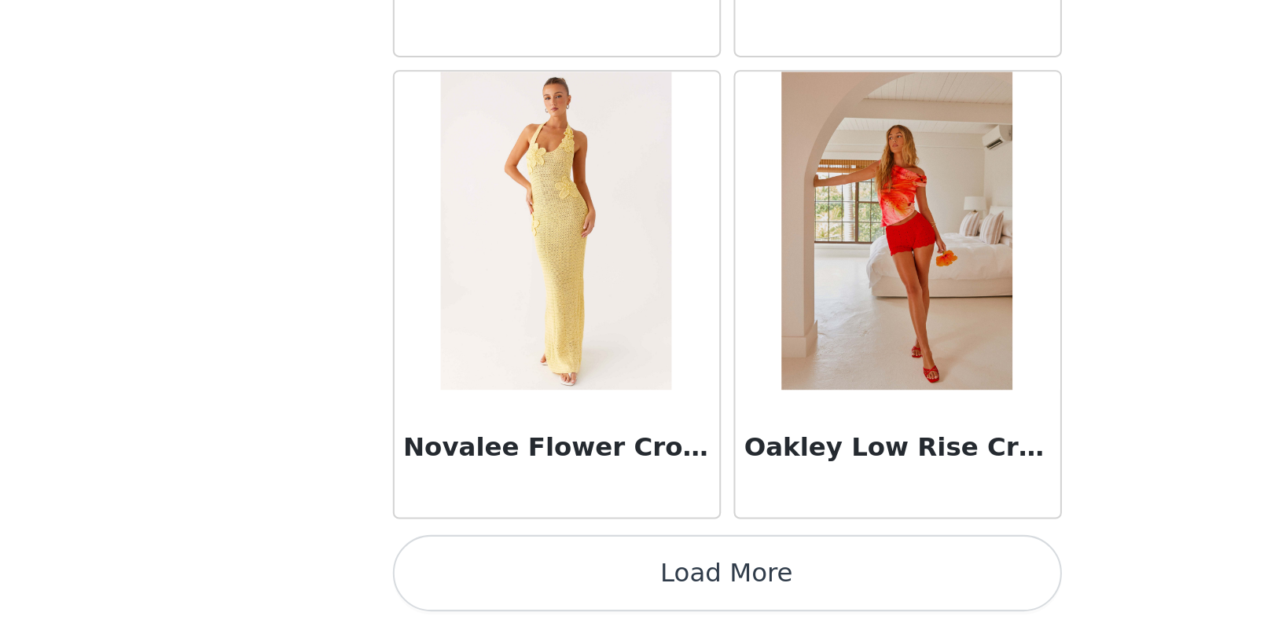
scroll to position [74708, 0]
click at [476, 582] on button "Load More" at bounding box center [641, 601] width 330 height 38
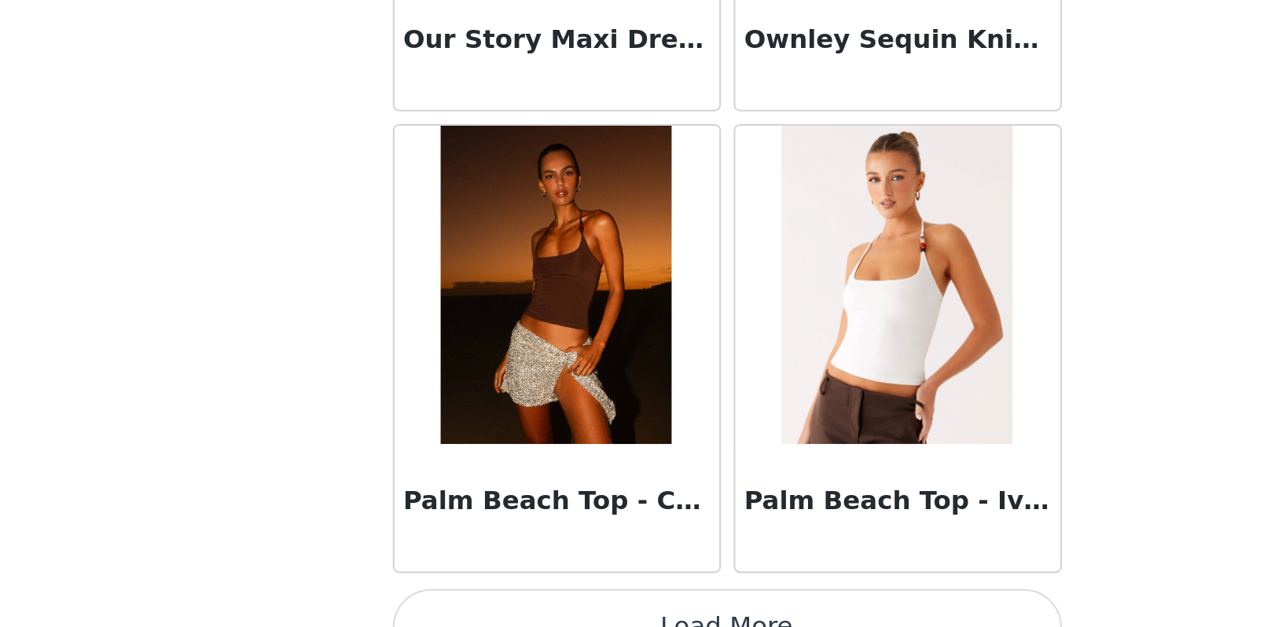
scroll to position [76987, 0]
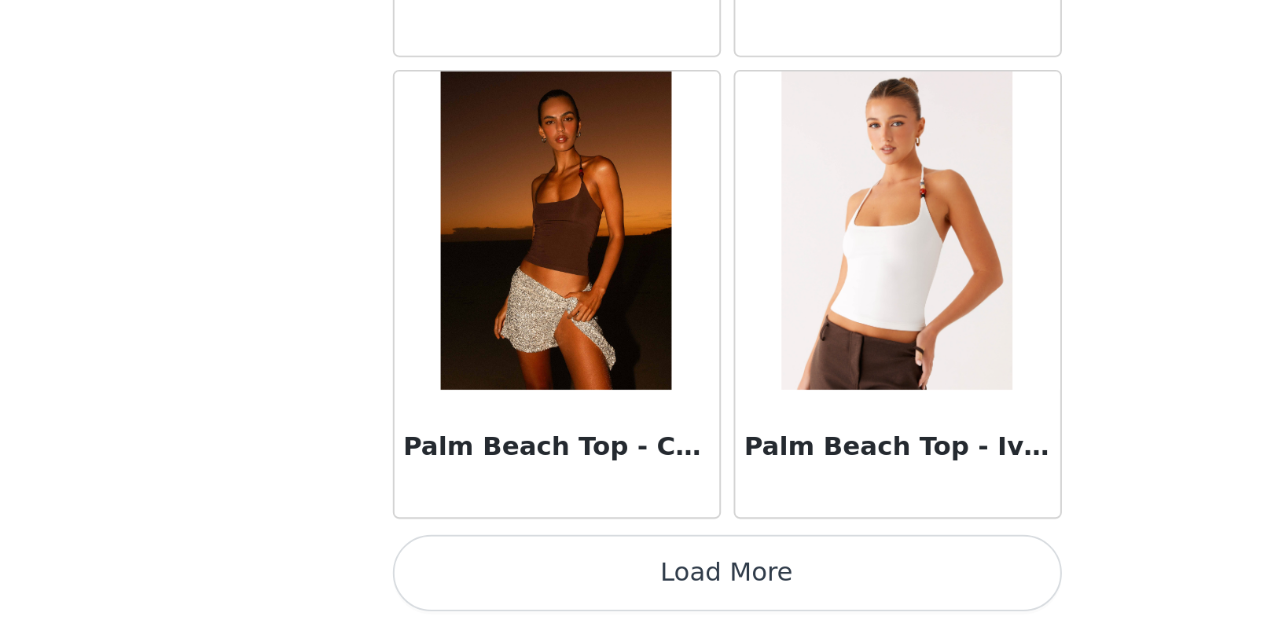
click at [476, 582] on button "Load More" at bounding box center [641, 601] width 330 height 38
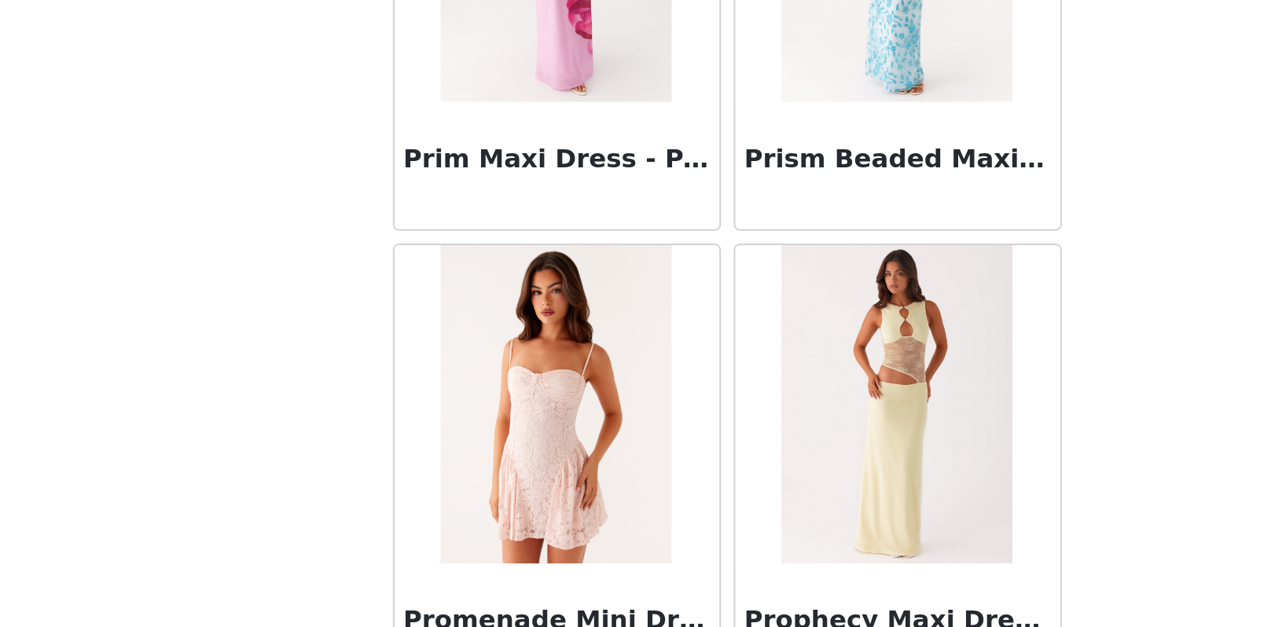
scroll to position [79266, 0]
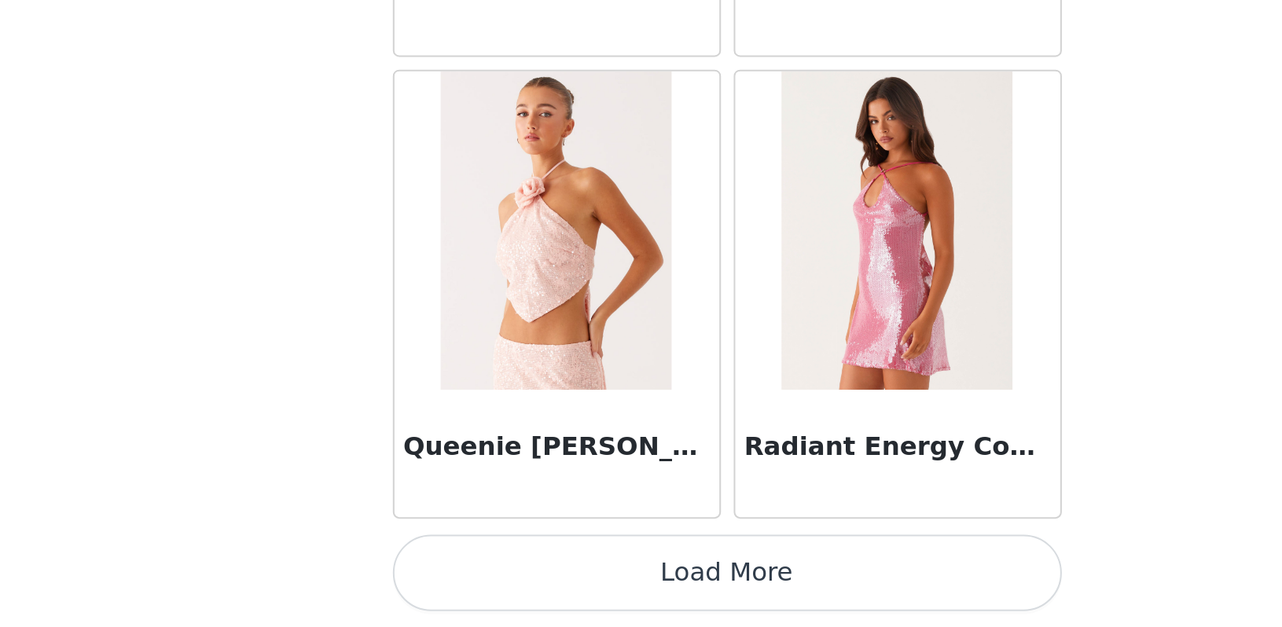
click at [476, 582] on button "Load More" at bounding box center [641, 601] width 330 height 38
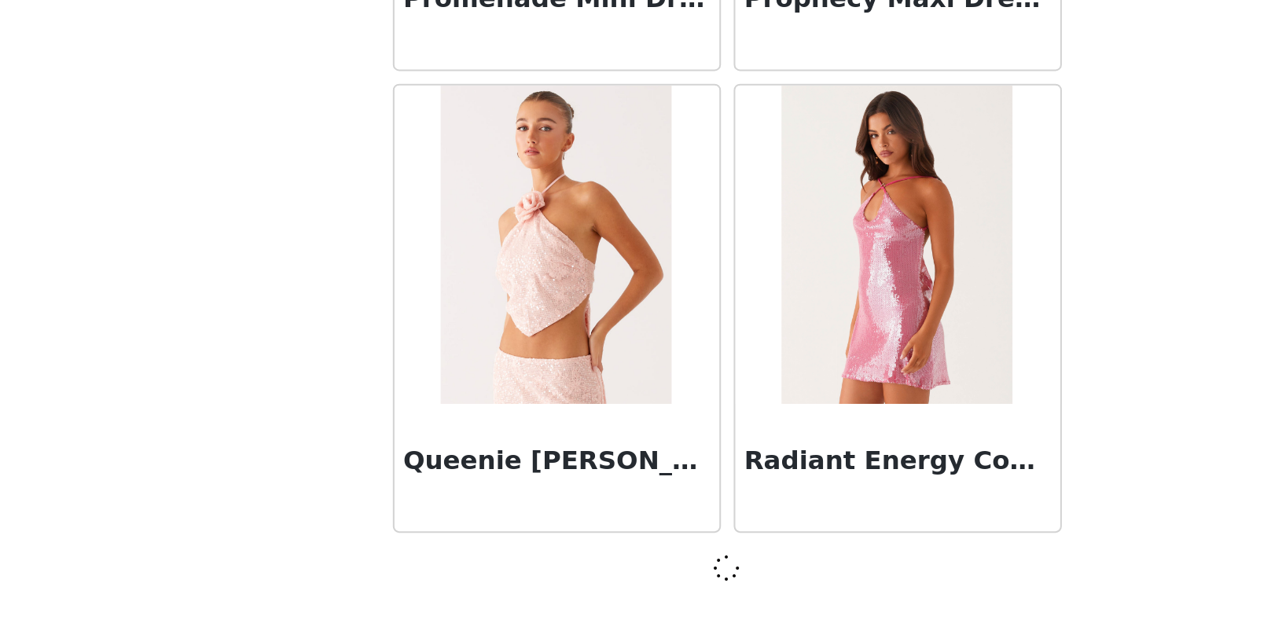
scroll to position [79259, 0]
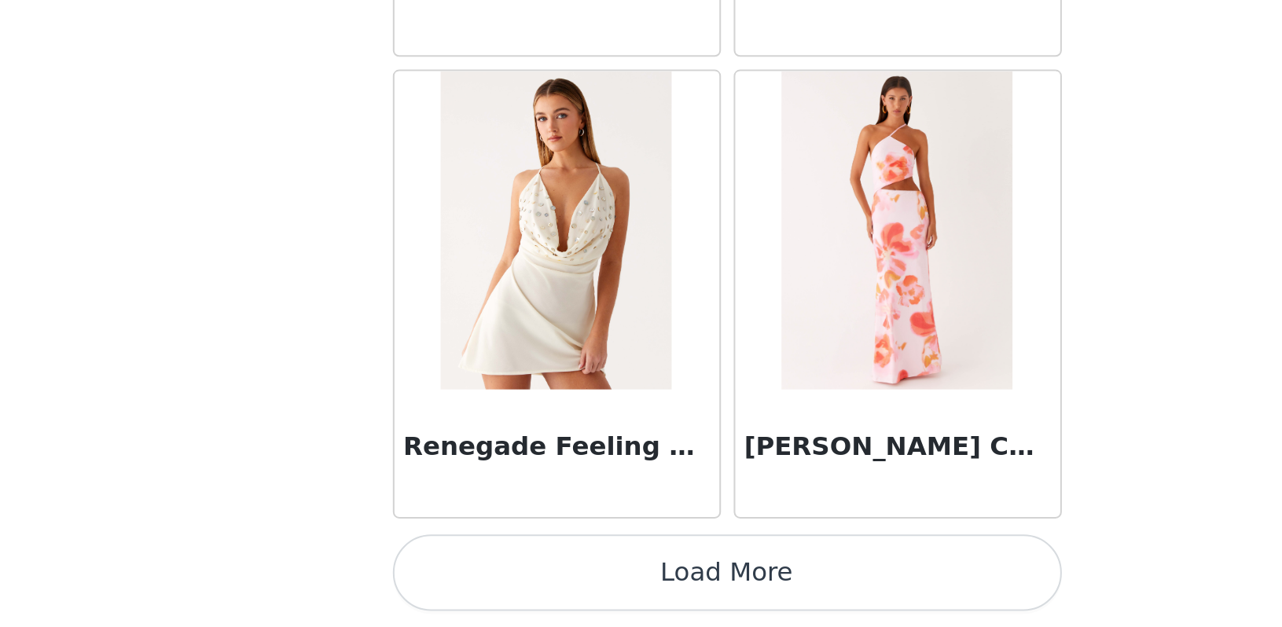
click at [476, 582] on button "Load More" at bounding box center [641, 601] width 330 height 38
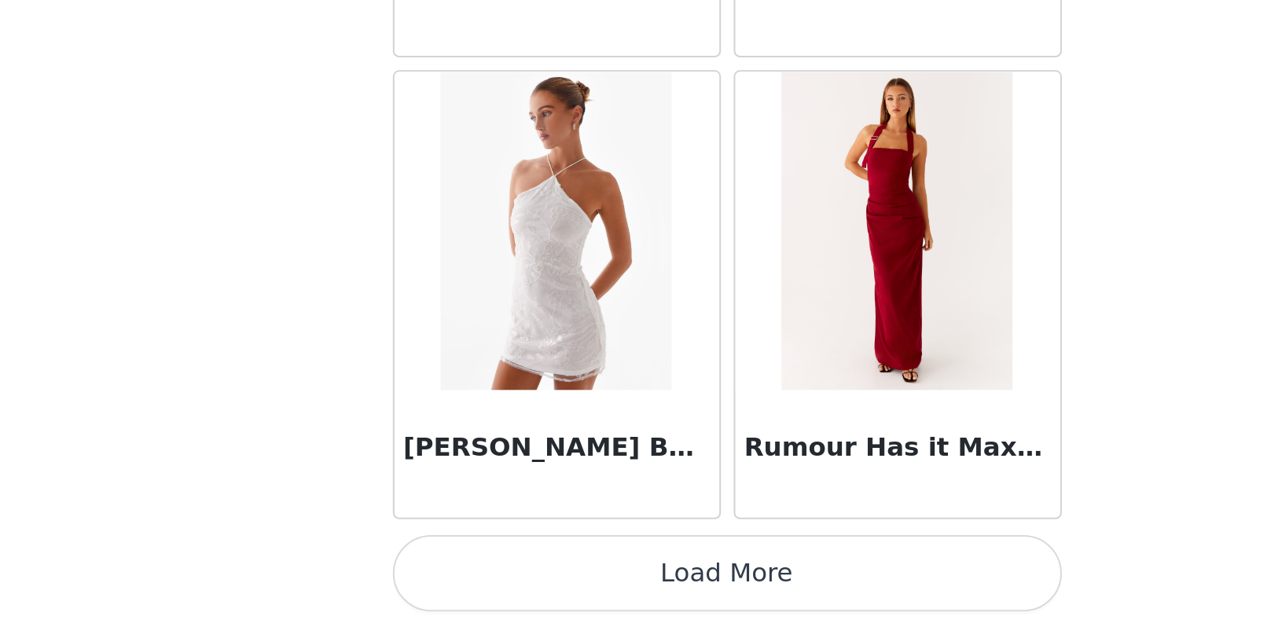
scroll to position [83824, 0]
click at [476, 582] on button "Load More" at bounding box center [641, 601] width 330 height 38
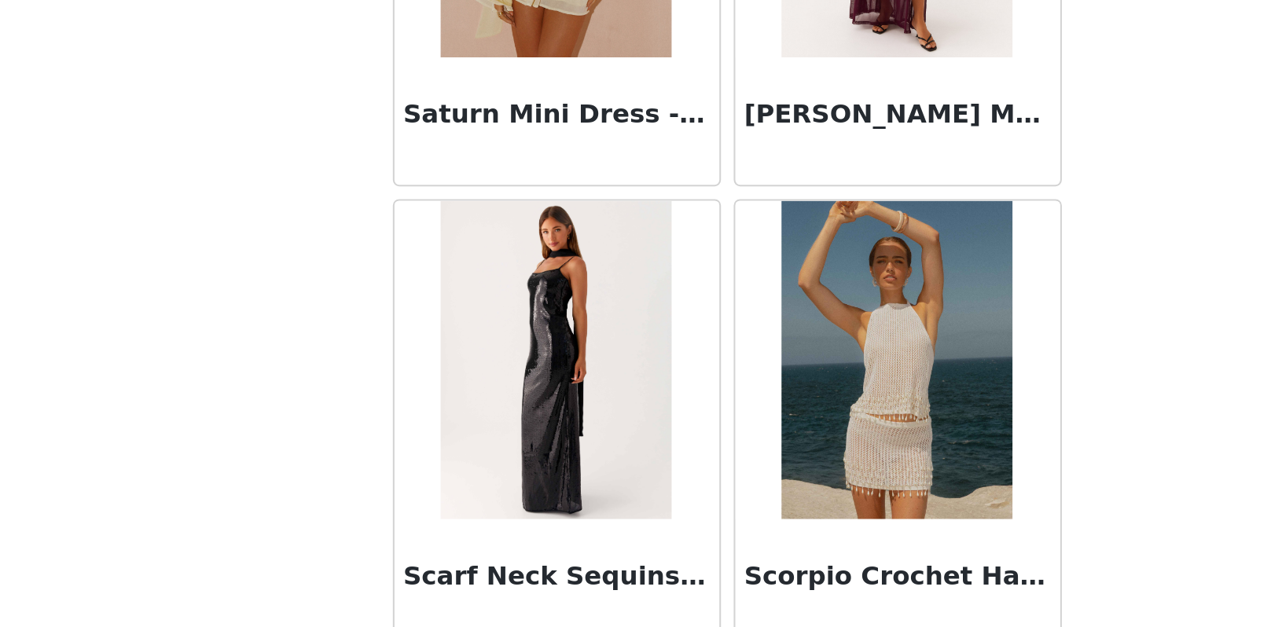
scroll to position [85873, 0]
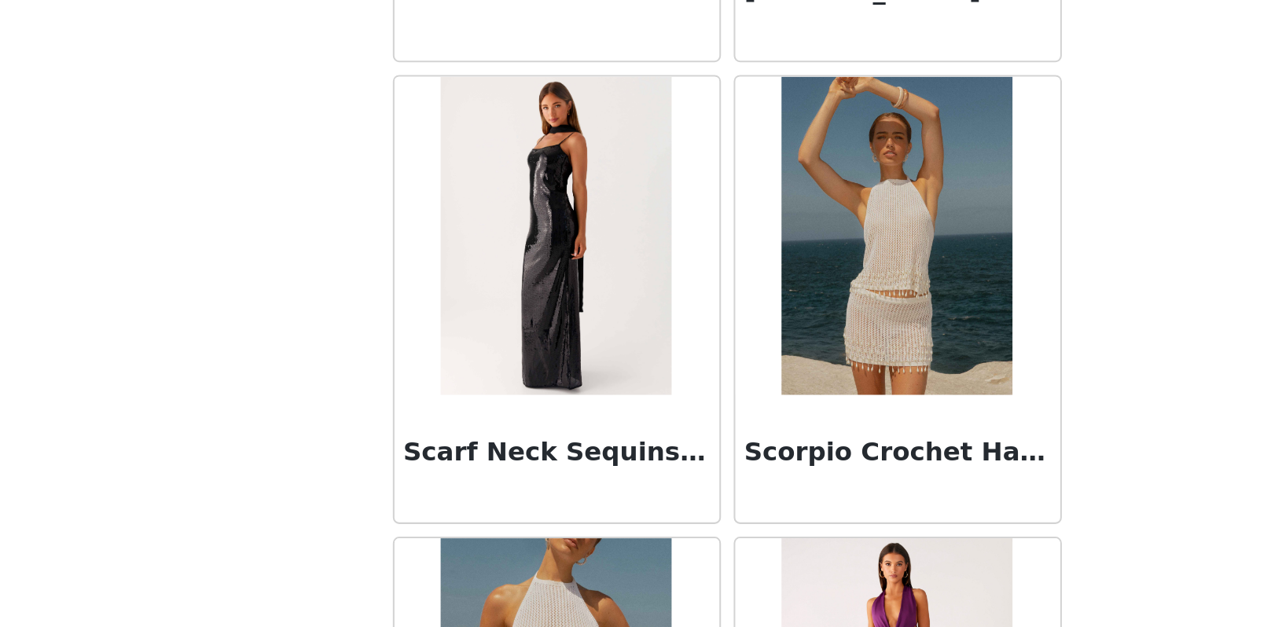
click at [500, 355] on img at bounding box center [557, 433] width 114 height 157
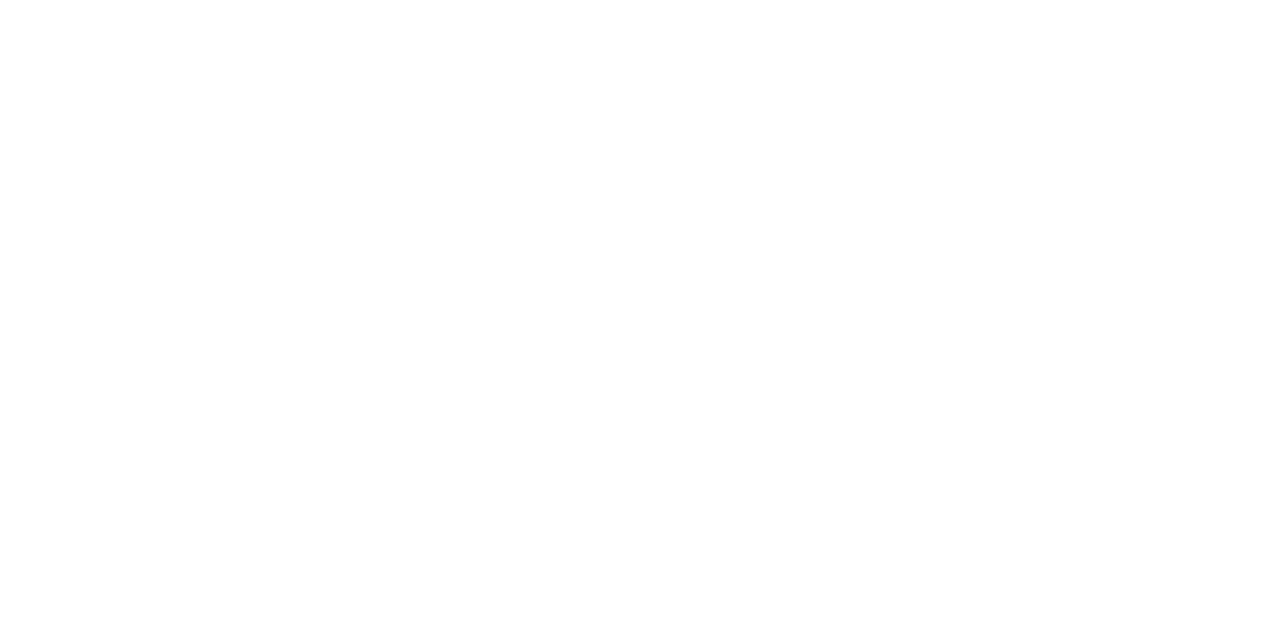
scroll to position [200, 0]
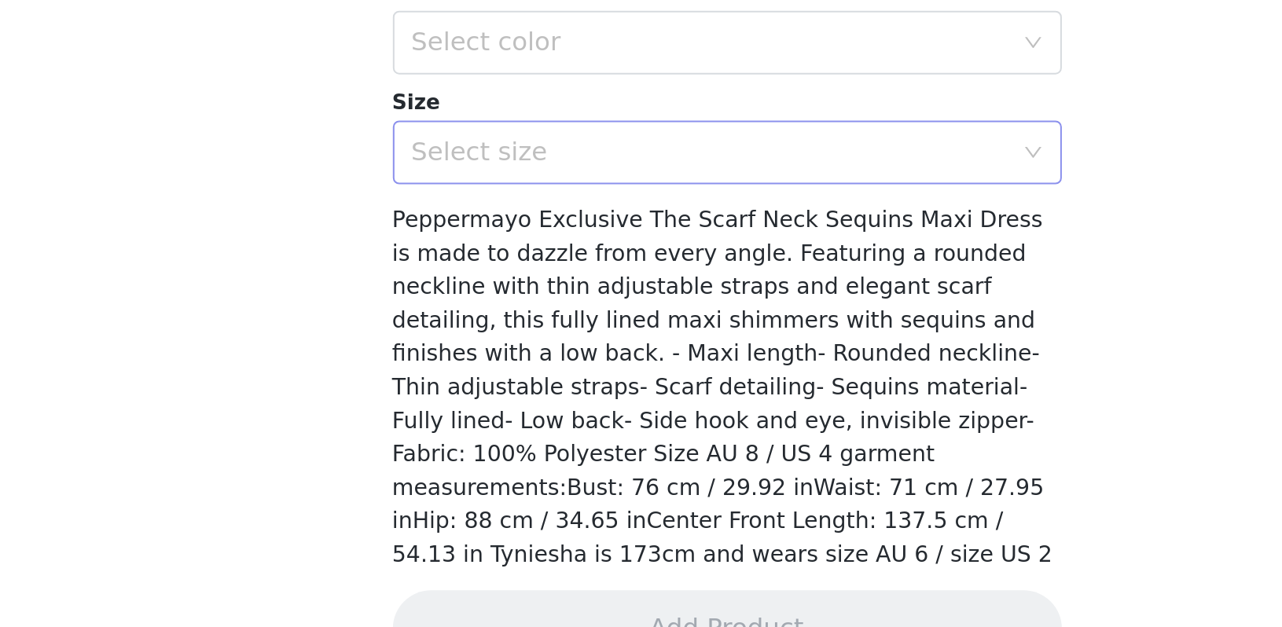
click at [486, 385] on div "Select size" at bounding box center [633, 393] width 294 height 16
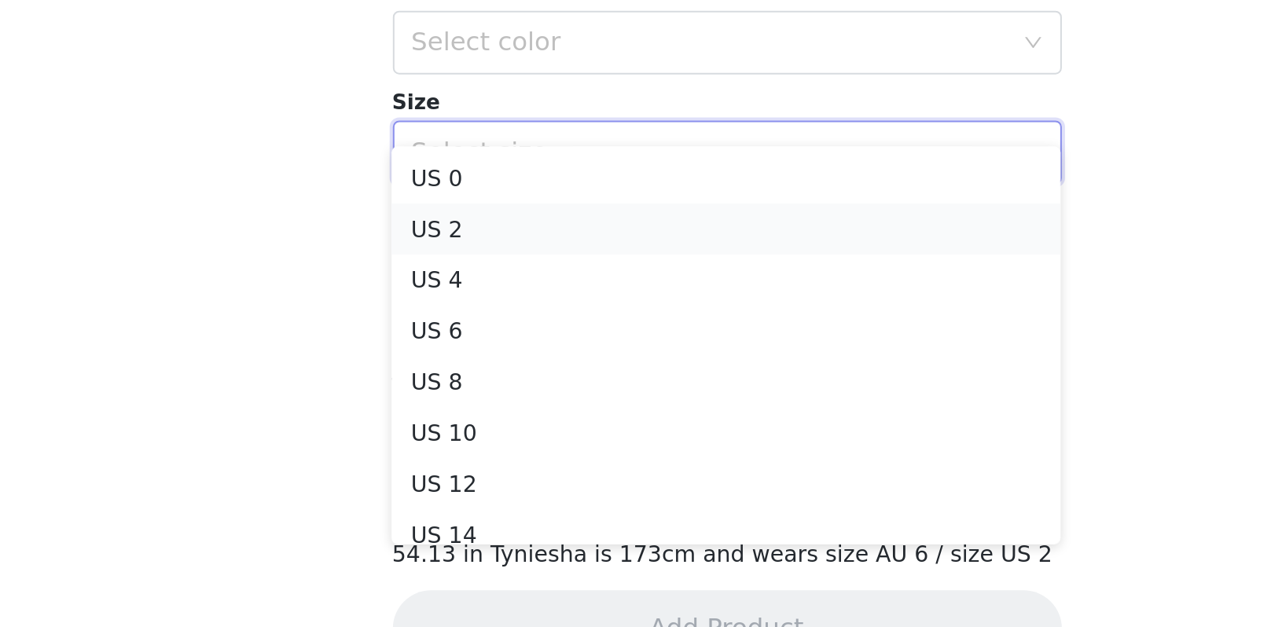
click at [475, 418] on li "US 2" at bounding box center [640, 430] width 330 height 25
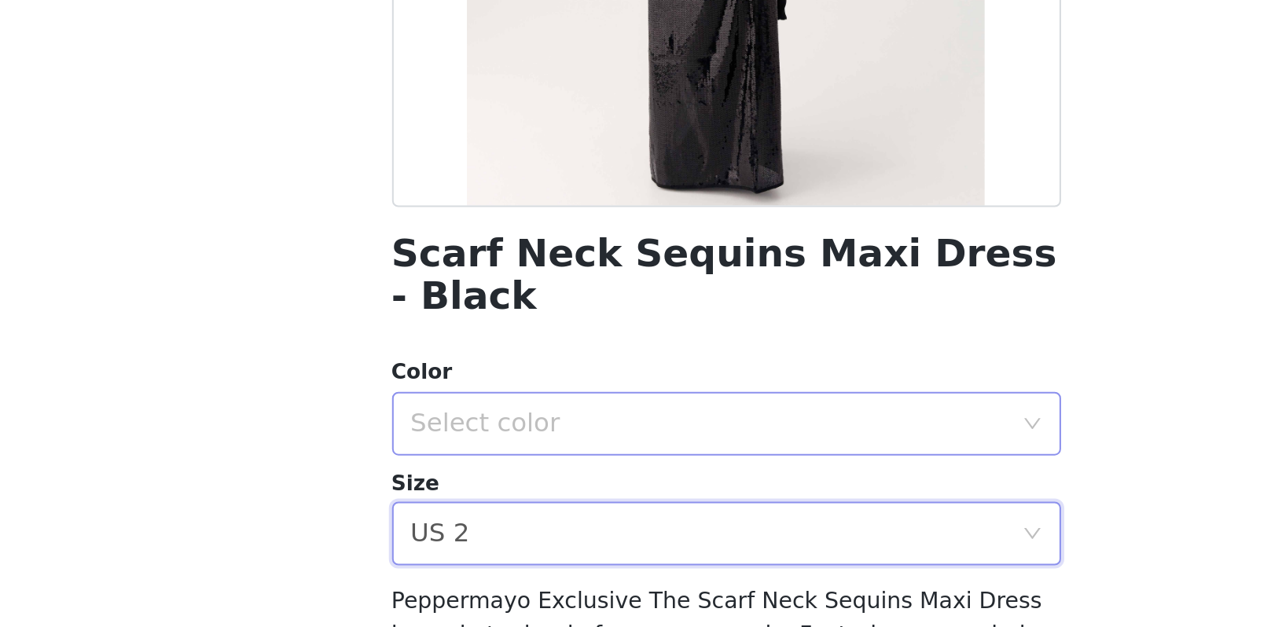
click at [486, 331] on div "Select color" at bounding box center [633, 339] width 294 height 16
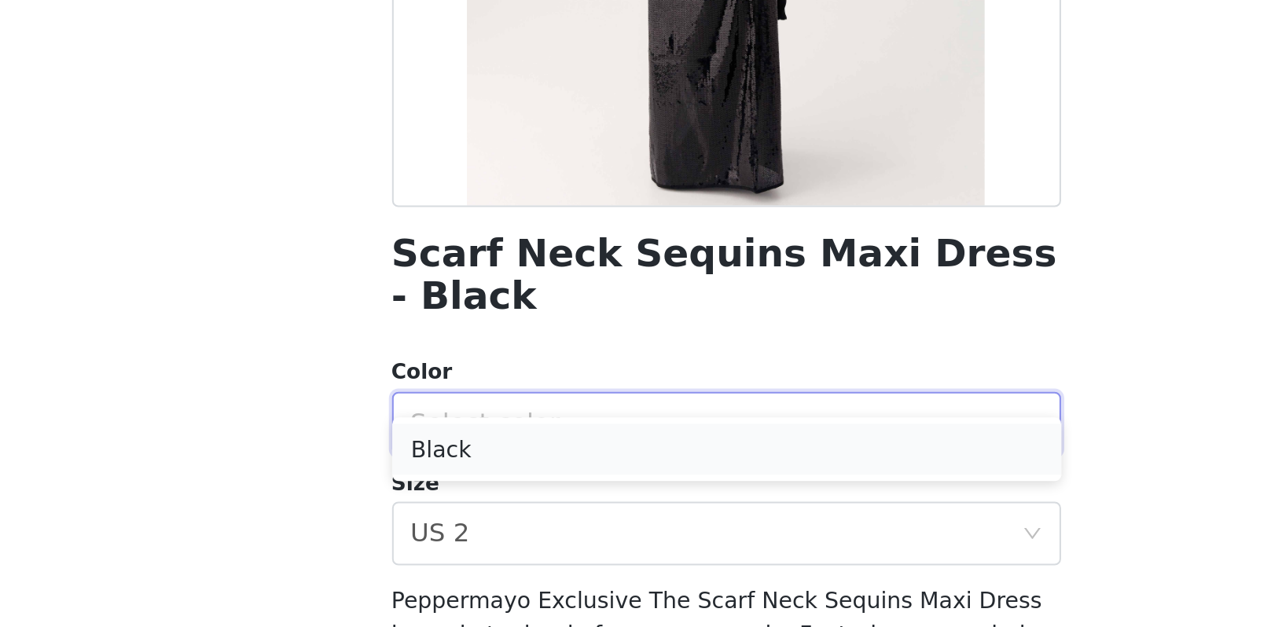
click at [476, 339] on li "Black" at bounding box center [641, 351] width 330 height 25
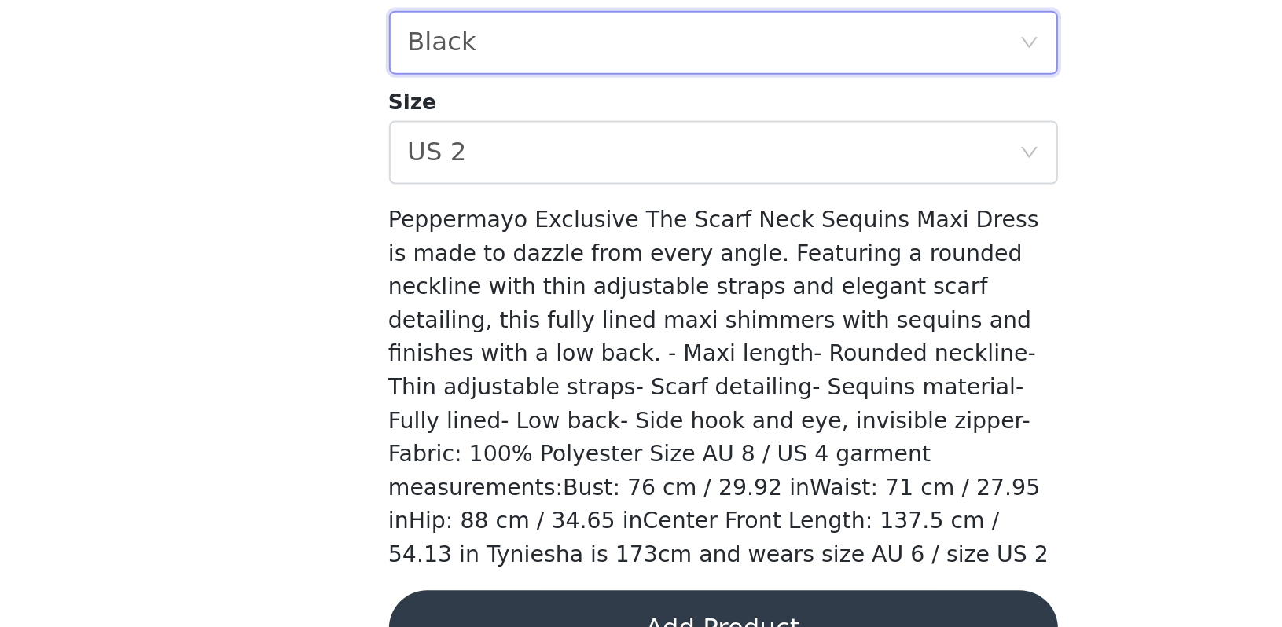
scroll to position [58, 0]
click at [476, 609] on button "Add Product" at bounding box center [641, 628] width 330 height 38
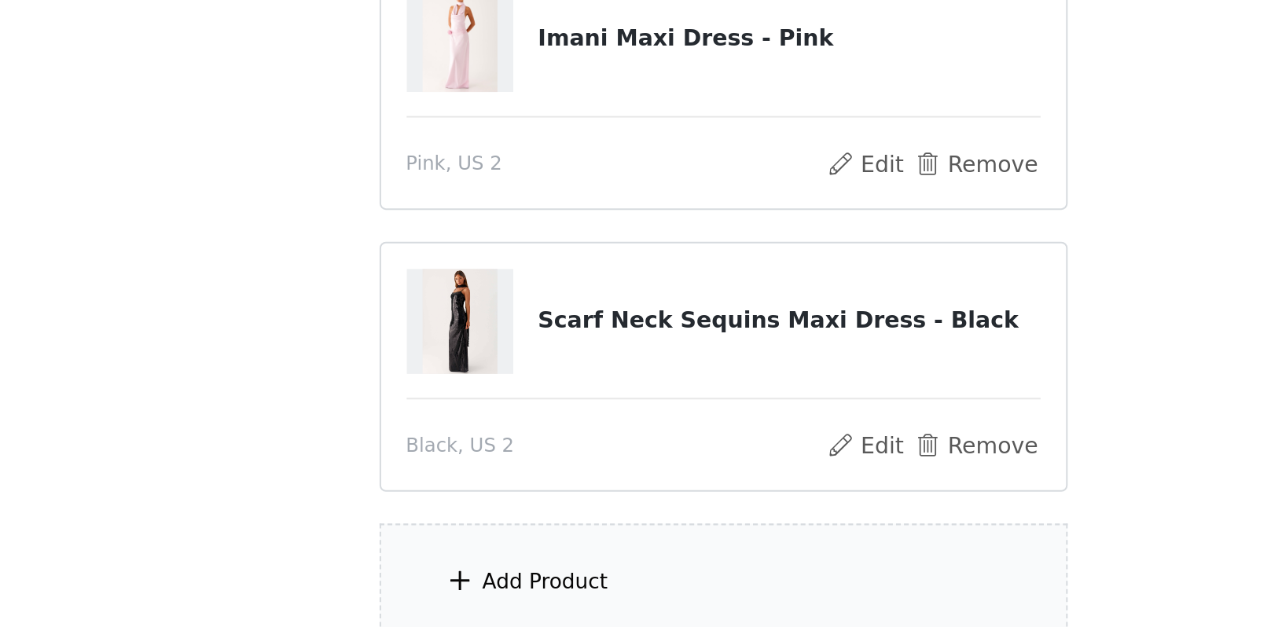
scroll to position [59, 0]
click at [472, 575] on div "Add Product" at bounding box center [642, 604] width 340 height 59
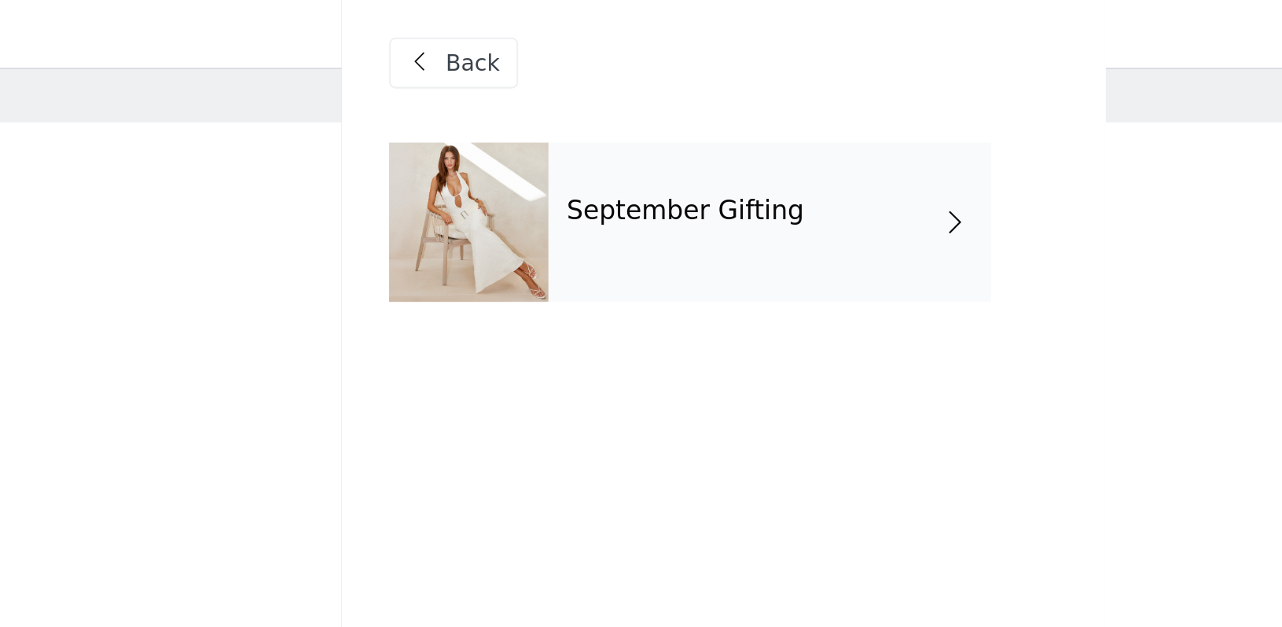
click at [564, 105] on h4 "September Gifting" at bounding box center [622, 112] width 117 height 14
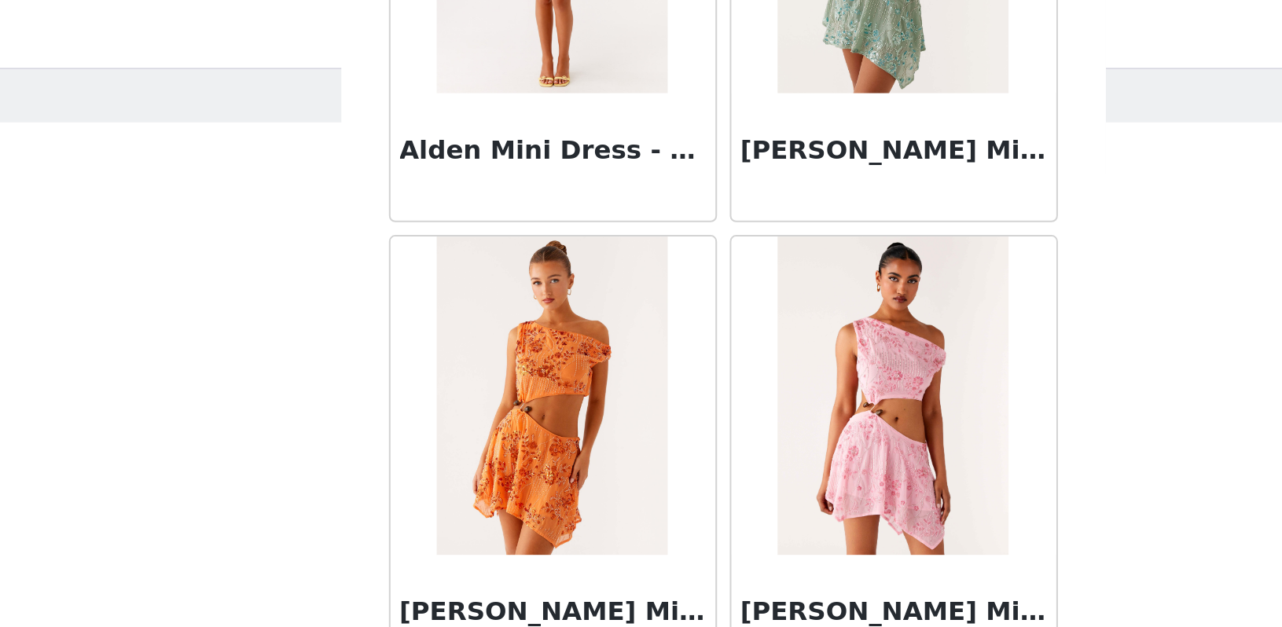
scroll to position [1778, 0]
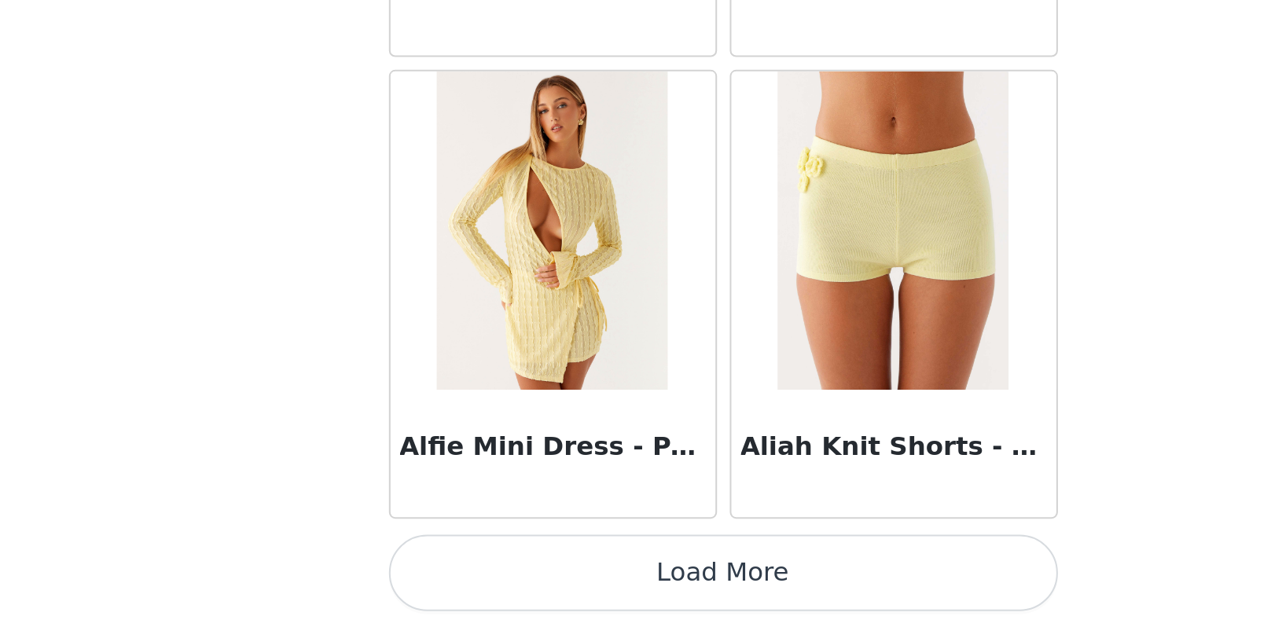
click at [476, 582] on button "Load More" at bounding box center [641, 601] width 330 height 38
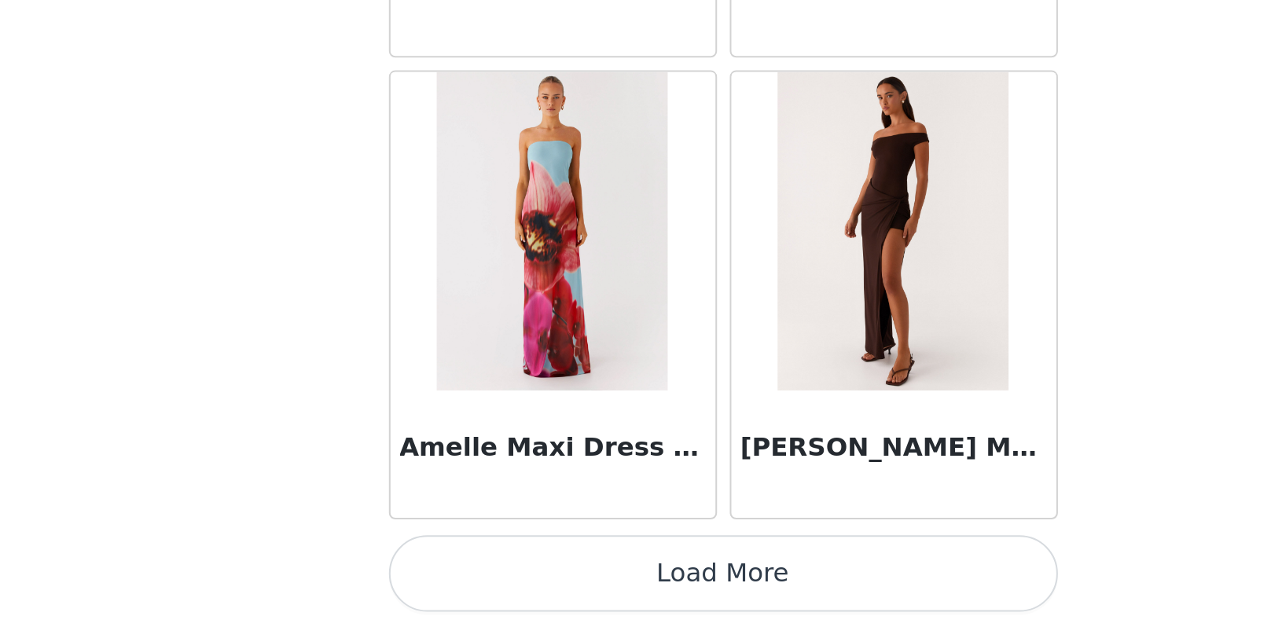
click at [476, 582] on button "Load More" at bounding box center [641, 601] width 330 height 38
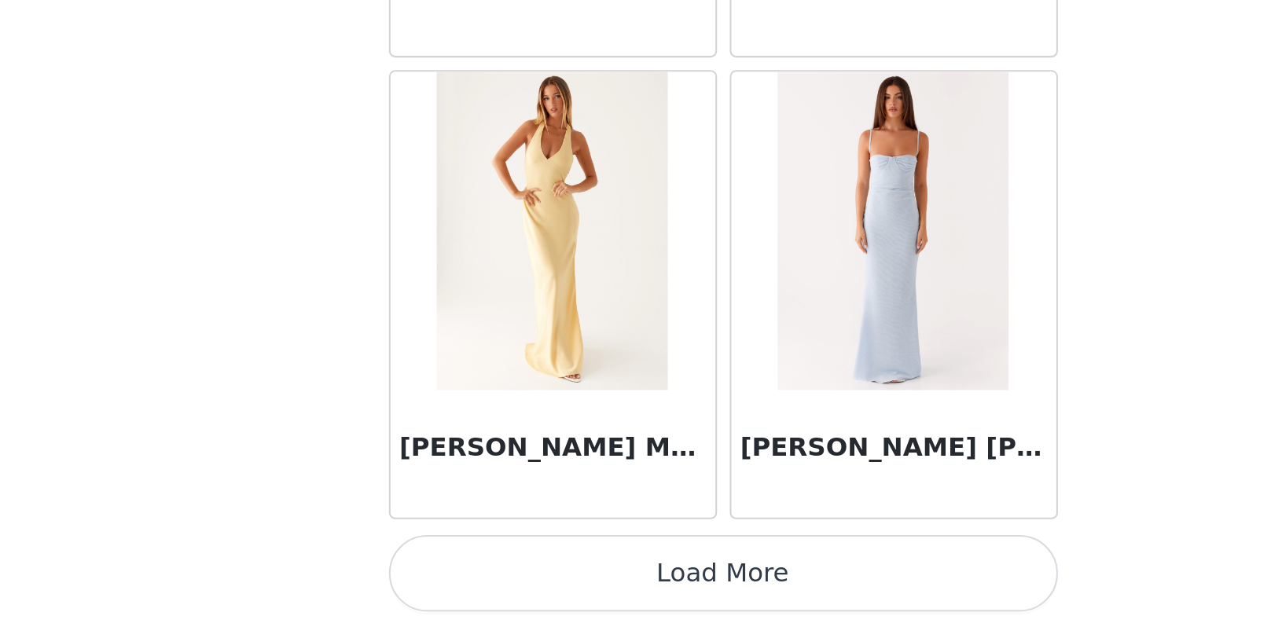
scroll to position [6336, 0]
click at [476, 582] on button "Load More" at bounding box center [641, 601] width 330 height 38
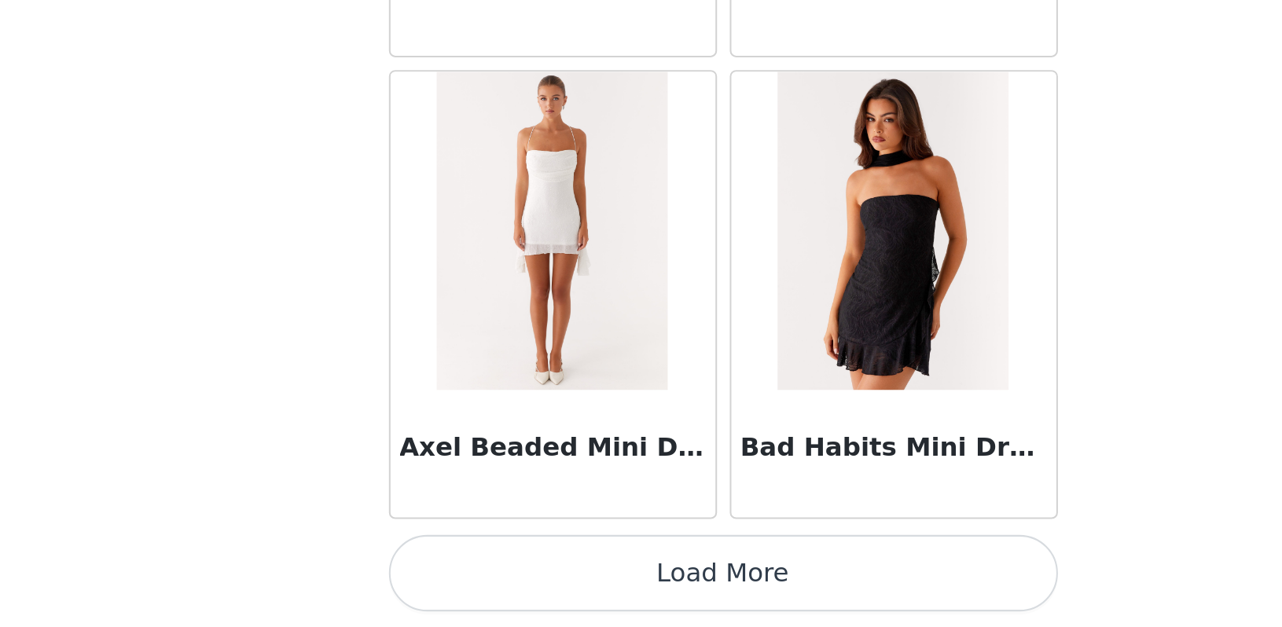
scroll to position [8615, 0]
click at [476, 582] on button "Load More" at bounding box center [641, 601] width 330 height 38
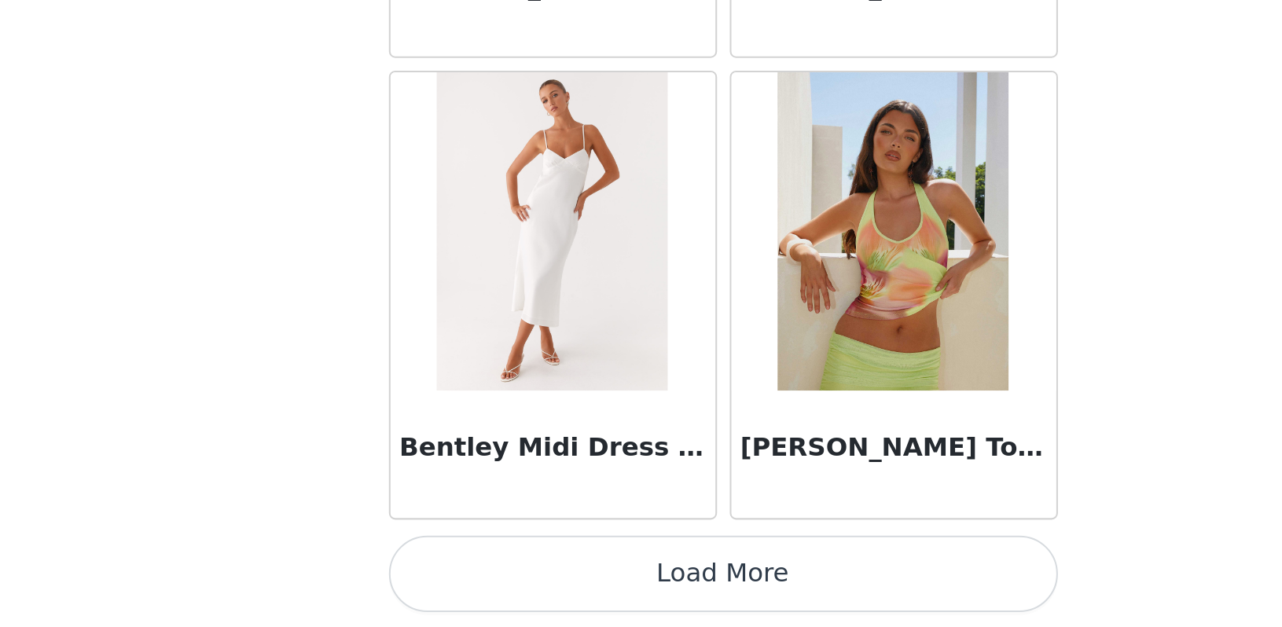
click at [476, 582] on button "Load More" at bounding box center [641, 601] width 330 height 38
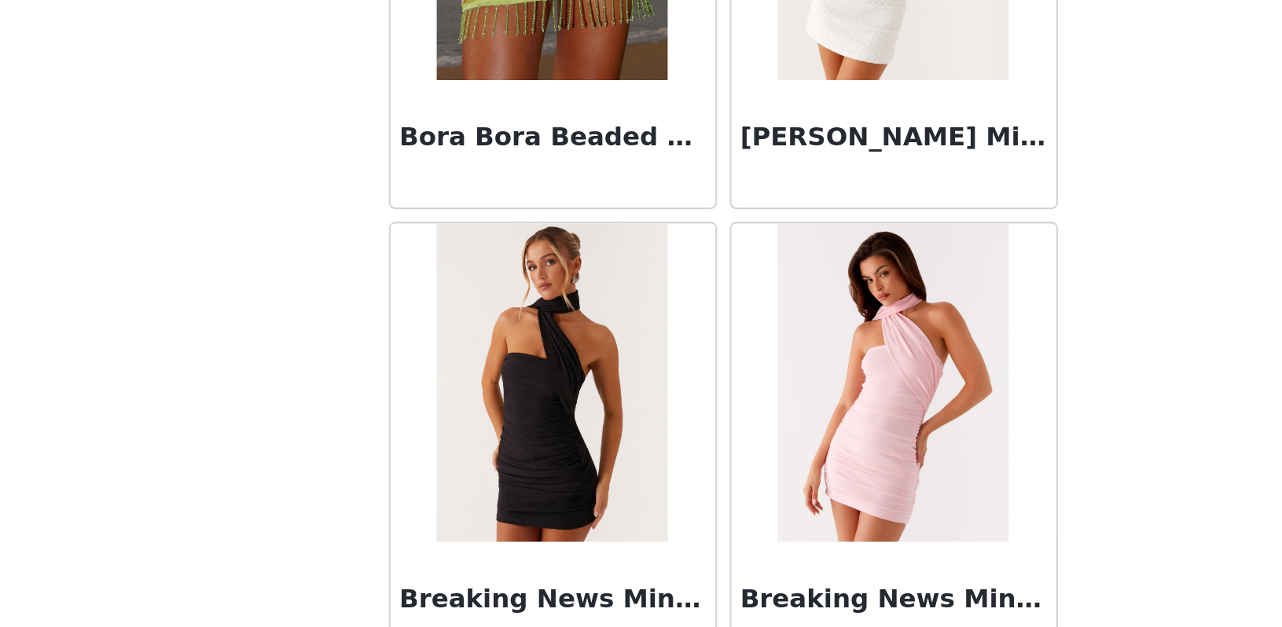
scroll to position [12650, 0]
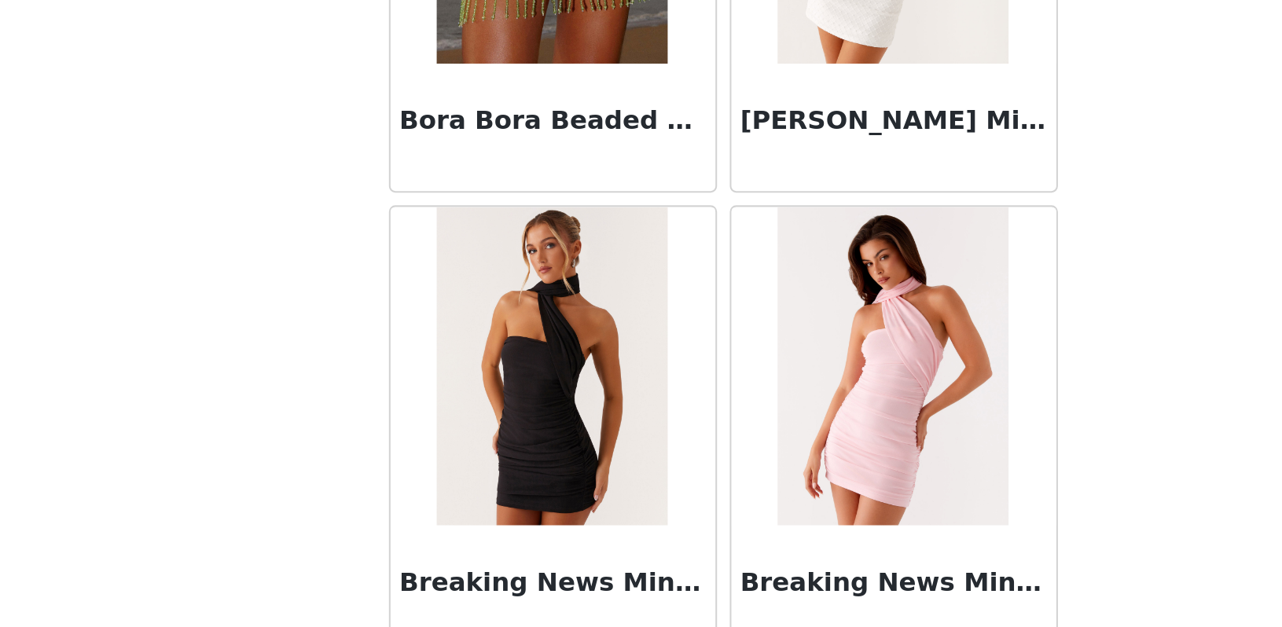
click at [645, 420] on div at bounding box center [725, 498] width 160 height 157
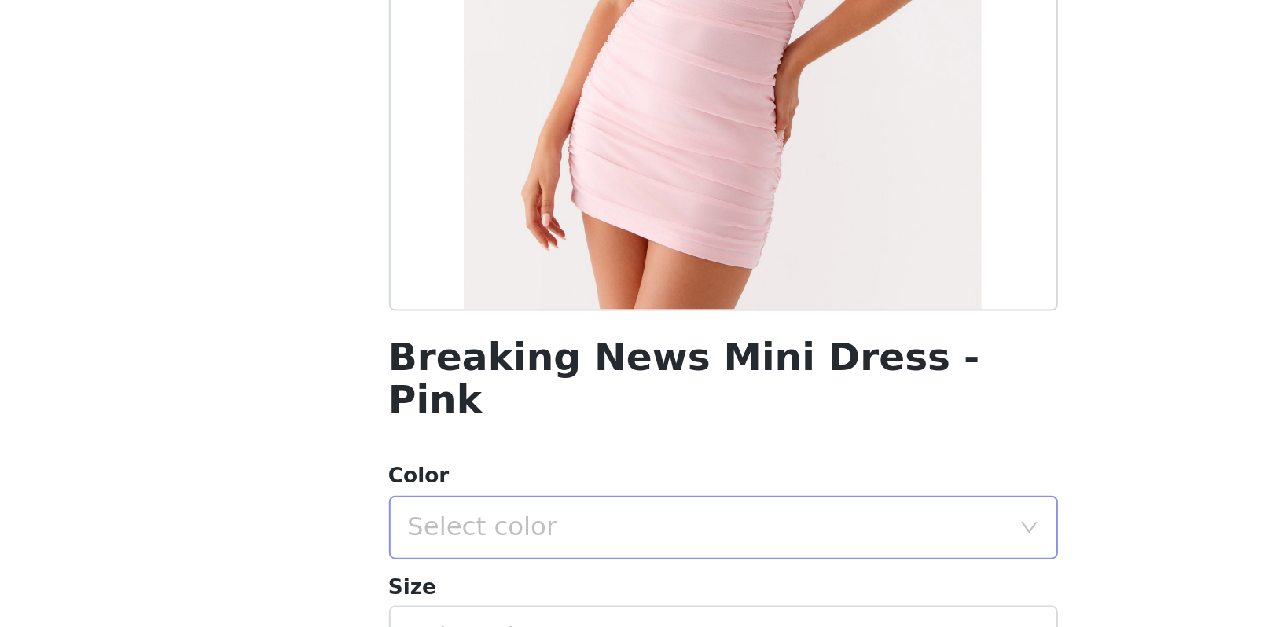
scroll to position [200, 0]
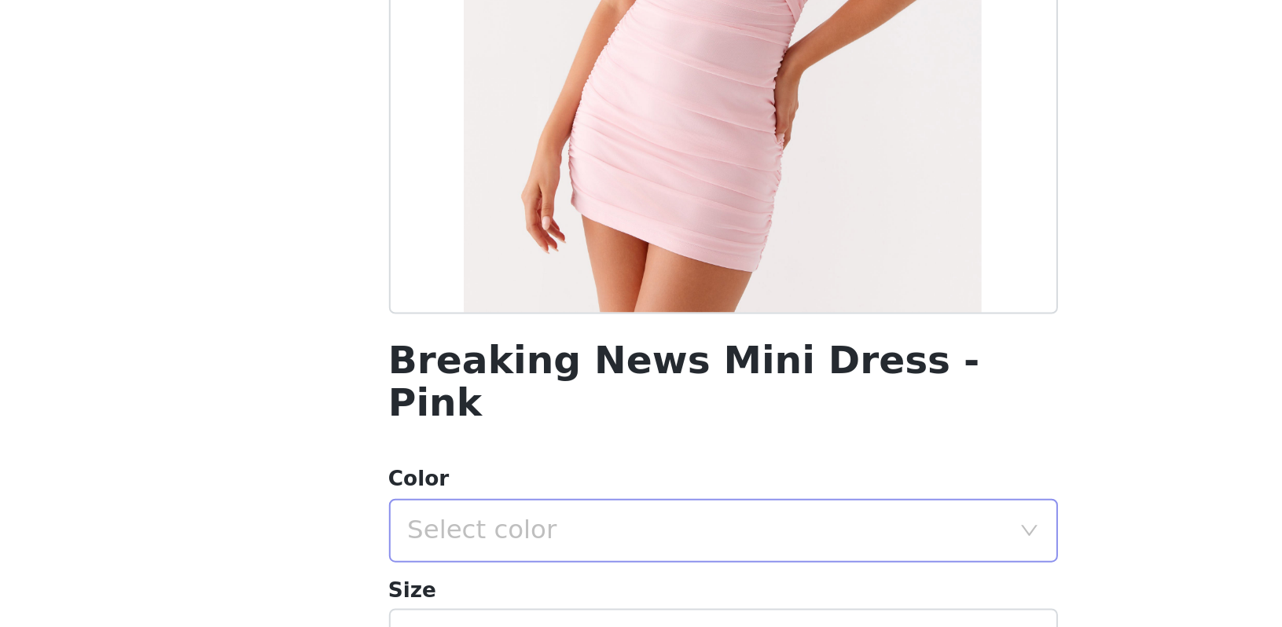
click at [486, 331] on div "Select color" at bounding box center [633, 339] width 294 height 16
click at [476, 339] on li "Pink" at bounding box center [641, 351] width 330 height 25
click at [486, 385] on div "Select size" at bounding box center [633, 393] width 294 height 16
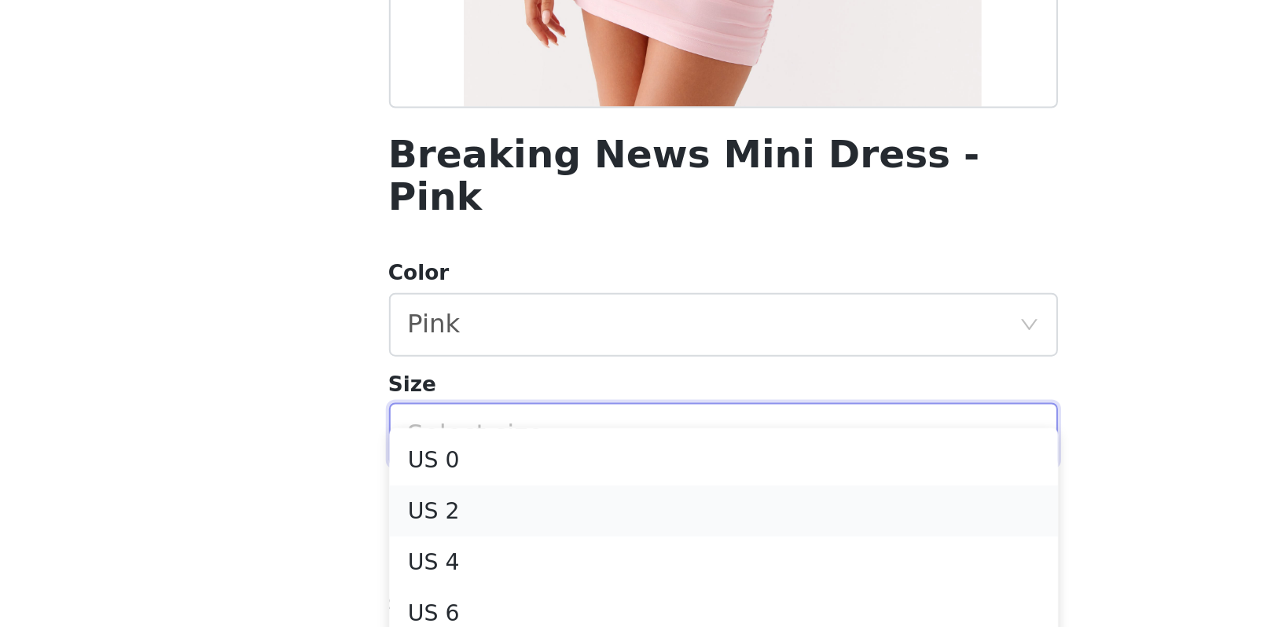
click at [476, 418] on li "US 2" at bounding box center [641, 430] width 330 height 25
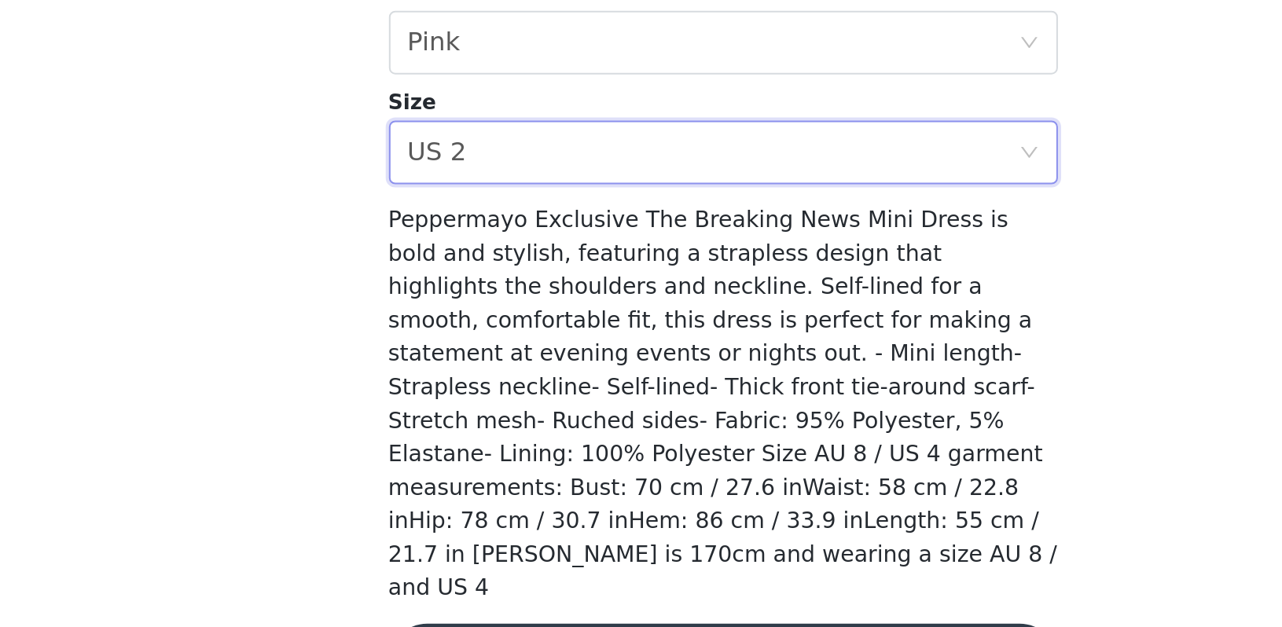
scroll to position [197, 0]
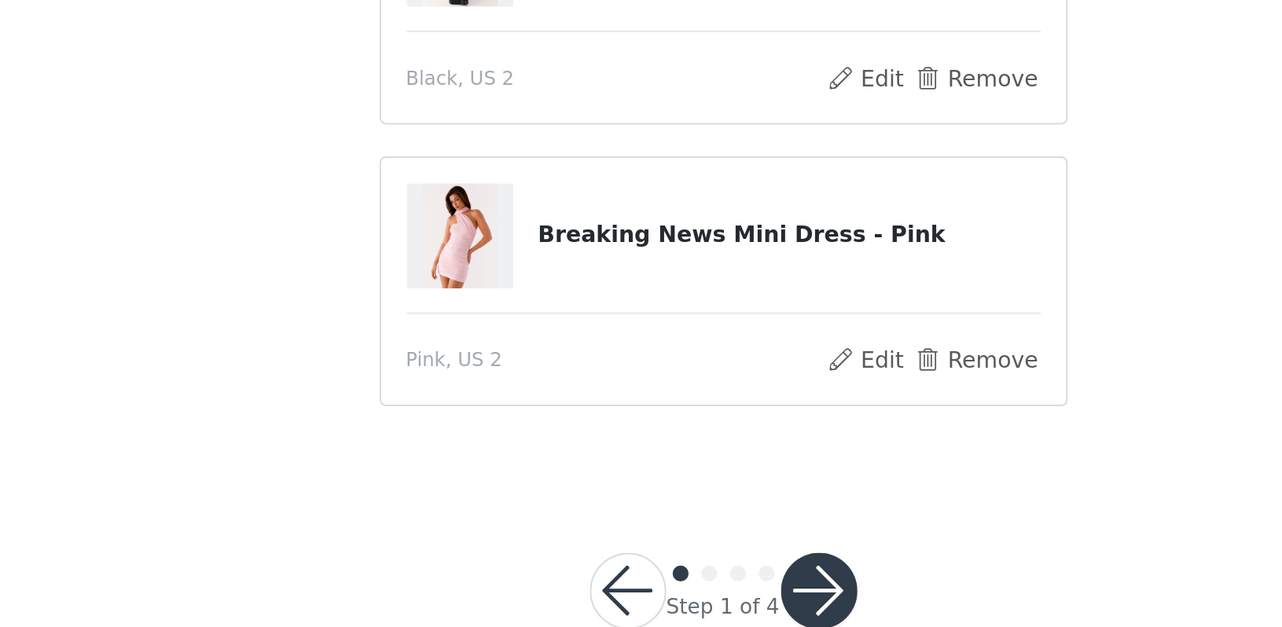
click at [670, 590] on button "button" at bounding box center [689, 609] width 38 height 38
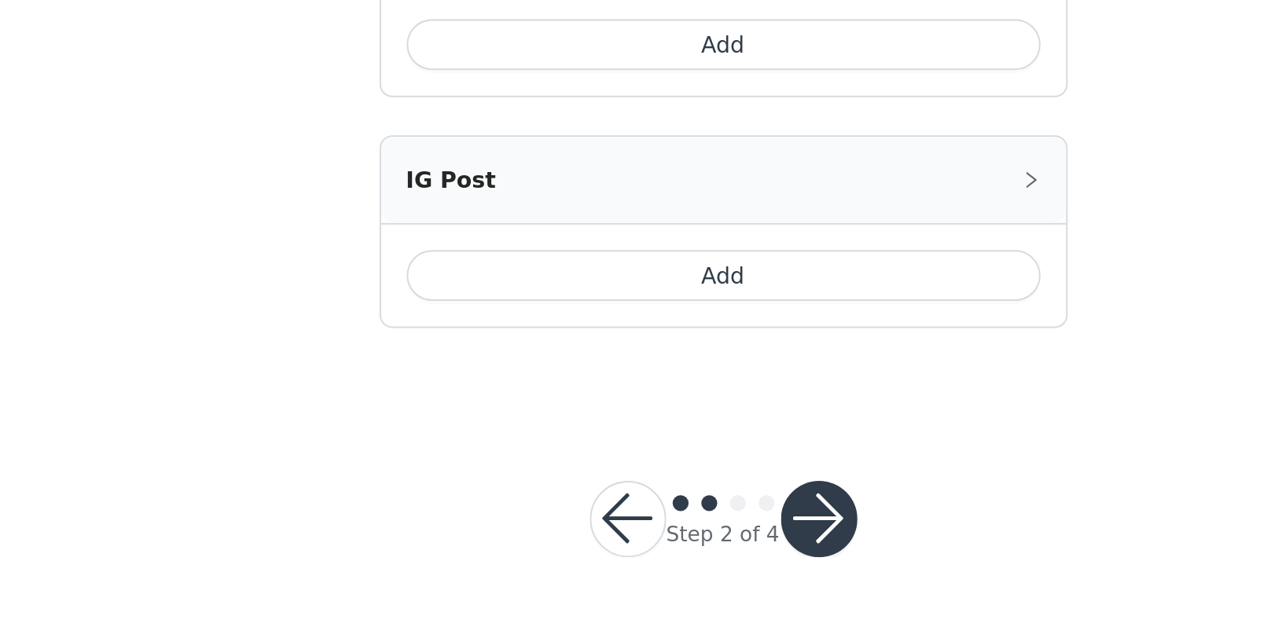
scroll to position [901, 0]
click at [670, 555] on button "button" at bounding box center [689, 574] width 38 height 38
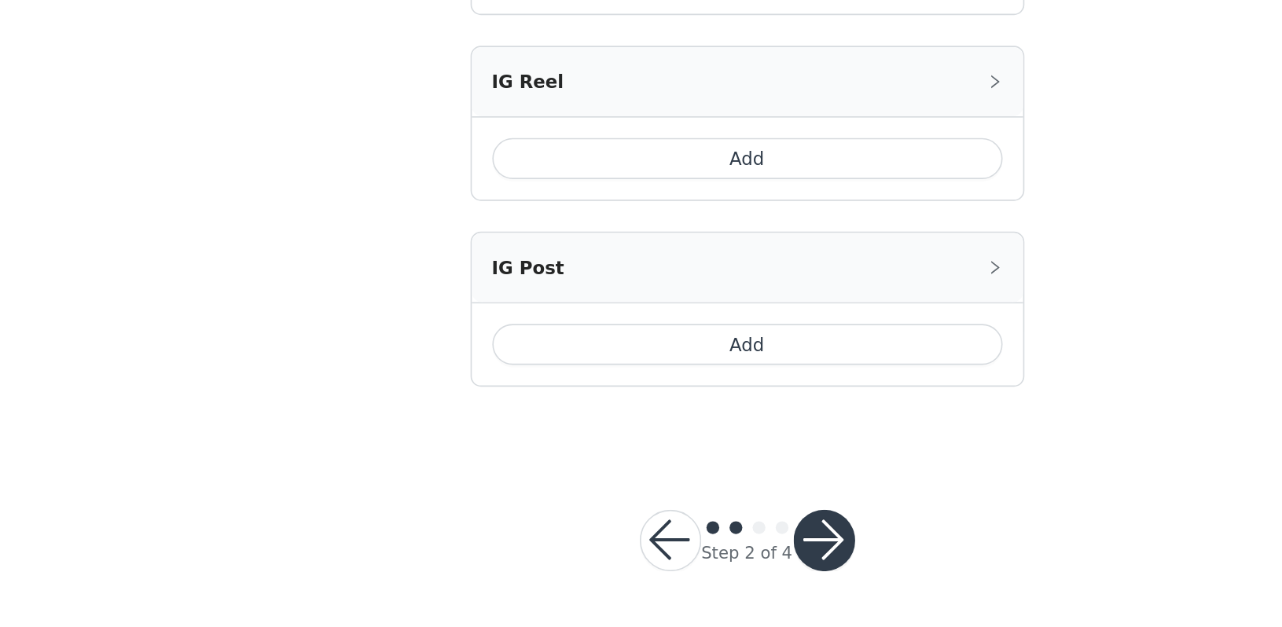
scroll to position [900, 0]
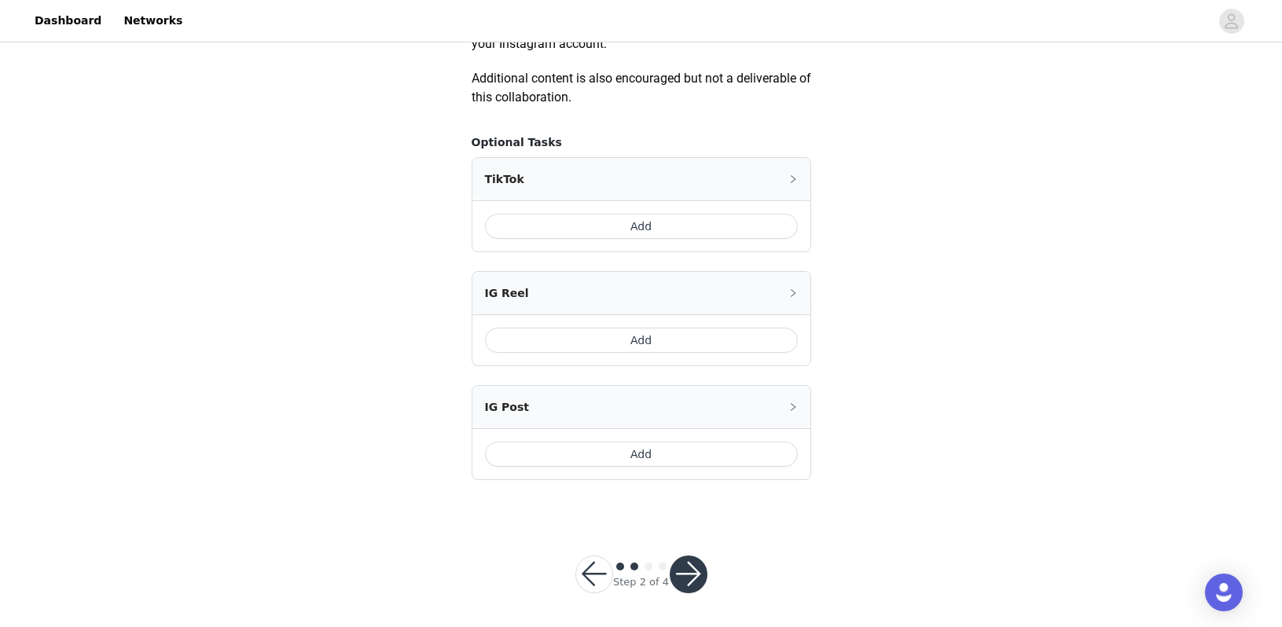
click at [703, 564] on button "button" at bounding box center [689, 575] width 38 height 38
click at [677, 585] on button "button" at bounding box center [689, 574] width 38 height 38
click at [686, 578] on button "button" at bounding box center [689, 574] width 38 height 38
click at [686, 578] on div at bounding box center [689, 574] width 38 height 38
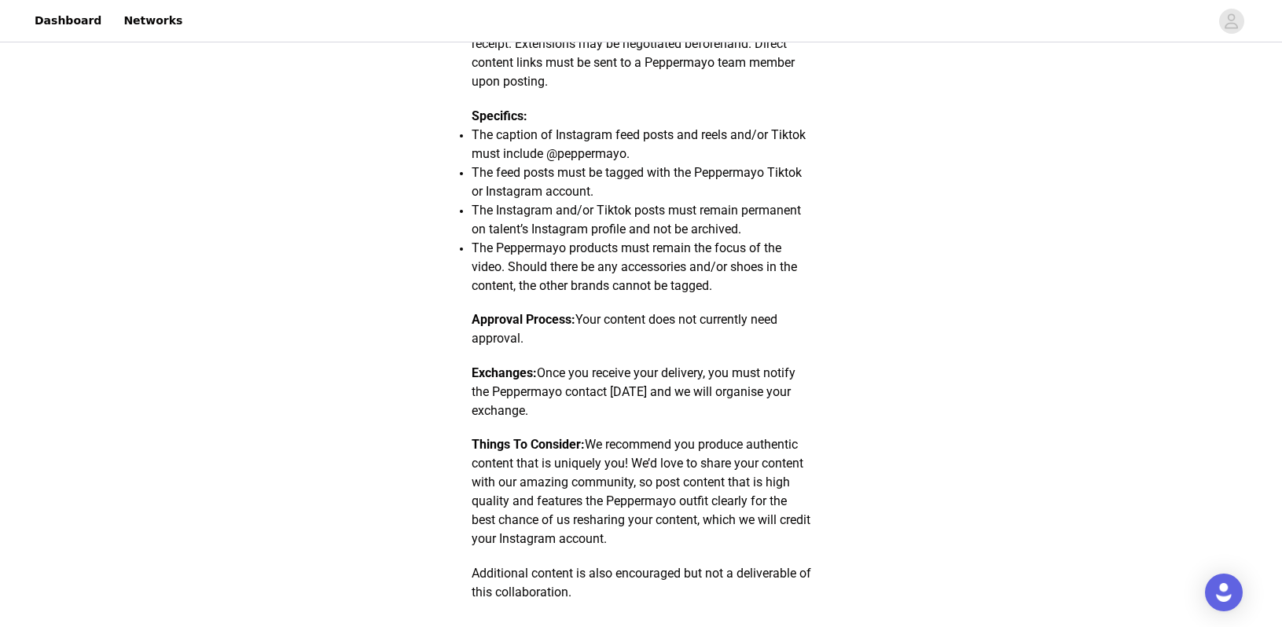
scroll to position [574, 0]
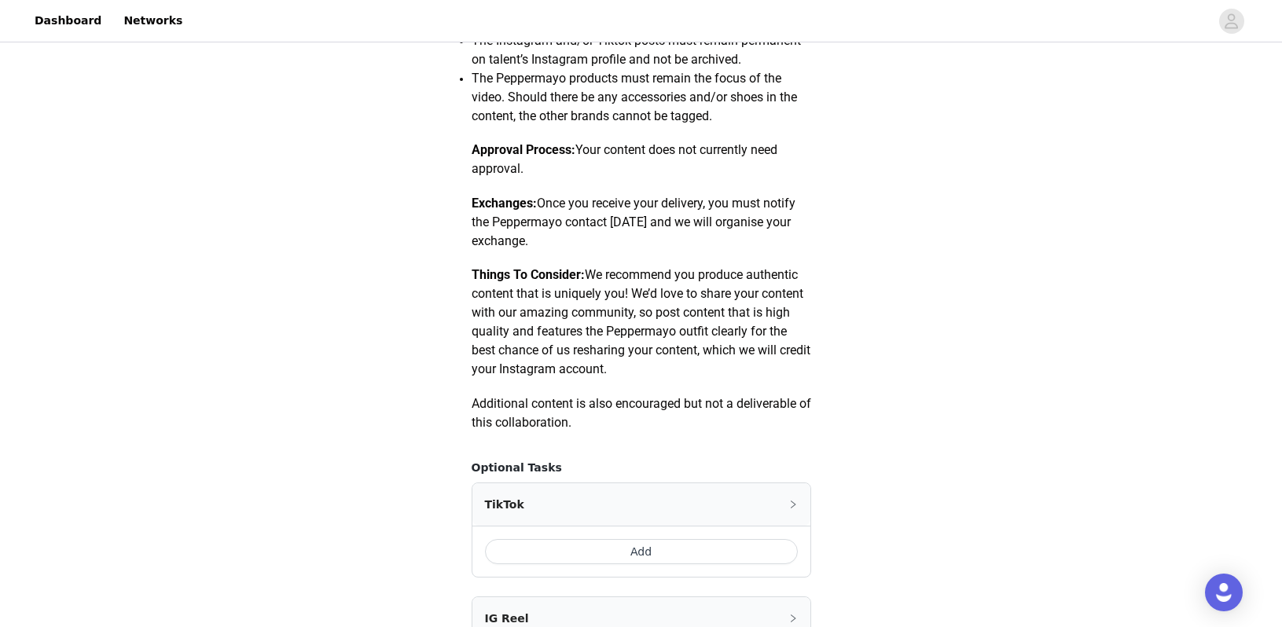
click at [714, 509] on div "TikTok" at bounding box center [641, 504] width 338 height 42
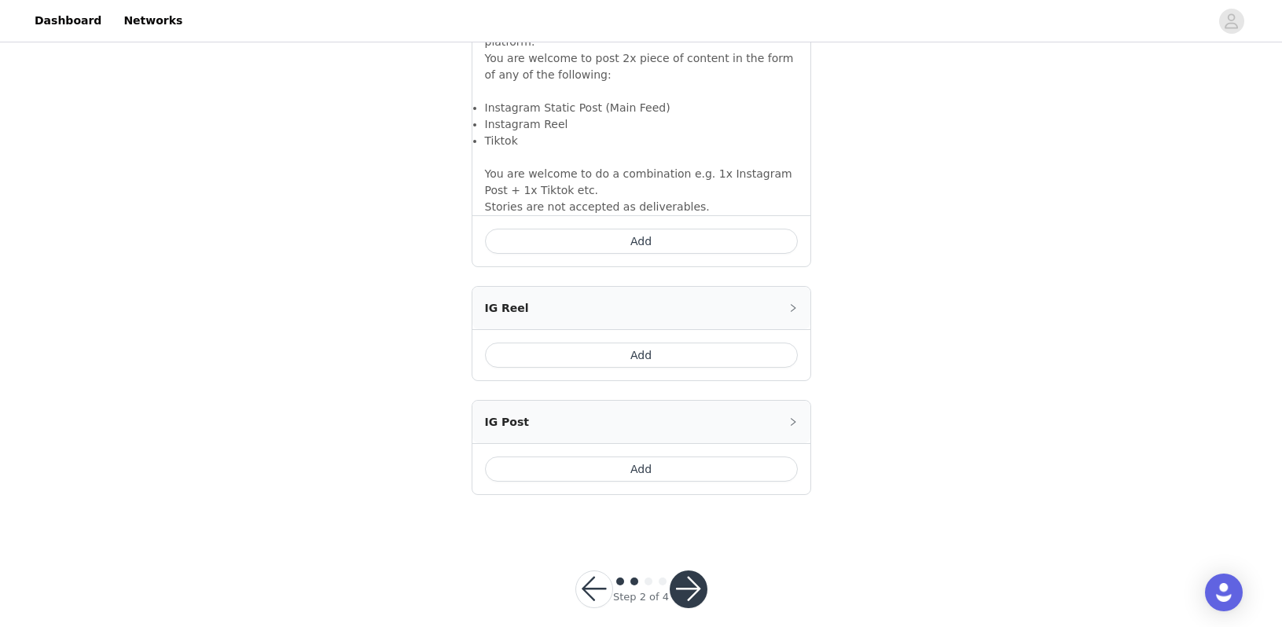
scroll to position [1158, 0]
click at [693, 571] on button "button" at bounding box center [689, 590] width 38 height 38
click at [693, 571] on div at bounding box center [689, 590] width 38 height 38
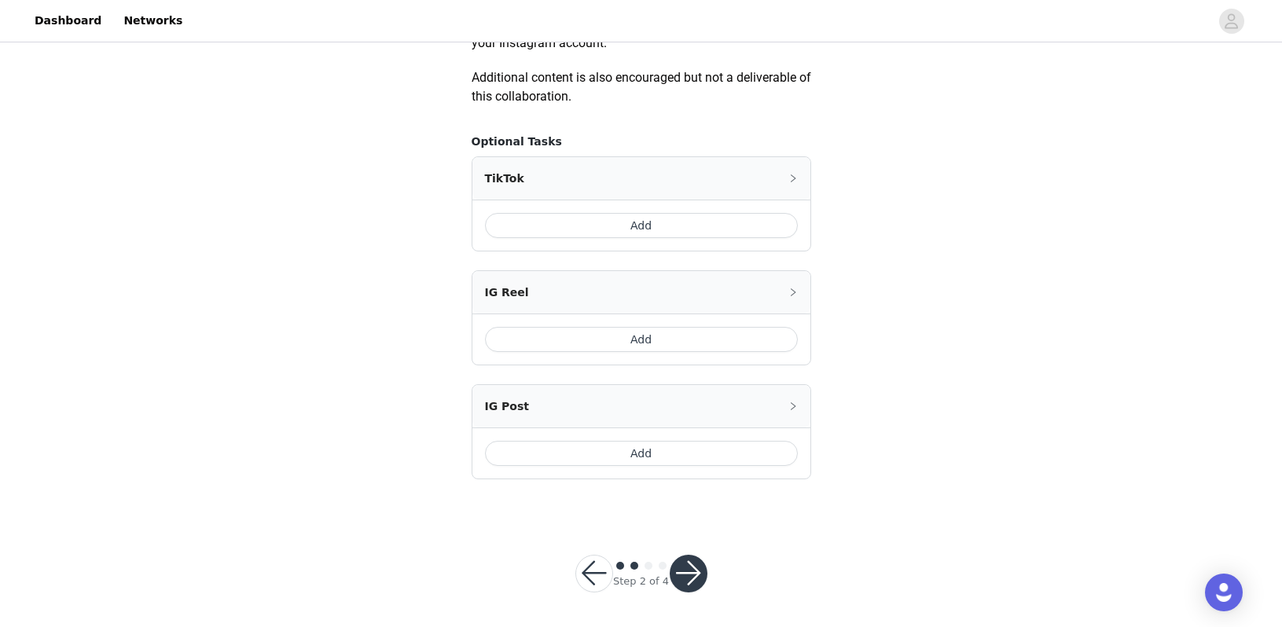
click at [696, 589] on div "Step 2 of 4" at bounding box center [641, 573] width 170 height 75
click at [696, 577] on button "button" at bounding box center [689, 574] width 38 height 38
click at [696, 577] on div at bounding box center [689, 574] width 38 height 38
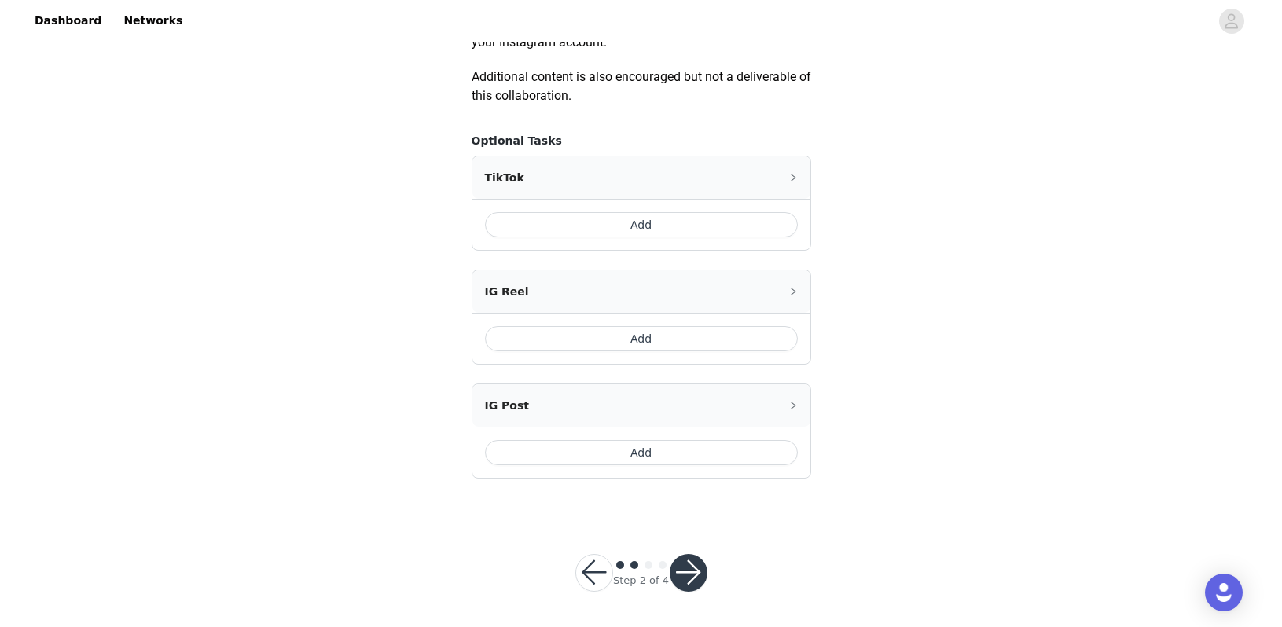
scroll to position [901, 0]
click at [674, 452] on button "Add" at bounding box center [641, 453] width 313 height 25
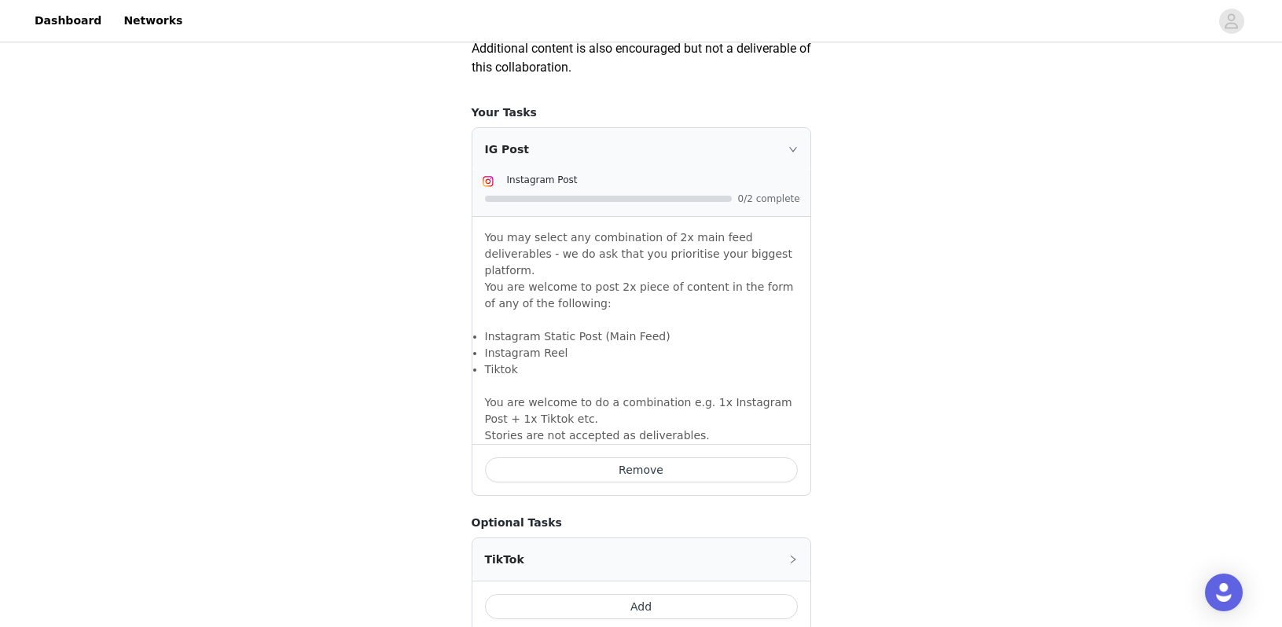
scroll to position [1180, 0]
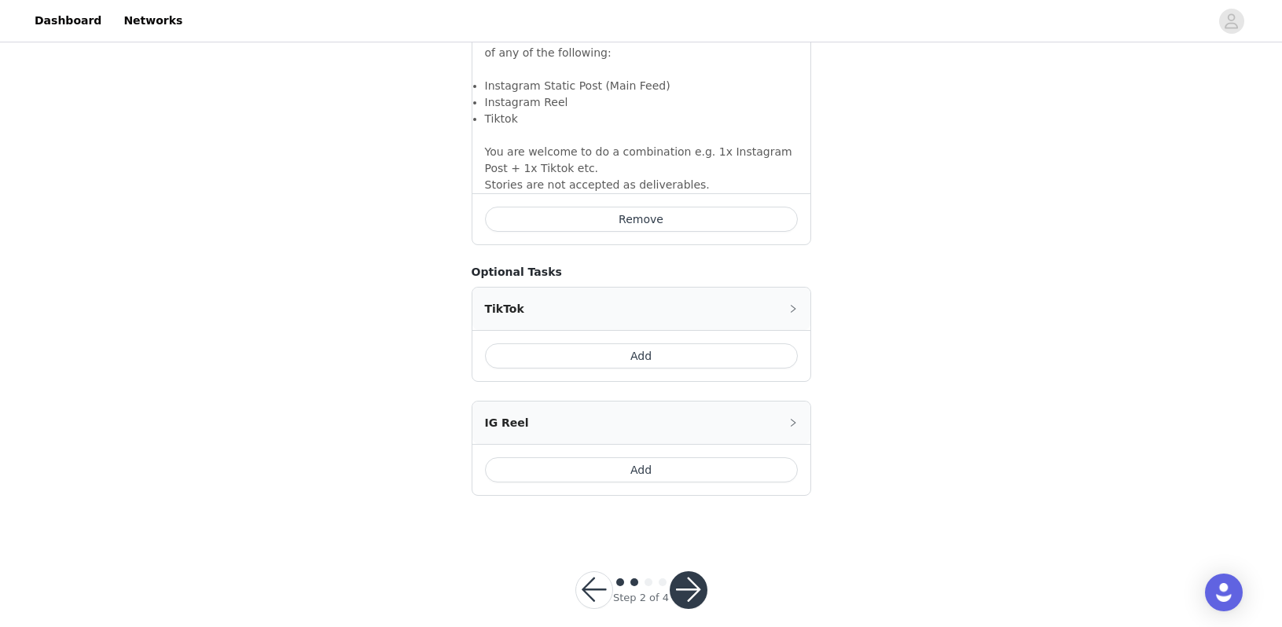
click at [677, 457] on button "Add" at bounding box center [641, 469] width 313 height 25
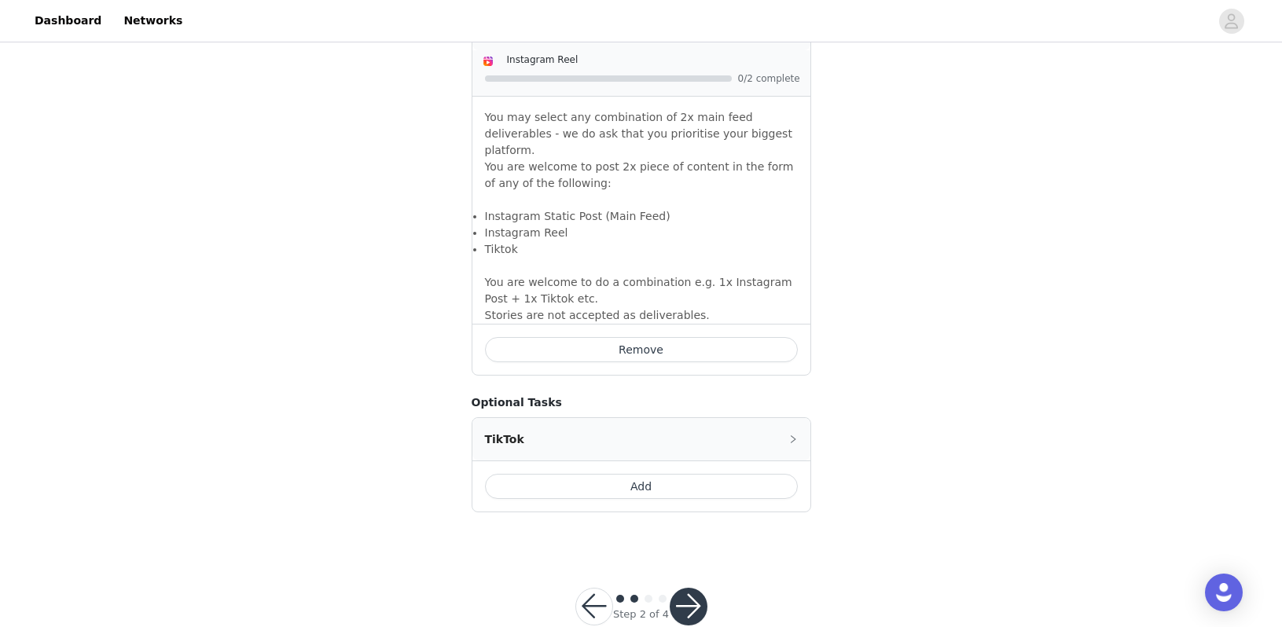
click at [668, 474] on button "Add" at bounding box center [641, 486] width 313 height 25
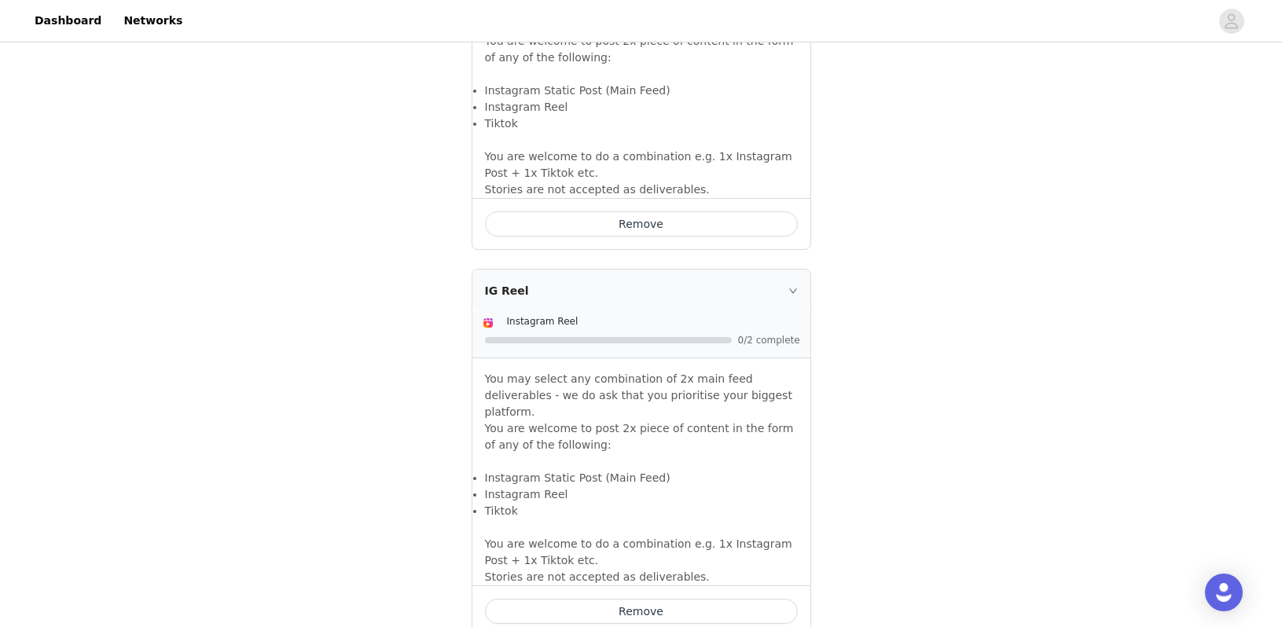
scroll to position [1153, 0]
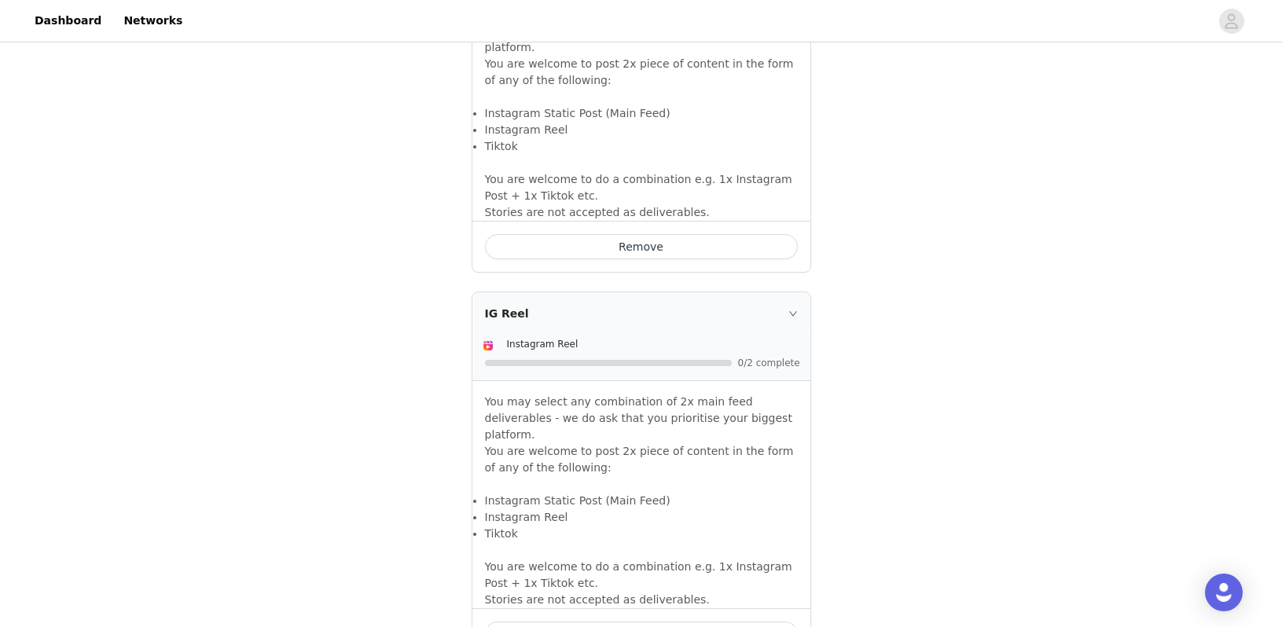
click at [662, 234] on button "Remove" at bounding box center [641, 246] width 313 height 25
click at [663, 234] on button "Remove" at bounding box center [641, 246] width 313 height 25
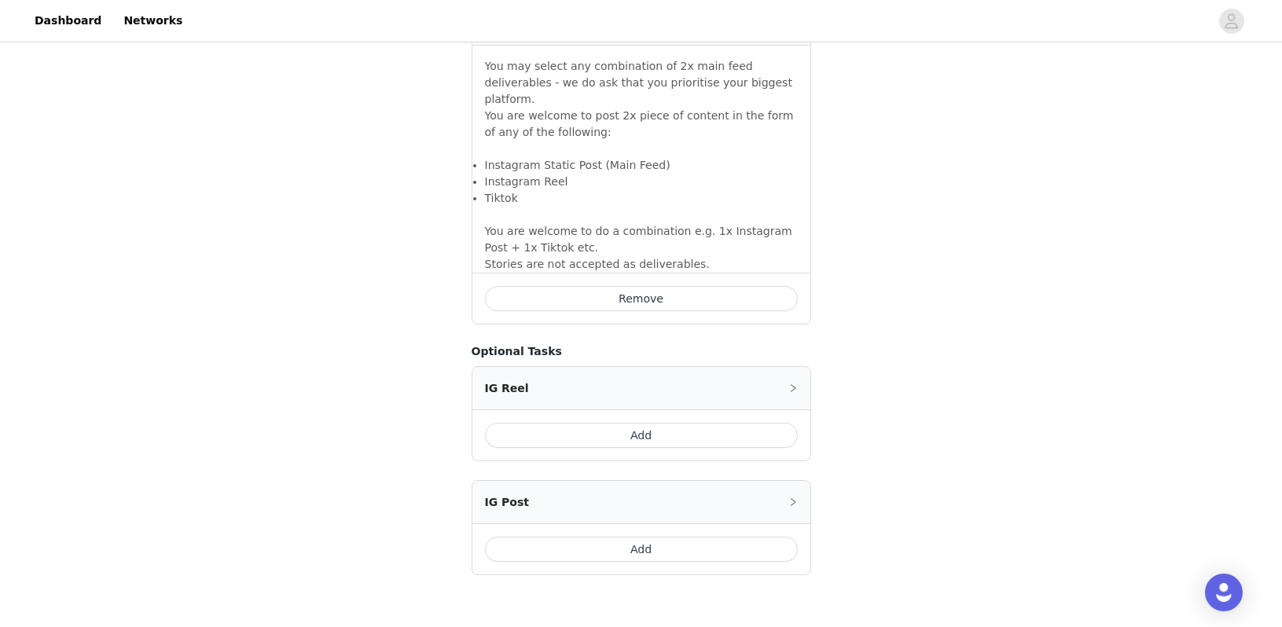
scroll to position [1125, 0]
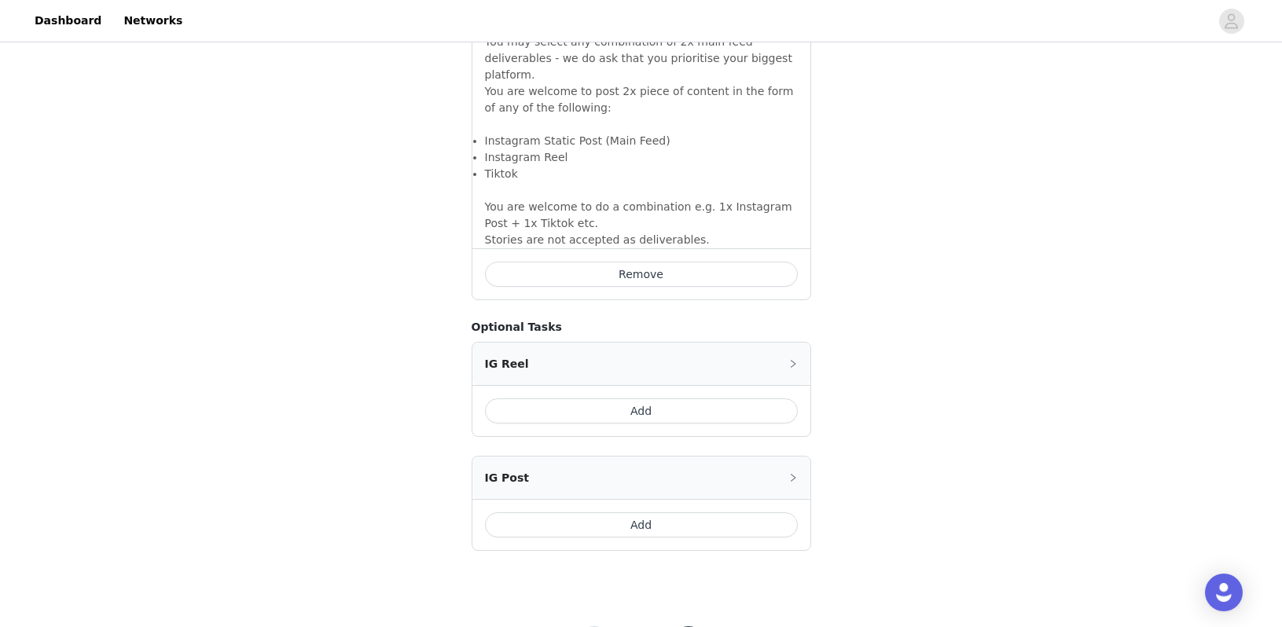
click at [634, 512] on button "Add" at bounding box center [641, 524] width 313 height 25
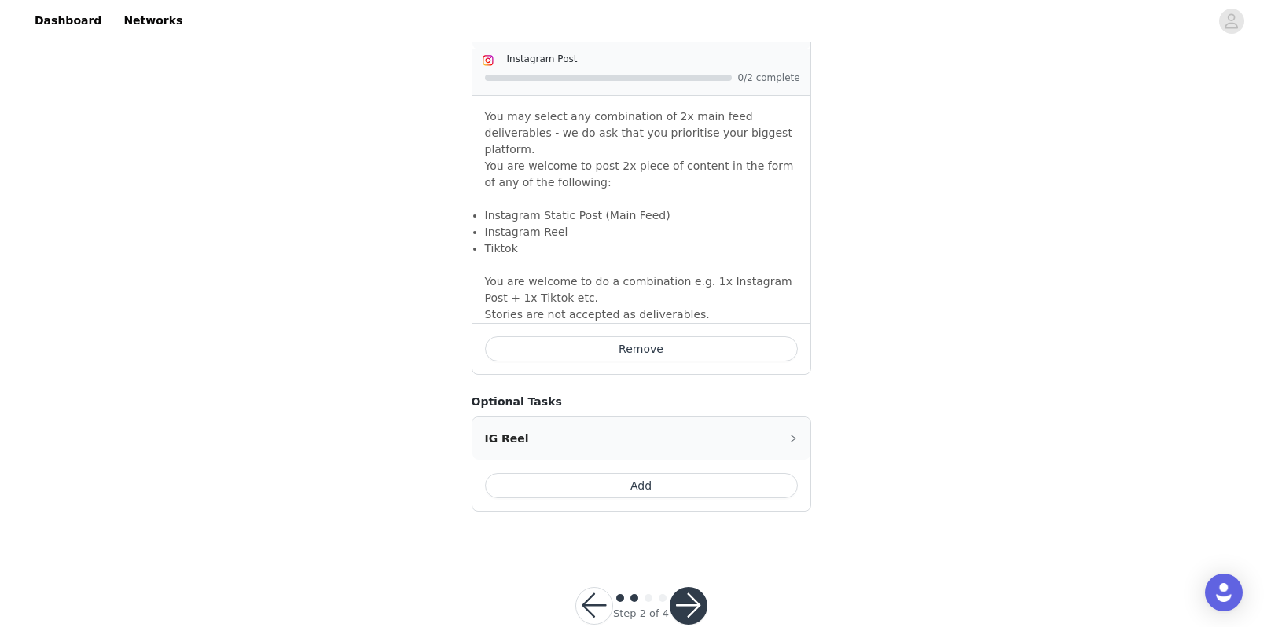
scroll to position [1437, 0]
click at [683, 588] on button "button" at bounding box center [689, 607] width 38 height 38
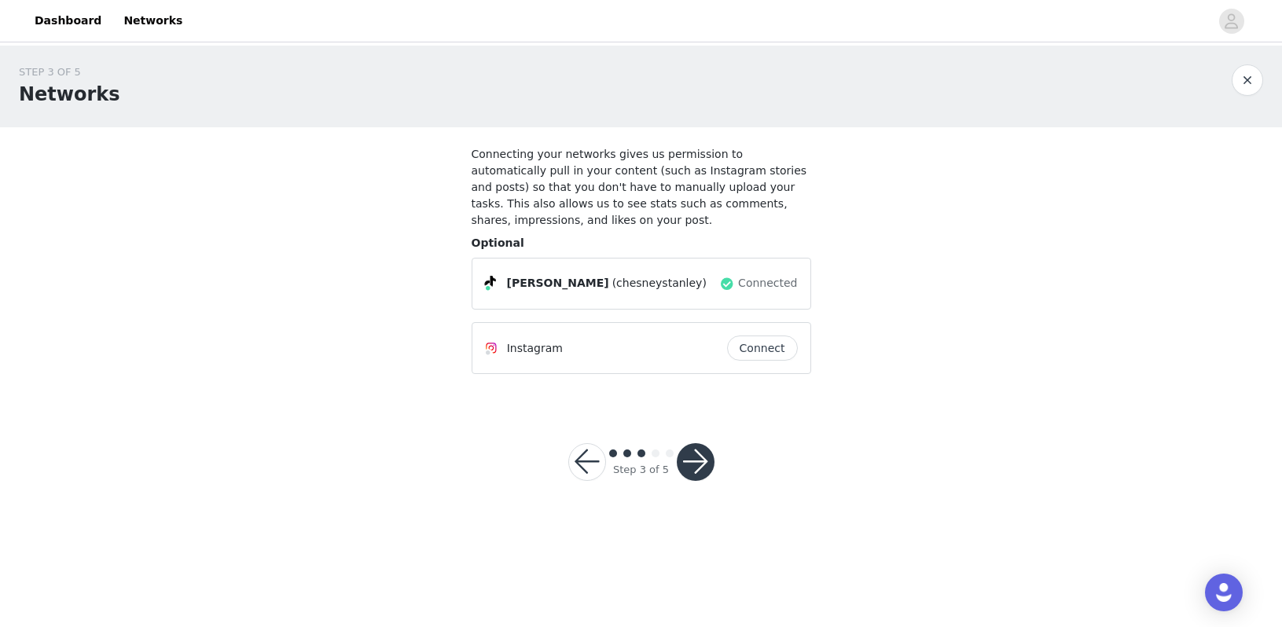
click at [697, 468] on button "button" at bounding box center [696, 462] width 38 height 38
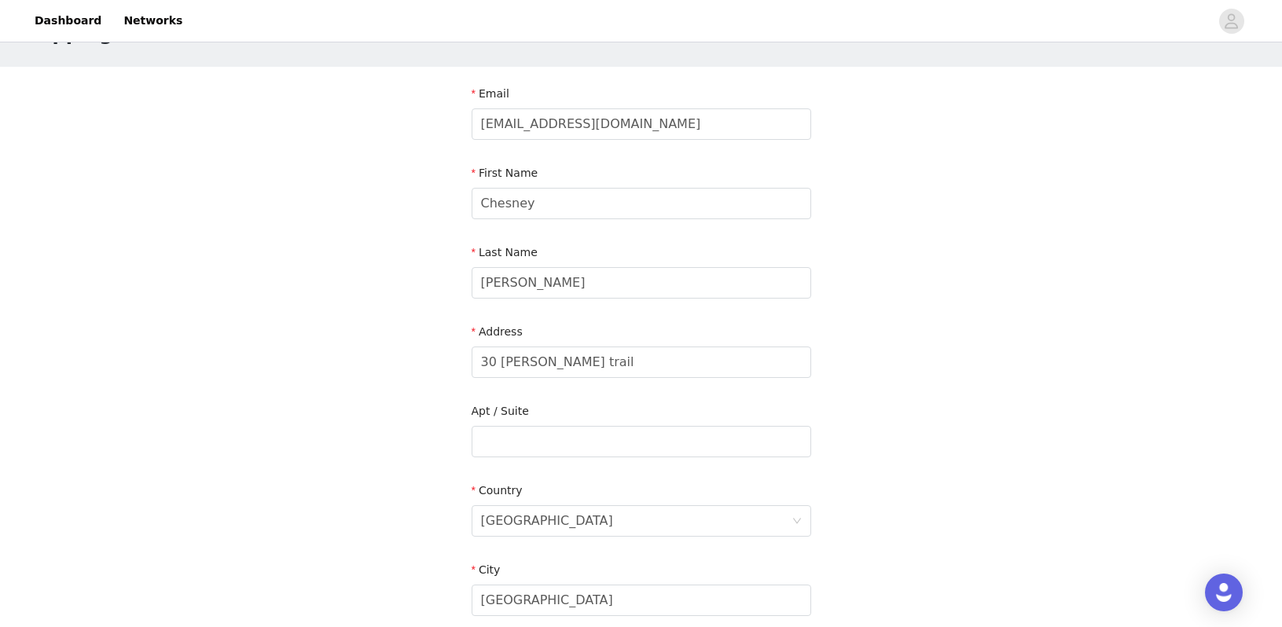
scroll to position [62, 0]
drag, startPoint x: 610, startPoint y: 370, endPoint x: 425, endPoint y: 360, distance: 185.0
click at [508, 362] on input "899b12th st" at bounding box center [642, 360] width 340 height 31
type input "89912th st"
click at [519, 431] on input "text" at bounding box center [642, 439] width 340 height 31
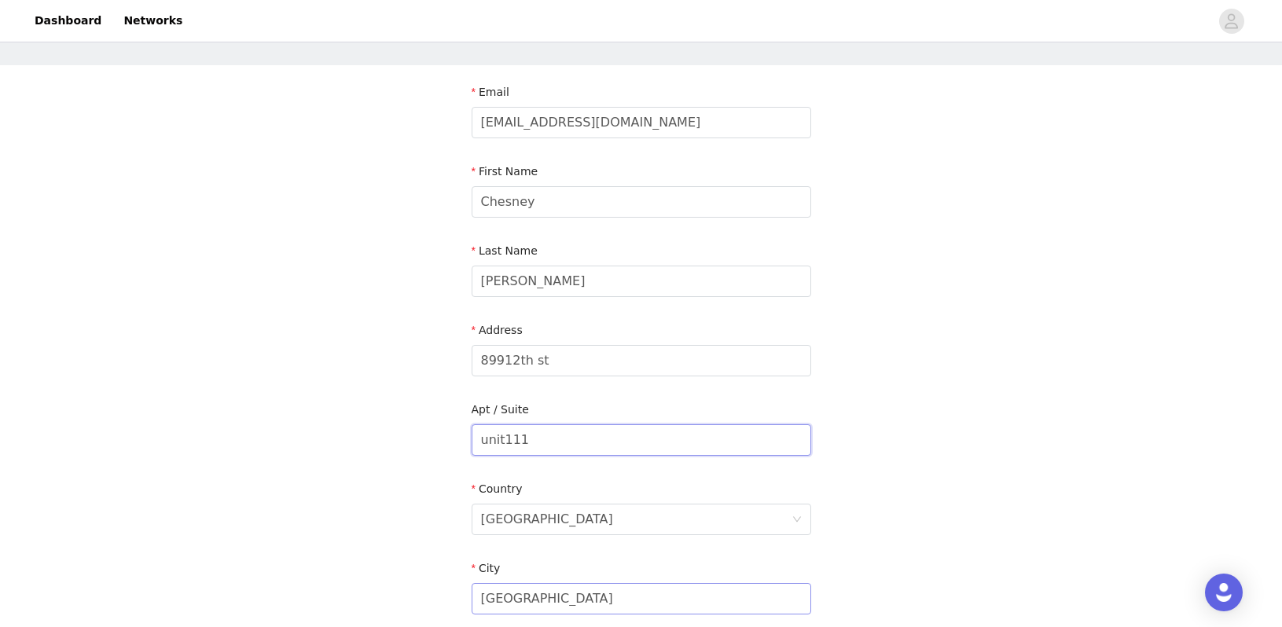
scroll to position [105, 0]
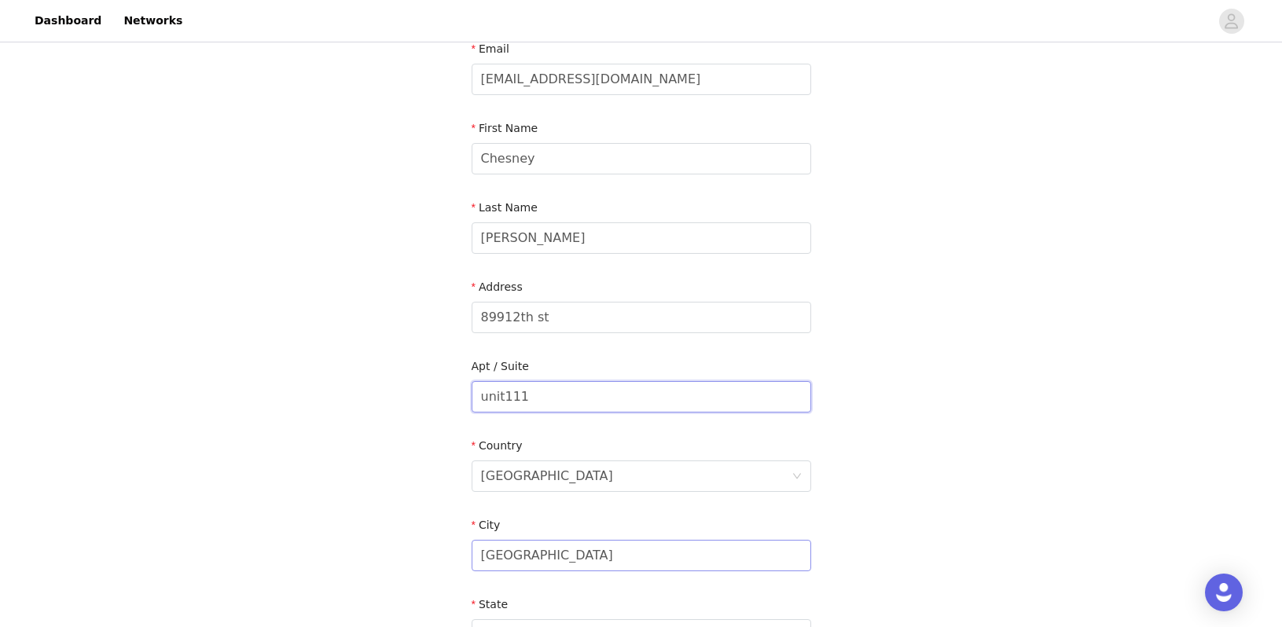
type input "unit111"
drag, startPoint x: 560, startPoint y: 560, endPoint x: 470, endPoint y: 548, distance: 90.5
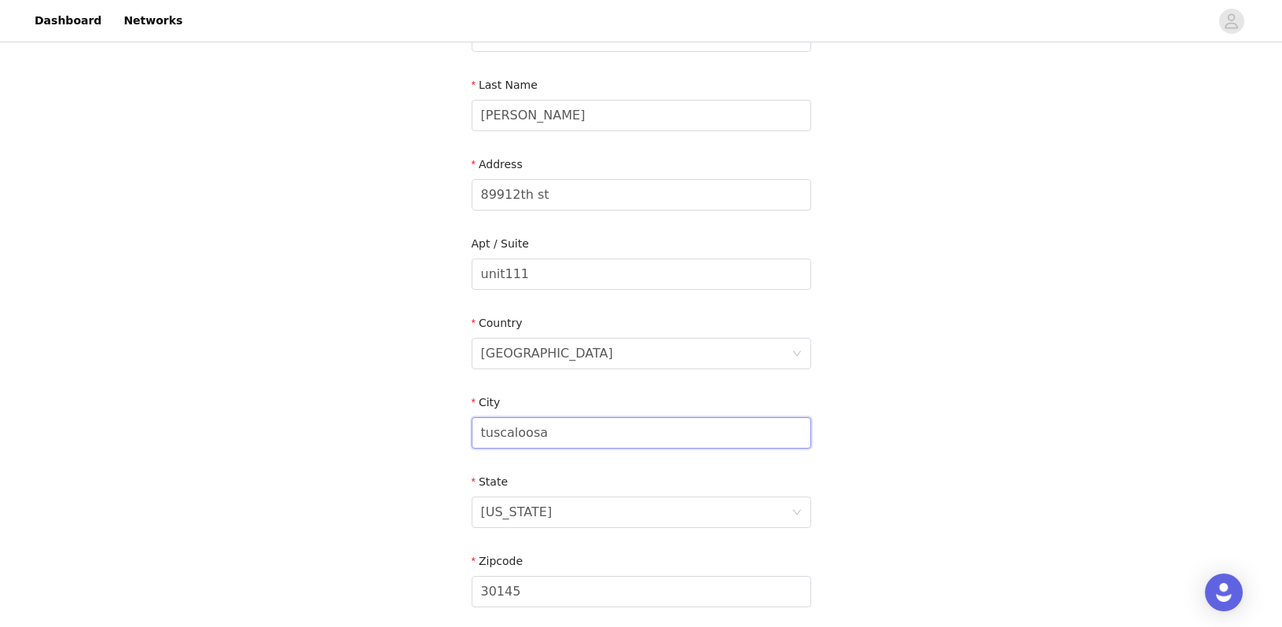
scroll to position [234, 0]
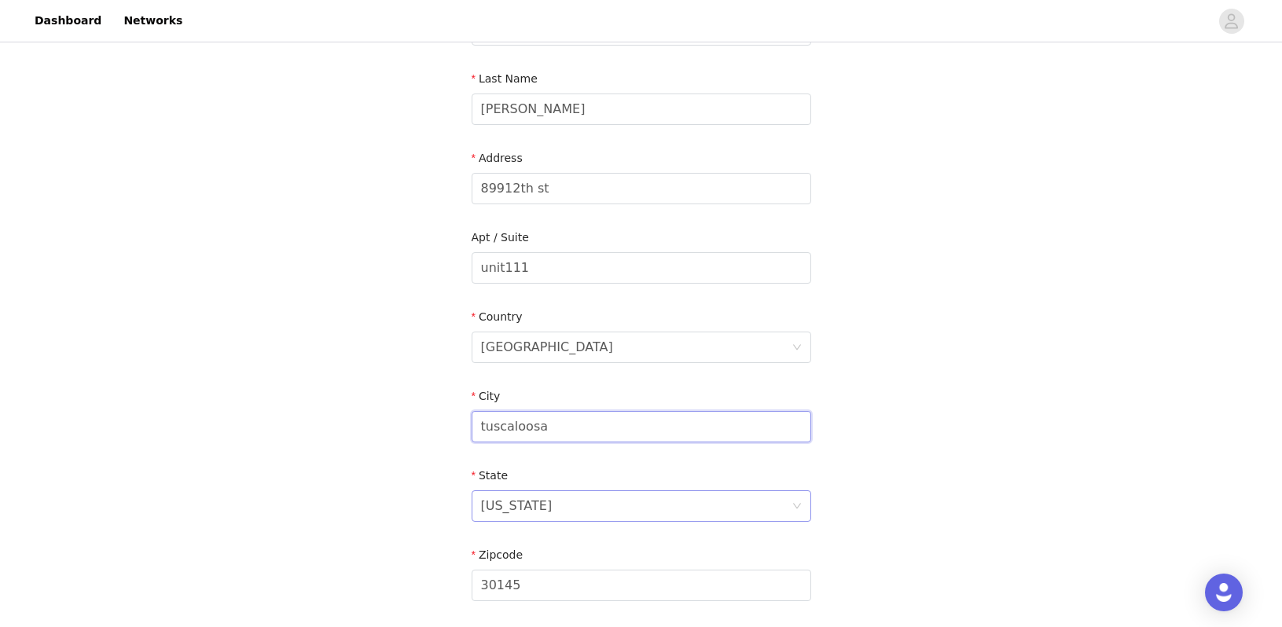
type input "tuscaloosa"
drag, startPoint x: 532, startPoint y: 512, endPoint x: 488, endPoint y: 501, distance: 45.2
click at [488, 501] on div "Georgia" at bounding box center [636, 506] width 310 height 30
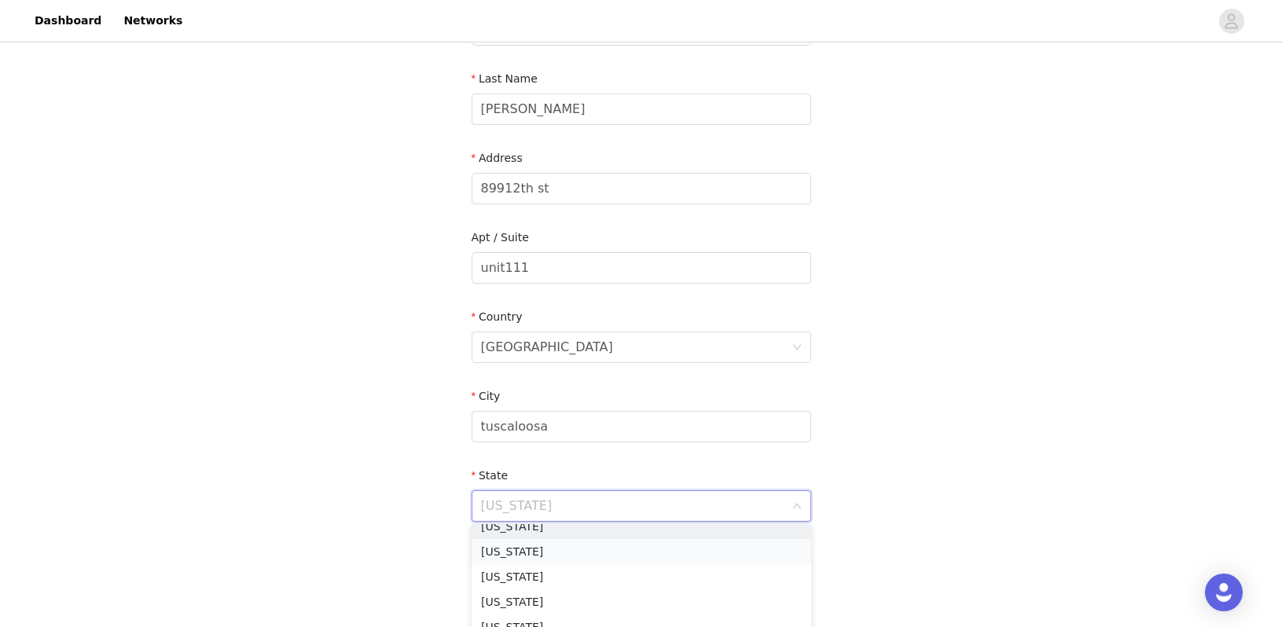
scroll to position [3, 0]
click at [507, 545] on li "Alabama" at bounding box center [642, 536] width 340 height 25
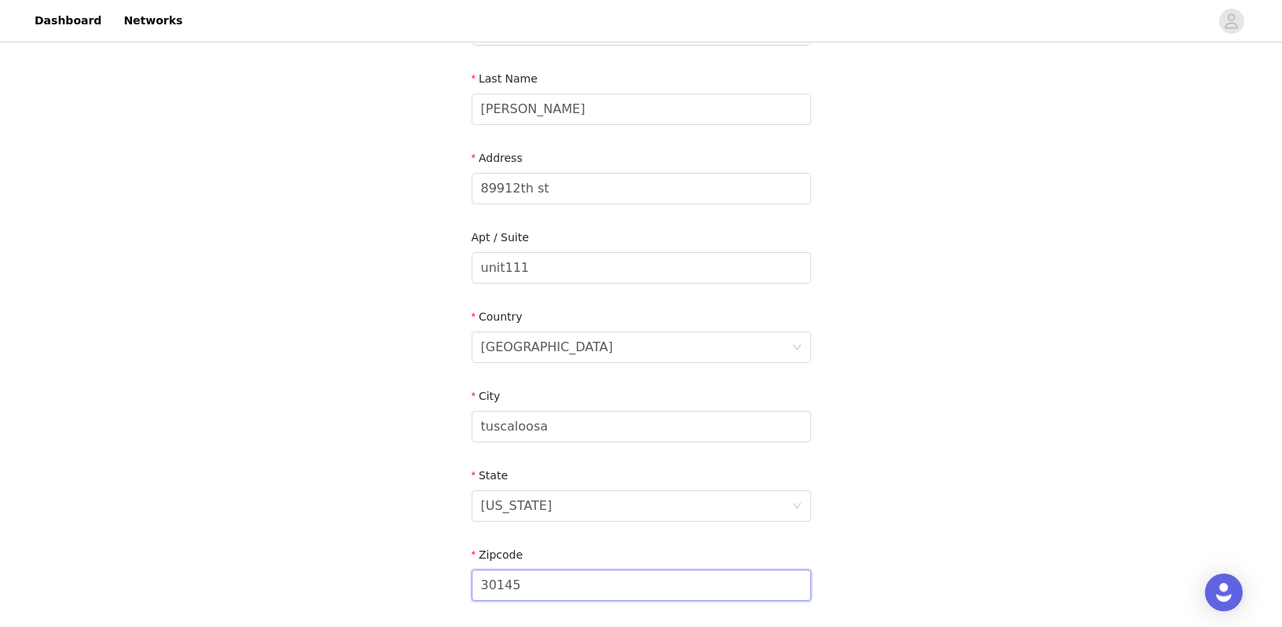
drag, startPoint x: 529, startPoint y: 586, endPoint x: 457, endPoint y: 578, distance: 72.0
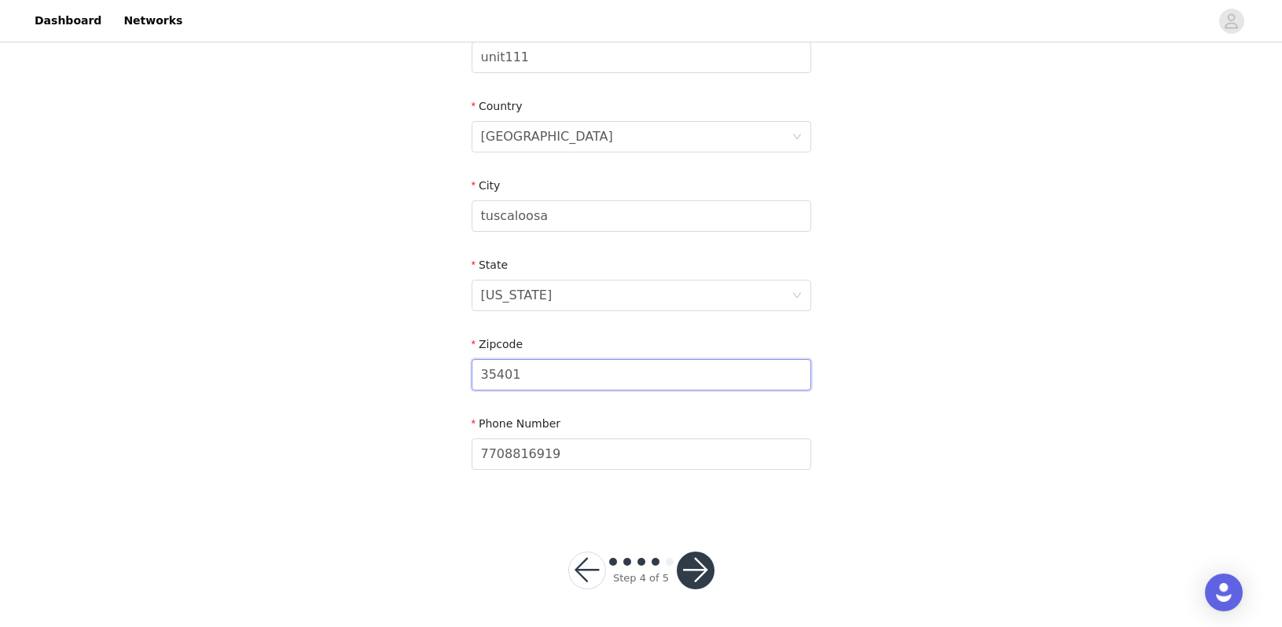
scroll to position [444, 0]
type input "35401"
click at [692, 572] on button "button" at bounding box center [696, 571] width 38 height 38
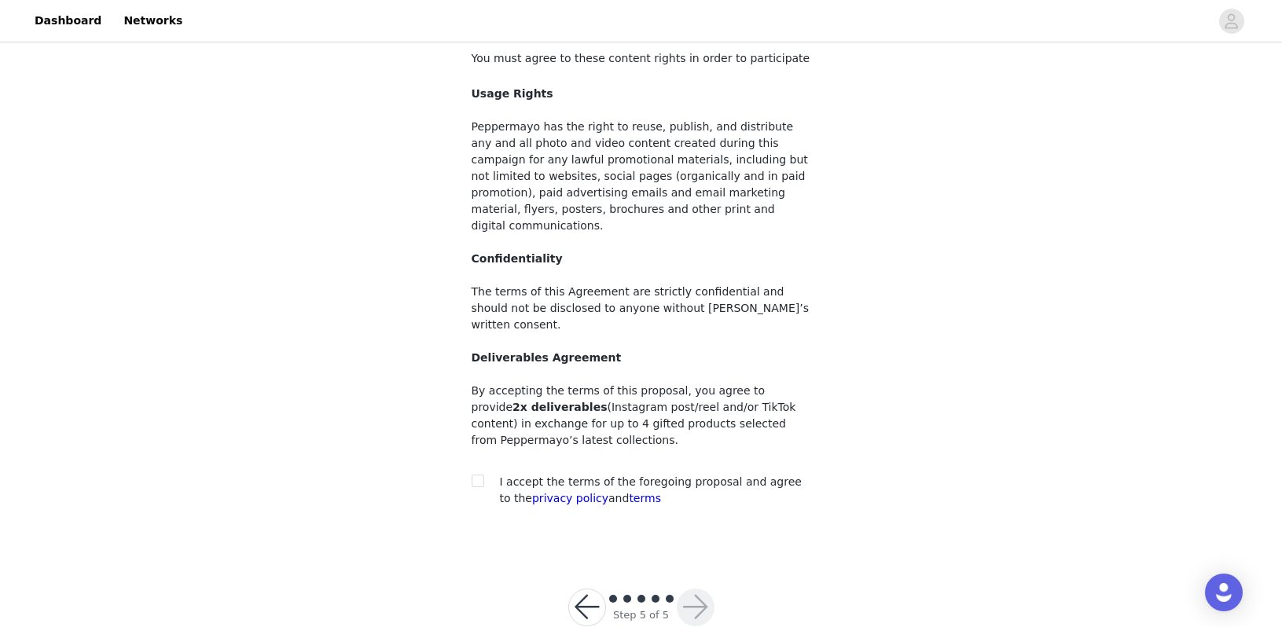
scroll to position [99, 0]
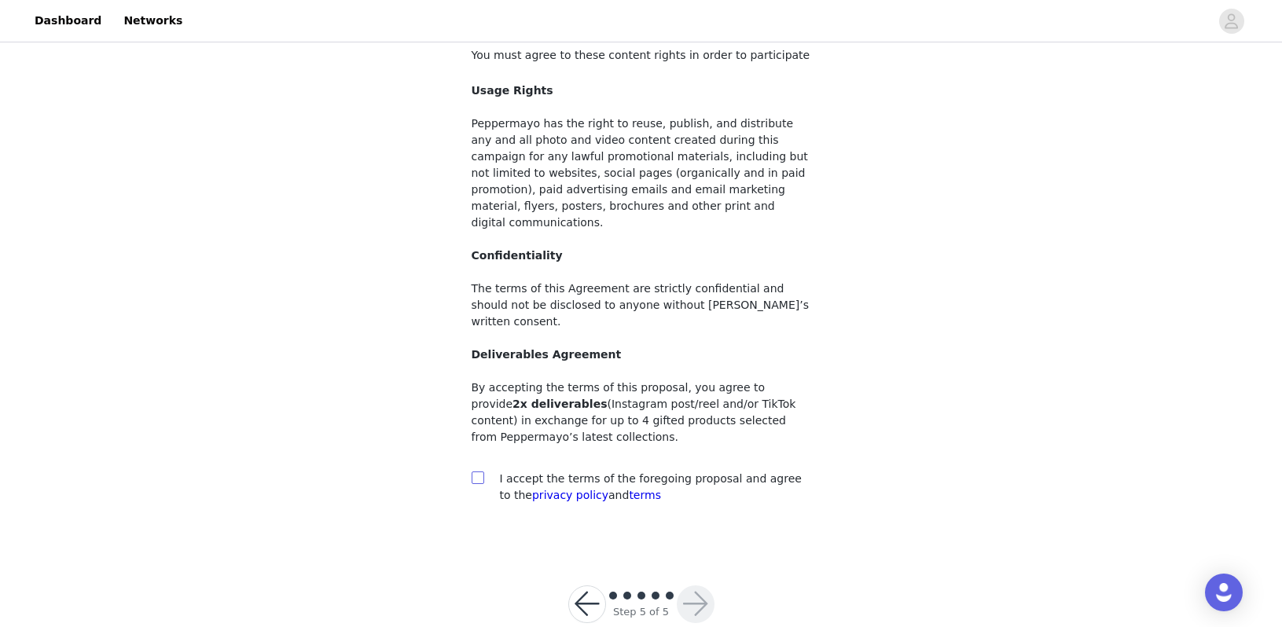
click at [476, 472] on input "checkbox" at bounding box center [477, 477] width 11 height 11
checkbox input "true"
click at [696, 585] on button "button" at bounding box center [696, 604] width 38 height 38
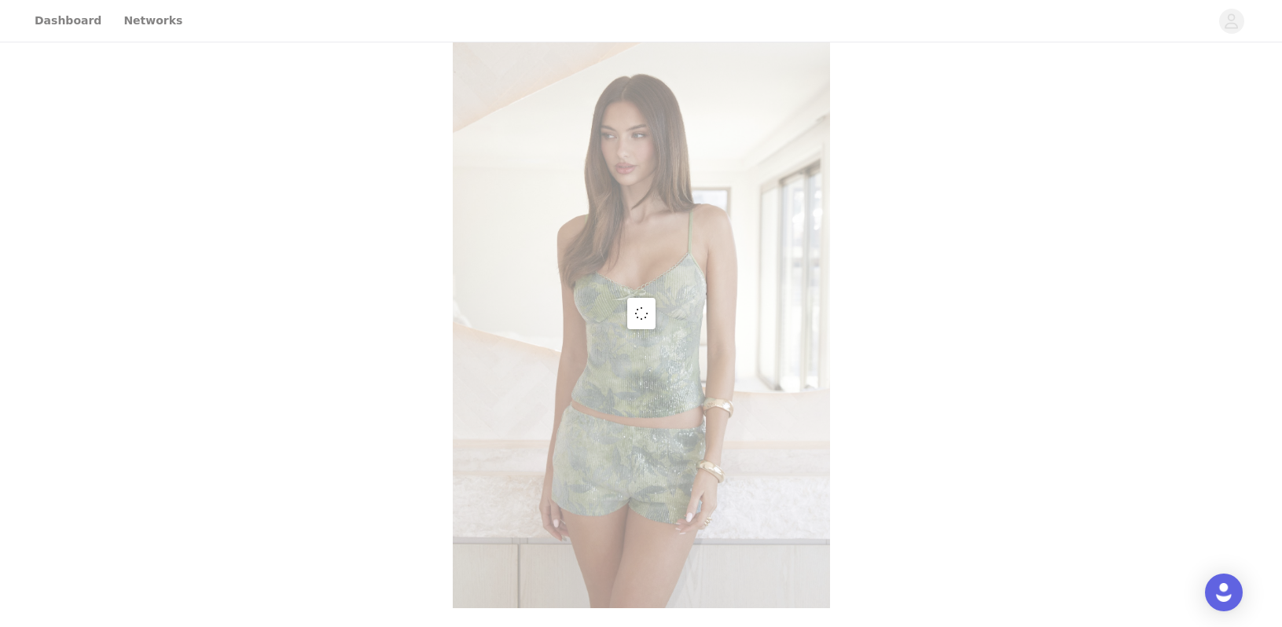
scroll to position [3, 0]
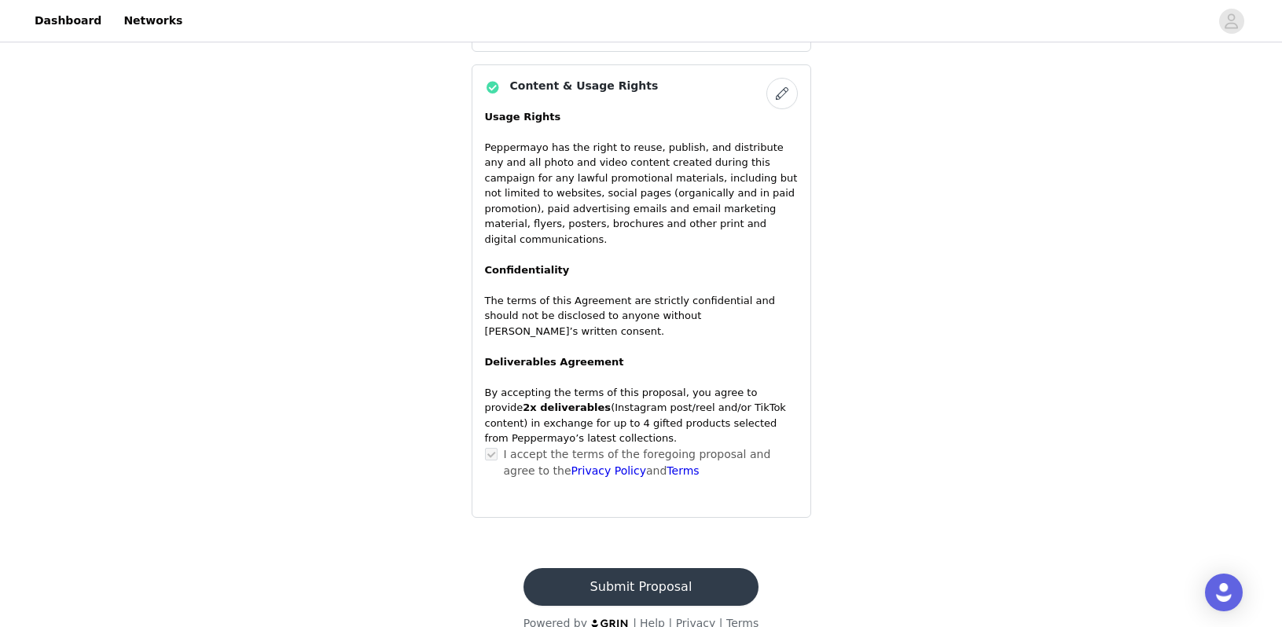
click at [695, 573] on button "Submit Proposal" at bounding box center [640, 587] width 235 height 38
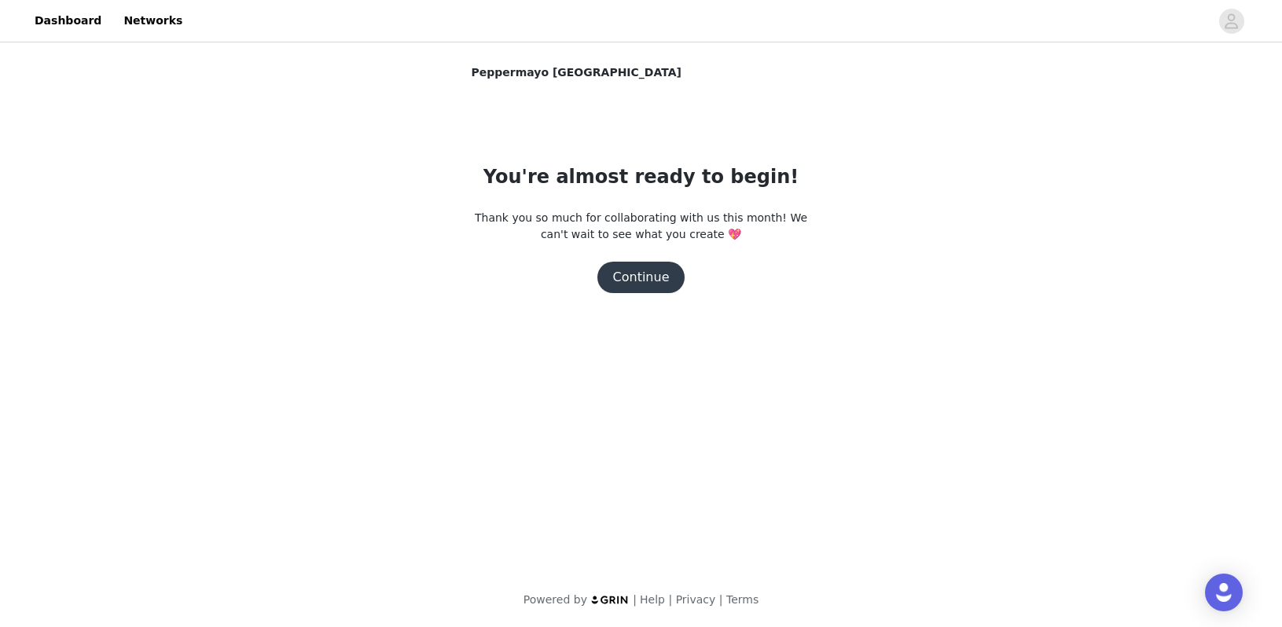
scroll to position [0, 0]
click at [641, 291] on button "Continue" at bounding box center [641, 277] width 88 height 31
